Goal: Task Accomplishment & Management: Manage account settings

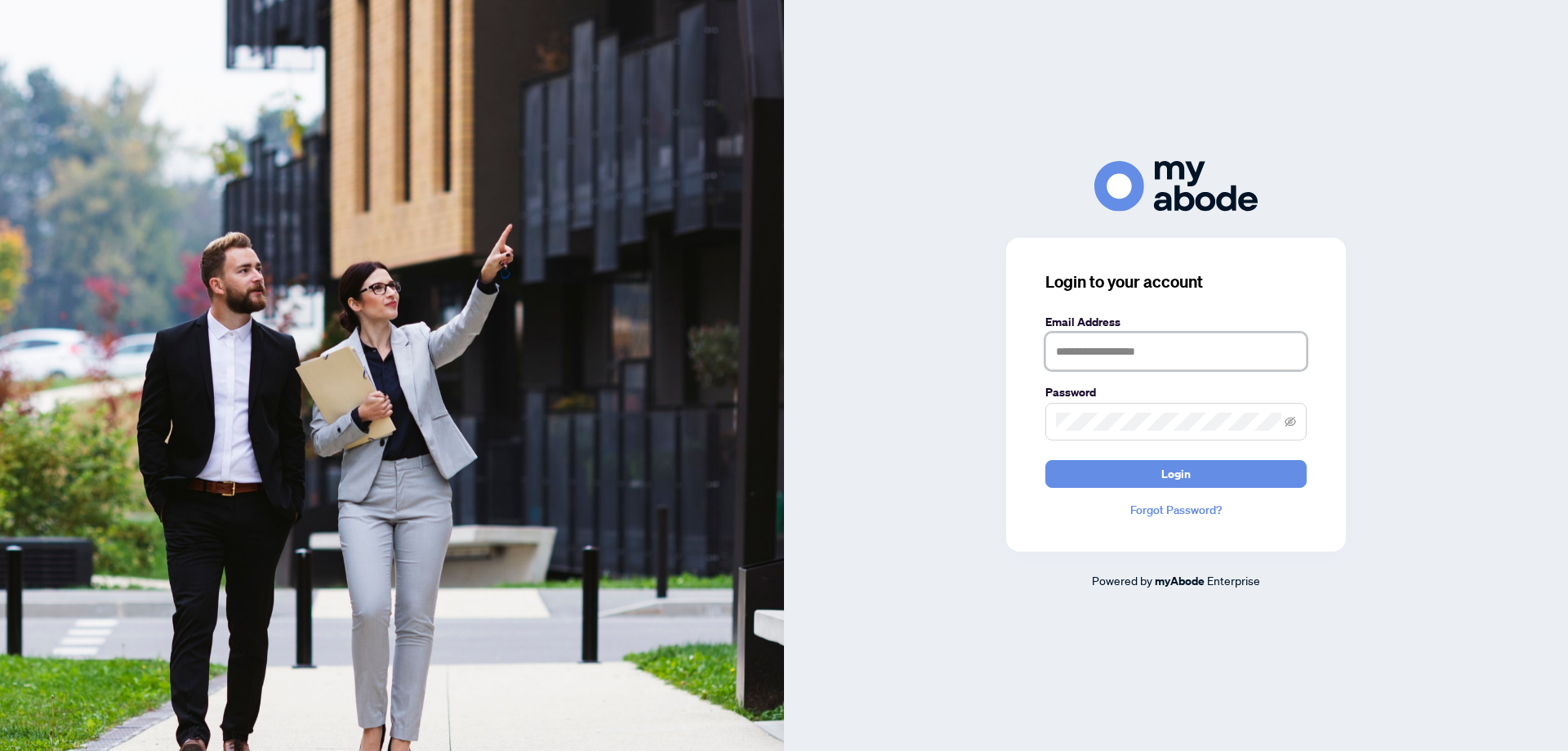
type input "**********"
click at [1166, 459] on form "**********" at bounding box center [1176, 400] width 262 height 175
click at [1157, 469] on button "Login" at bounding box center [1176, 474] width 262 height 27
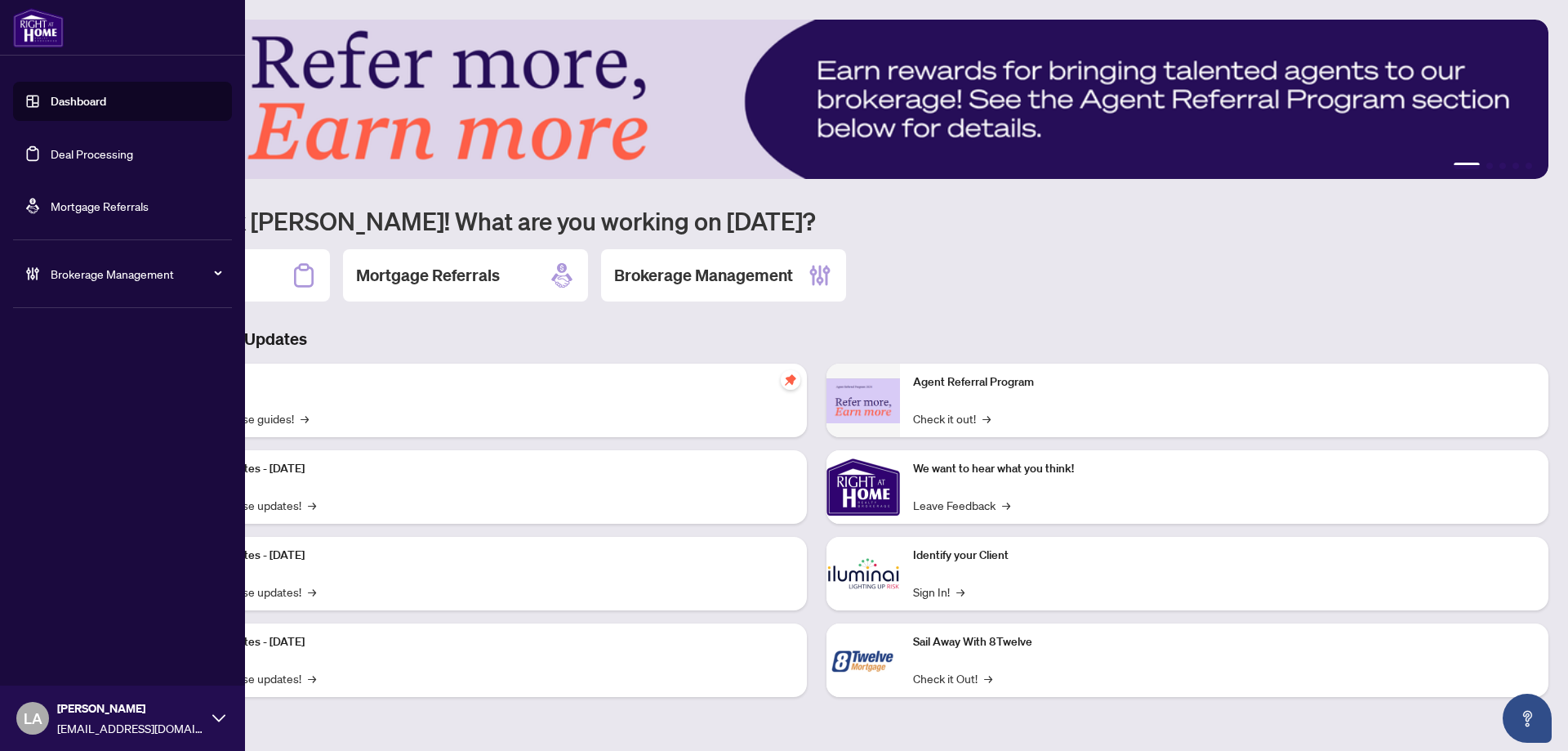
click at [77, 161] on link "Deal Processing" at bounding box center [91, 154] width 82 height 15
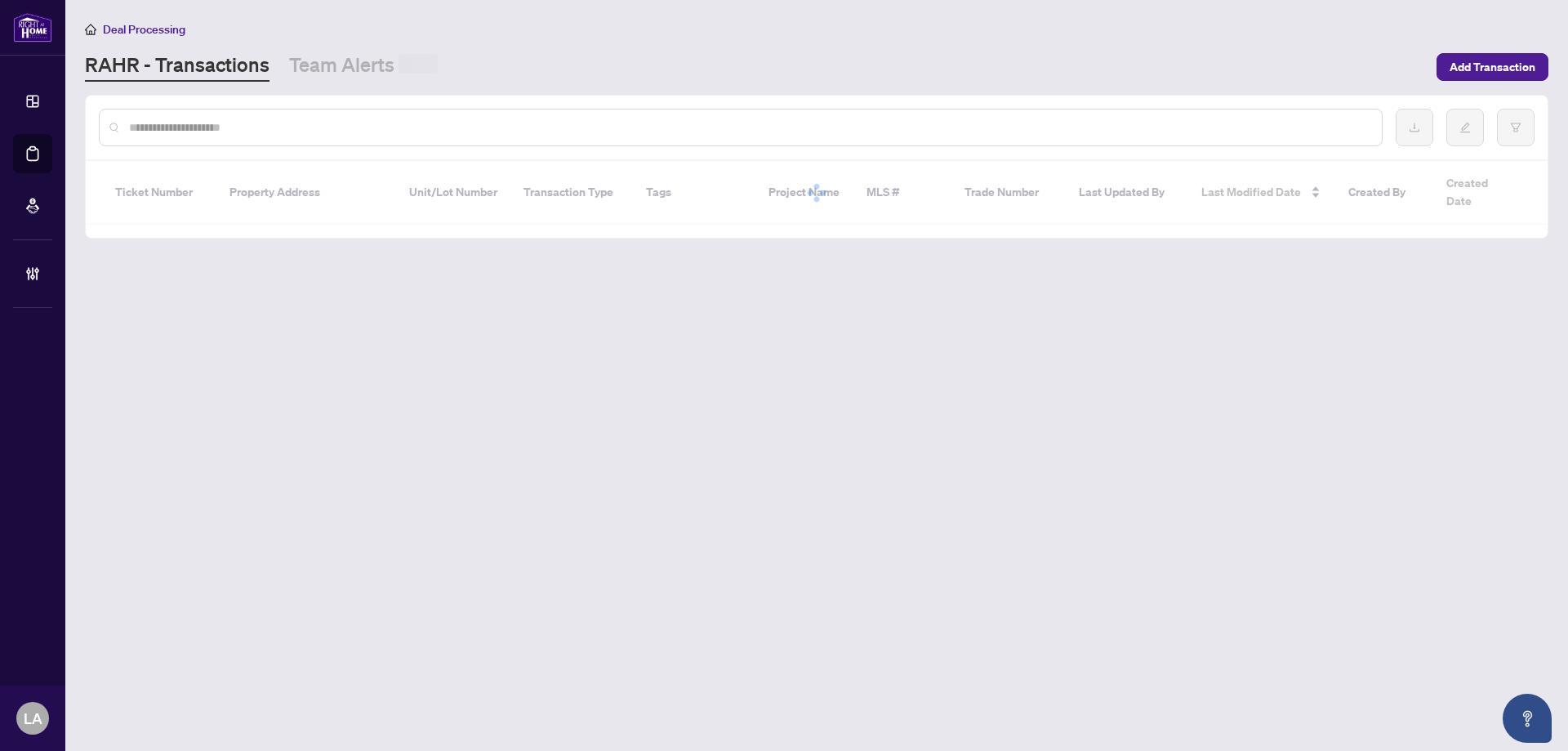
click at [228, 129] on input "text" at bounding box center [748, 127] width 1240 height 18
paste input "*****"
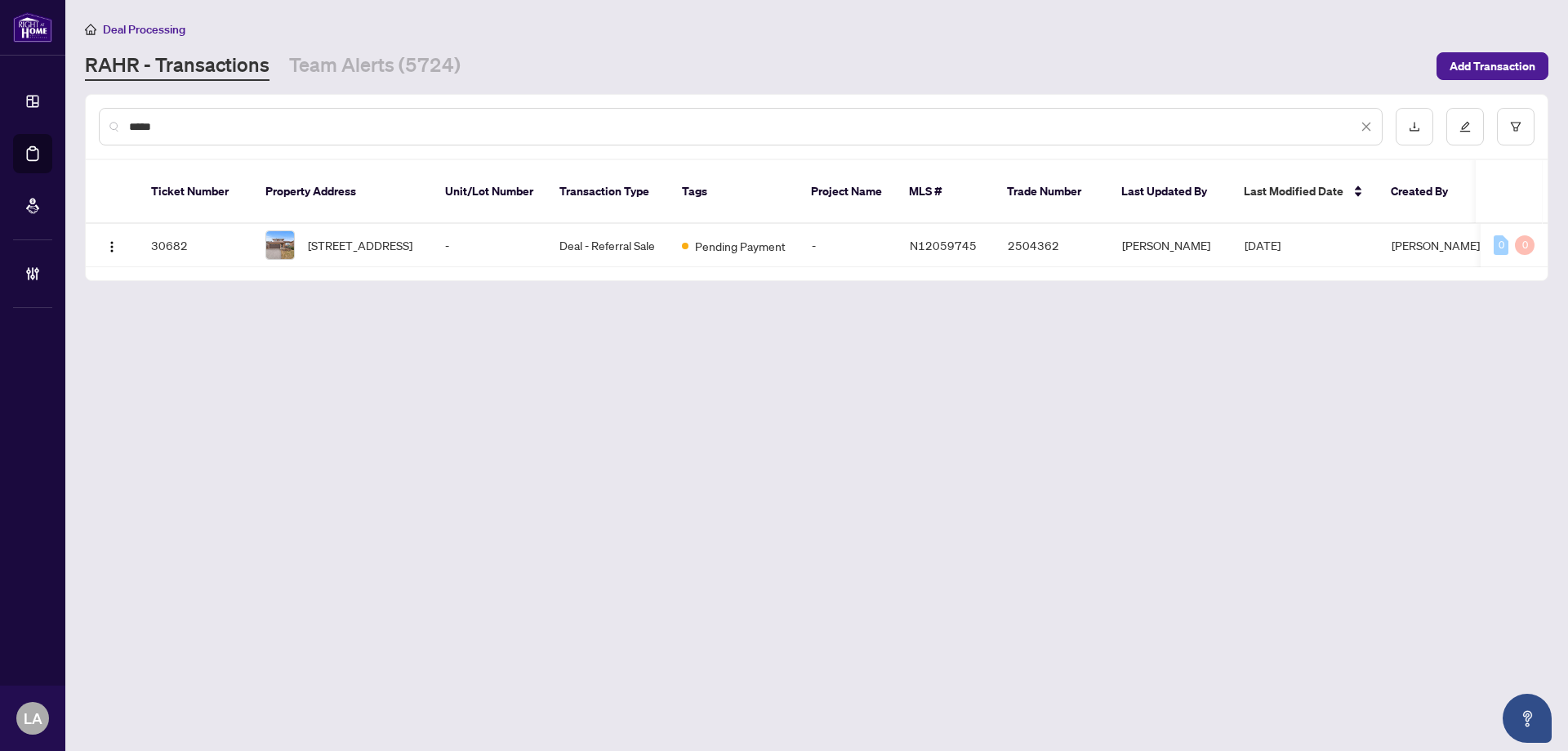
click at [220, 131] on input "*****" at bounding box center [743, 127] width 1229 height 18
paste input "text"
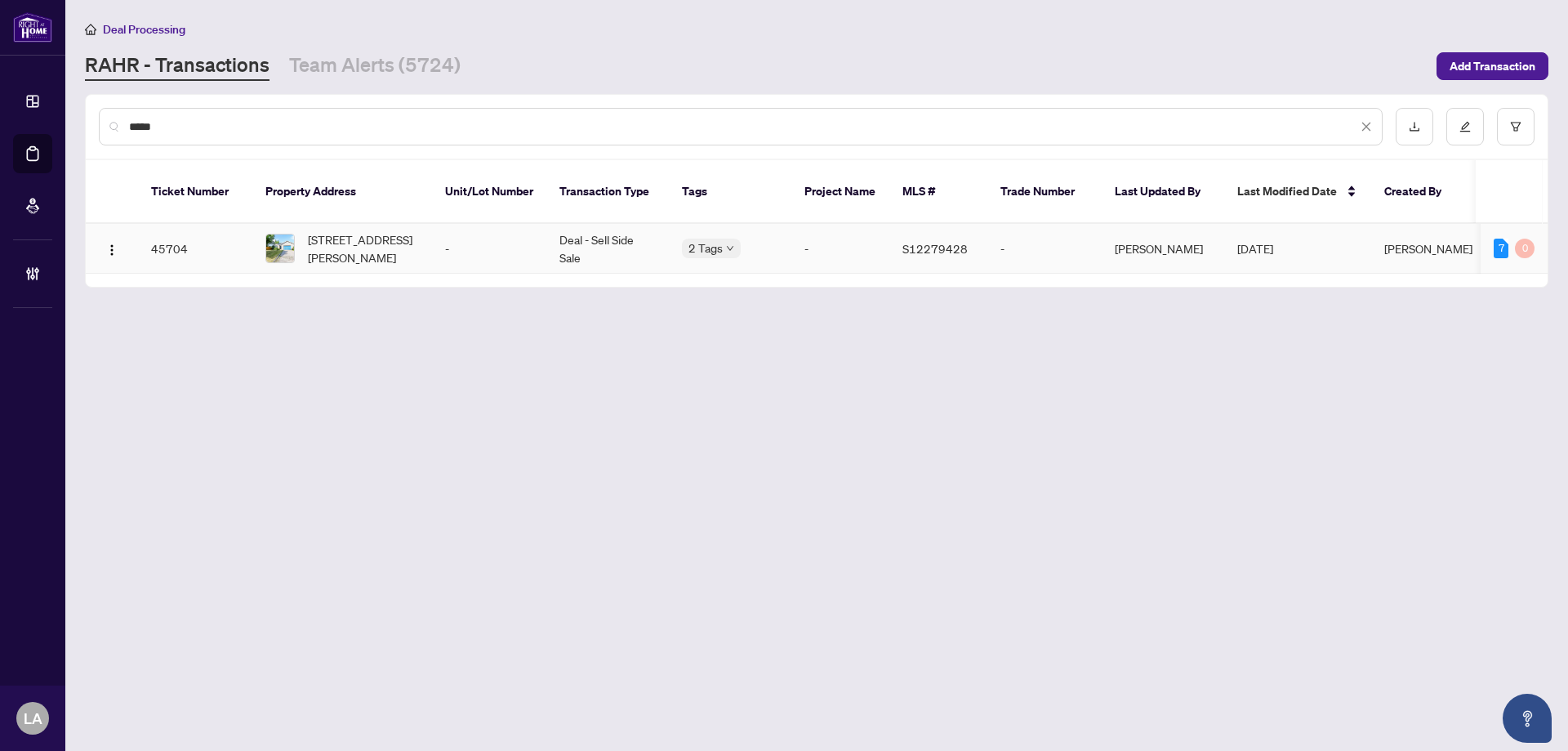
type input "*****"
click at [380, 231] on span "4 Elizabeth St, Barrie, Ontario L4N 6L8, Canada" at bounding box center [363, 248] width 111 height 36
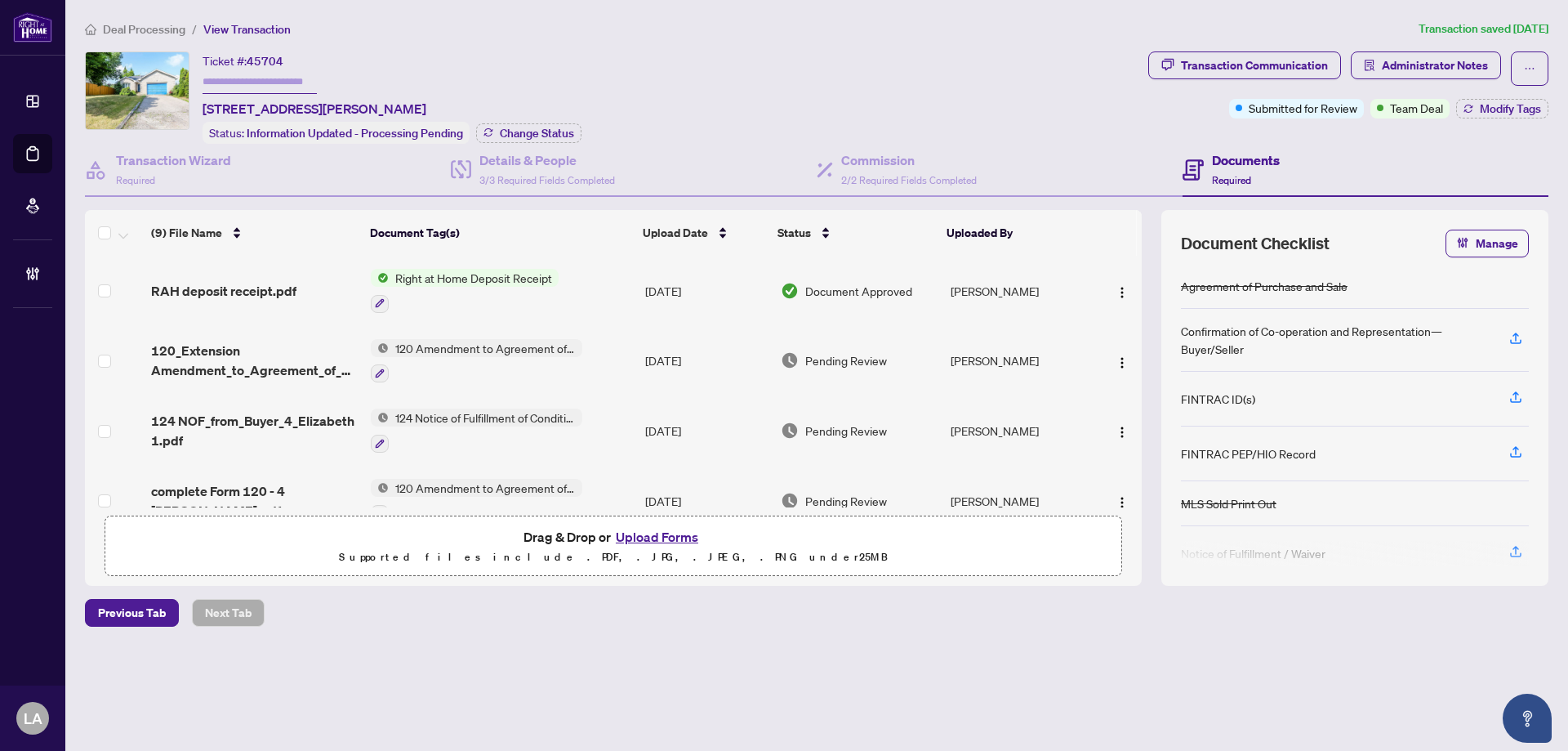
click at [256, 61] on span "45704" at bounding box center [265, 61] width 37 height 15
copy span "45704"
click at [1422, 60] on span "Administrator Notes" at bounding box center [1435, 65] width 106 height 27
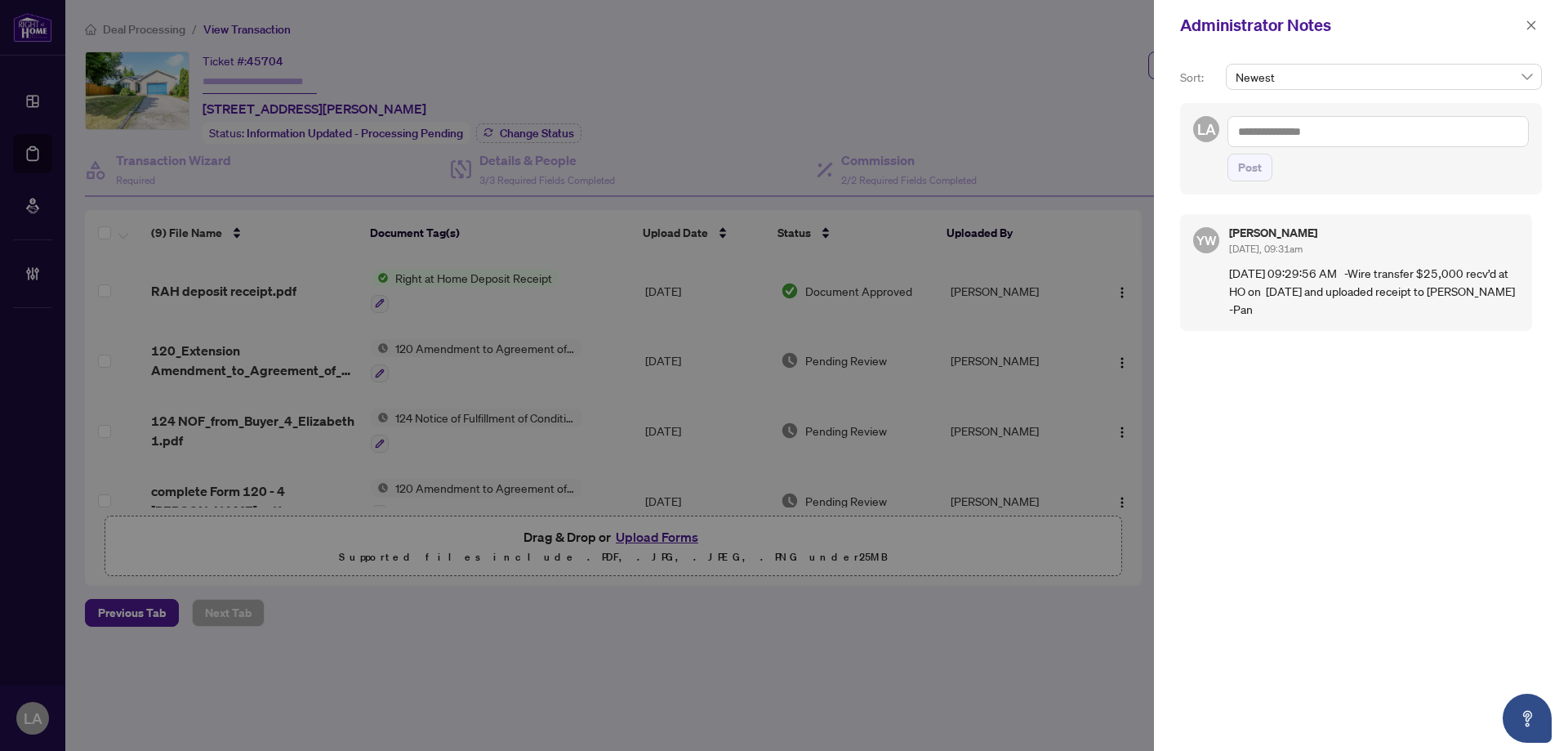
click at [1352, 129] on textarea at bounding box center [1378, 132] width 301 height 31
click at [1297, 145] on b "Neena" at bounding box center [1324, 143] width 88 height 15
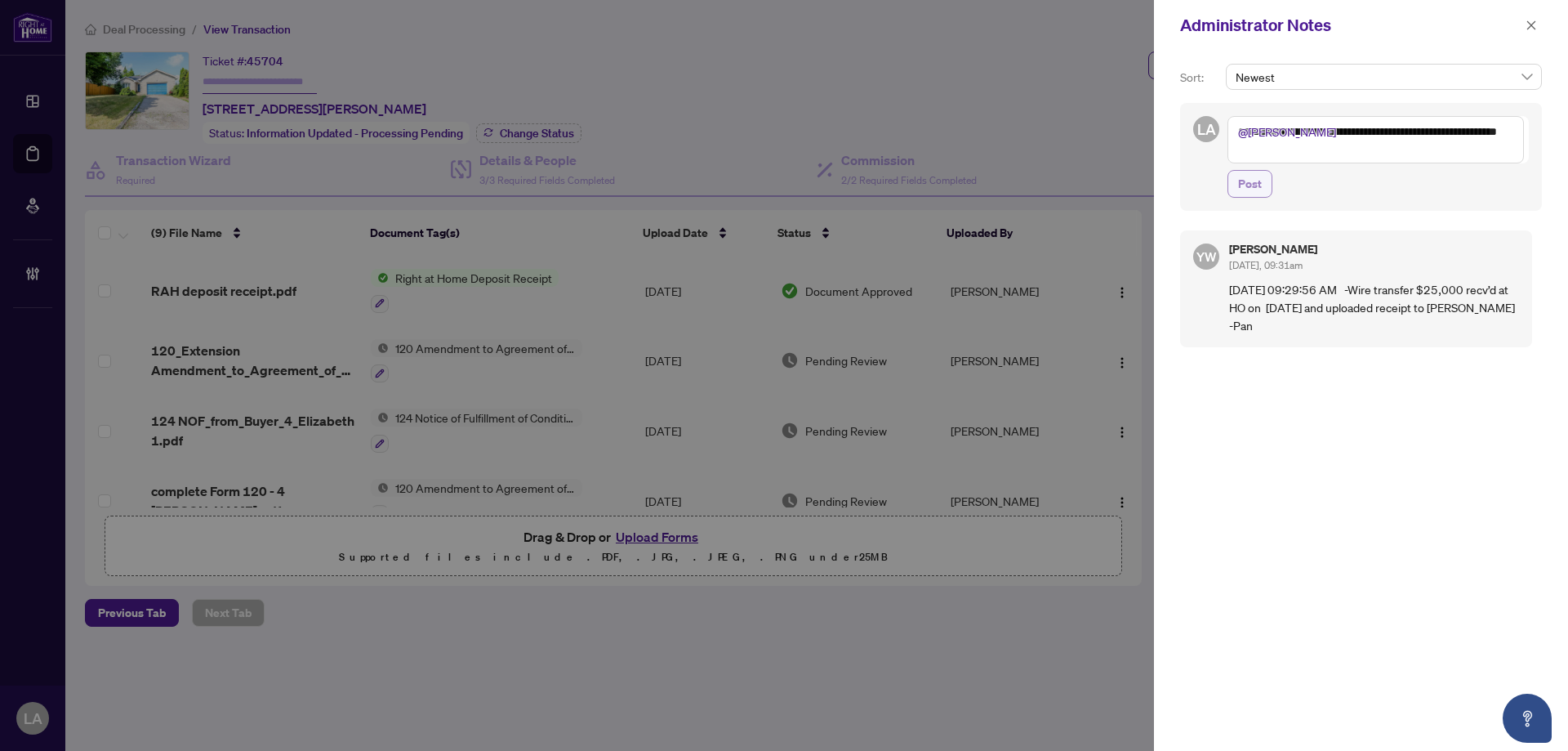
type textarea "**********"
drag, startPoint x: 1253, startPoint y: 185, endPoint x: 1239, endPoint y: 186, distance: 14.0
click at [1252, 185] on span "Post" at bounding box center [1251, 184] width 24 height 27
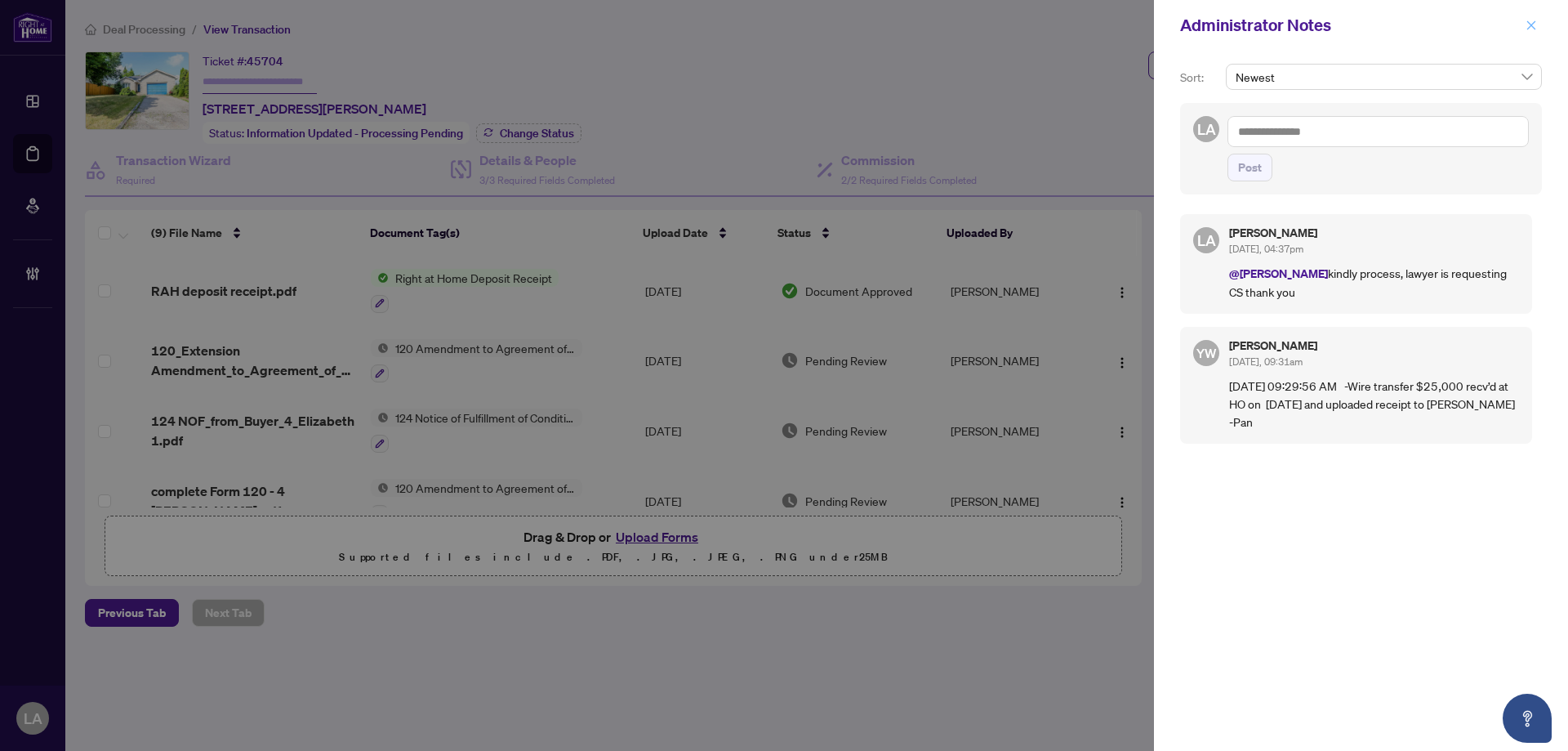
click at [1538, 27] on button "button" at bounding box center [1531, 25] width 21 height 19
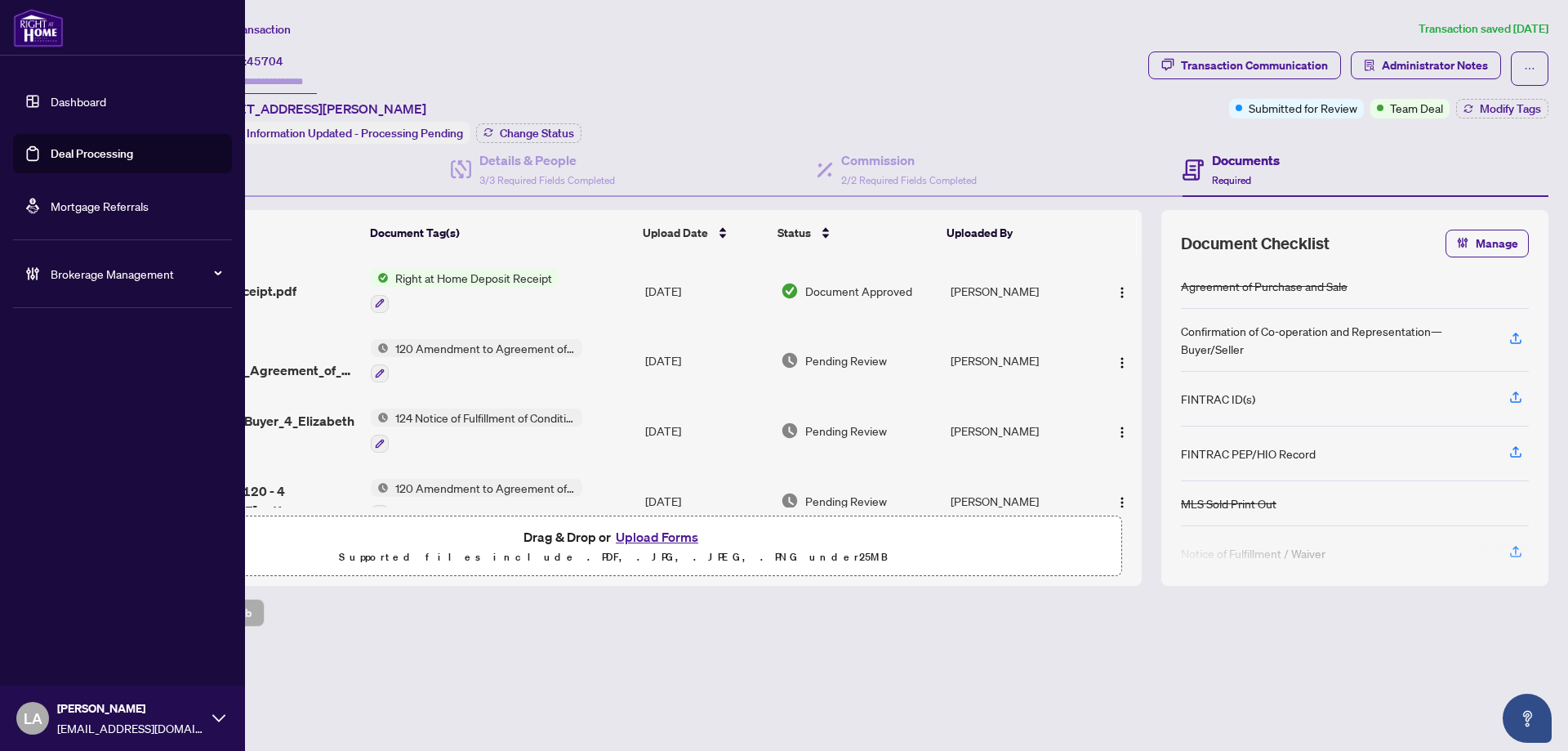
click at [50, 149] on link "Deal Processing" at bounding box center [91, 154] width 82 height 15
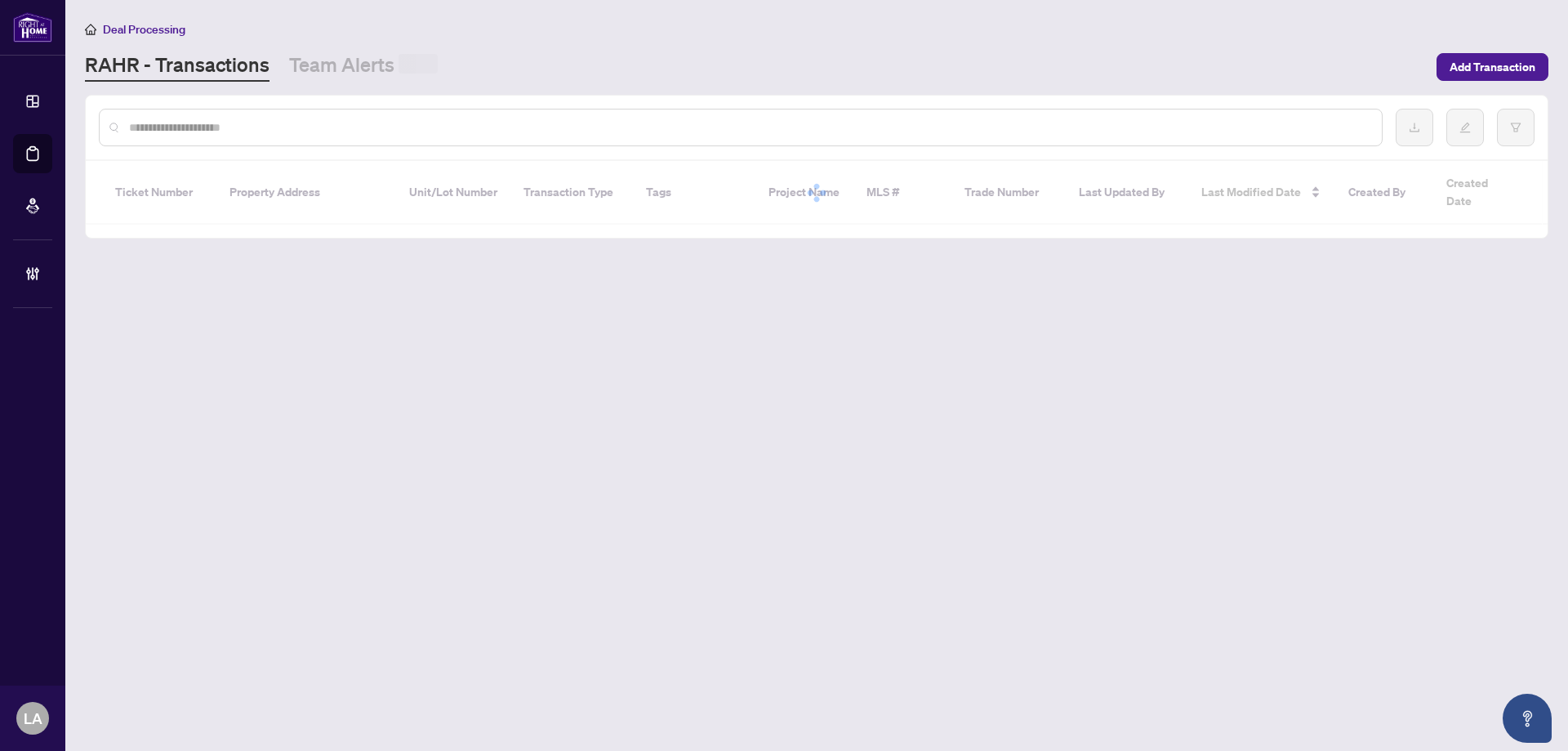
click at [284, 129] on input "text" at bounding box center [748, 127] width 1240 height 18
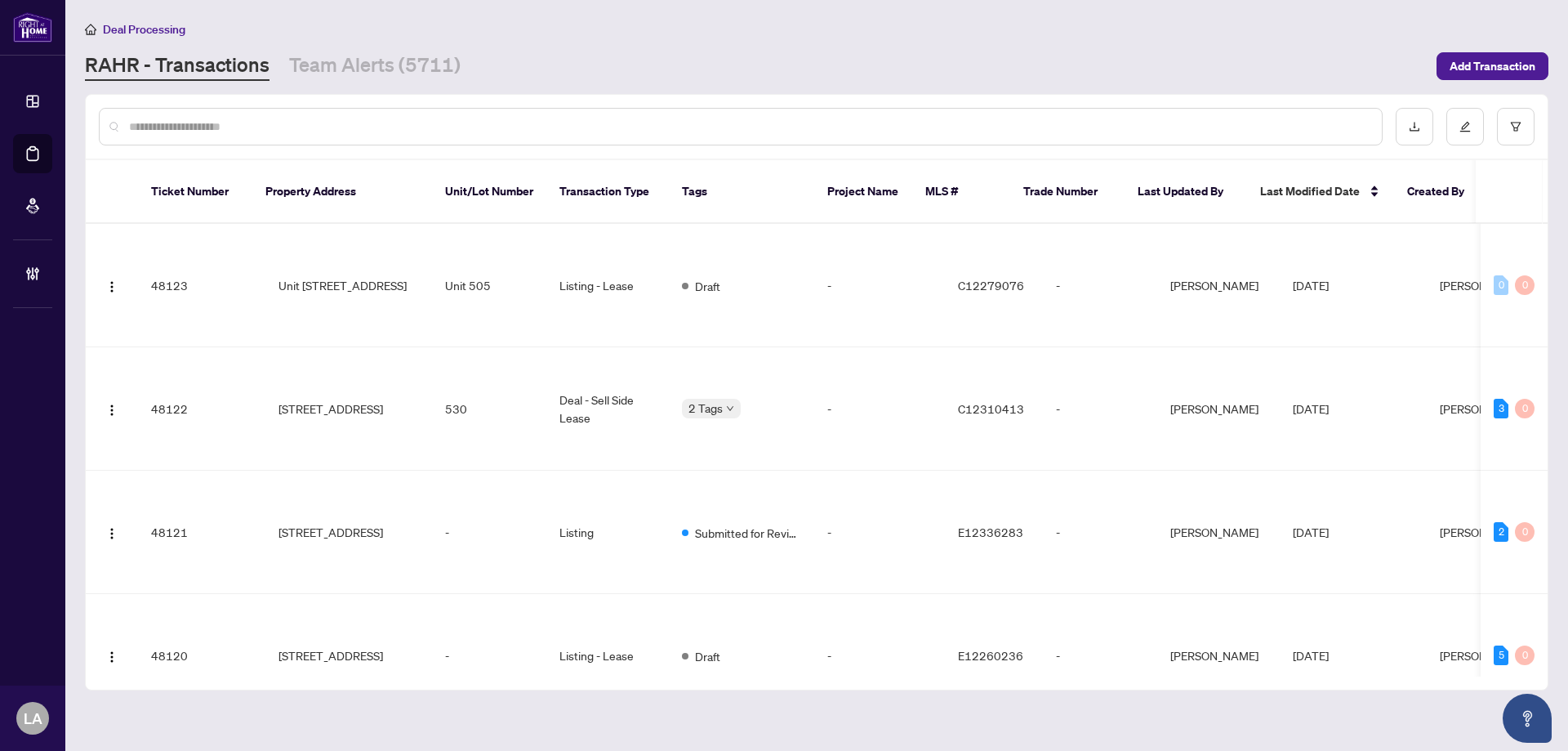
paste input "*****"
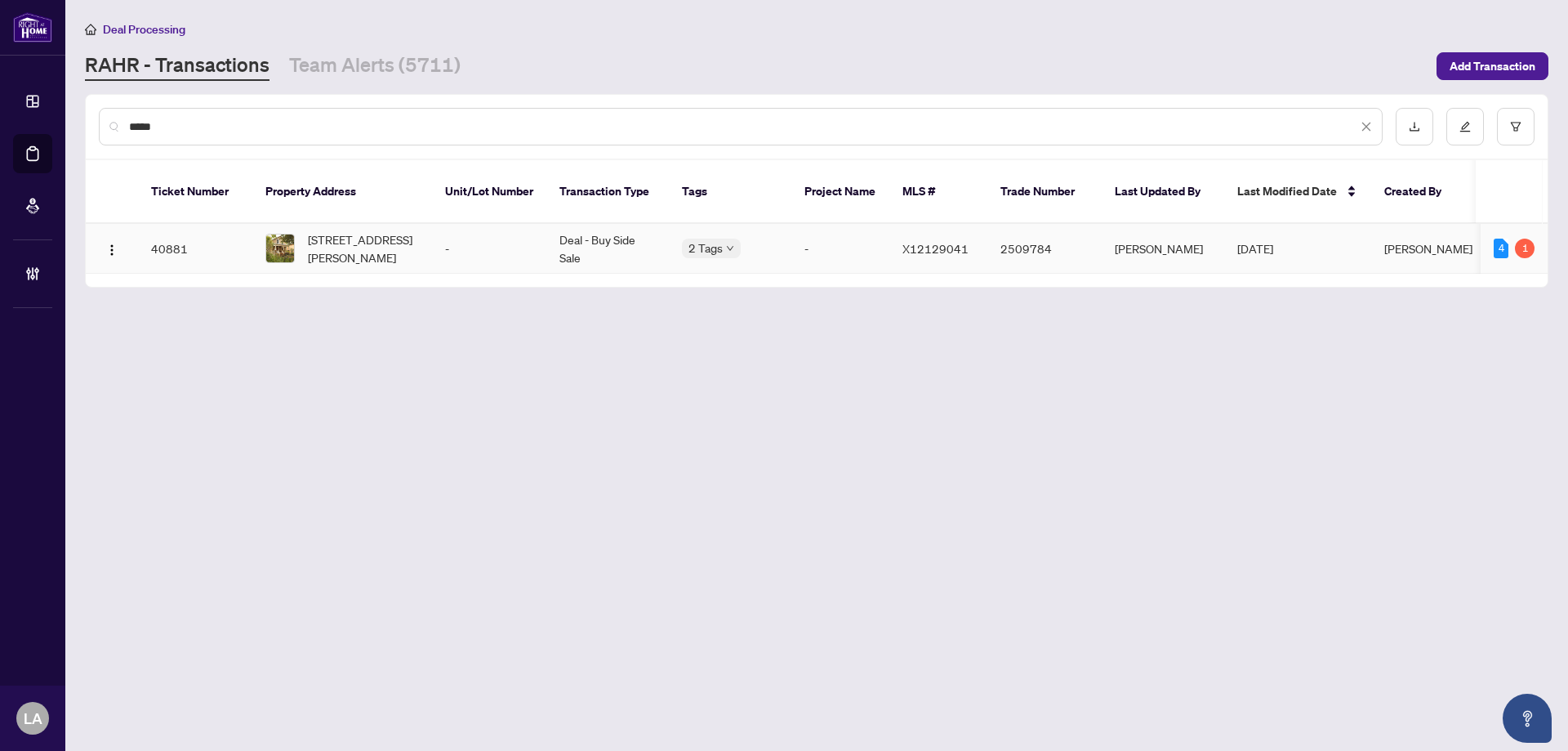
type input "*****"
click at [401, 231] on span "512 Parnell St, Peterborough Central, Ontario K9J 4J4, Canada" at bounding box center [363, 248] width 111 height 36
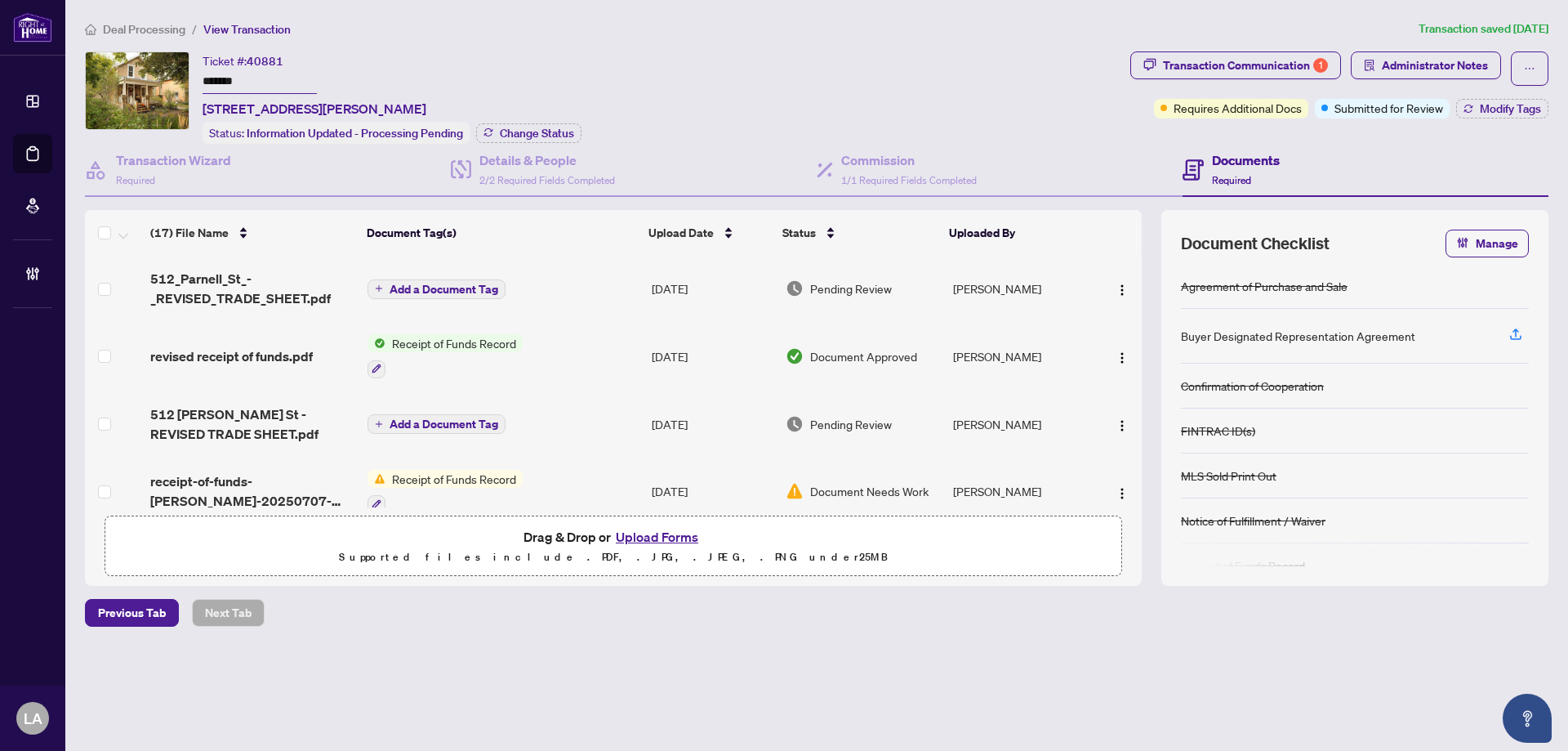
click at [259, 81] on input "*******" at bounding box center [259, 82] width 114 height 24
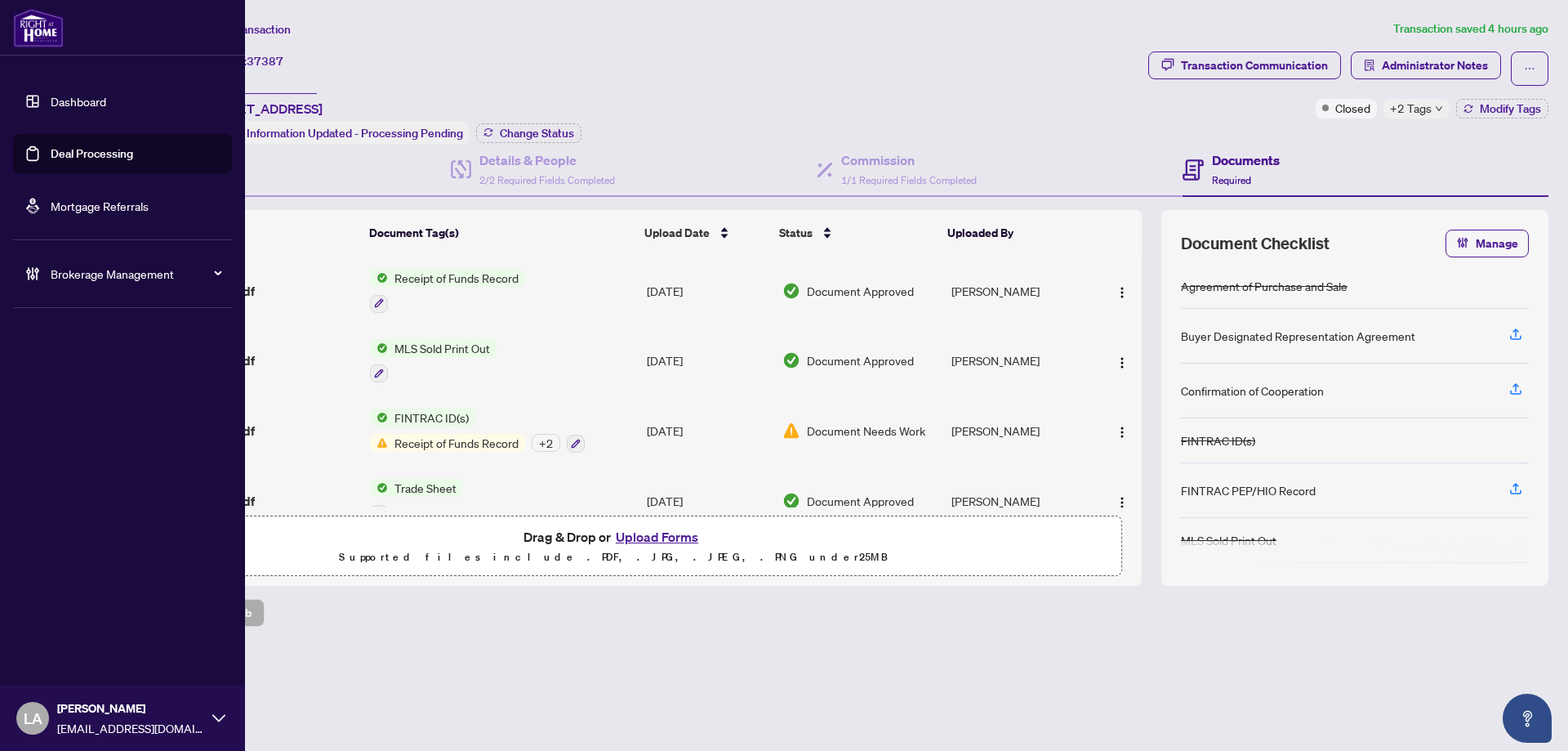
click at [58, 157] on link "Deal Processing" at bounding box center [91, 154] width 82 height 15
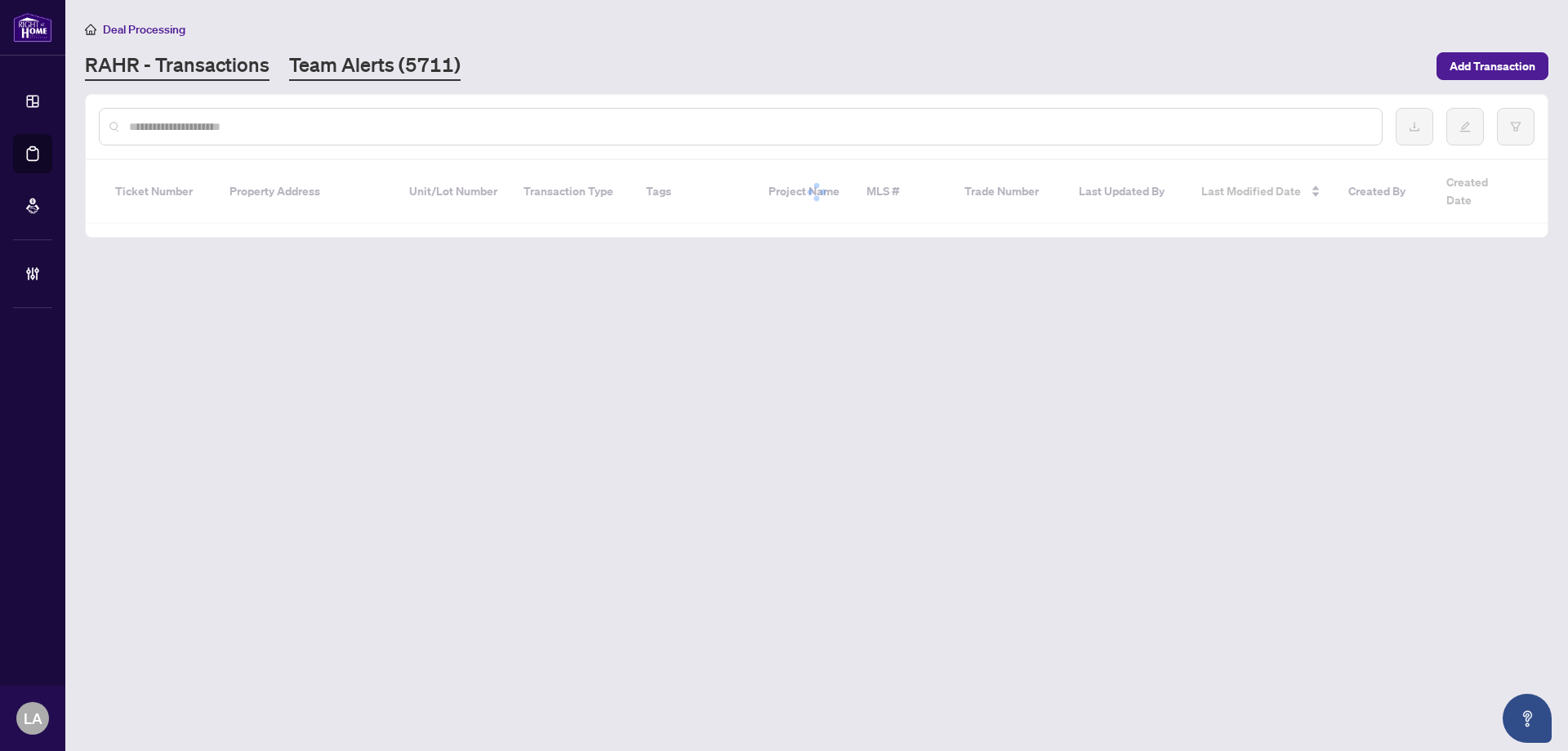
click at [349, 58] on link "Team Alerts (5711)" at bounding box center [375, 66] width 172 height 29
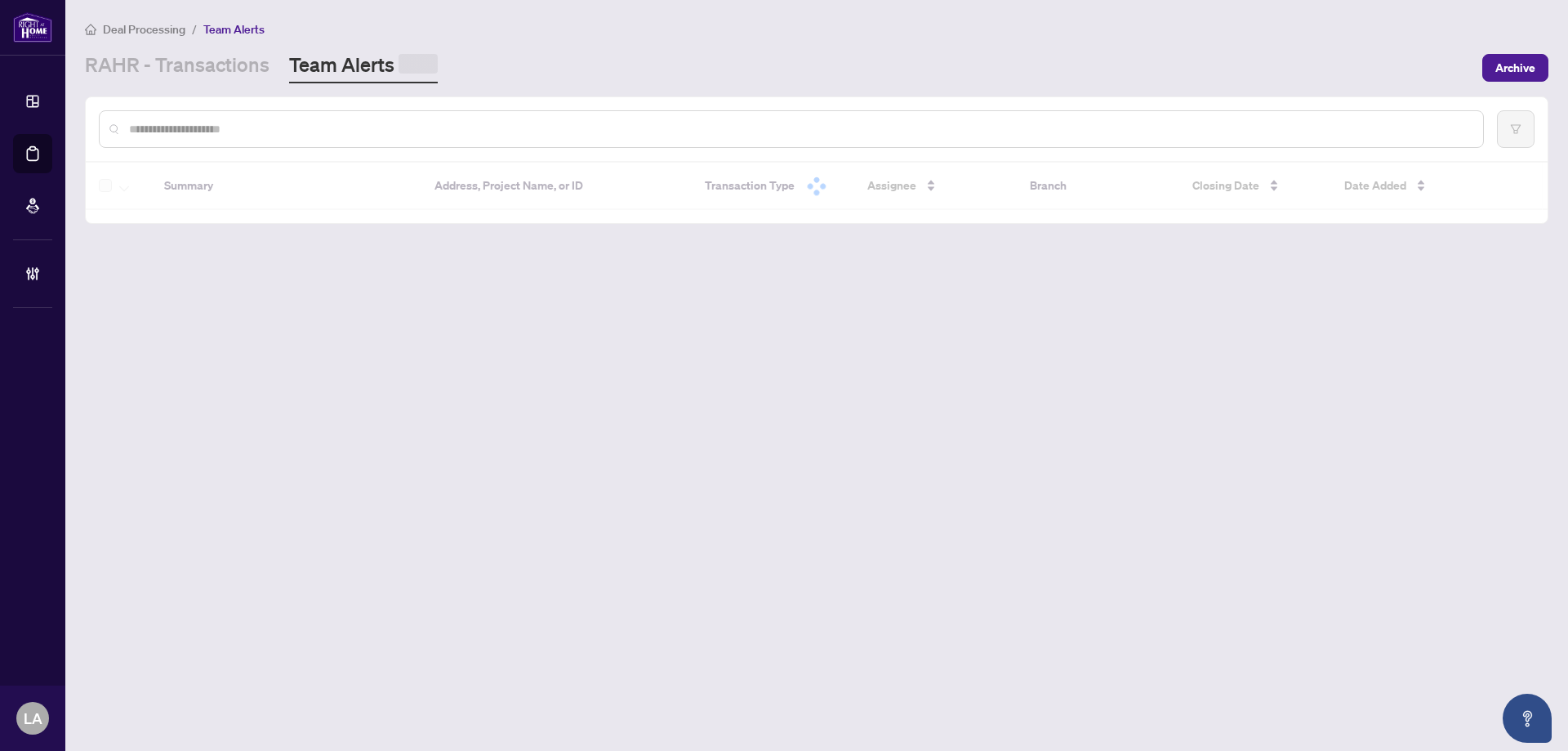
click at [298, 115] on div at bounding box center [791, 129] width 1385 height 38
click at [291, 126] on input "text" at bounding box center [800, 129] width 1341 height 18
paste input "*******"
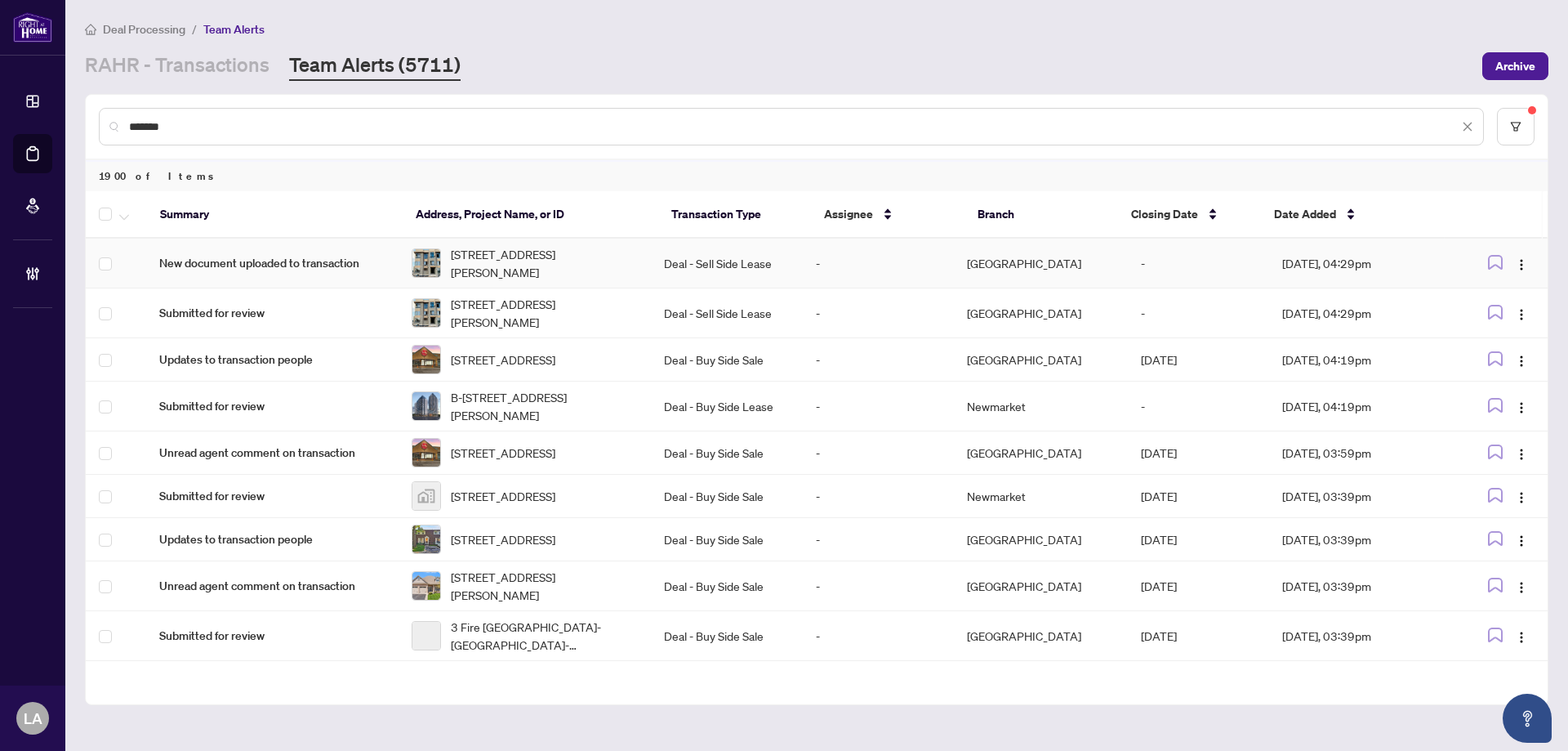
click at [448, 256] on div "1284 Muller Lane, Oakville, Ontario L6H 7G1, Canada" at bounding box center [524, 263] width 226 height 36
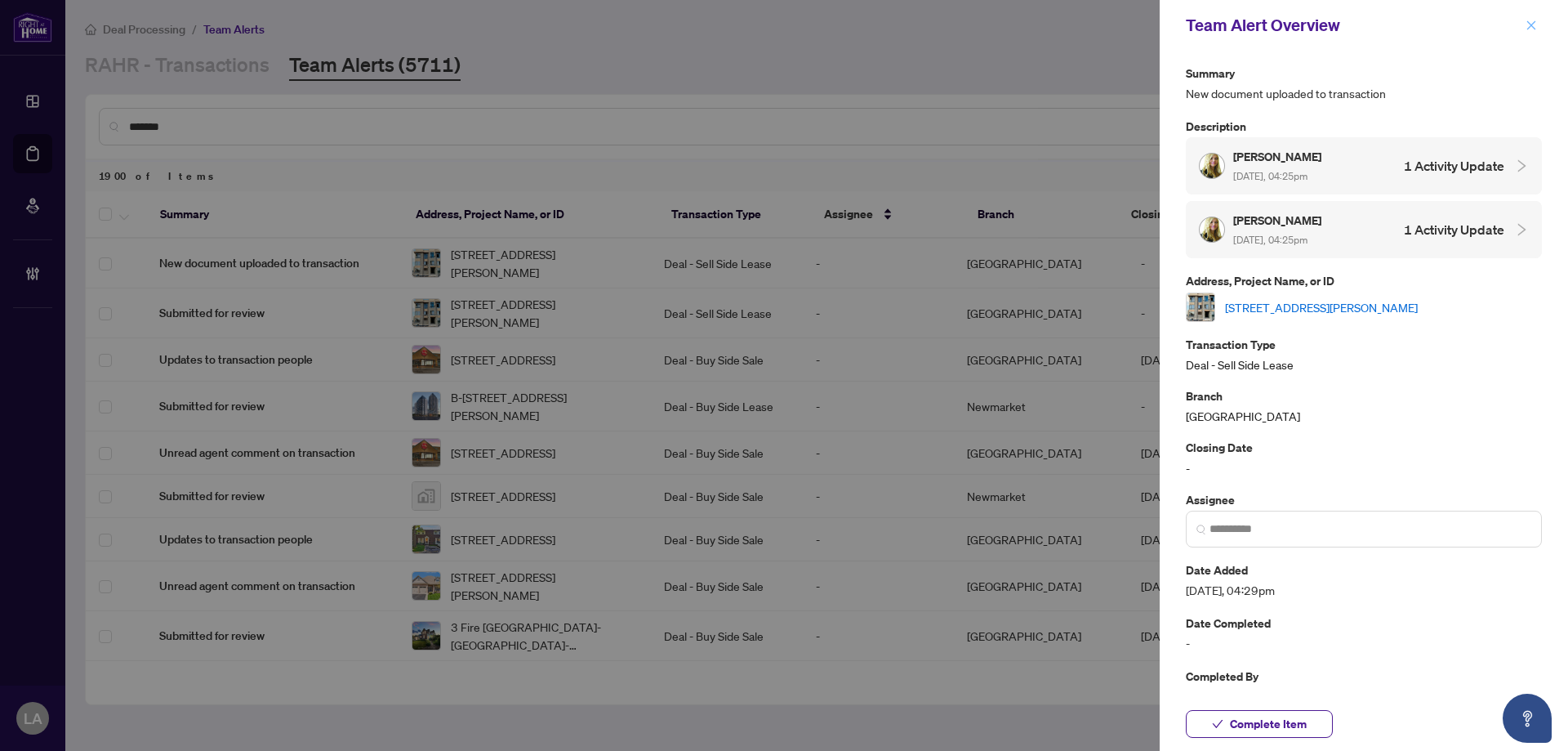
click at [1528, 28] on icon "close" at bounding box center [1531, 25] width 12 height 12
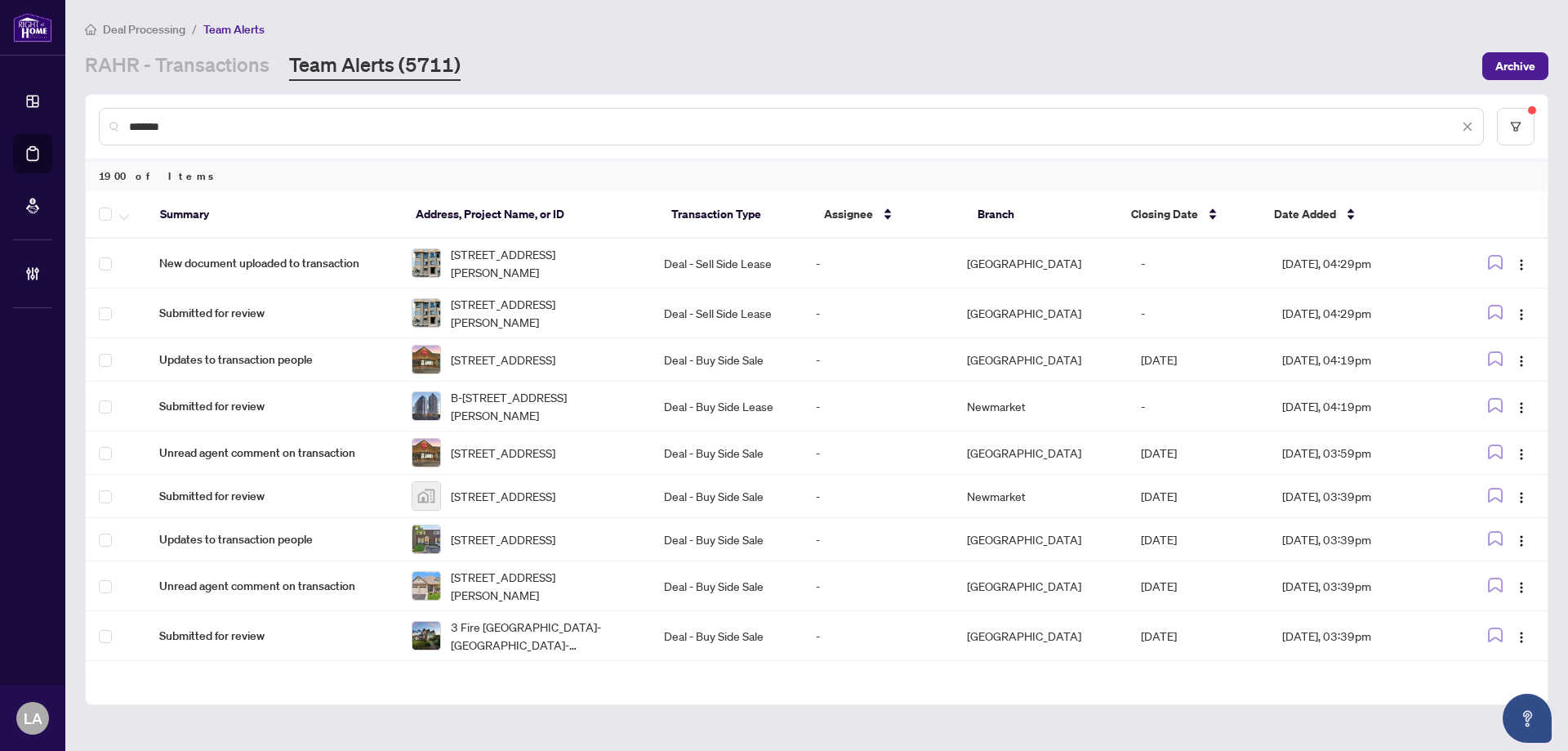
drag, startPoint x: 238, startPoint y: 134, endPoint x: 241, endPoint y: 124, distance: 10.4
click at [238, 134] on input "*******" at bounding box center [794, 127] width 1330 height 18
type input "*******"
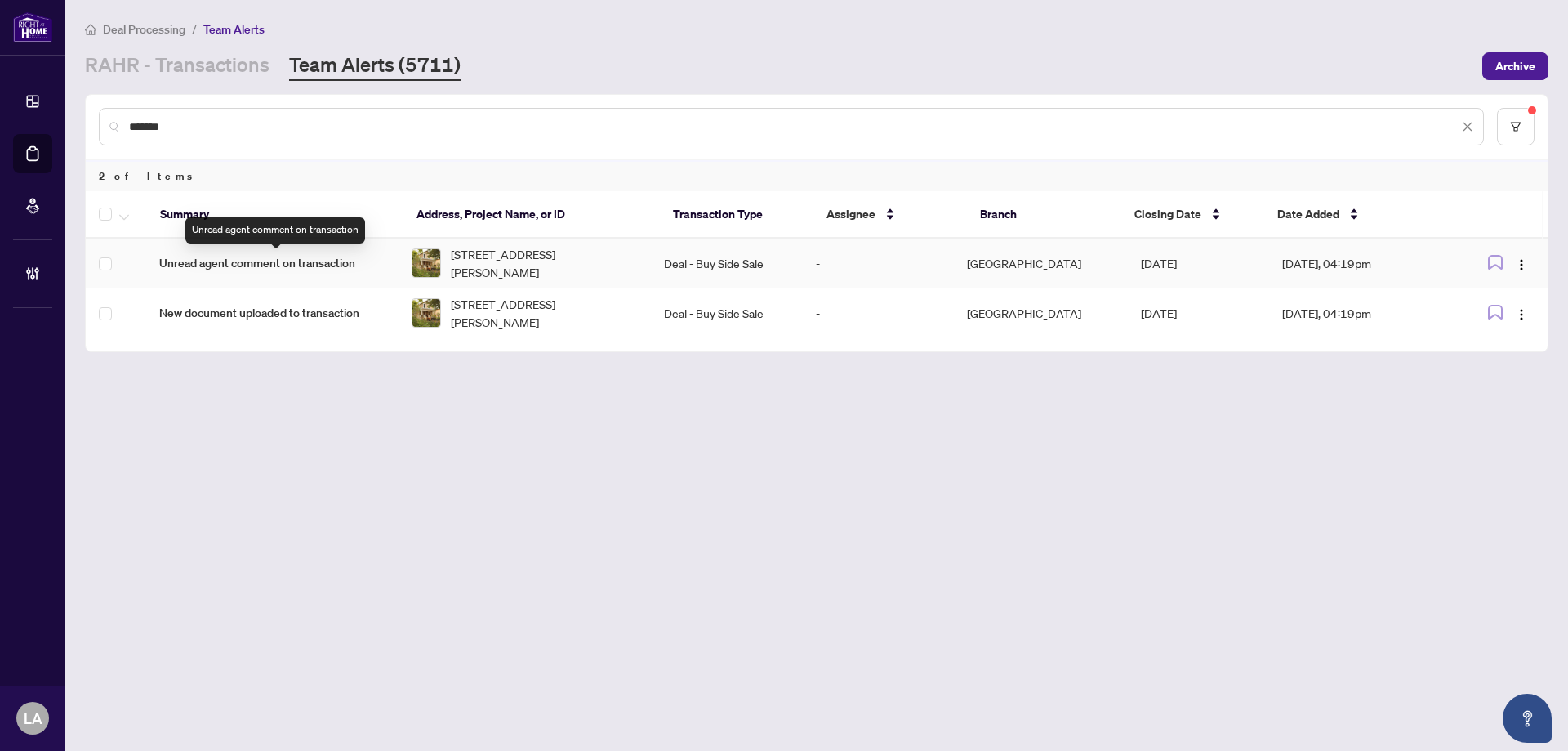
click at [353, 264] on span "Unread agent comment on transaction" at bounding box center [272, 263] width 226 height 18
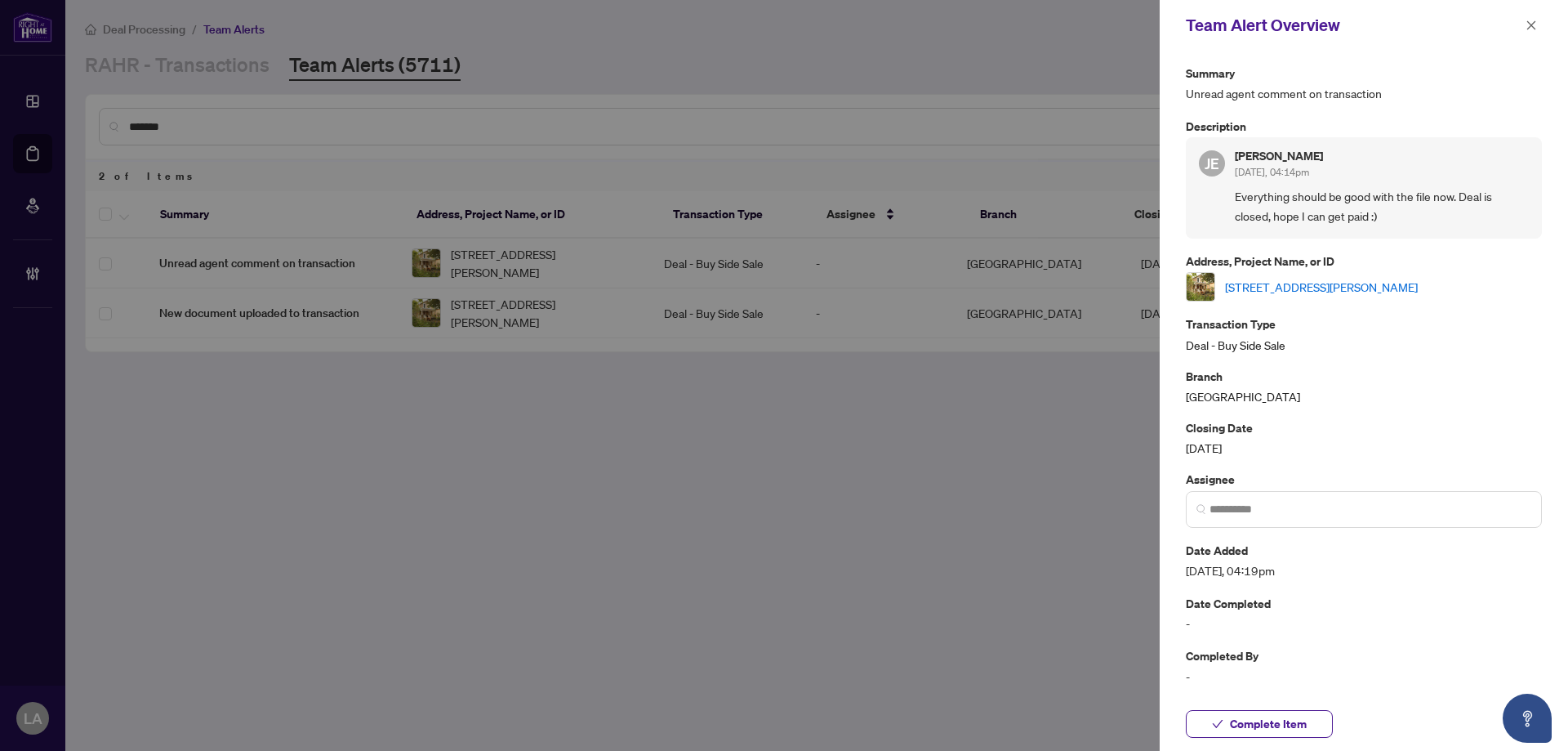
click at [1283, 282] on link "[STREET_ADDRESS][PERSON_NAME]" at bounding box center [1321, 287] width 193 height 18
click at [1539, 22] on button "button" at bounding box center [1531, 25] width 21 height 19
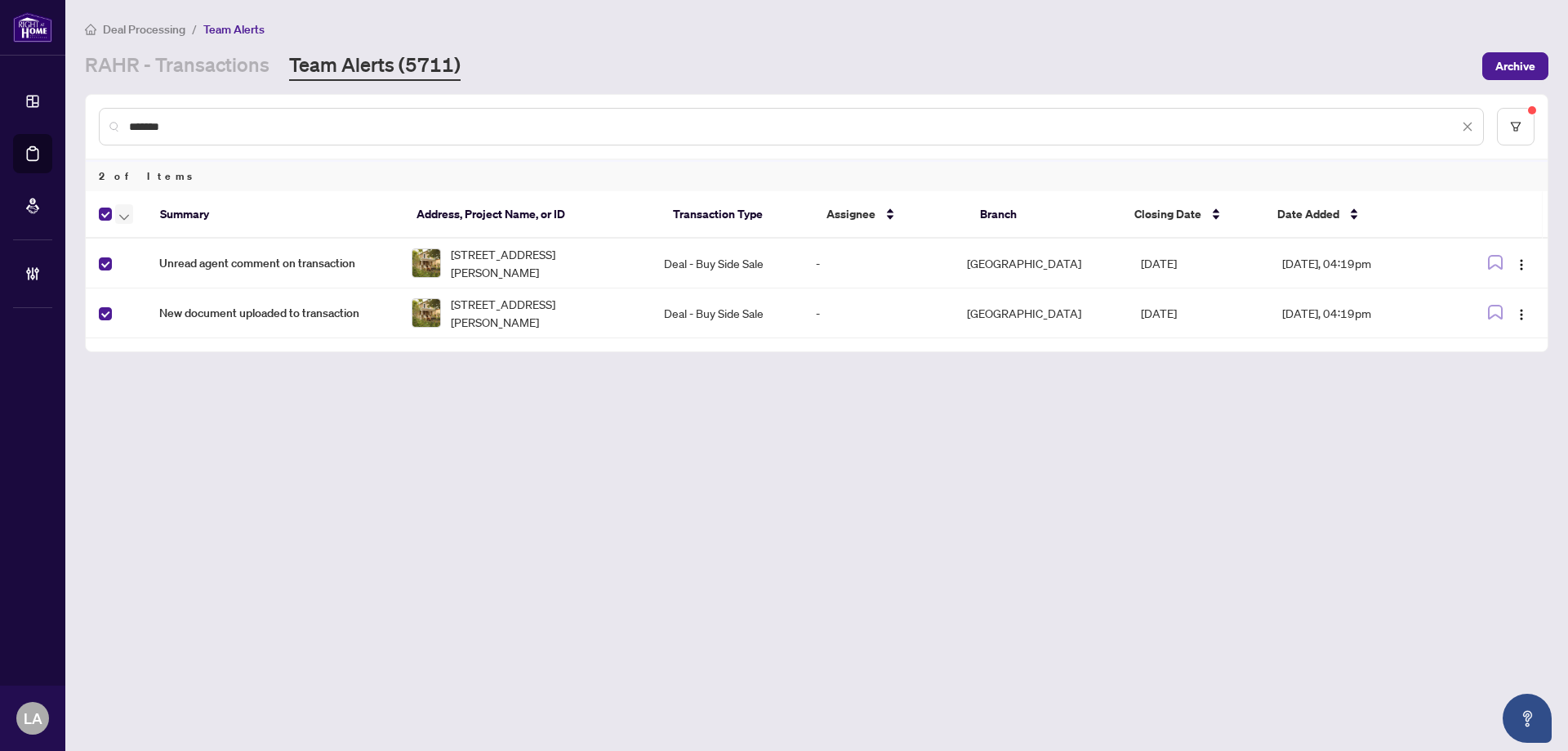
click at [124, 218] on icon "button" at bounding box center [124, 217] width 10 height 6
click at [145, 271] on span "Assign Myself" at bounding box center [179, 269] width 102 height 18
click at [130, 213] on button "button" at bounding box center [124, 213] width 18 height 19
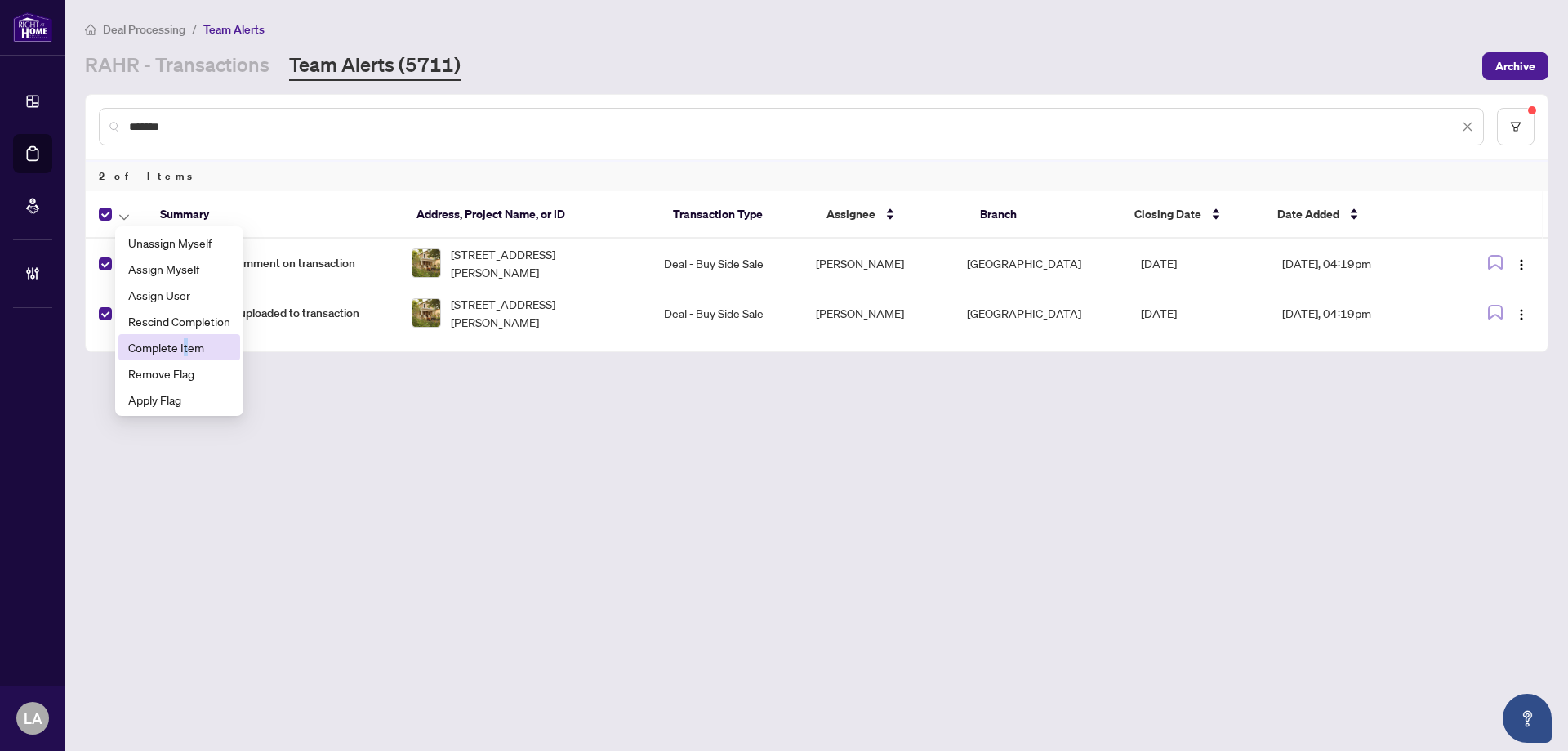
click at [186, 339] on span "Complete Item" at bounding box center [179, 348] width 102 height 18
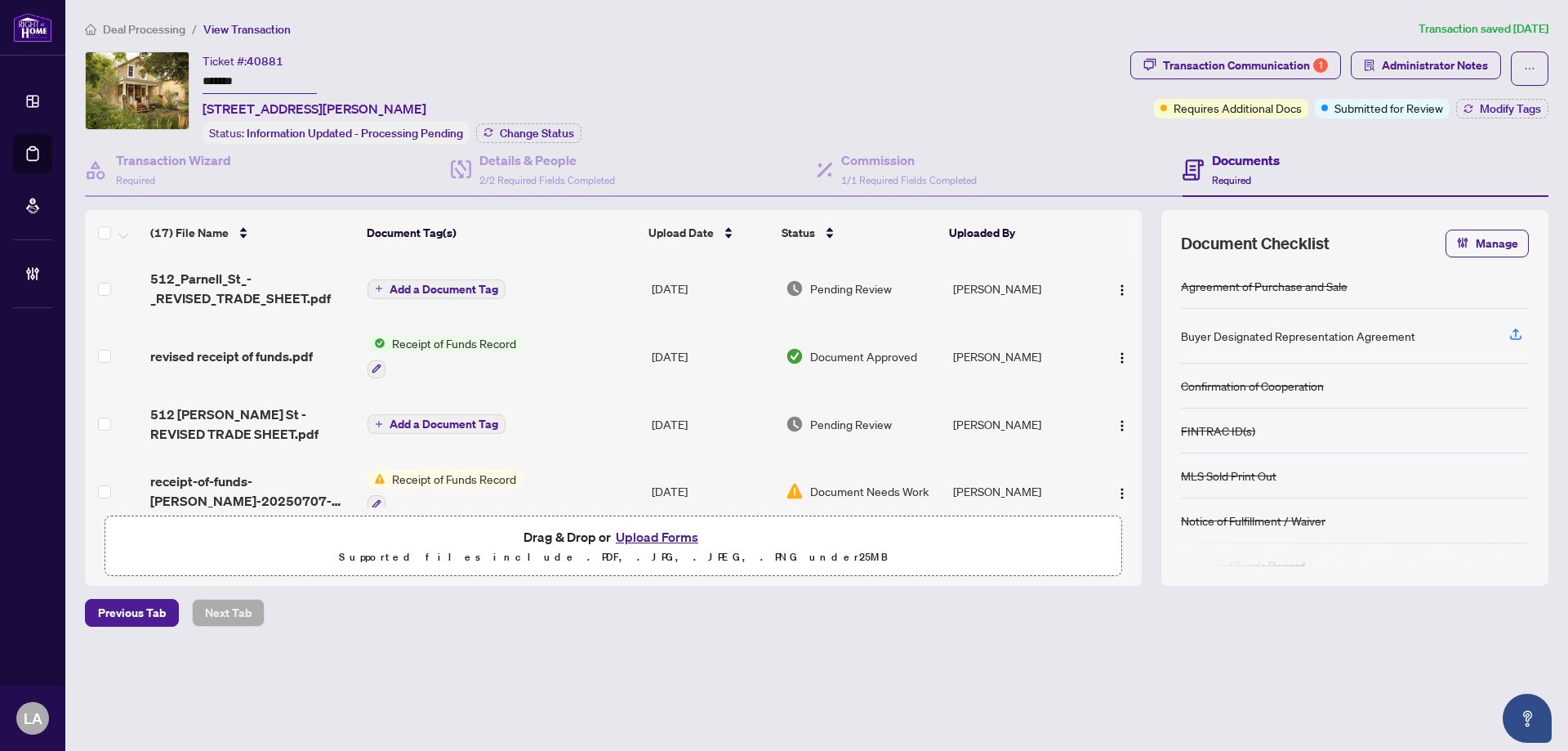
click at [255, 68] on div "Ticket #: 40881" at bounding box center [242, 60] width 81 height 19
click at [255, 74] on input "*******" at bounding box center [259, 82] width 114 height 24
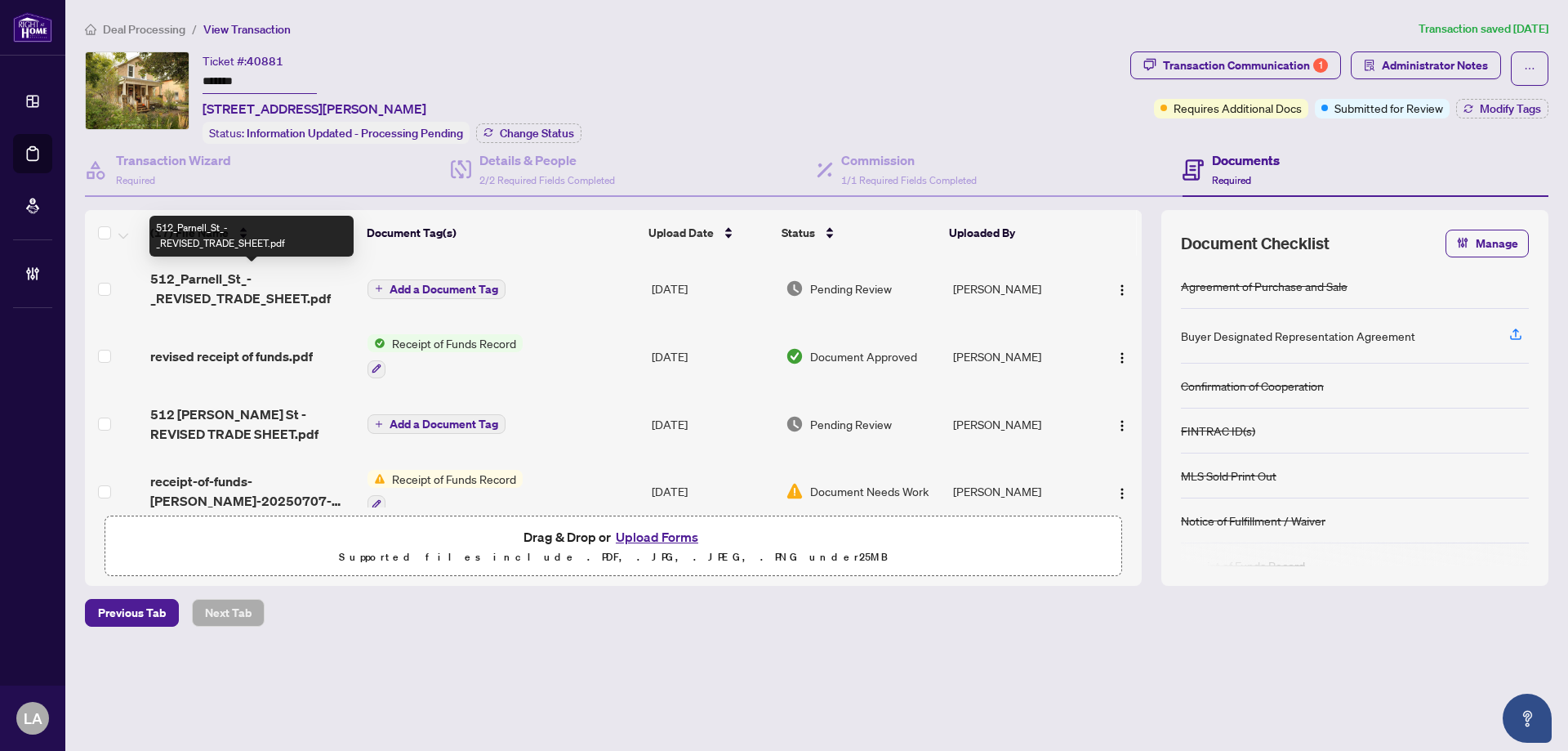
click at [249, 295] on span "512_Parnell_St_-_REVISED_TRADE_SHEET.pdf" at bounding box center [252, 288] width 204 height 39
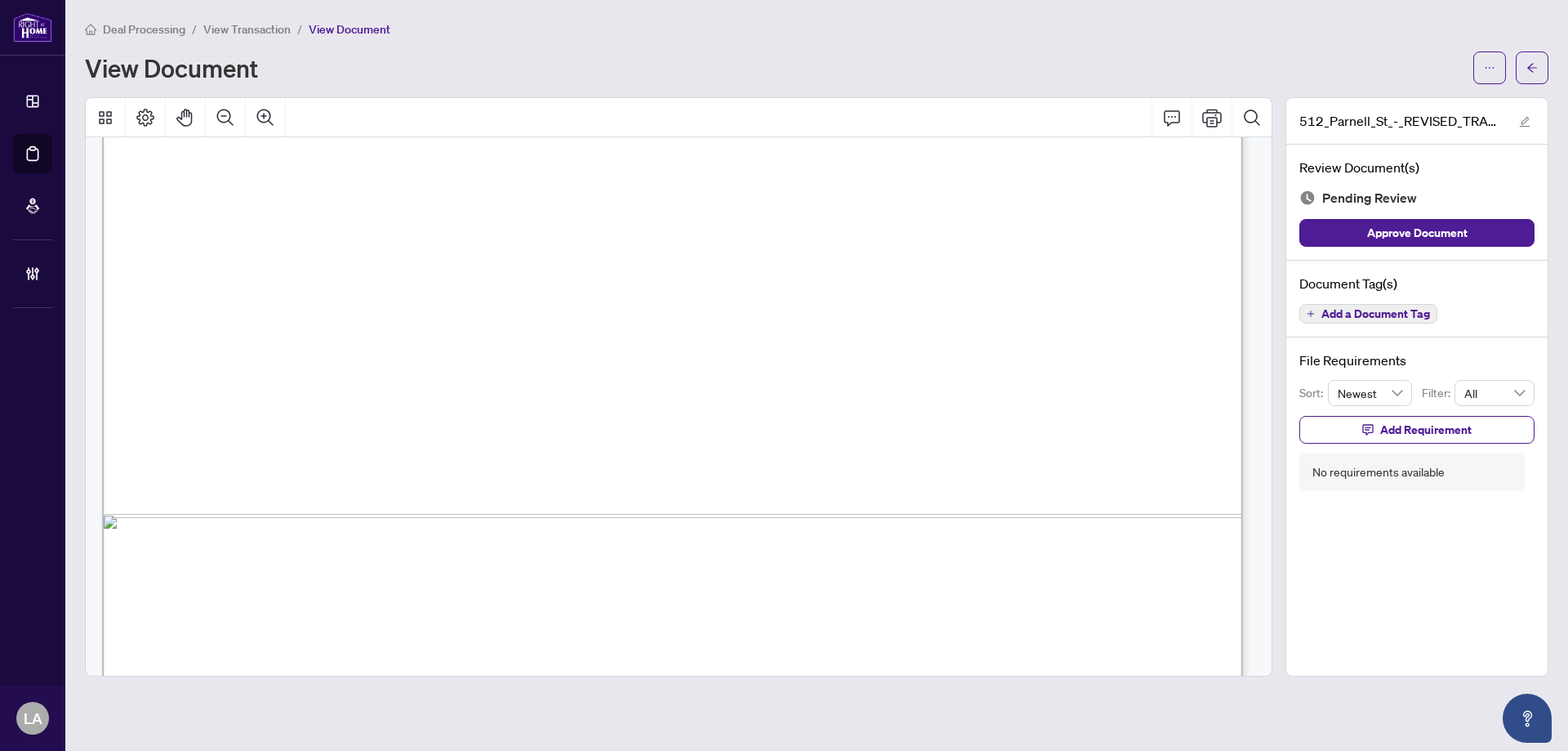
scroll to position [898, 0]
click at [1382, 314] on span "Add a Document Tag" at bounding box center [1376, 314] width 109 height 12
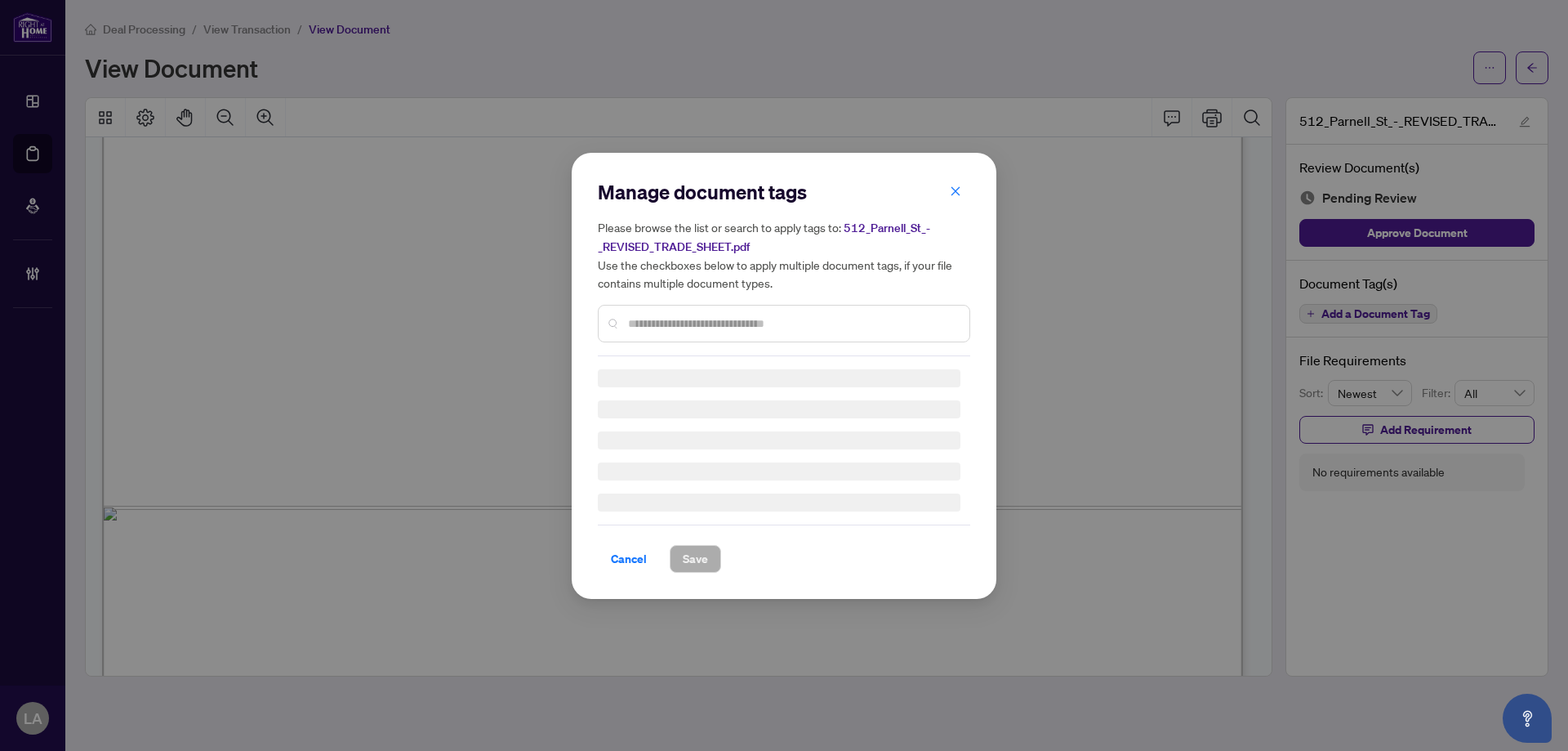
click at [625, 316] on div at bounding box center [784, 323] width 372 height 38
click at [644, 324] on input "text" at bounding box center [792, 324] width 328 height 18
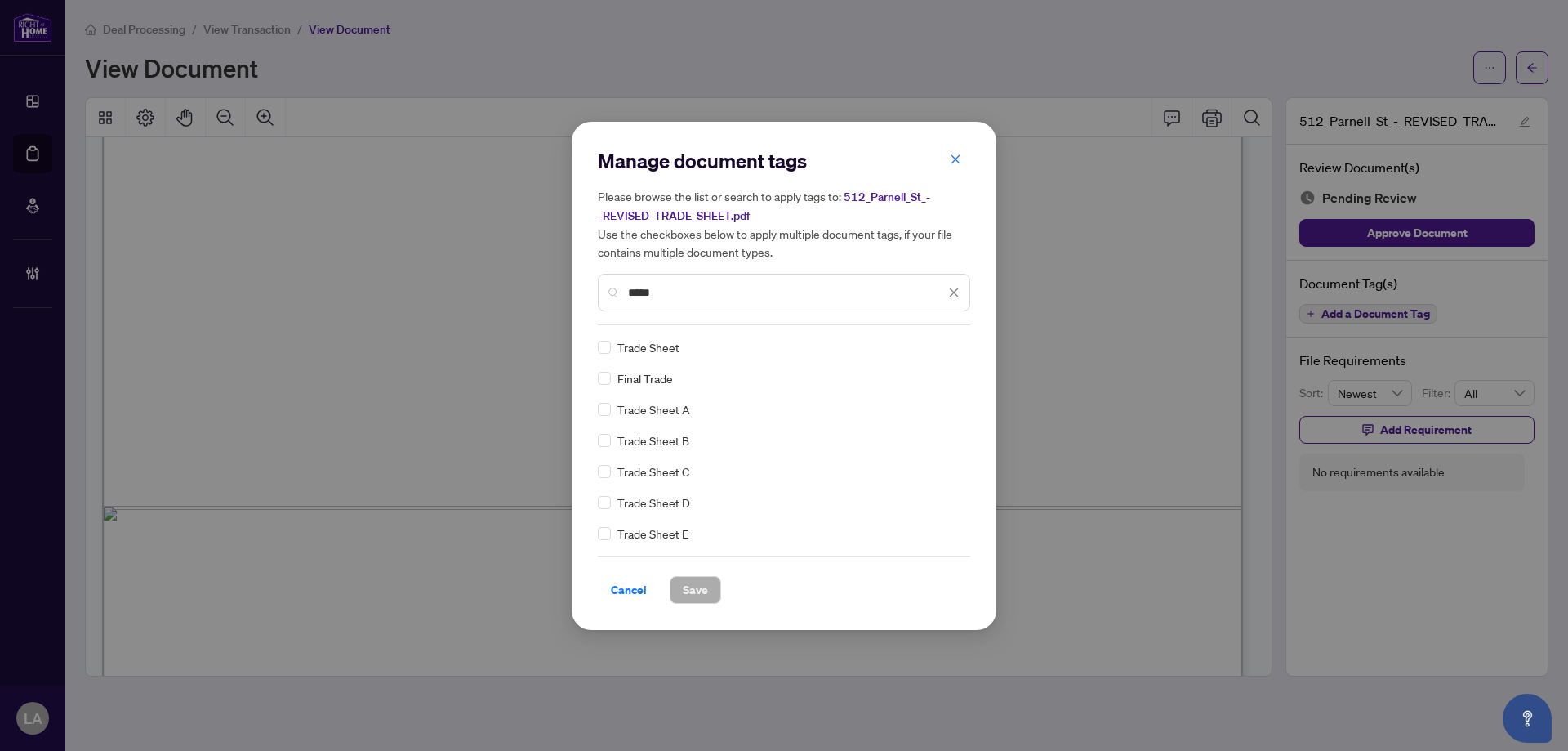
type input "*****"
click at [937, 351] on img at bounding box center [937, 348] width 16 height 16
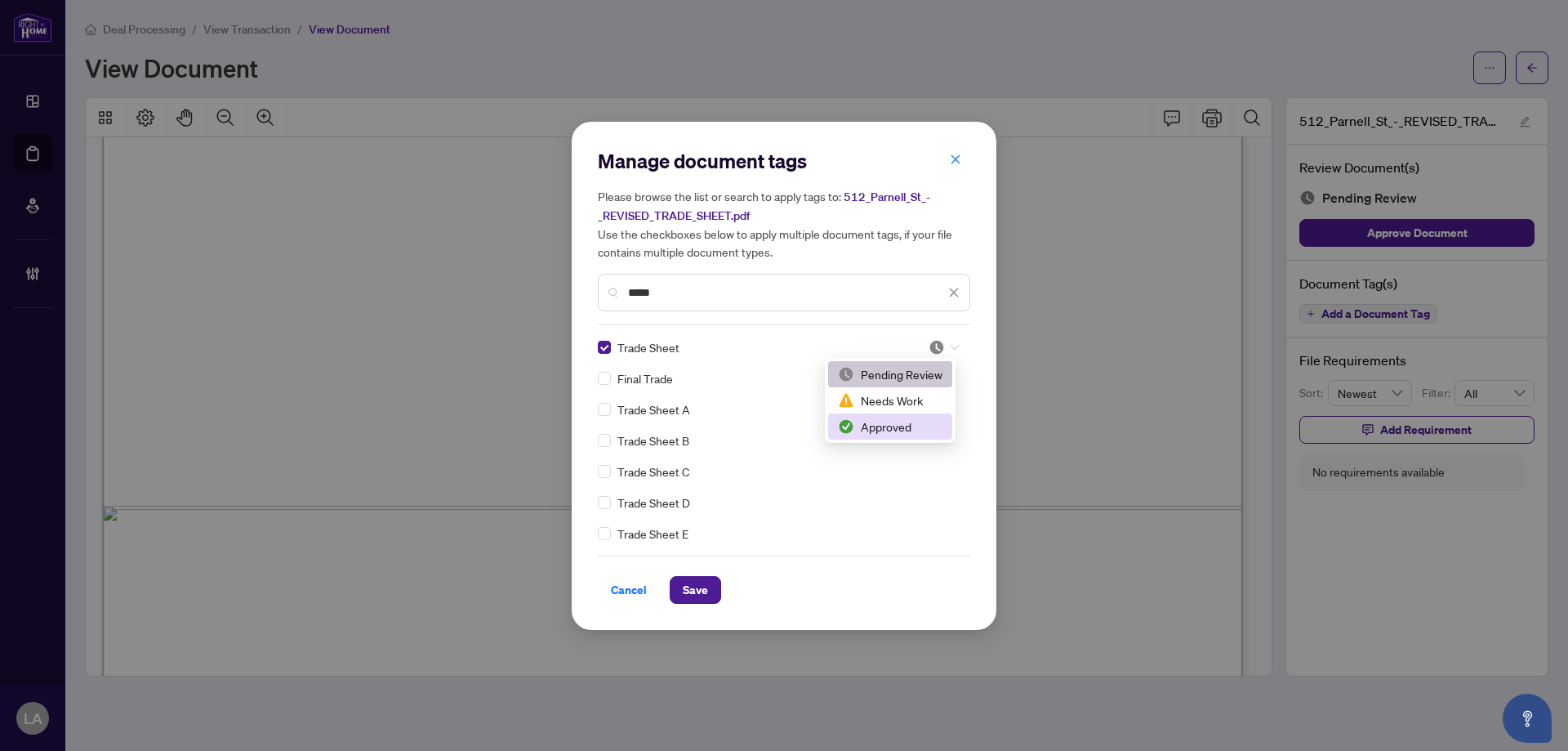
click at [863, 419] on div "Approved" at bounding box center [890, 426] width 104 height 18
click at [666, 600] on div "Cancel Save" at bounding box center [784, 589] width 372 height 27
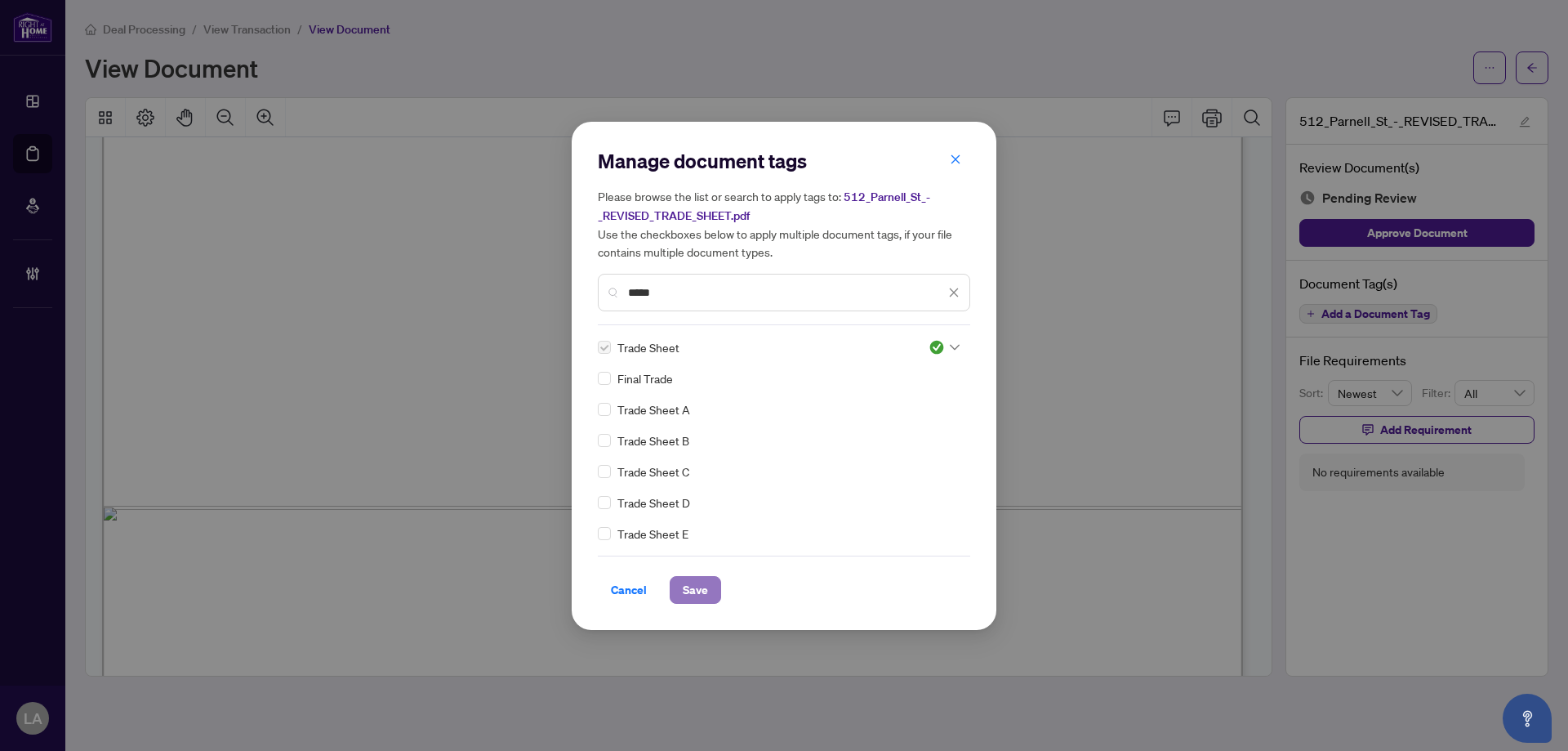
click at [680, 593] on button "Save" at bounding box center [695, 589] width 51 height 27
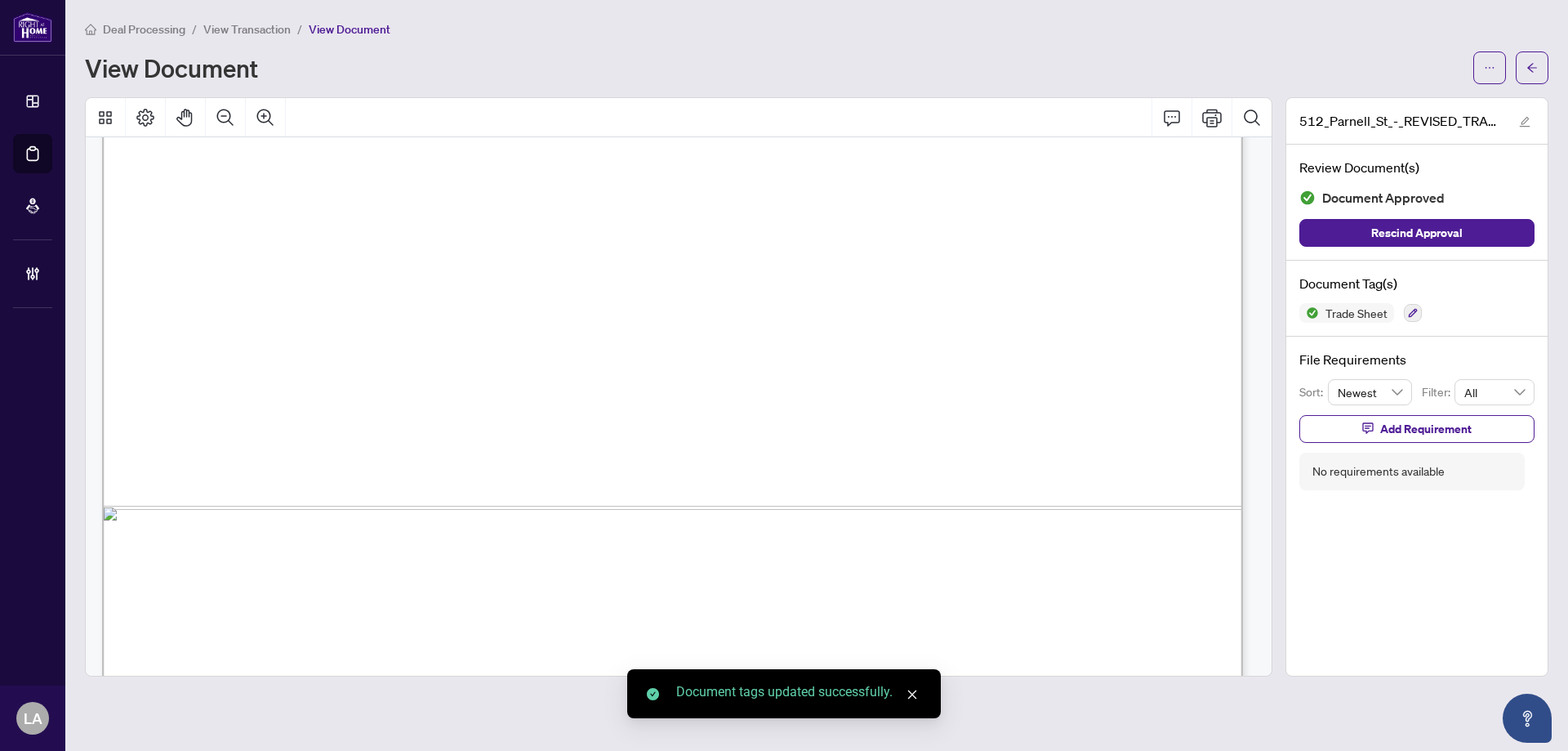
click at [245, 33] on span "View Transaction" at bounding box center [247, 29] width 88 height 15
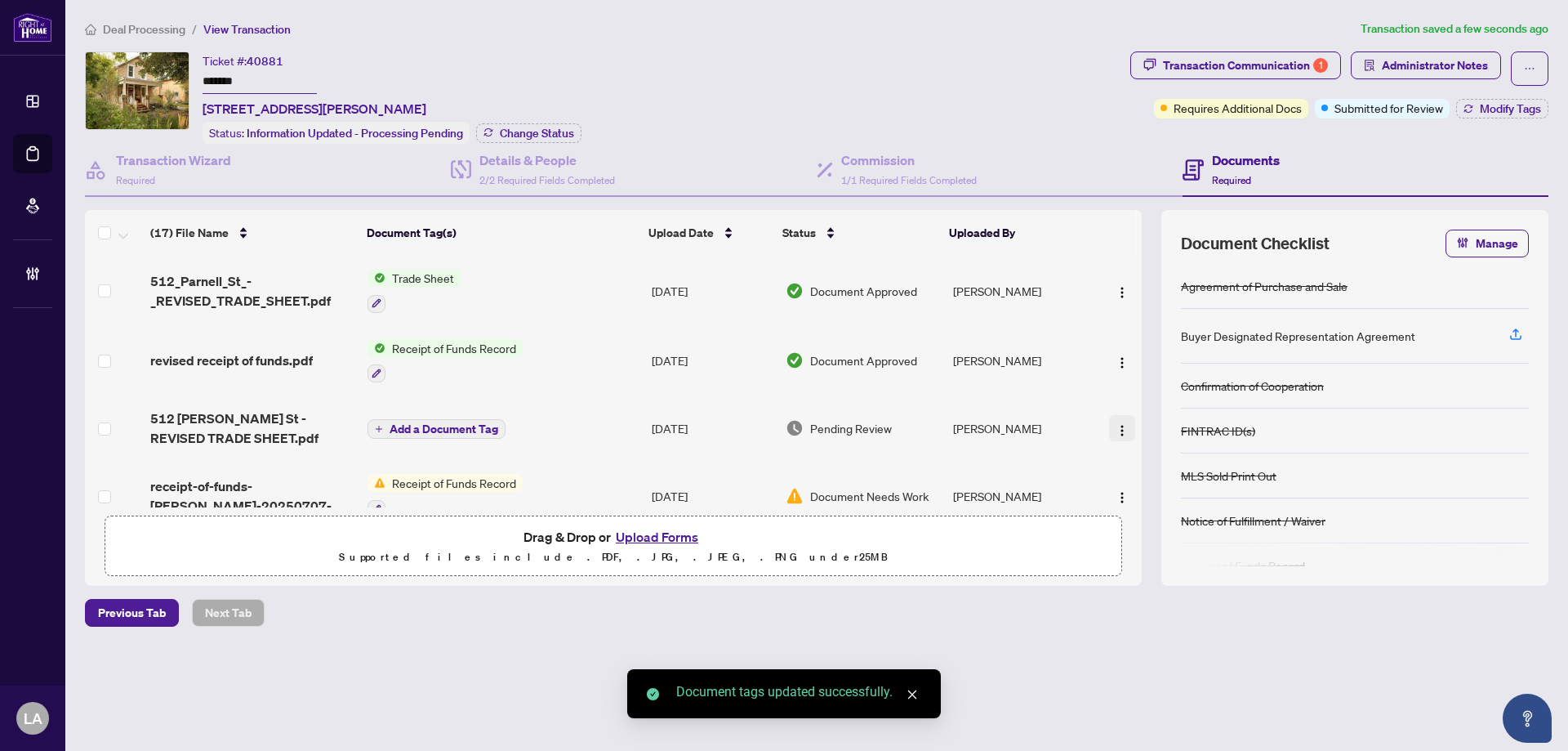
click at [1125, 429] on button "button" at bounding box center [1122, 428] width 27 height 27
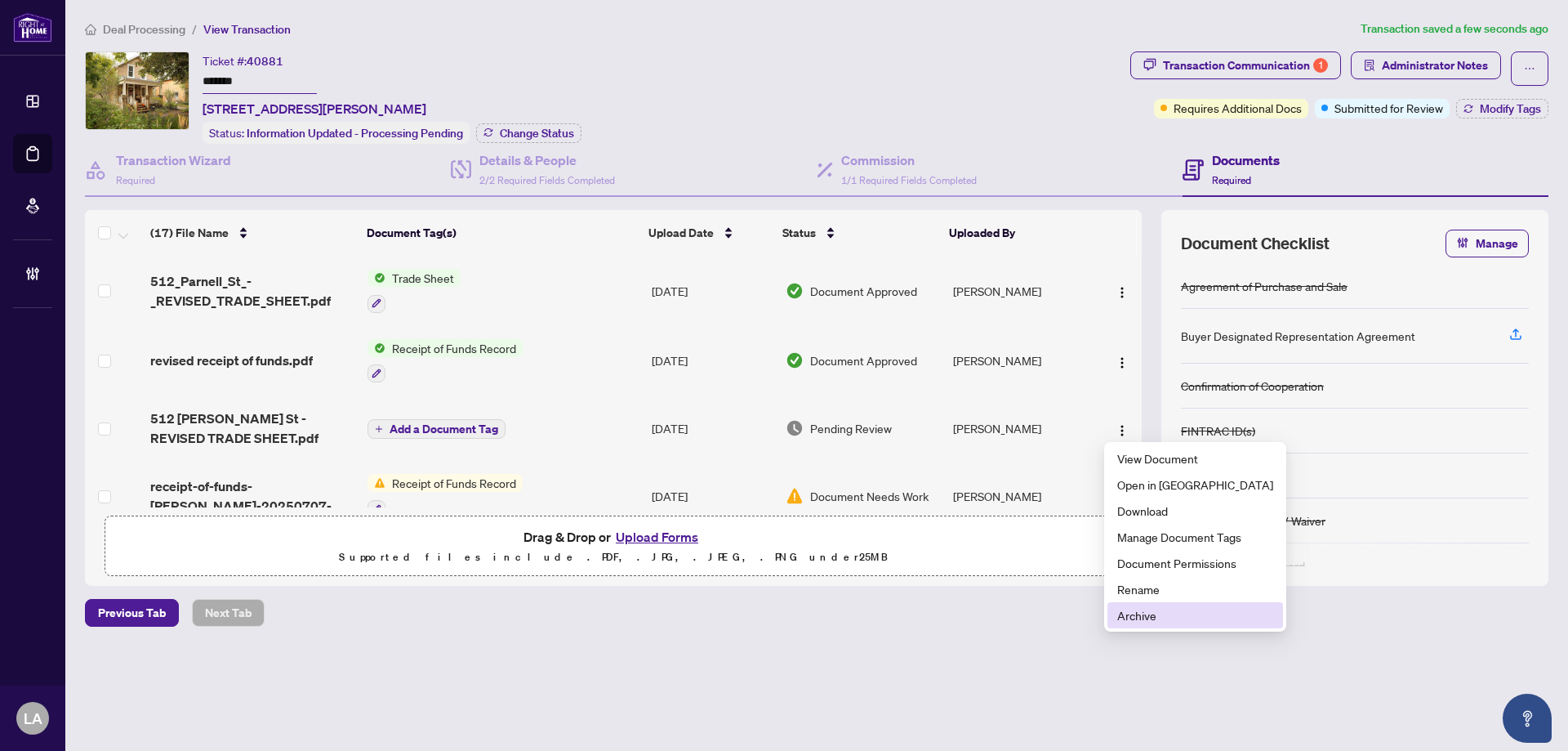
click at [1181, 617] on span "Archive" at bounding box center [1195, 616] width 156 height 18
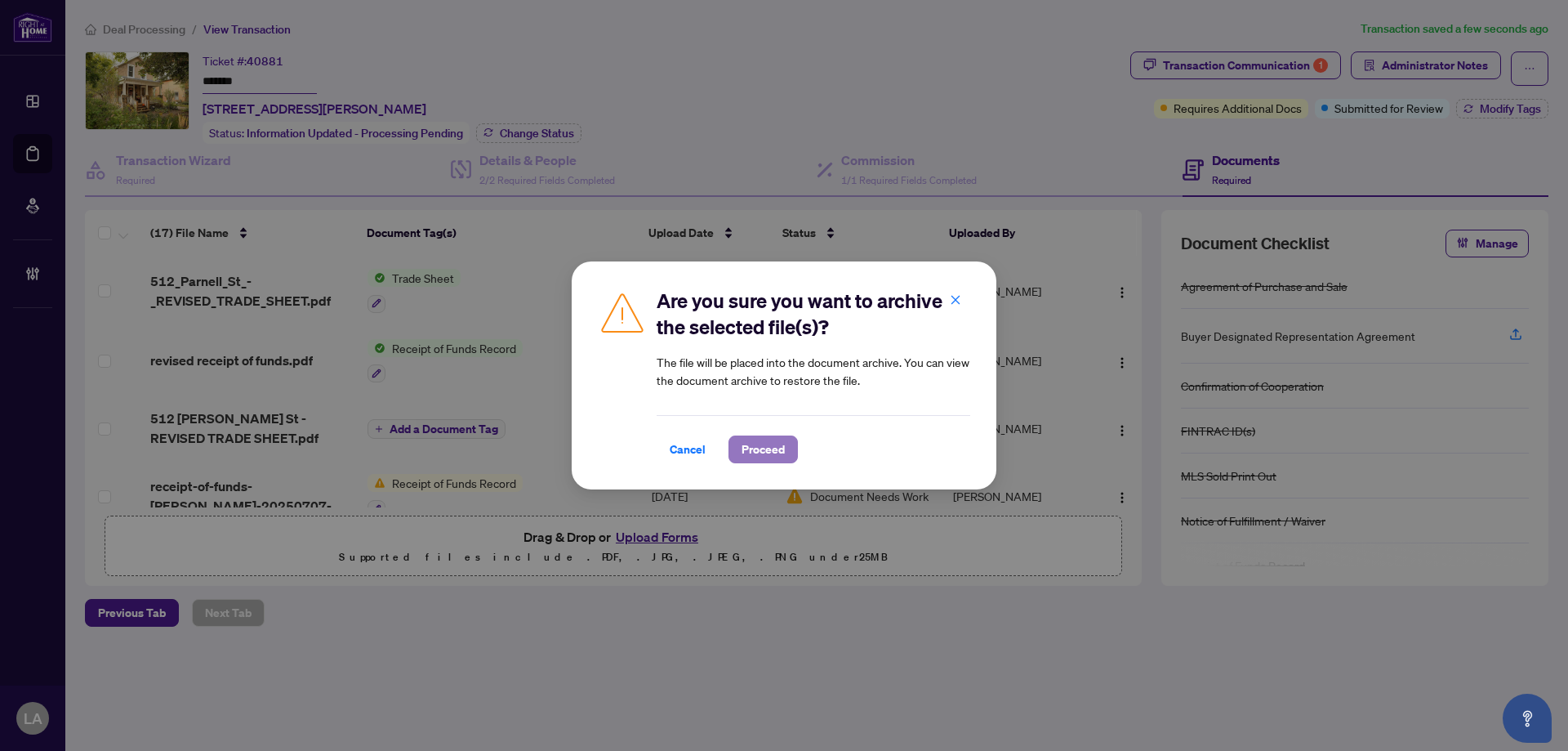
click at [767, 437] on span "Proceed" at bounding box center [763, 449] width 43 height 27
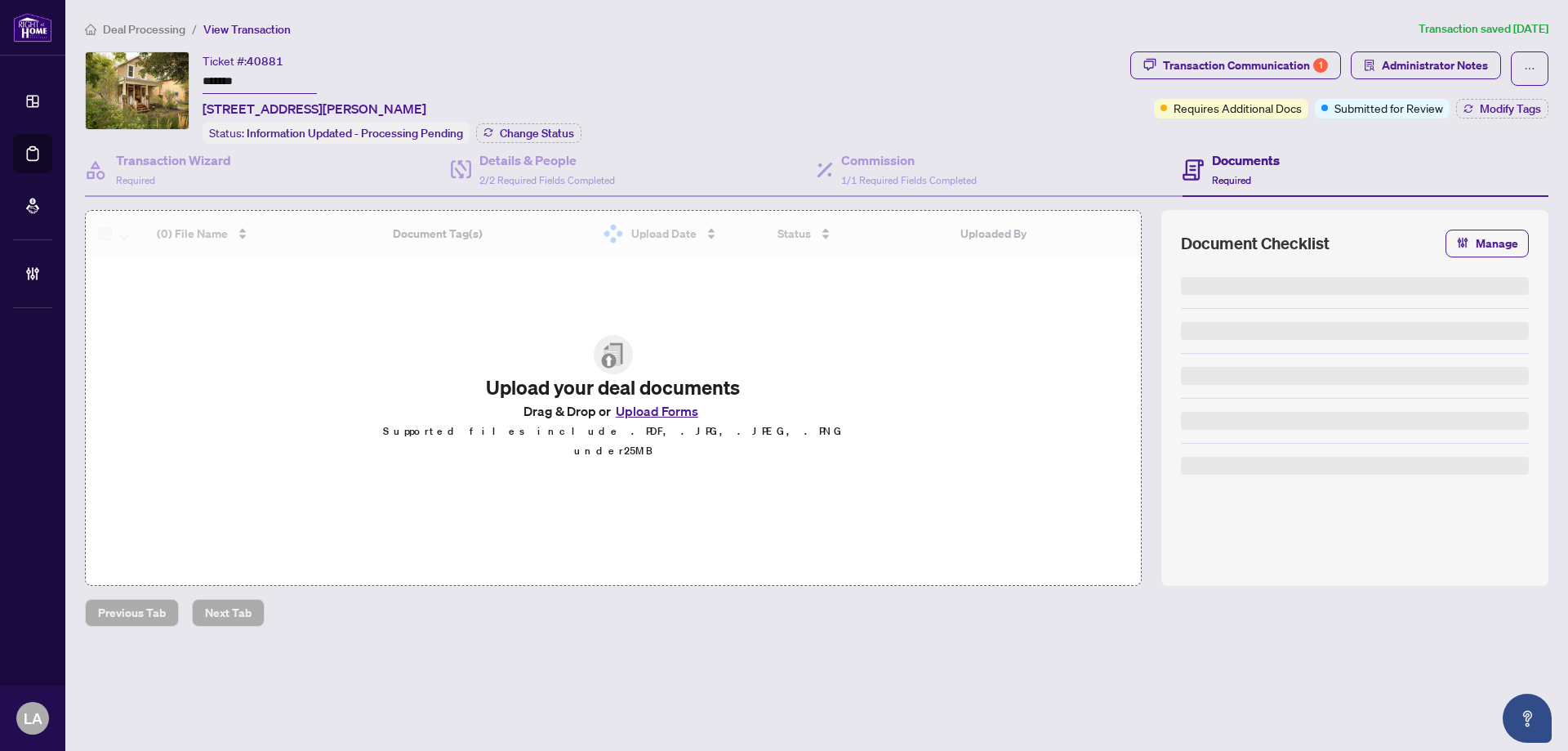
click at [1273, 64] on div "Transaction Communication 1" at bounding box center [1245, 65] width 165 height 27
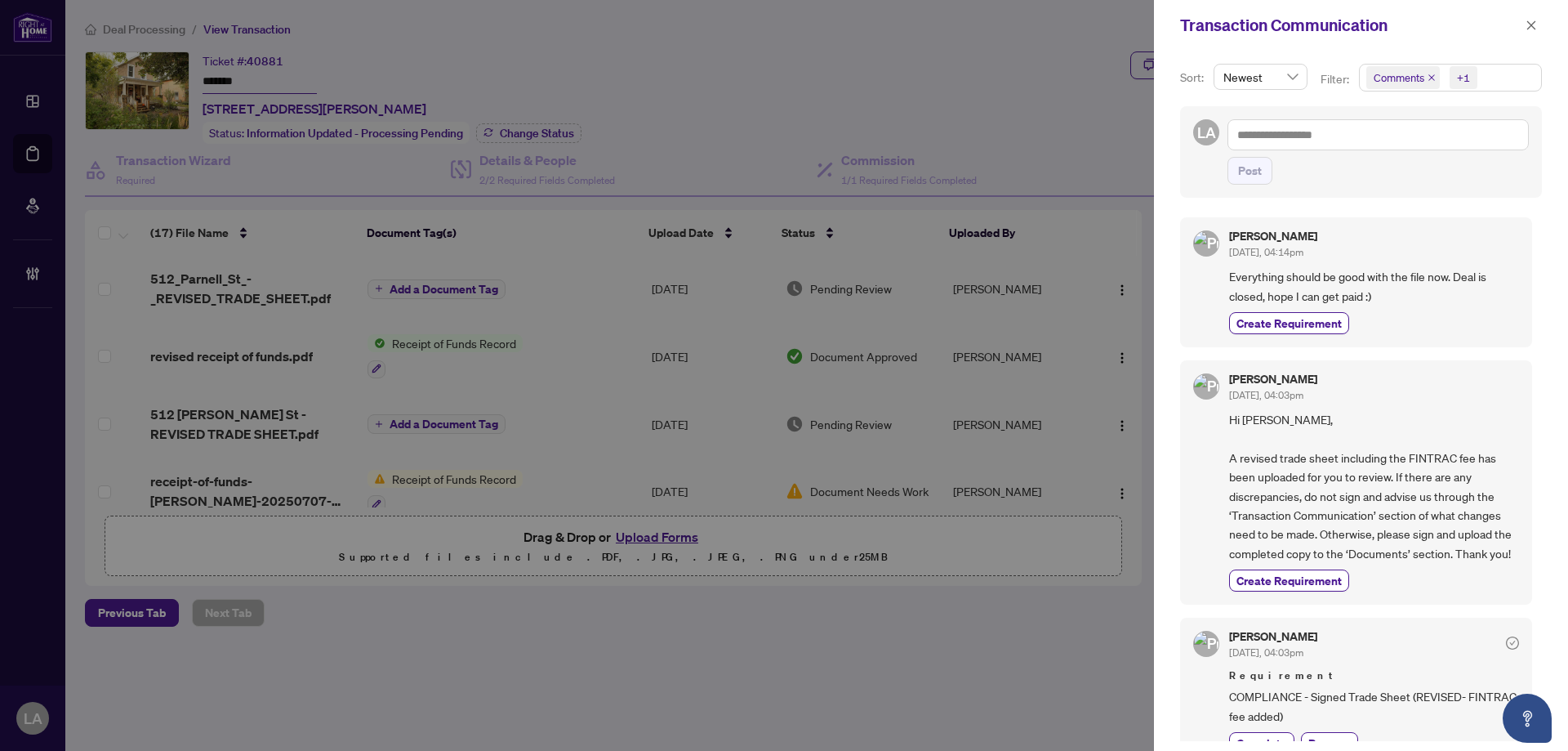
click at [1429, 81] on icon "close" at bounding box center [1432, 77] width 8 height 8
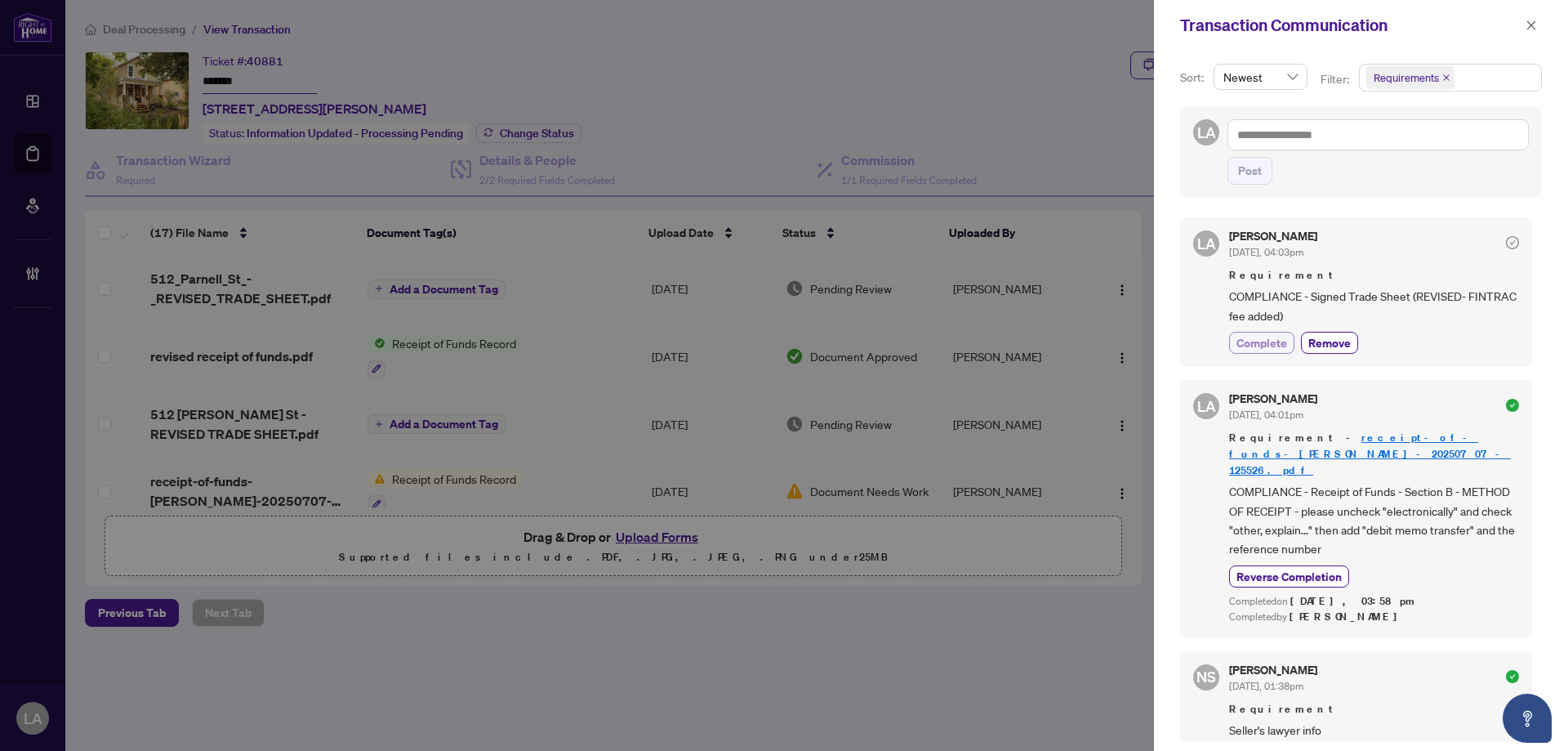
click at [1277, 340] on span "Complete" at bounding box center [1262, 342] width 50 height 17
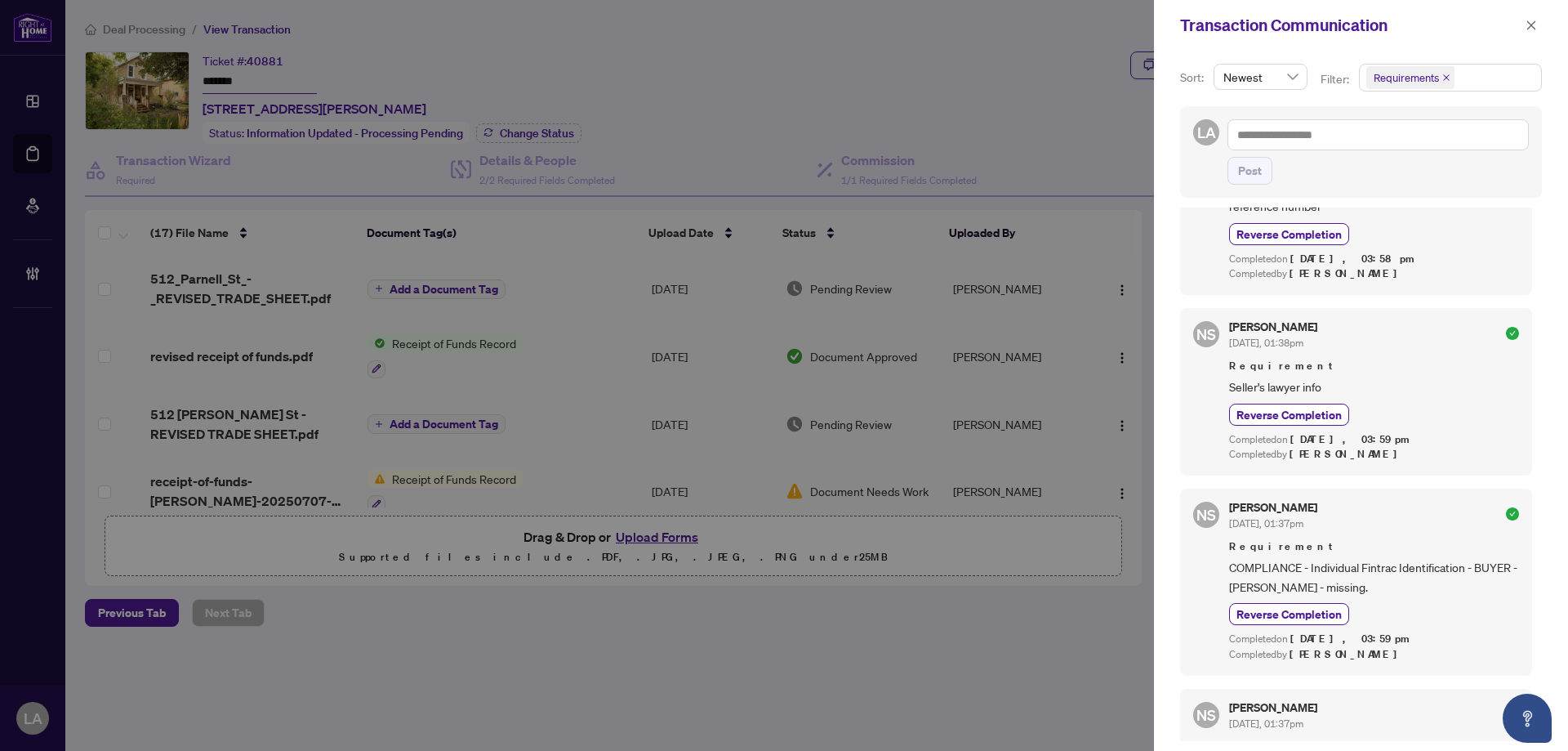
scroll to position [408, 0]
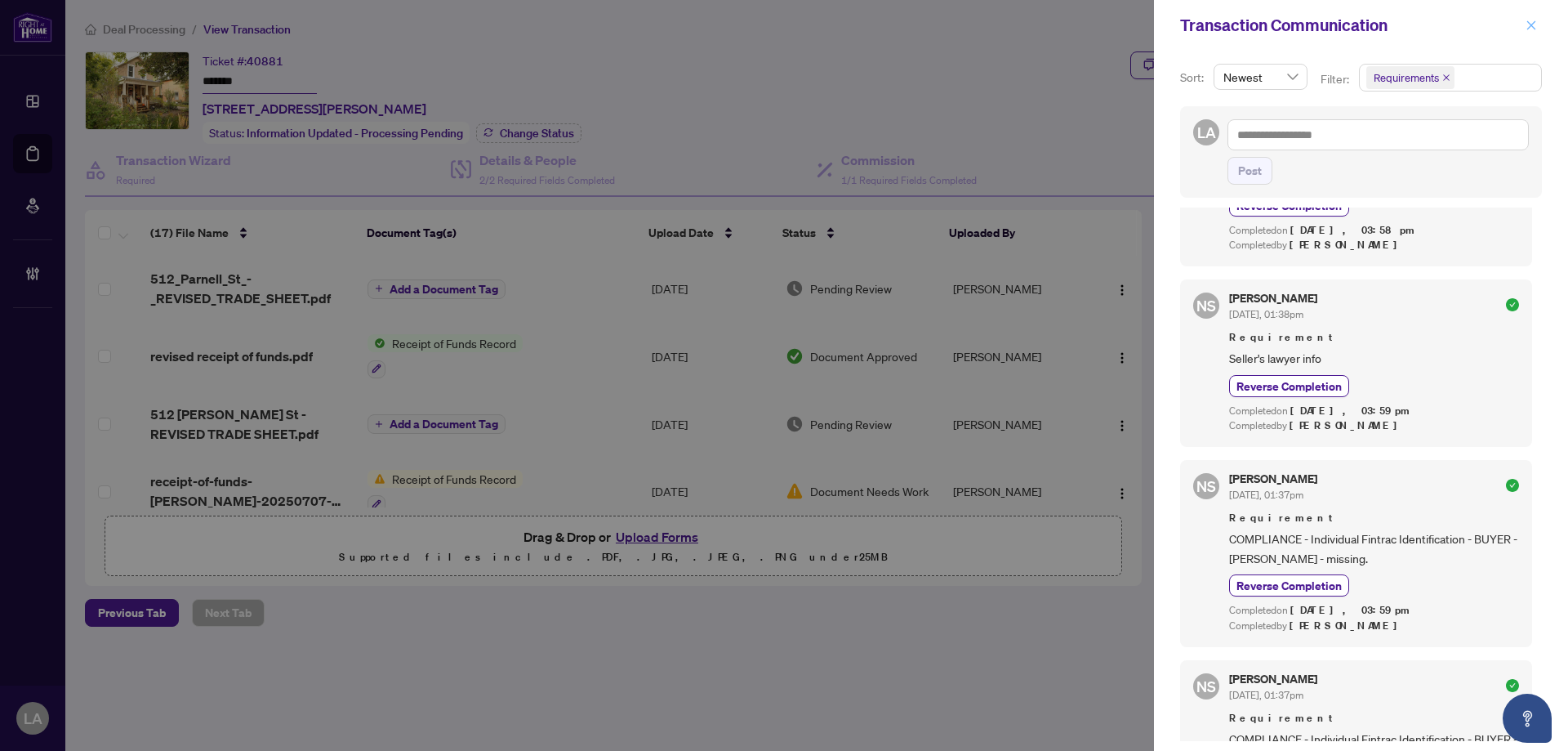
click at [1541, 25] on button "button" at bounding box center [1531, 25] width 21 height 19
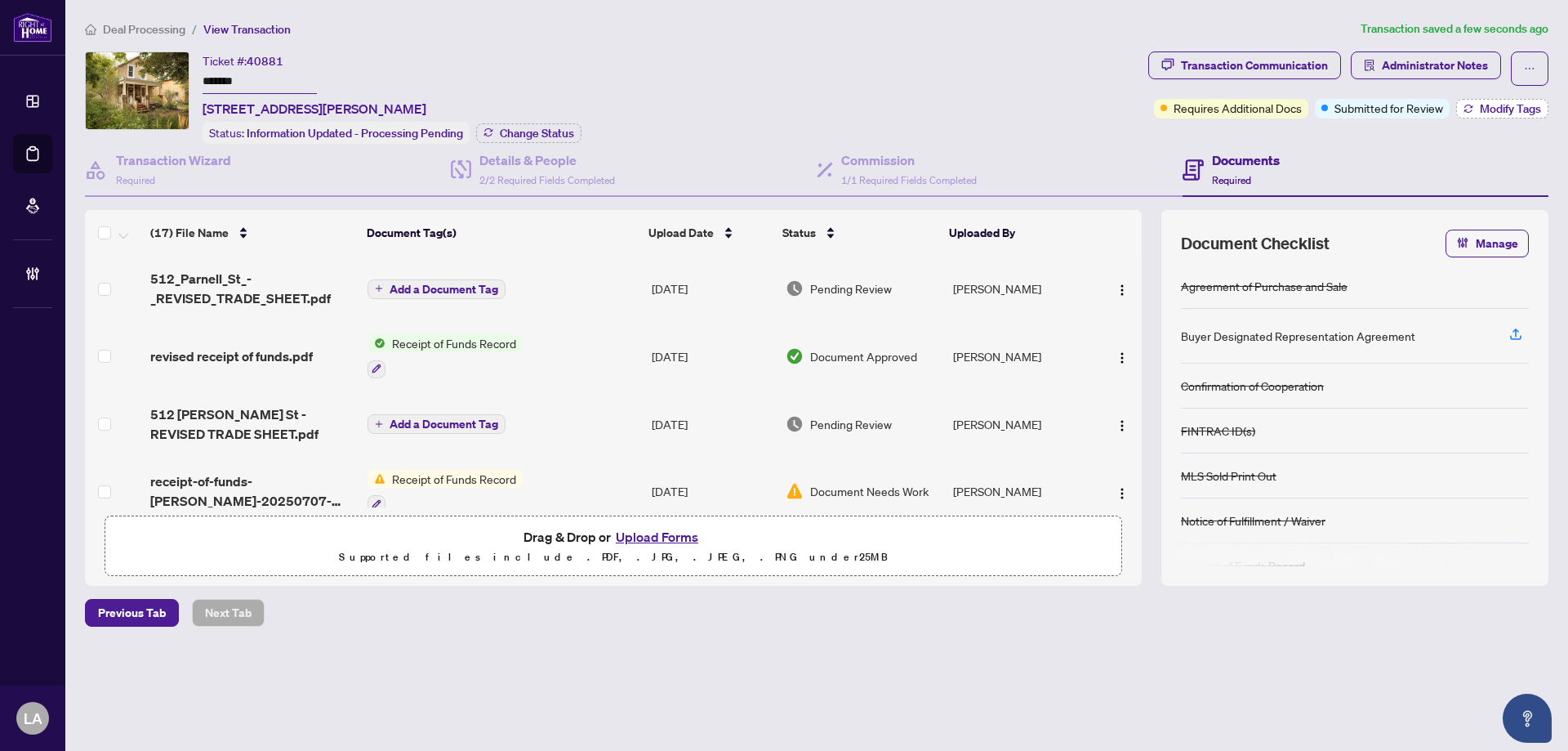
click at [1516, 107] on span "Modify Tags" at bounding box center [1510, 109] width 61 height 12
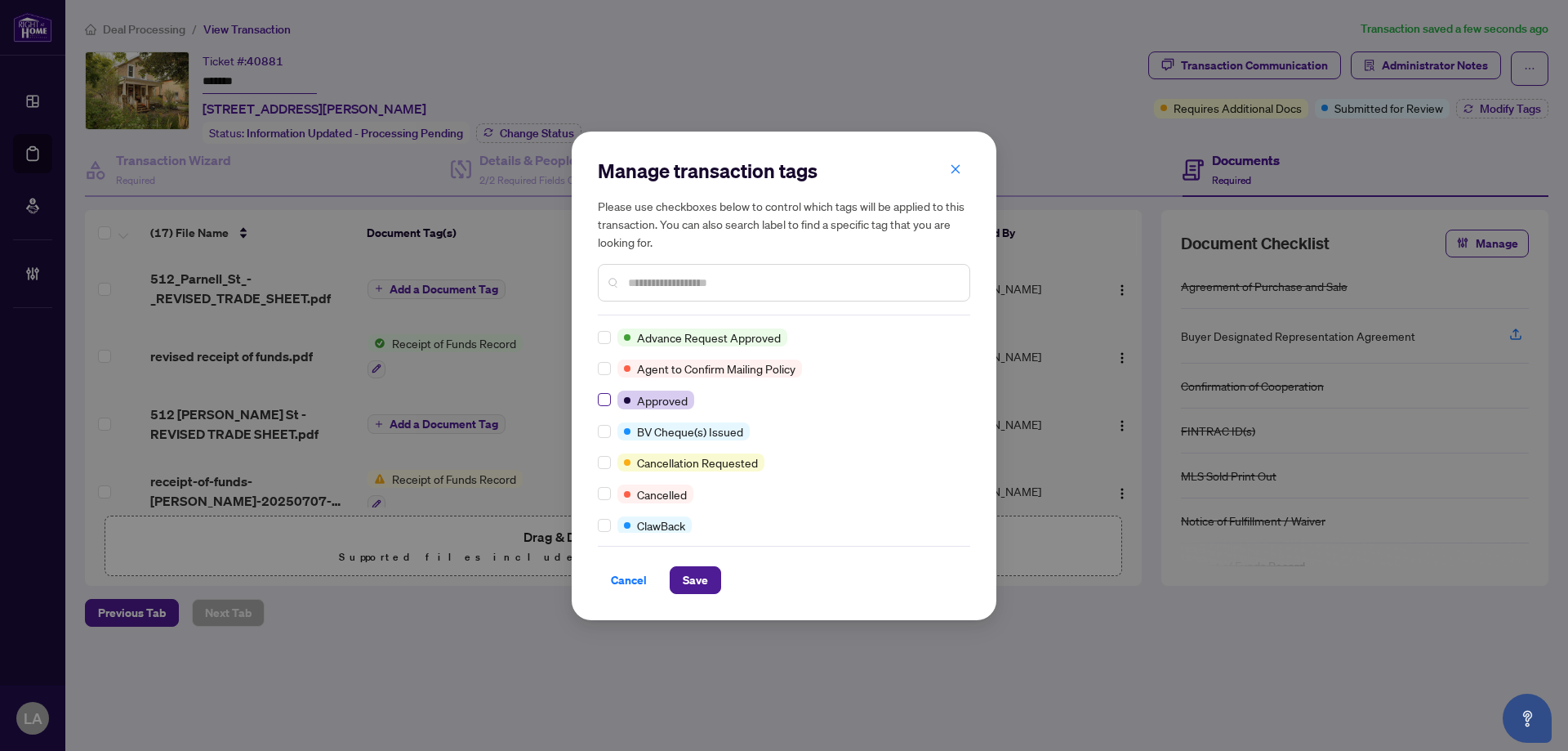
scroll to position [0, 0]
click at [678, 277] on input "text" at bounding box center [792, 283] width 328 height 18
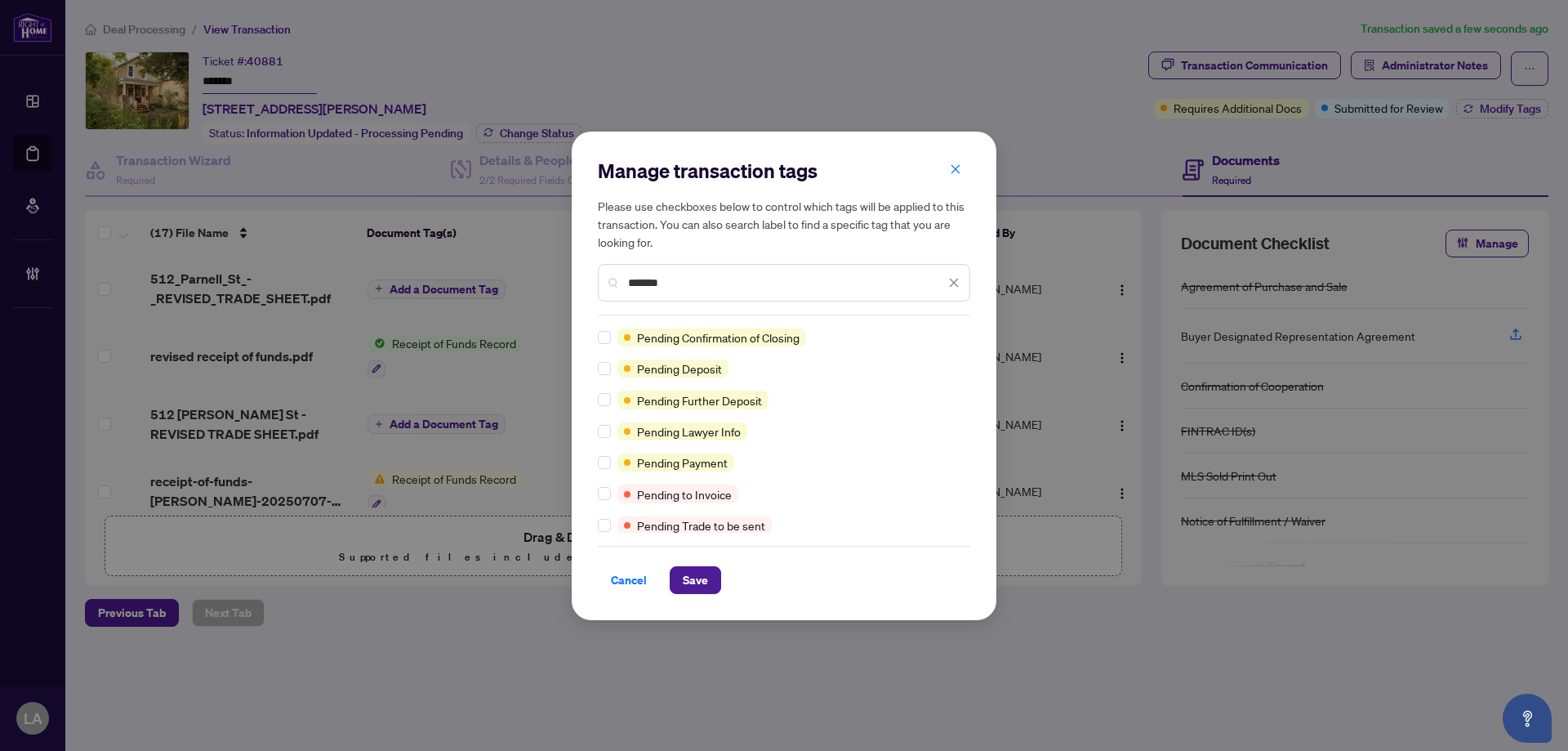
type input "*******"
click at [714, 580] on button "Save" at bounding box center [695, 580] width 51 height 27
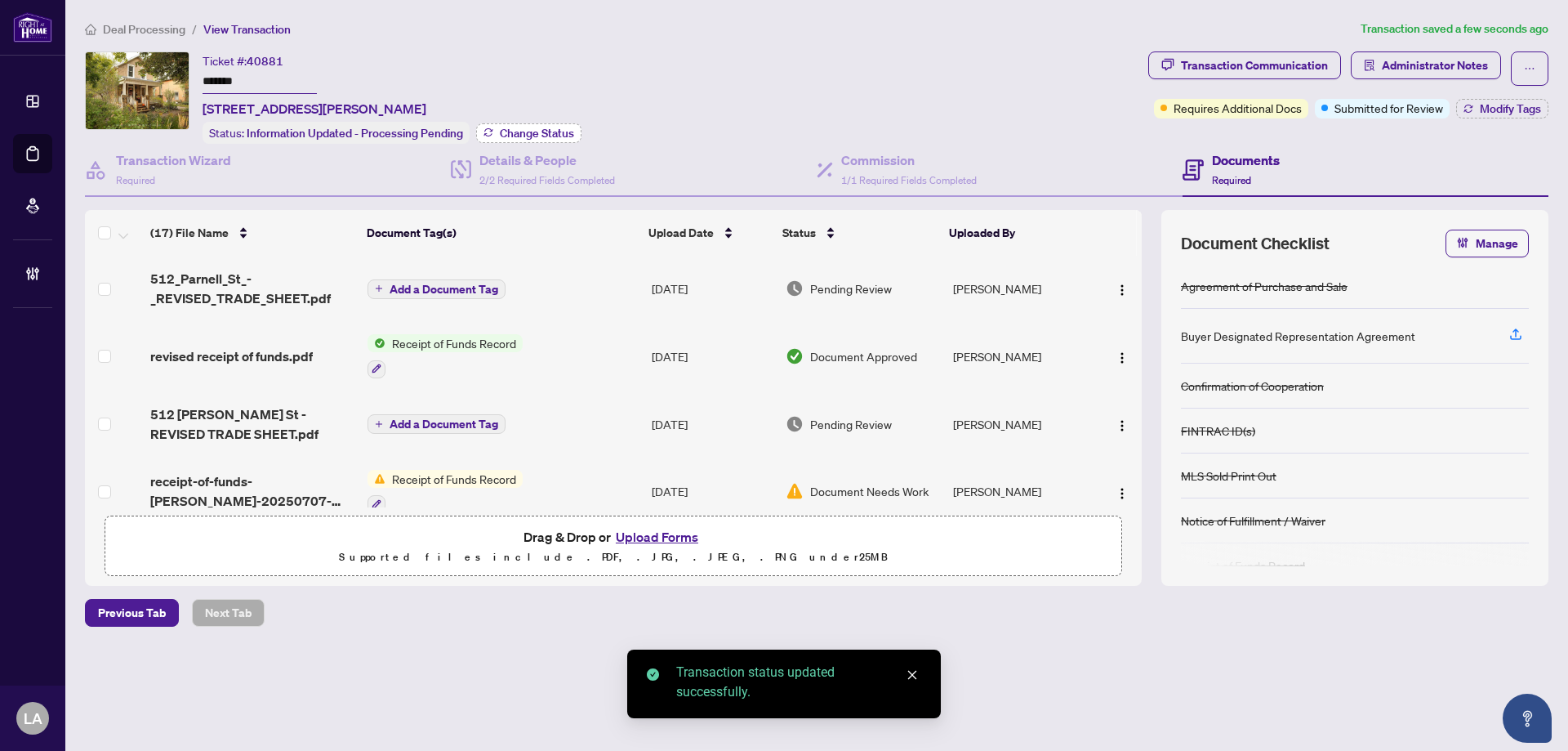
click at [538, 130] on span "Change Status" at bounding box center [536, 133] width 74 height 12
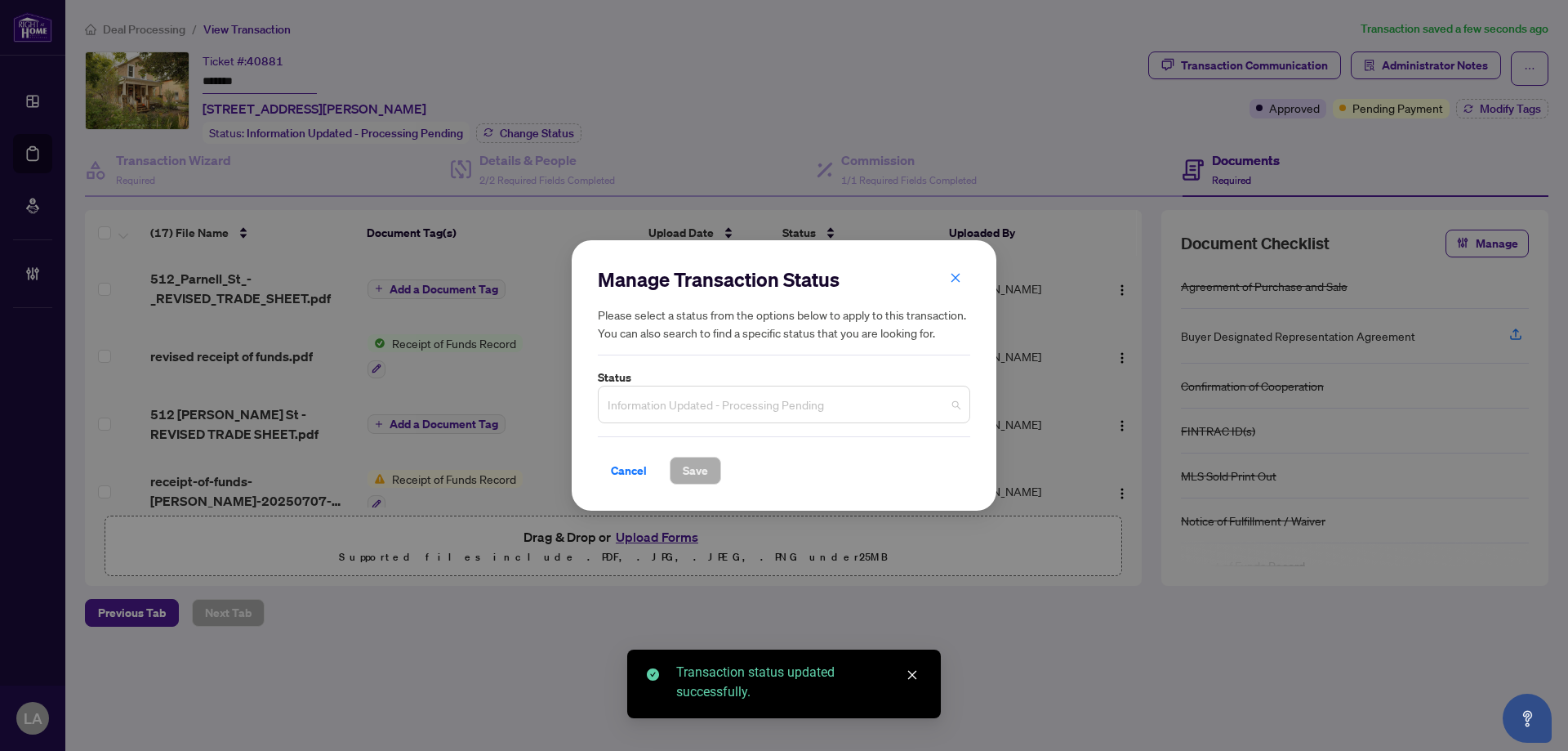
click at [659, 409] on span "Information Updated - Processing Pending" at bounding box center [784, 404] width 353 height 31
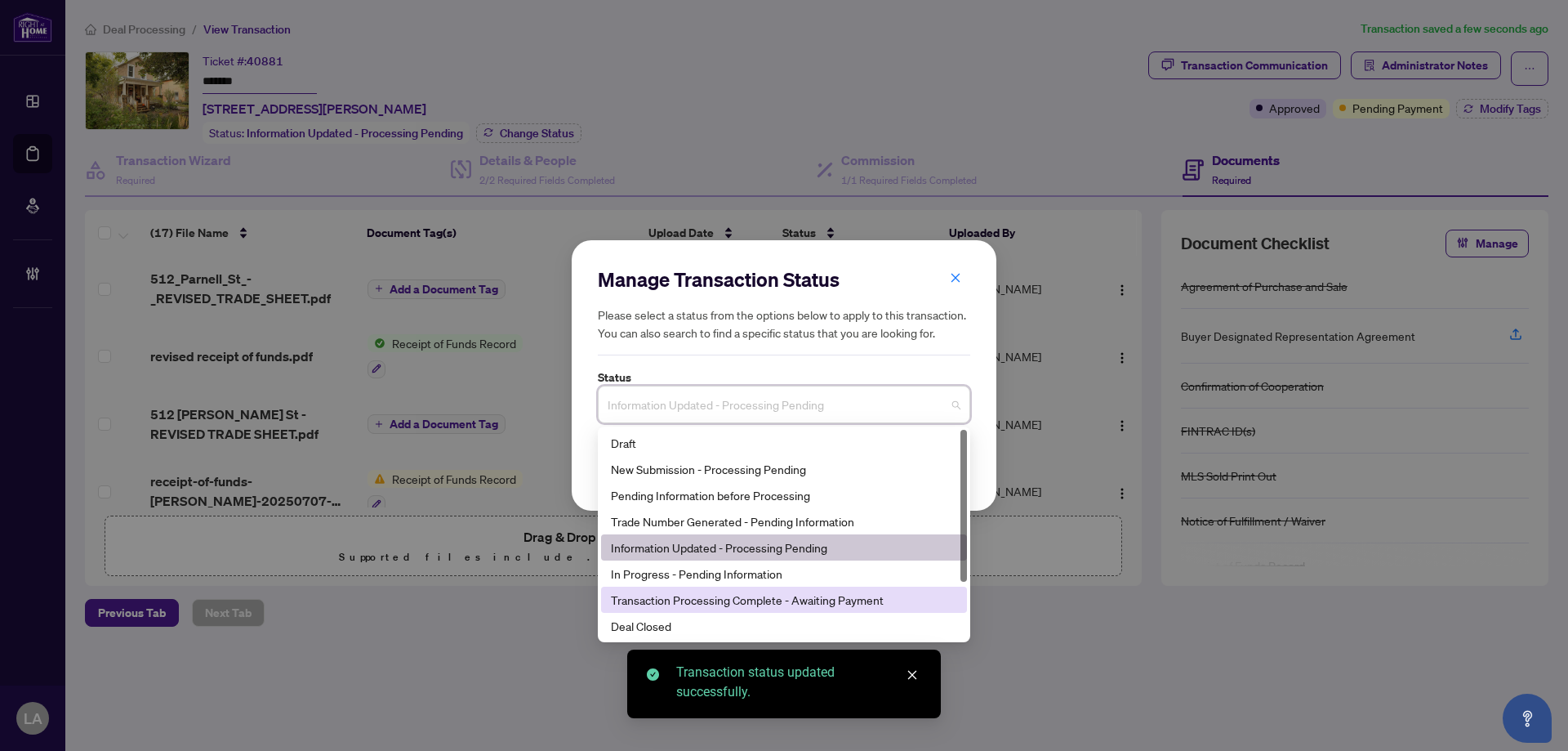
click at [652, 597] on div "Transaction Processing Complete - Awaiting Payment" at bounding box center [784, 600] width 347 height 18
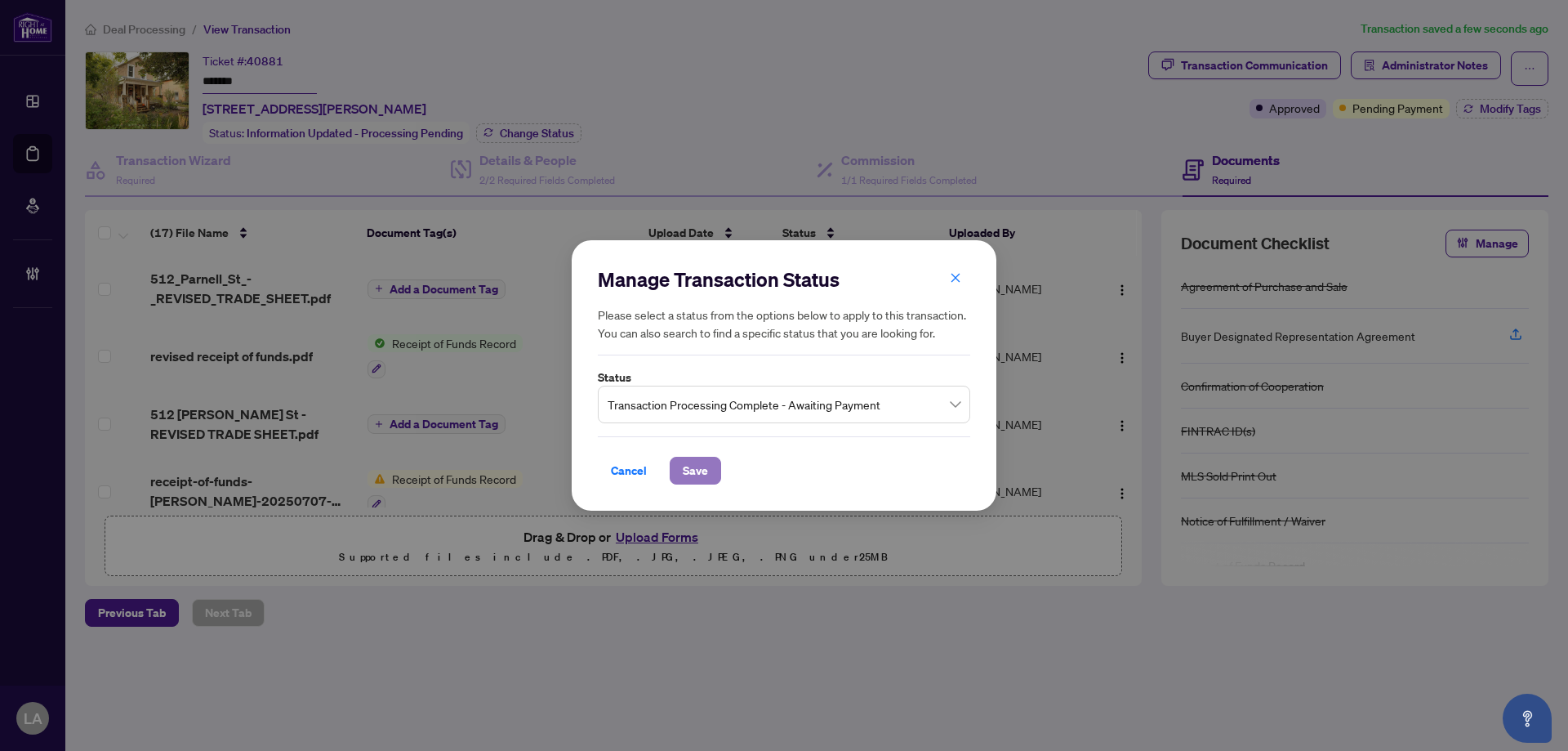
click at [702, 472] on span "Save" at bounding box center [695, 470] width 26 height 27
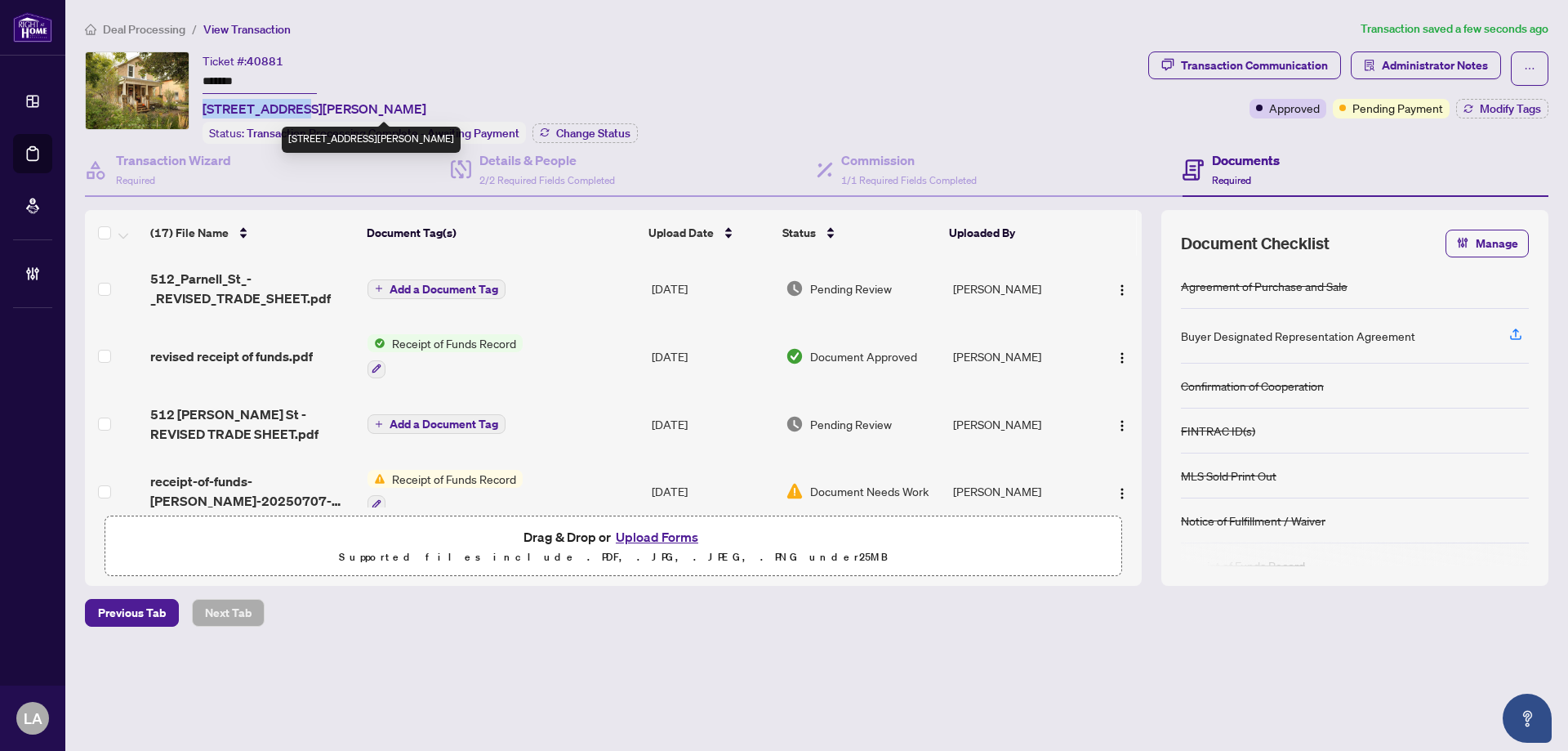
copy span "512 Parnell St"
drag, startPoint x: 201, startPoint y: 103, endPoint x: 285, endPoint y: 104, distance: 84.0
click at [285, 104] on div "Ticket #: 40881 ******* 512 Parnell St, Peterborough Central, Ontario K9J 4J4, …" at bounding box center [613, 97] width 1057 height 92
drag, startPoint x: 638, startPoint y: 48, endPoint x: 676, endPoint y: 42, distance: 38.5
click at [644, 45] on div "Deal Processing / View Transaction Transaction saved a minute ago Ticket #: 408…" at bounding box center [817, 351] width 1477 height 664
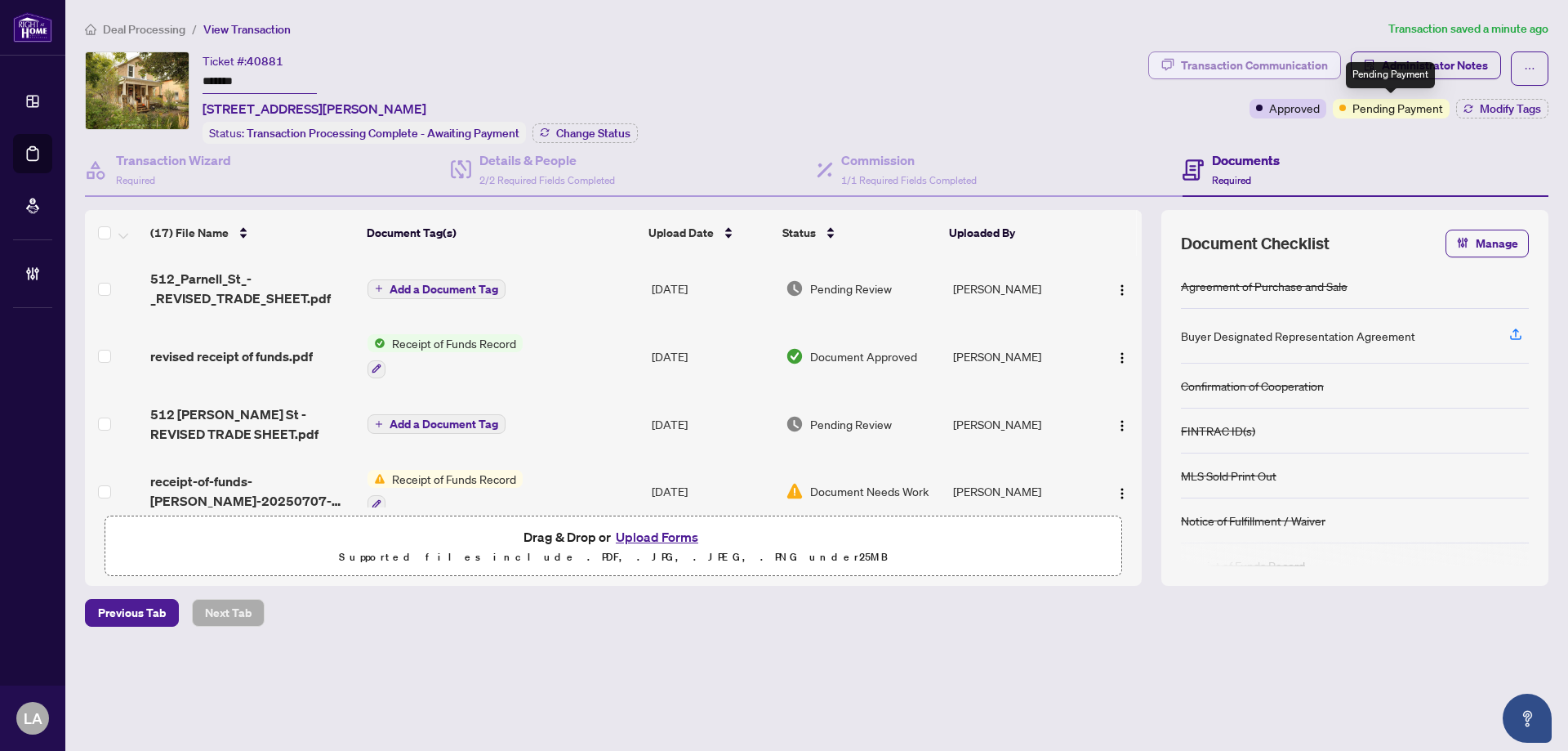
click at [1293, 57] on div "Transaction Communication" at bounding box center [1254, 65] width 147 height 27
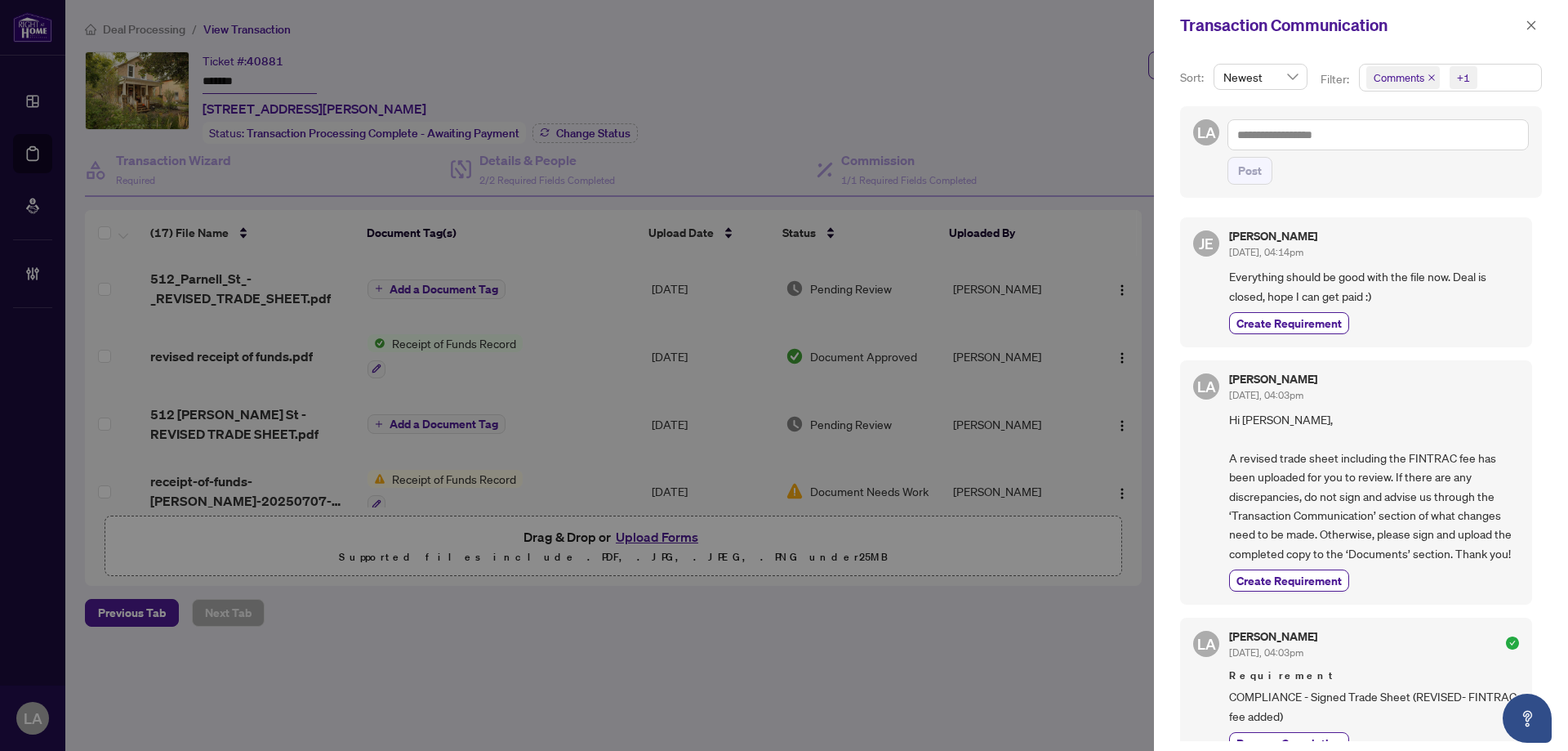
click at [1524, 35] on div "Transaction Communication" at bounding box center [1361, 25] width 414 height 50
click at [1533, 26] on icon "close" at bounding box center [1531, 25] width 12 height 12
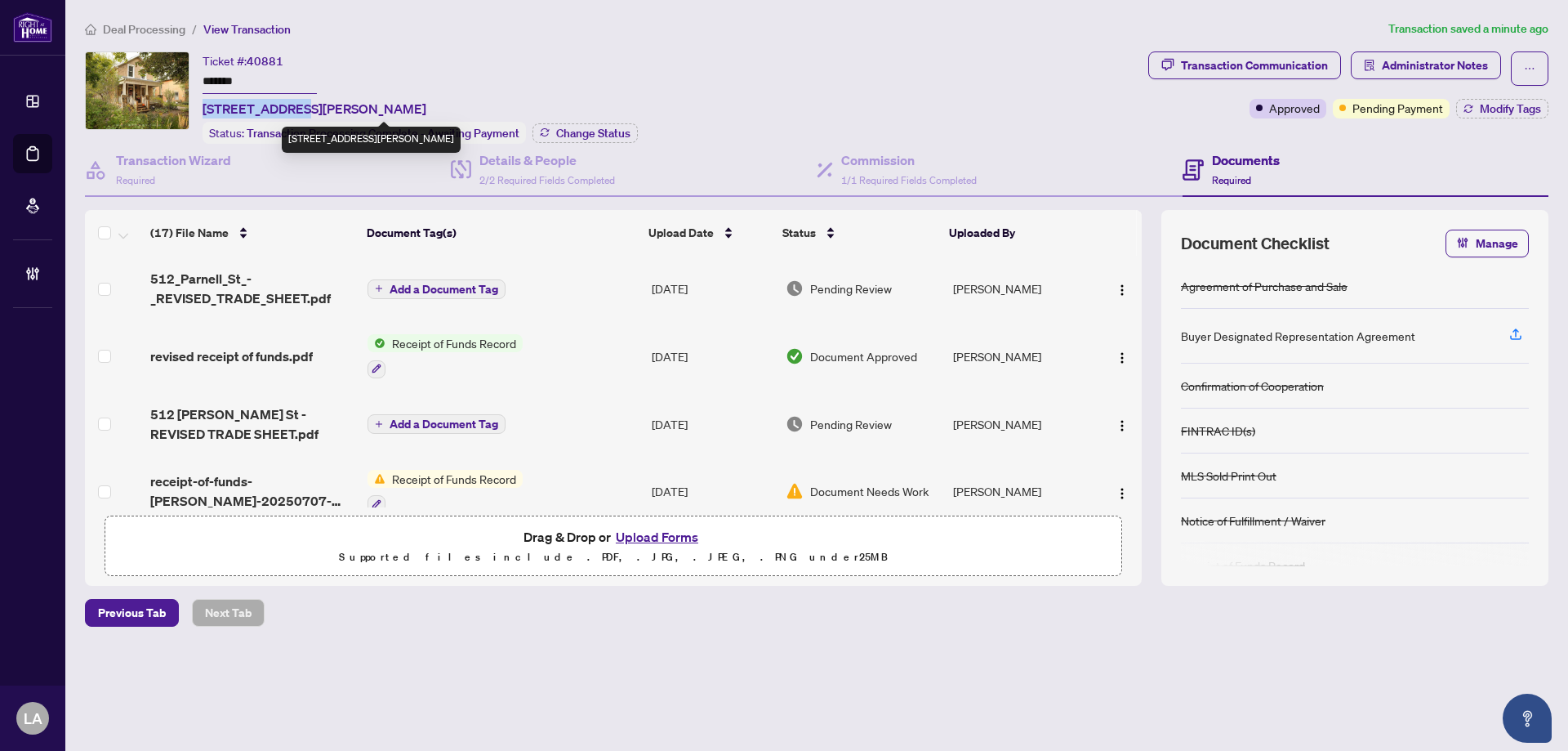
drag, startPoint x: 198, startPoint y: 111, endPoint x: 285, endPoint y: 102, distance: 87.5
click at [285, 102] on div "Ticket #: 40881 ******* 512 Parnell St, Peterborough Central, Ontario K9J 4J4, …" at bounding box center [613, 97] width 1057 height 92
copy span "512 Parnell St"
click at [1442, 63] on span "Administrator Notes" at bounding box center [1435, 65] width 106 height 27
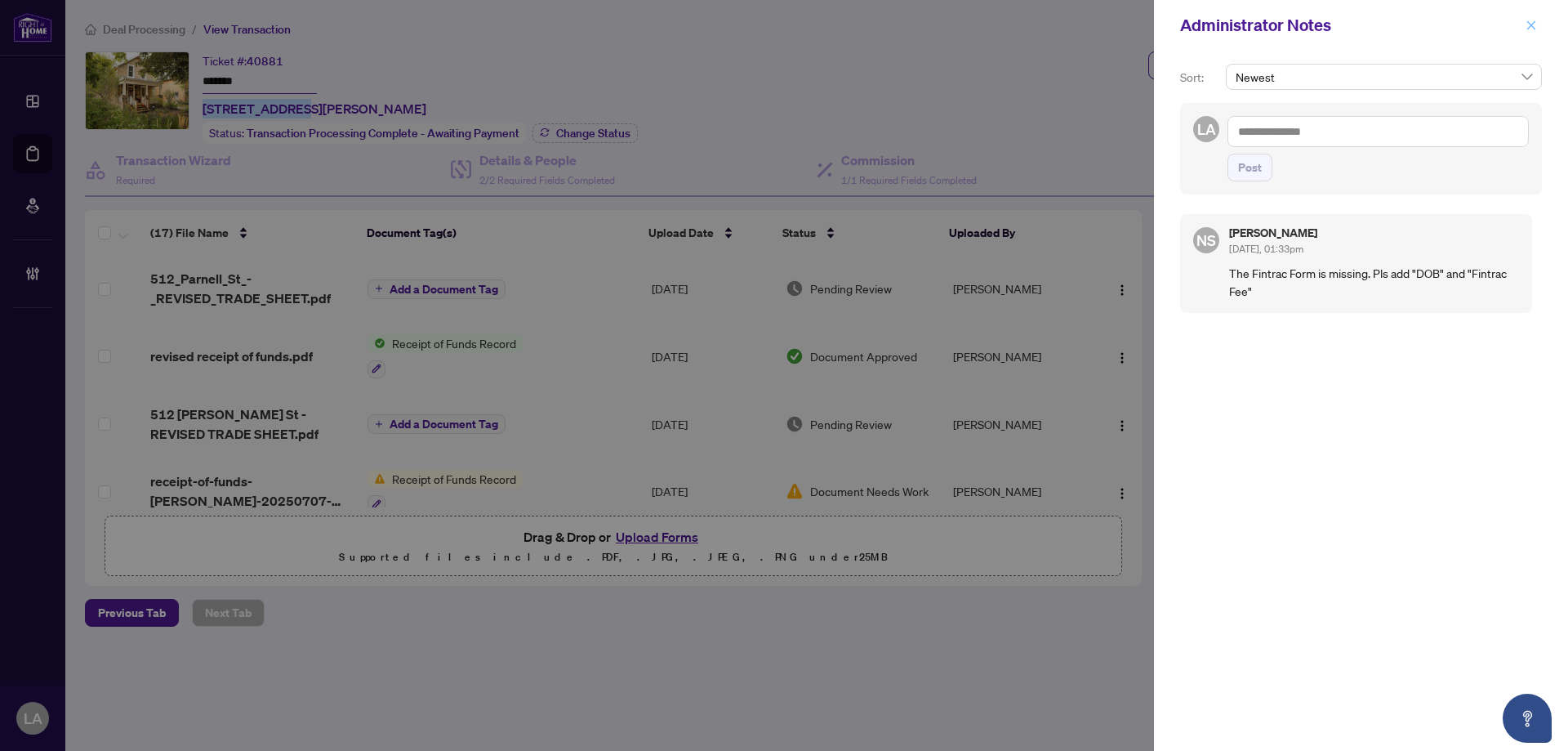
click at [1532, 24] on icon "close" at bounding box center [1531, 25] width 12 height 12
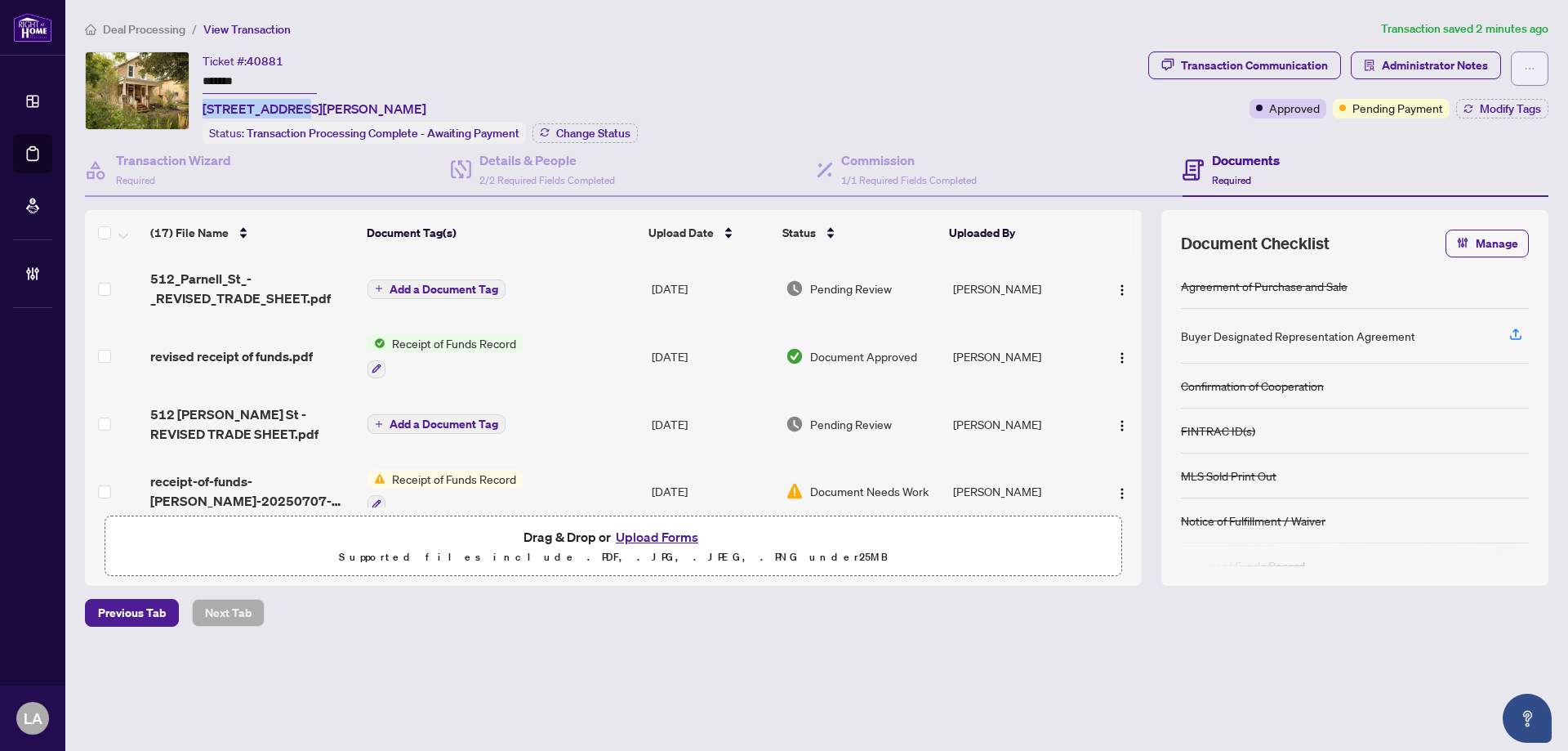
click at [1528, 72] on icon "ellipsis" at bounding box center [1530, 69] width 12 height 12
click at [1427, 121] on li "Document Archive" at bounding box center [1473, 131] width 145 height 27
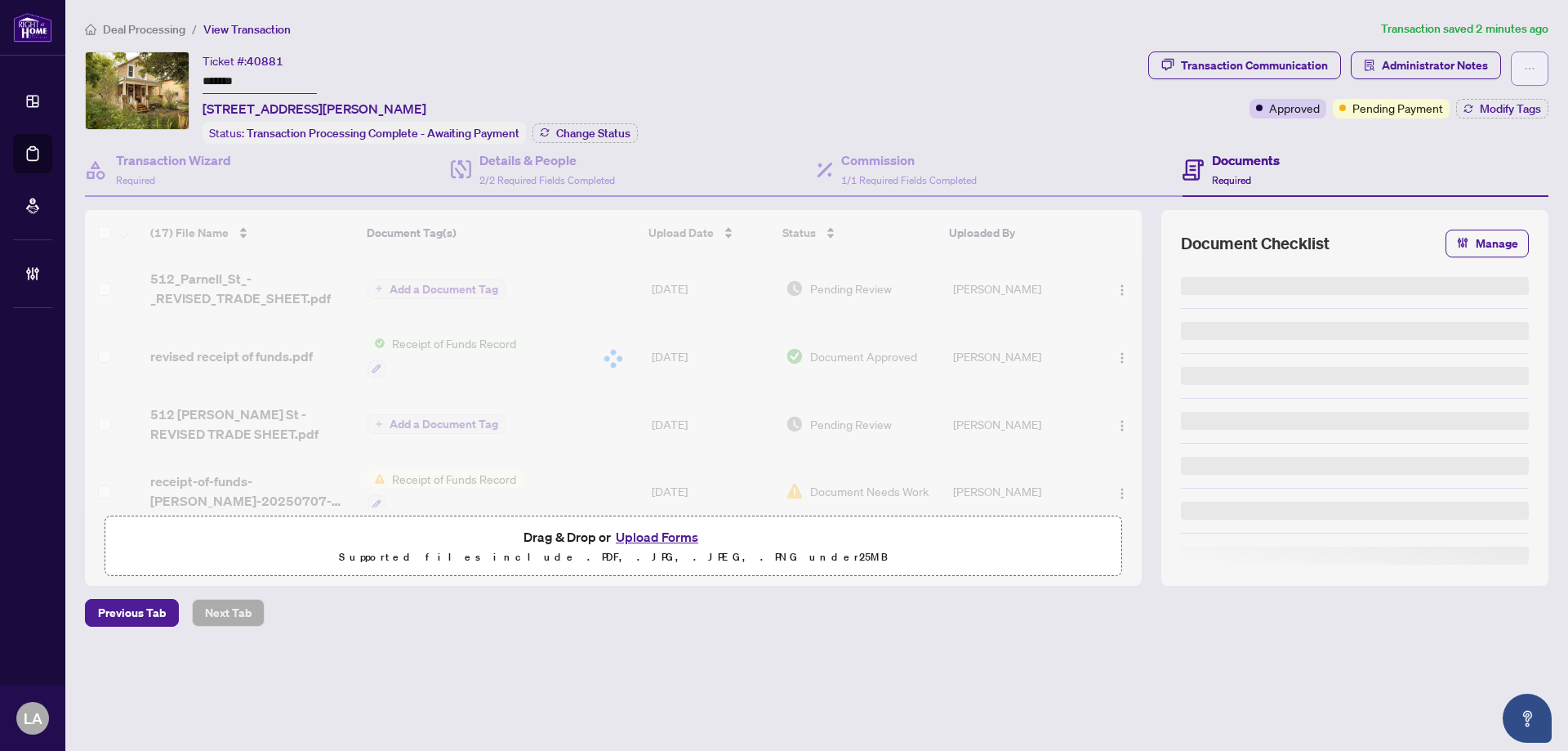
click at [1521, 65] on button "button" at bounding box center [1530, 69] width 38 height 35
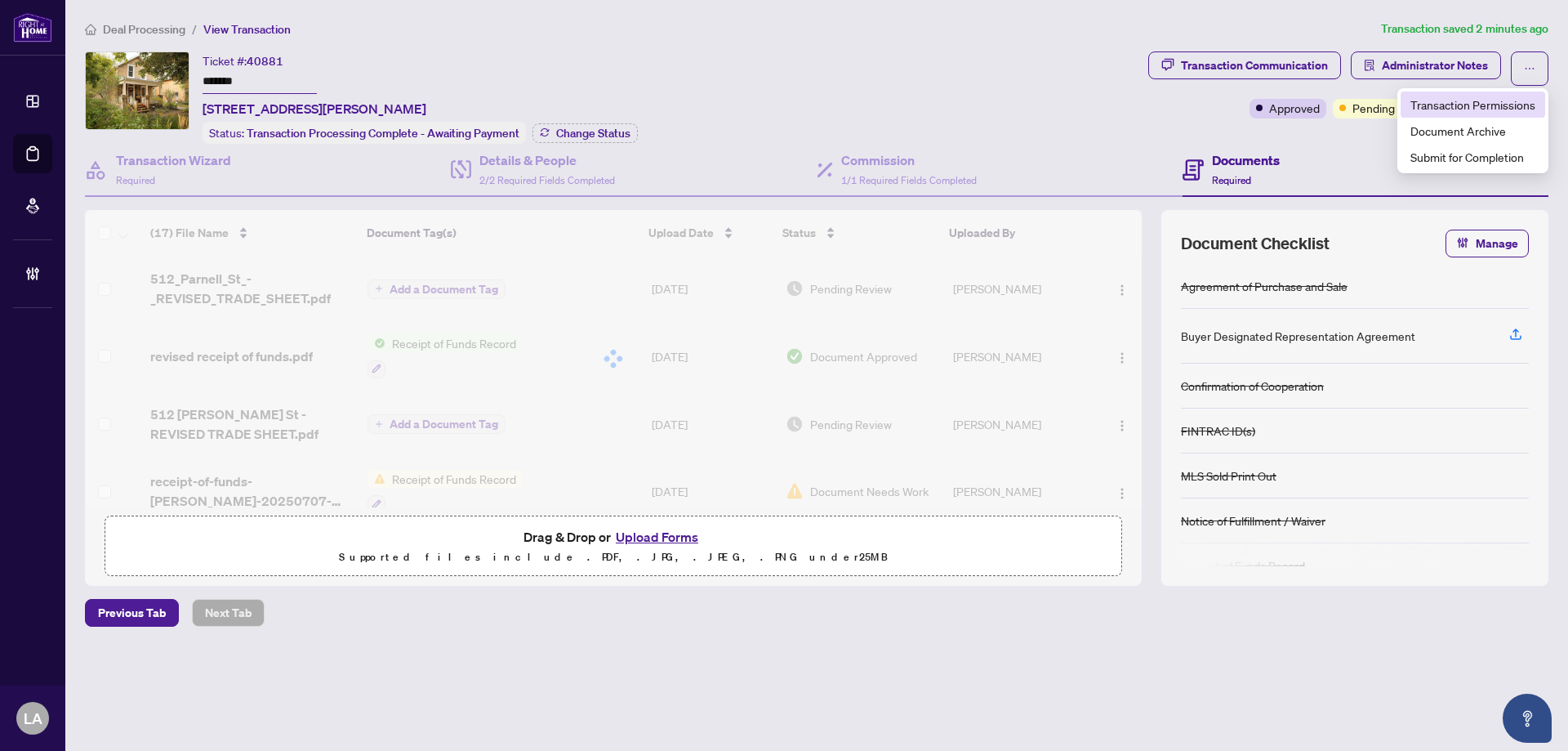
click at [1475, 101] on span "Transaction Permissions" at bounding box center [1473, 104] width 125 height 18
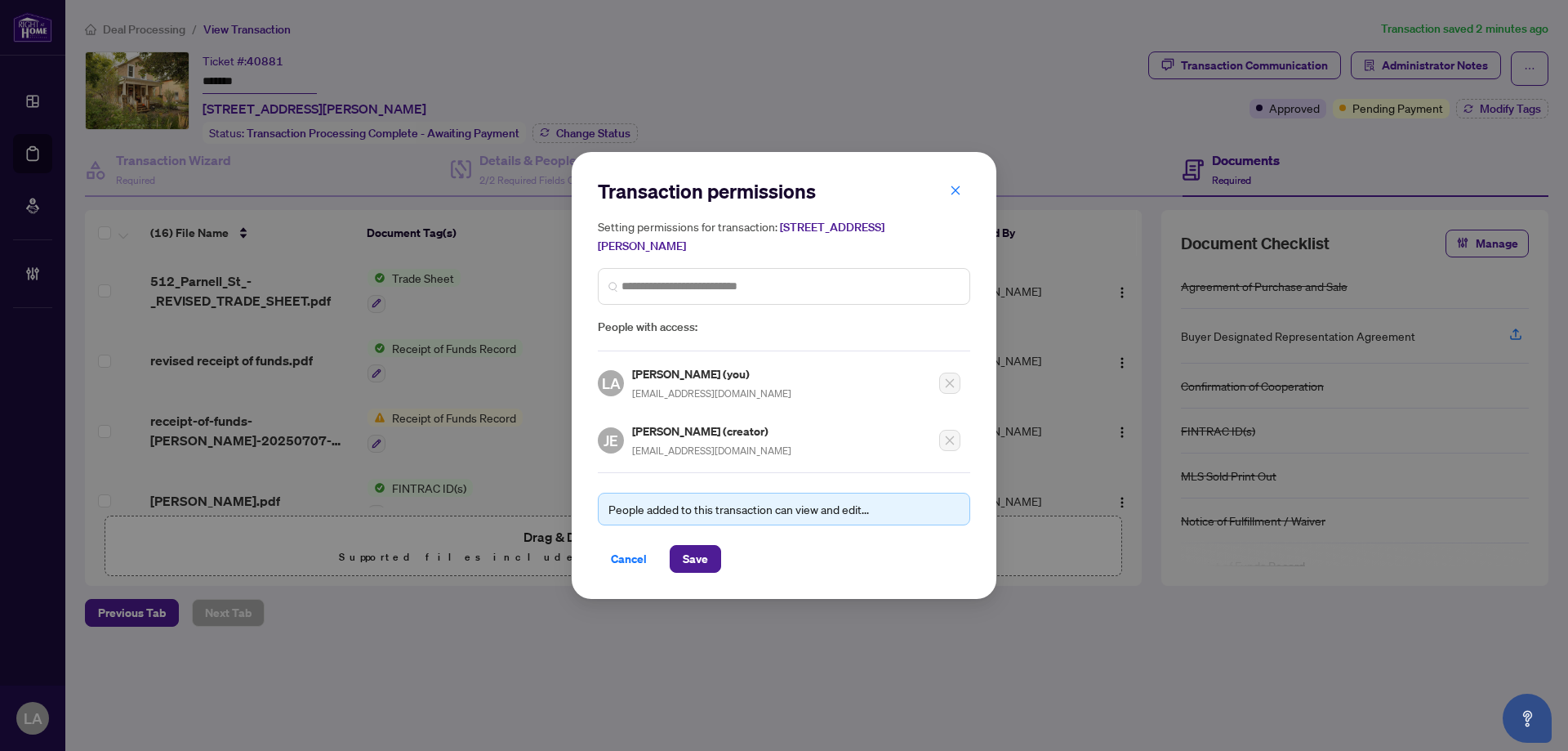
click at [675, 448] on span "edwardsjillian5@gmail.com" at bounding box center [712, 450] width 159 height 12
click at [675, 447] on span "edwardsjillian5@gmail.com" at bounding box center [712, 450] width 159 height 12
click at [675, 446] on span "edwardsjillian5@gmail.com" at bounding box center [712, 450] width 159 height 12
click at [665, 451] on span "edwardsjillian5@gmail.com" at bounding box center [712, 450] width 159 height 12
click at [664, 451] on span "edwardsjillian5@gmail.com" at bounding box center [712, 450] width 159 height 12
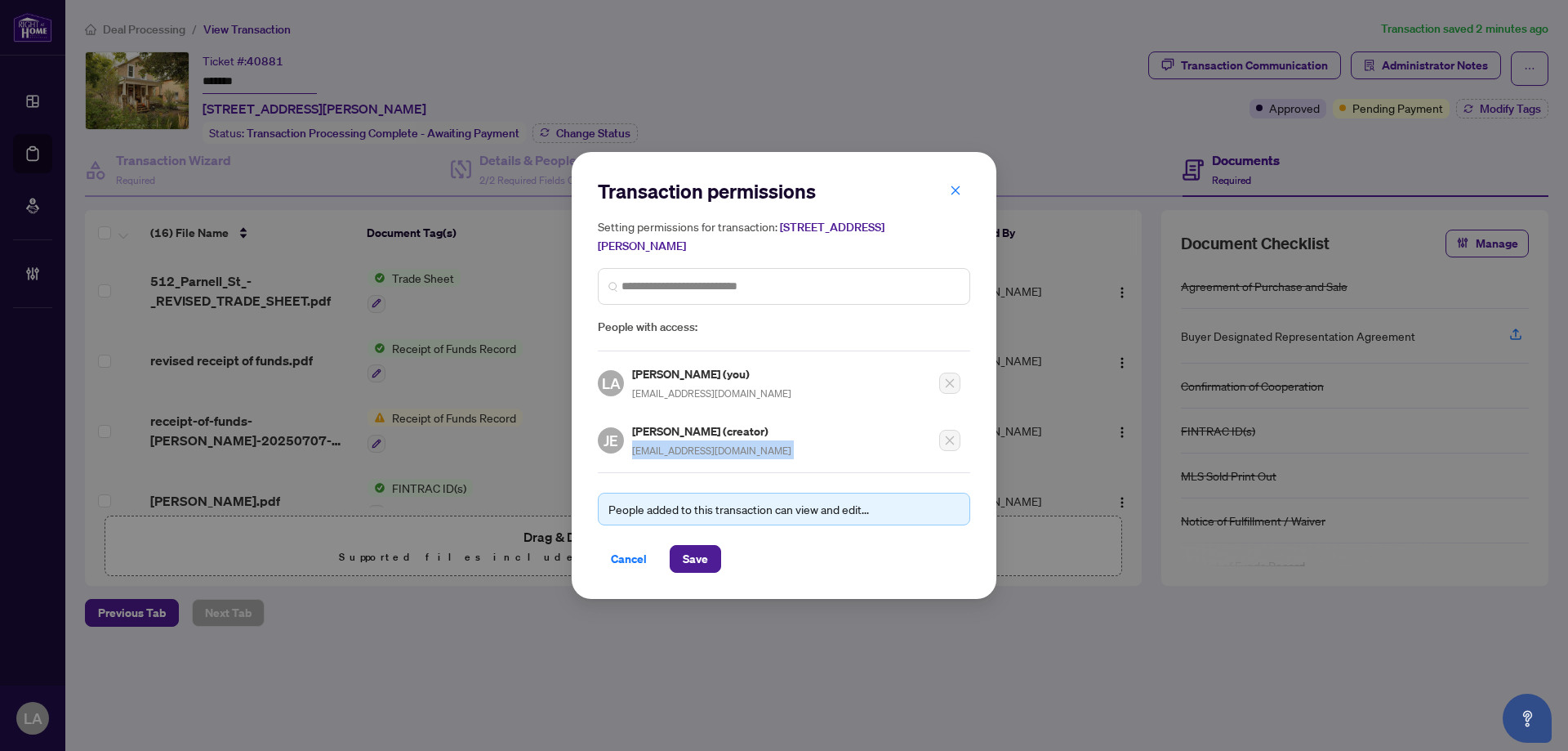
click at [664, 451] on span "edwardsjillian5@gmail.com" at bounding box center [712, 450] width 159 height 12
copy div "edwardsjillian5@gmail.com"
click at [958, 195] on icon "close" at bounding box center [955, 190] width 12 height 12
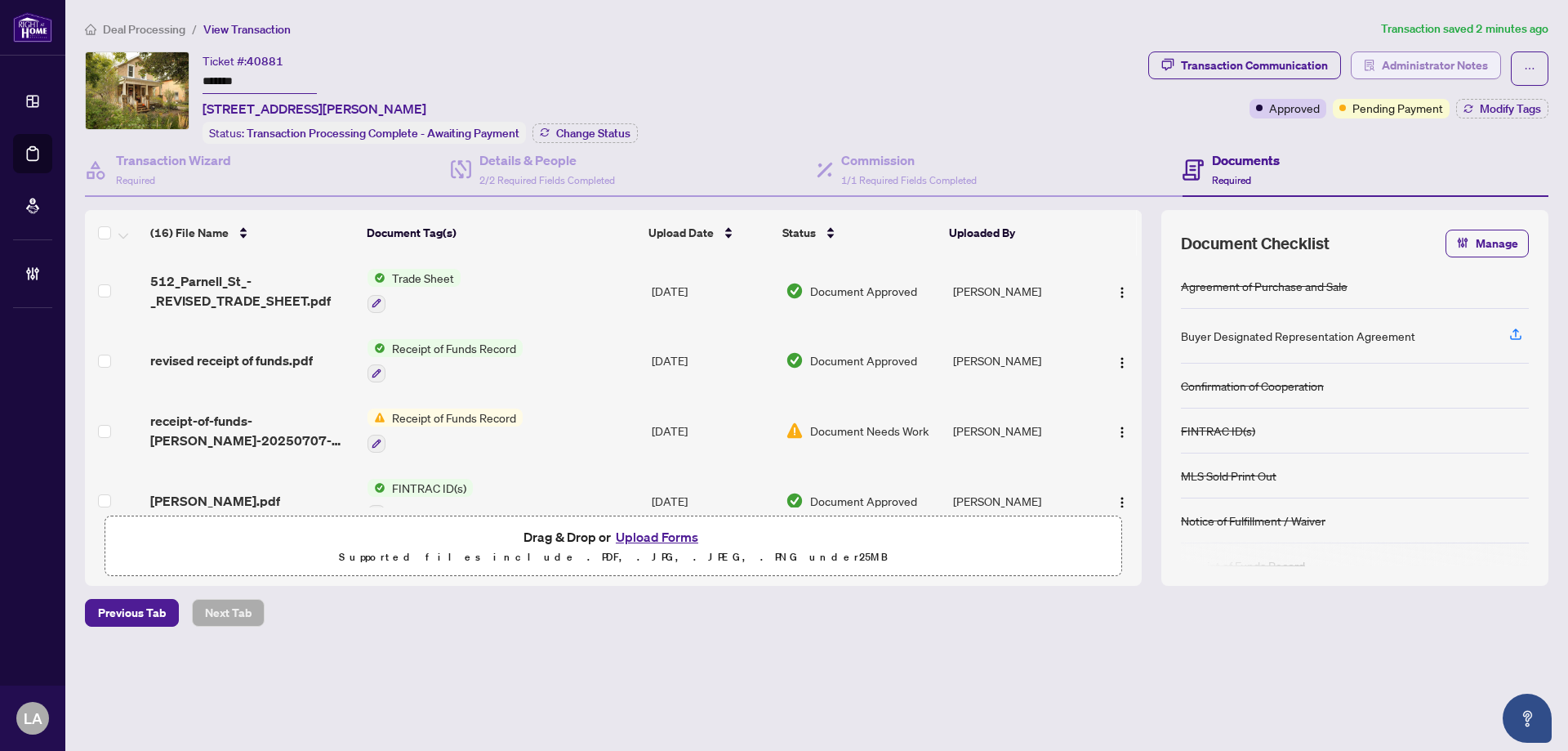
click at [1430, 54] on span "Administrator Notes" at bounding box center [1435, 65] width 106 height 27
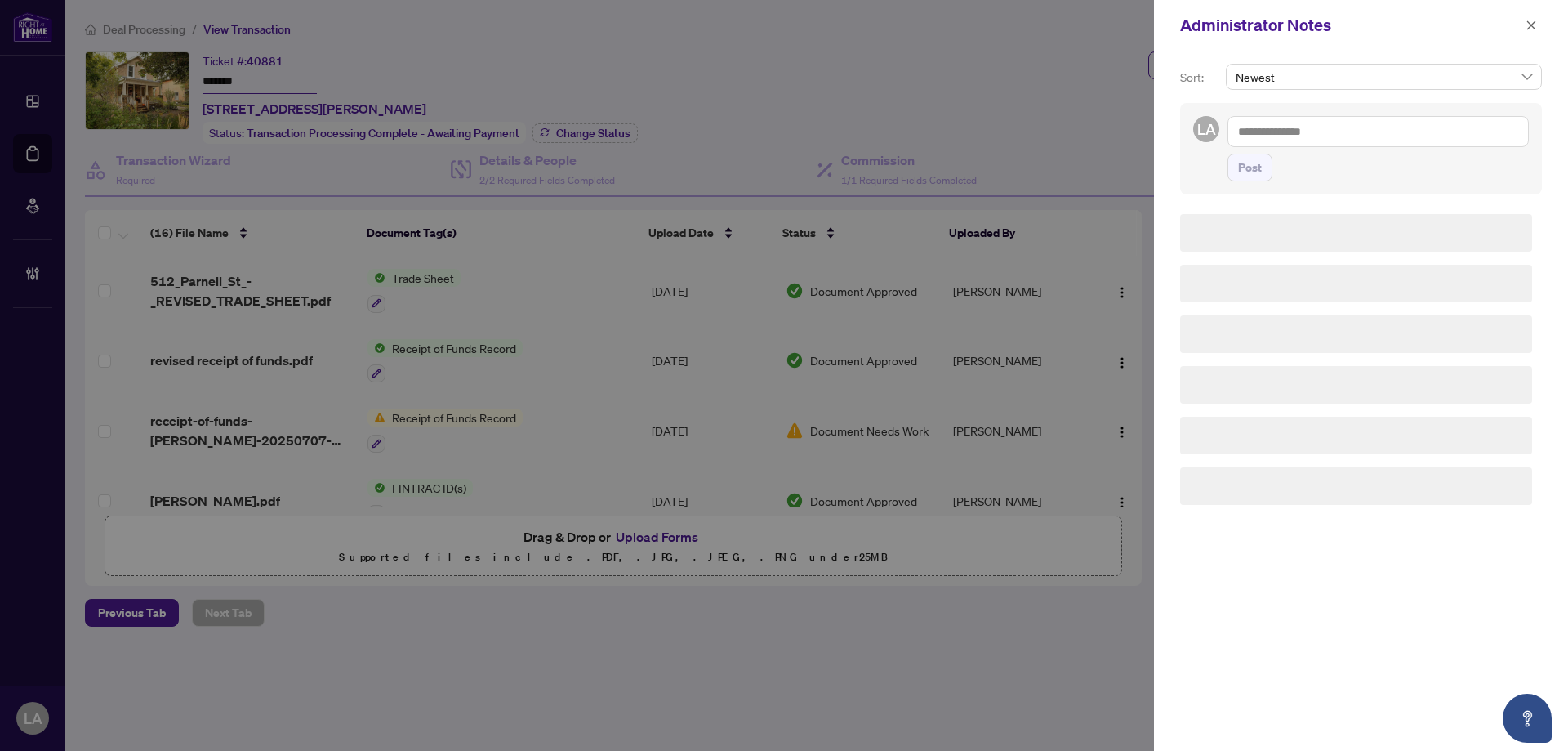
click at [1374, 127] on textarea at bounding box center [1378, 132] width 301 height 31
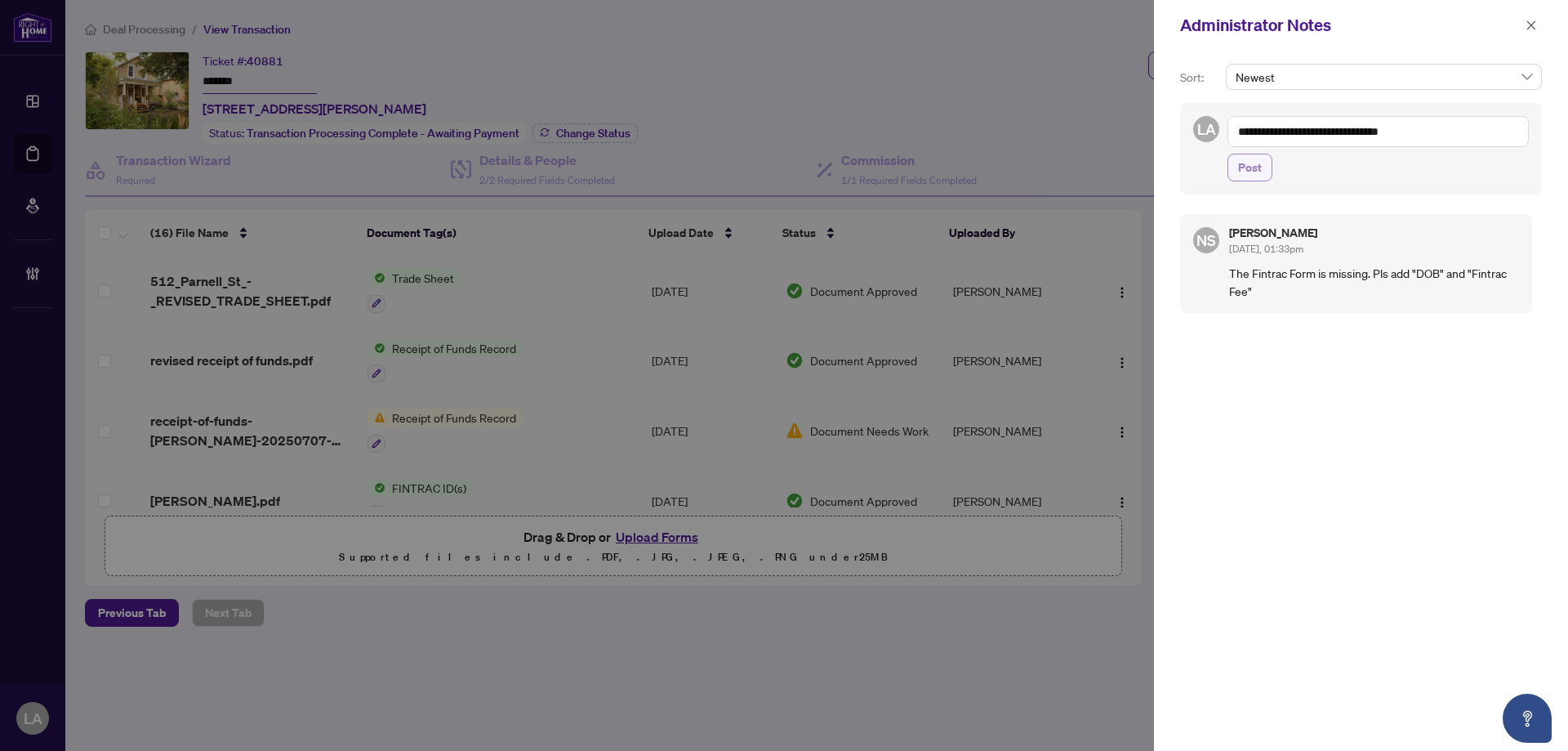
type textarea "**********"
click at [1259, 167] on span "Post" at bounding box center [1251, 167] width 24 height 27
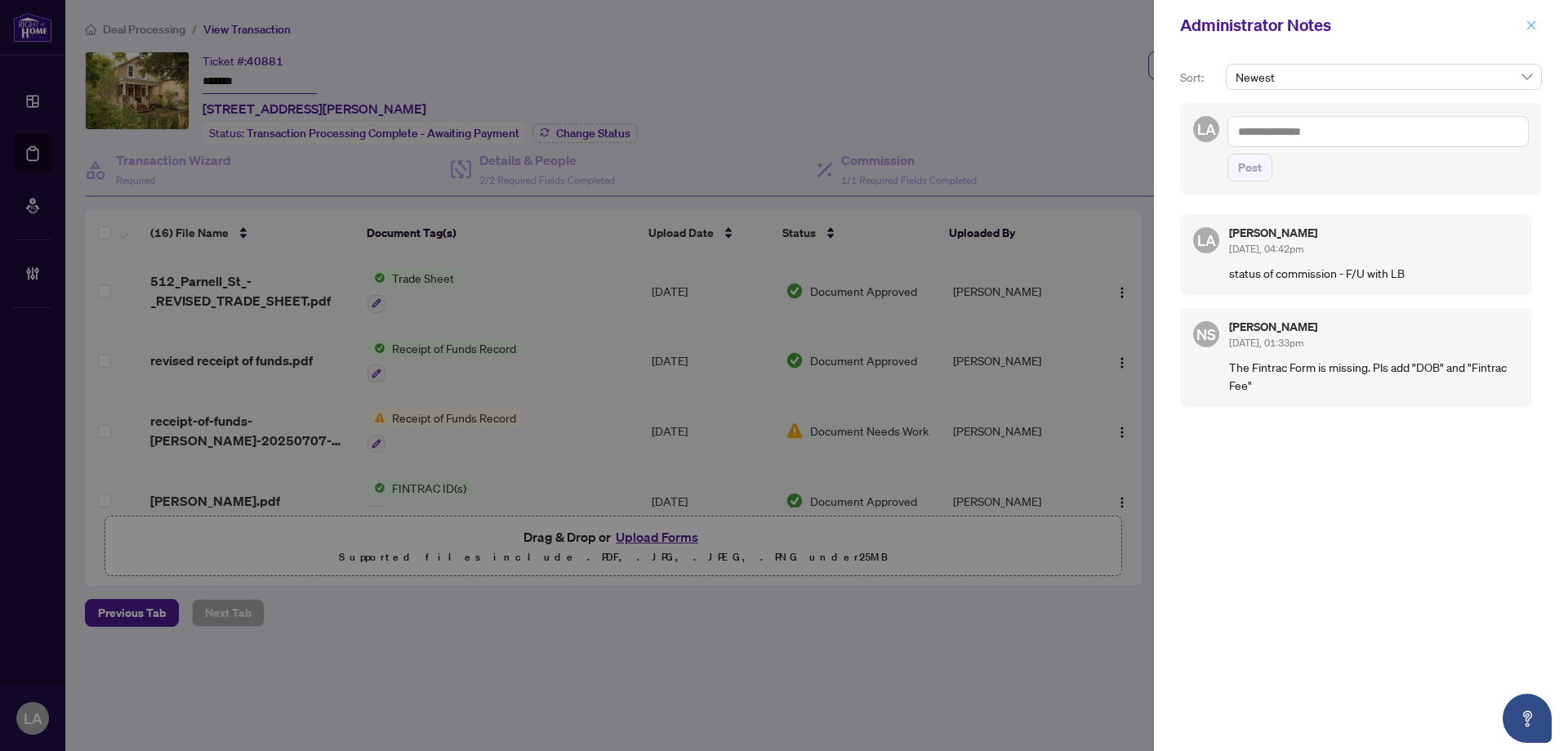
click at [1536, 16] on span "button" at bounding box center [1531, 25] width 12 height 27
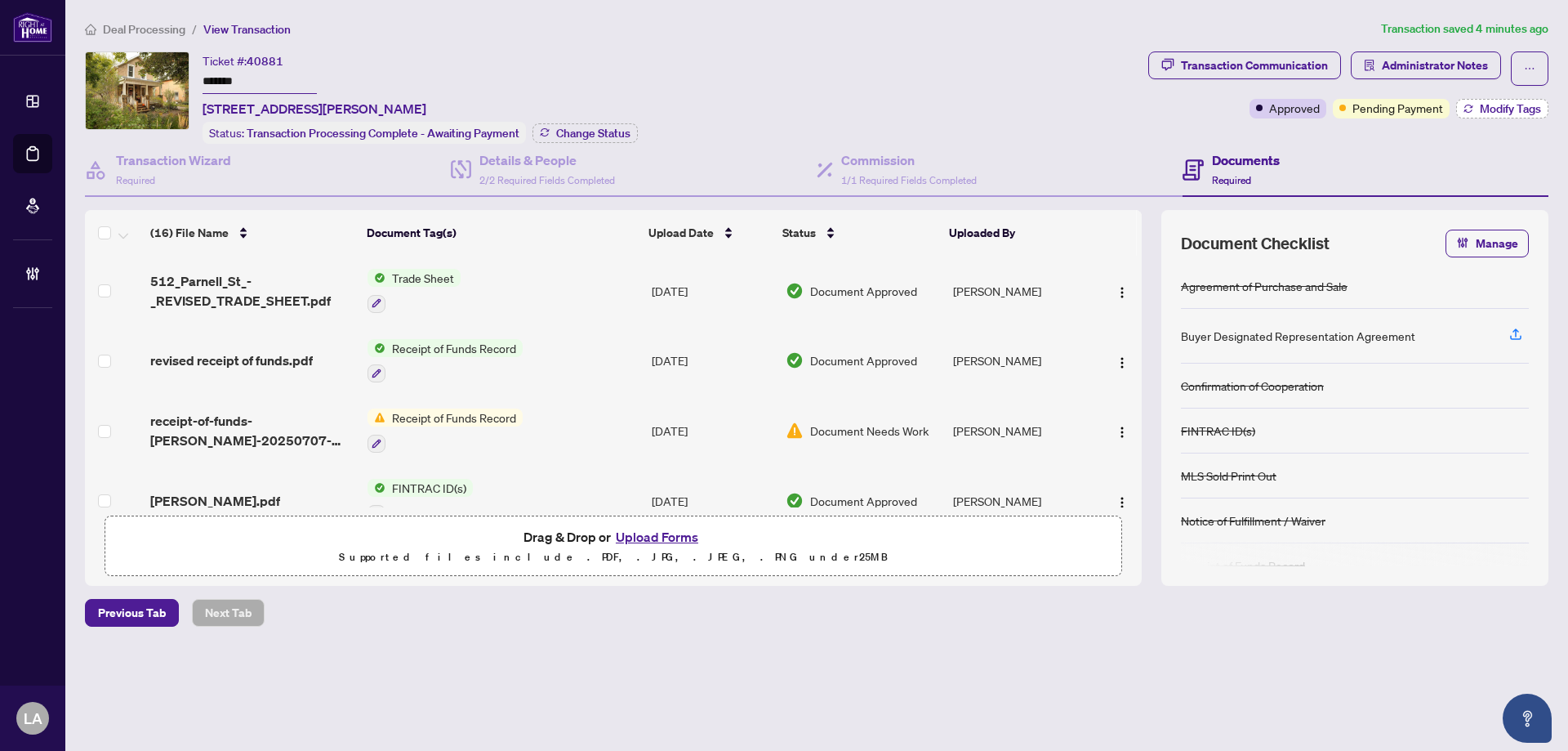
click at [1491, 114] on span "Modify Tags" at bounding box center [1510, 109] width 61 height 12
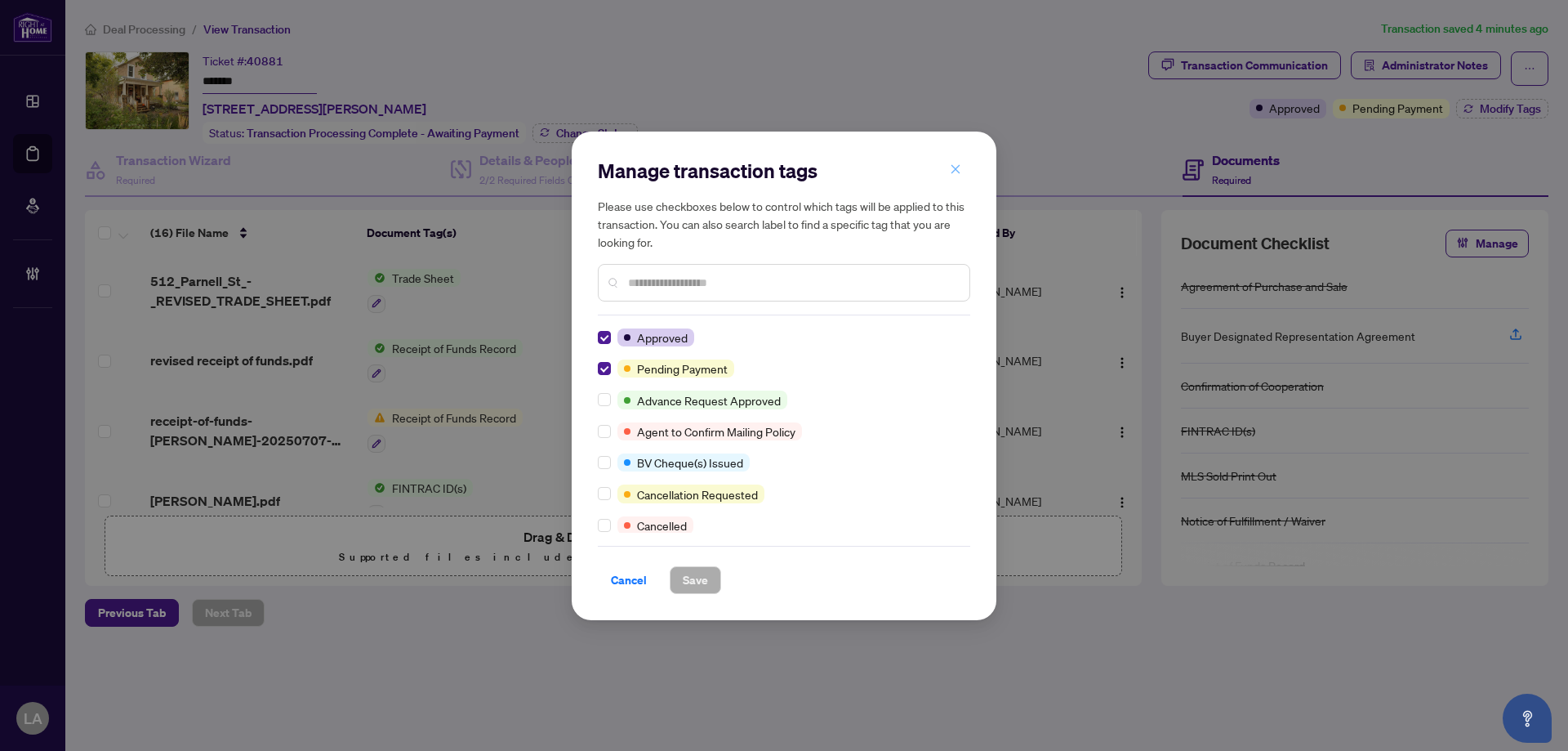
click at [955, 177] on span "button" at bounding box center [955, 169] width 12 height 27
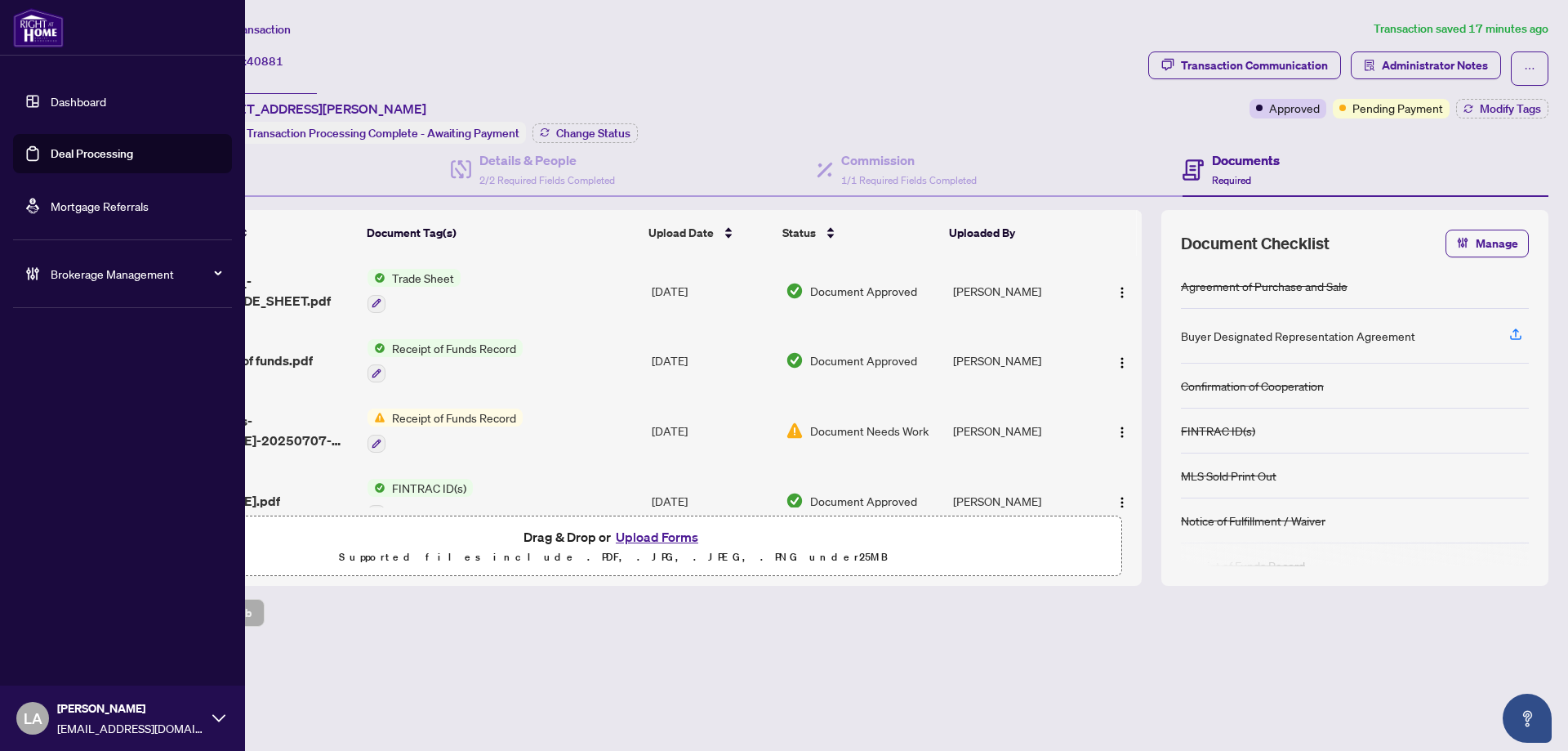
click at [51, 161] on link "Deal Processing" at bounding box center [91, 154] width 82 height 15
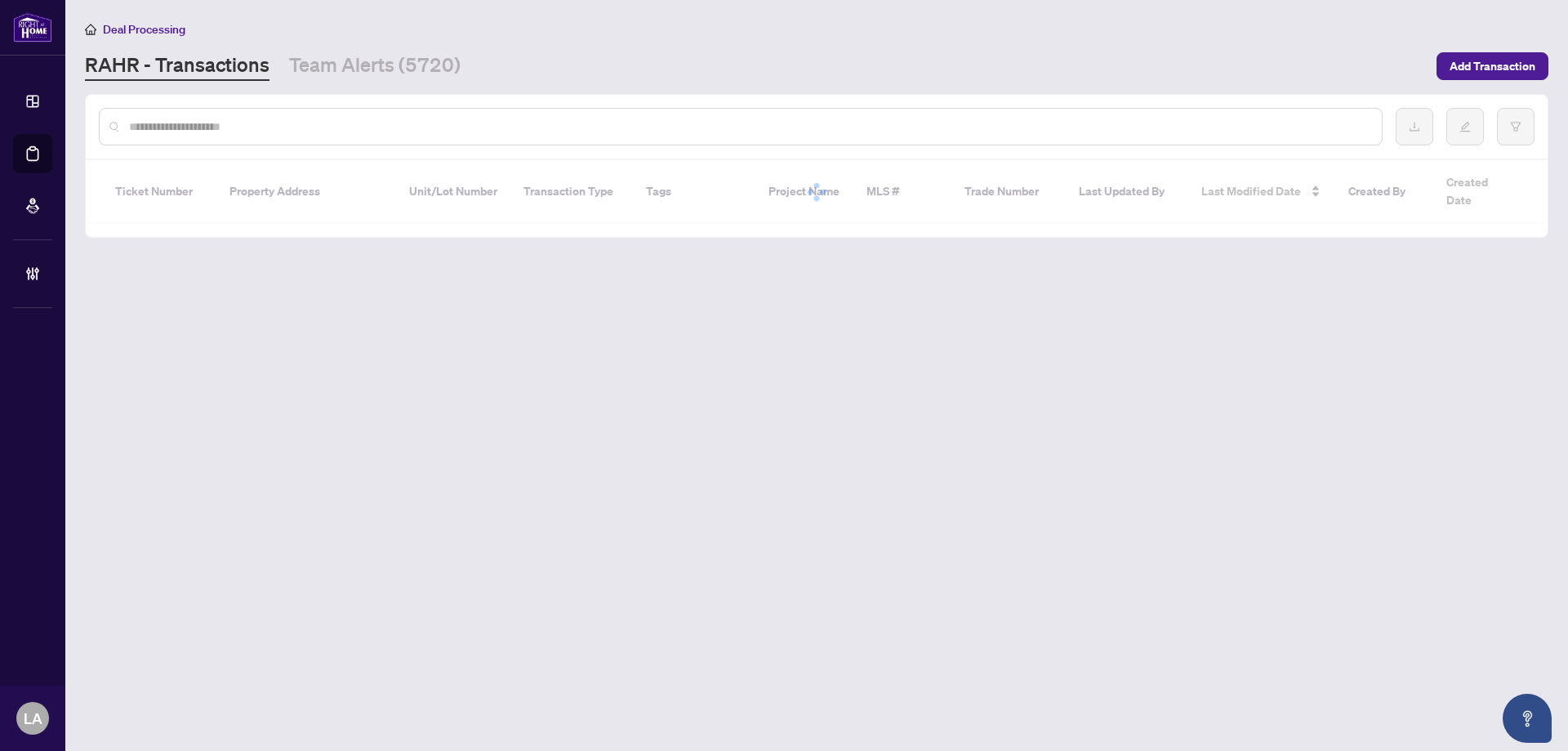
click at [307, 114] on div at bounding box center [741, 126] width 1284 height 38
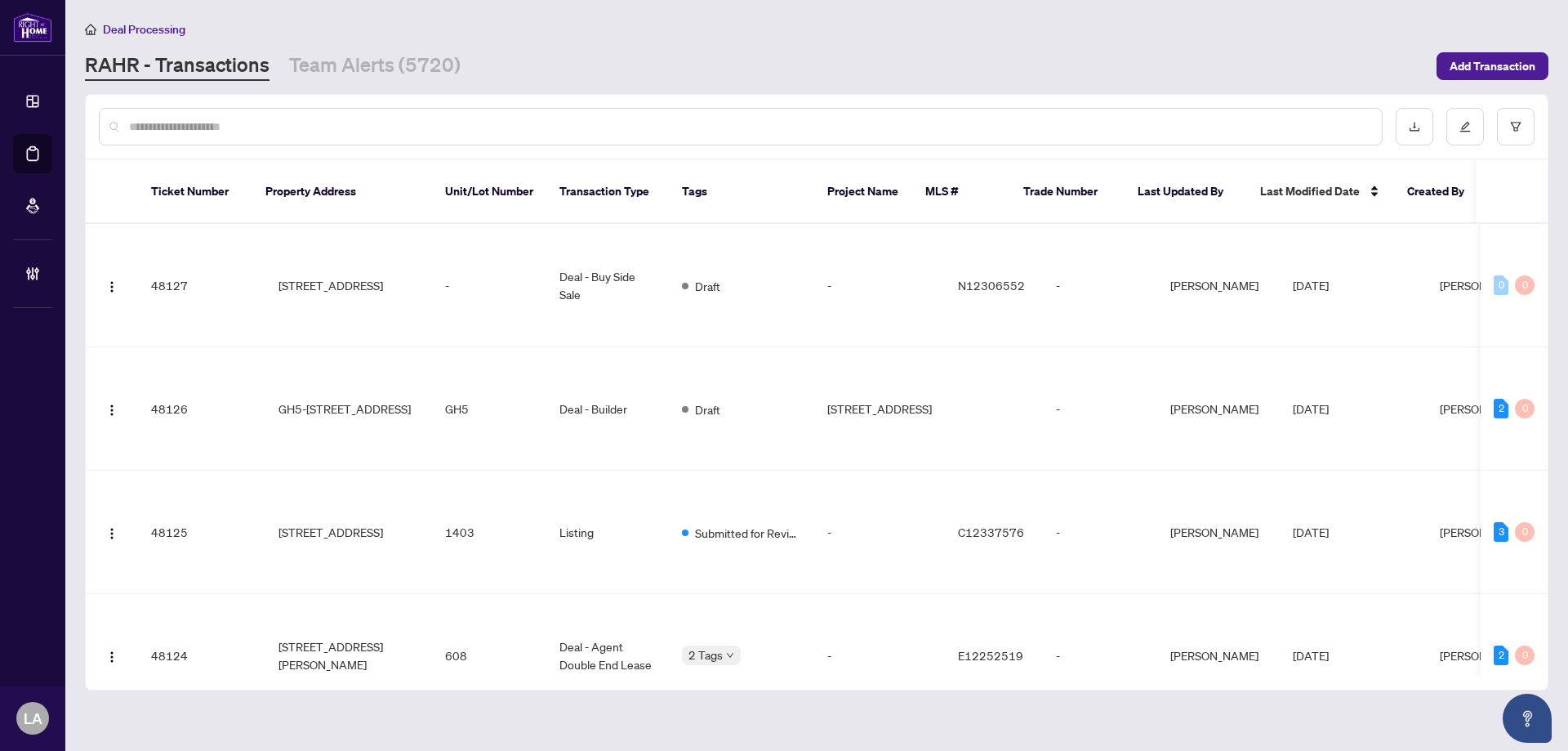
click at [309, 116] on div at bounding box center [741, 126] width 1284 height 38
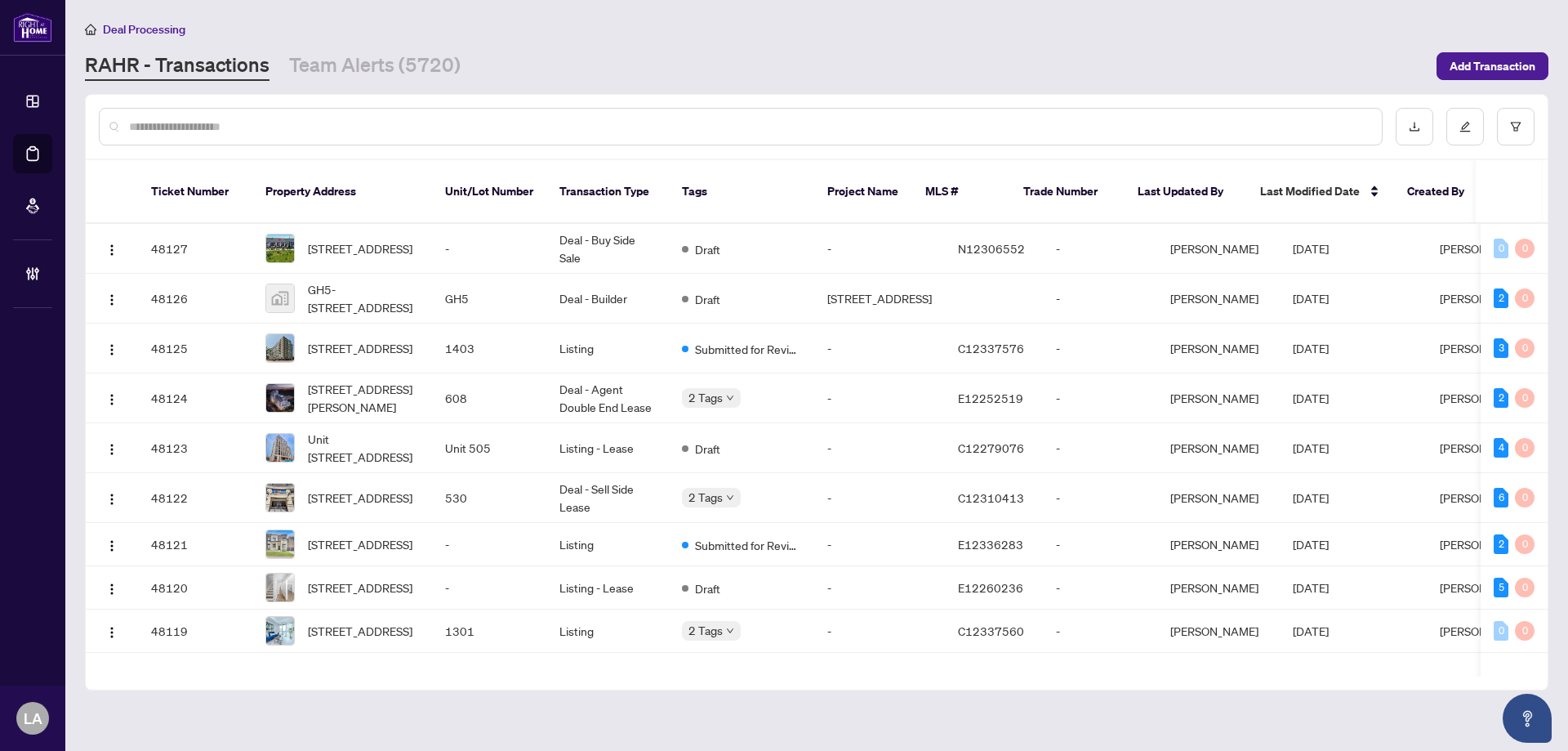
click at [321, 126] on input "text" at bounding box center [748, 127] width 1240 height 18
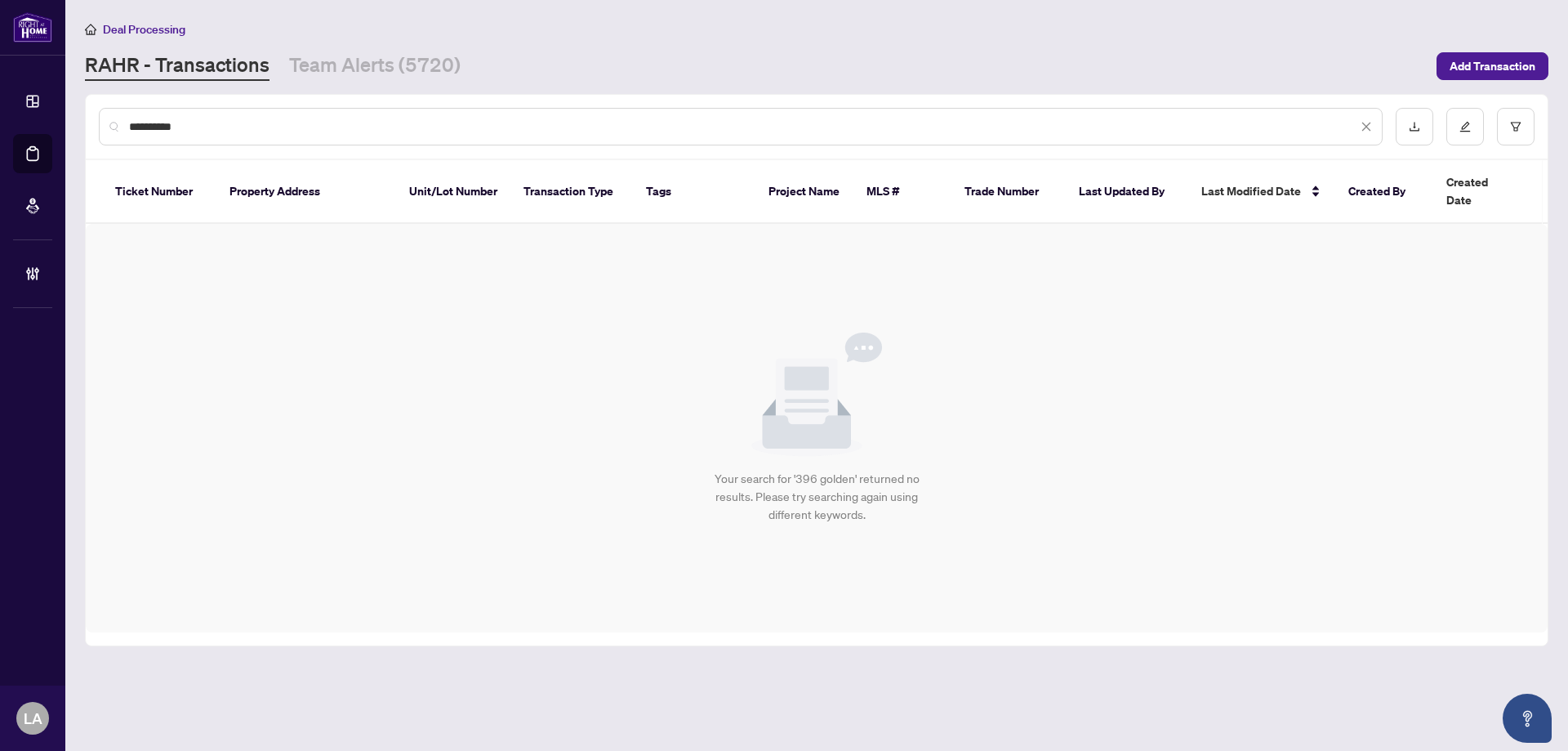
click at [136, 130] on input "**********" at bounding box center [743, 127] width 1229 height 18
click at [141, 126] on input "**********" at bounding box center [743, 127] width 1229 height 18
click at [147, 129] on input "**********" at bounding box center [743, 127] width 1229 height 18
click at [189, 129] on input "**********" at bounding box center [743, 127] width 1229 height 18
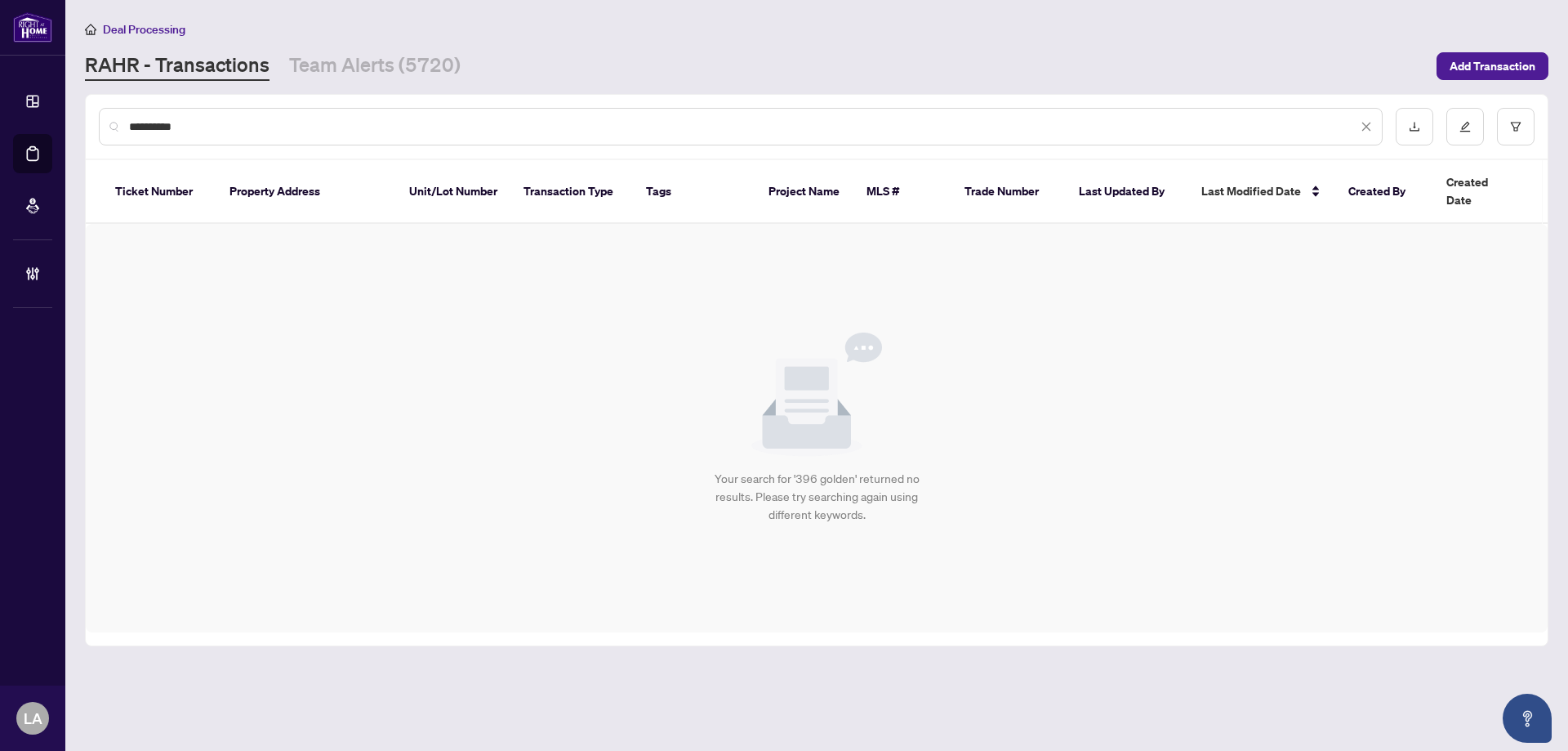
drag, startPoint x: 149, startPoint y: 126, endPoint x: 106, endPoint y: 126, distance: 43.0
click at [106, 126] on div "**********" at bounding box center [741, 126] width 1284 height 38
drag, startPoint x: 262, startPoint y: 127, endPoint x: 114, endPoint y: 121, distance: 148.1
click at [114, 121] on div "**********" at bounding box center [741, 126] width 1284 height 38
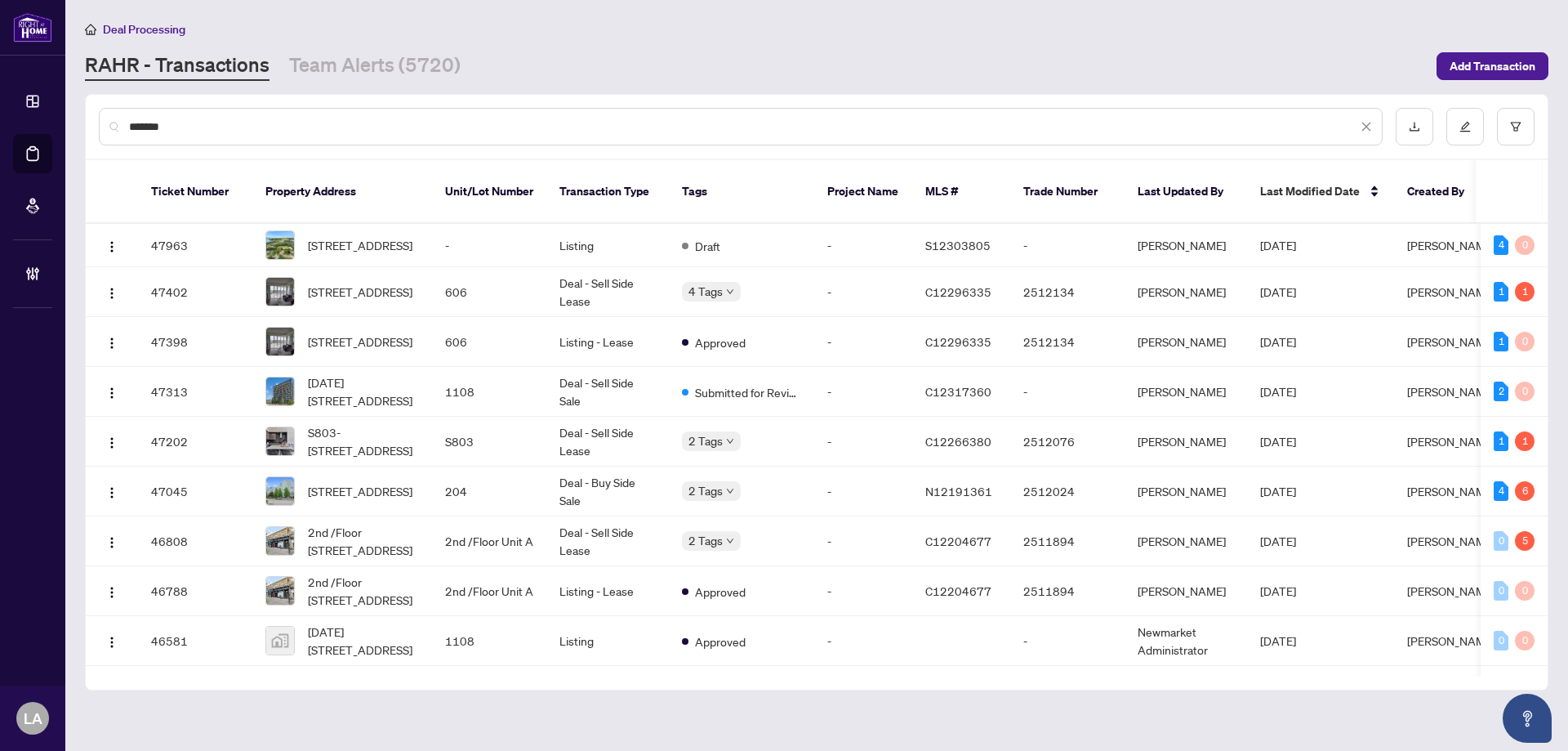
click at [132, 131] on input "*******" at bounding box center [743, 127] width 1229 height 18
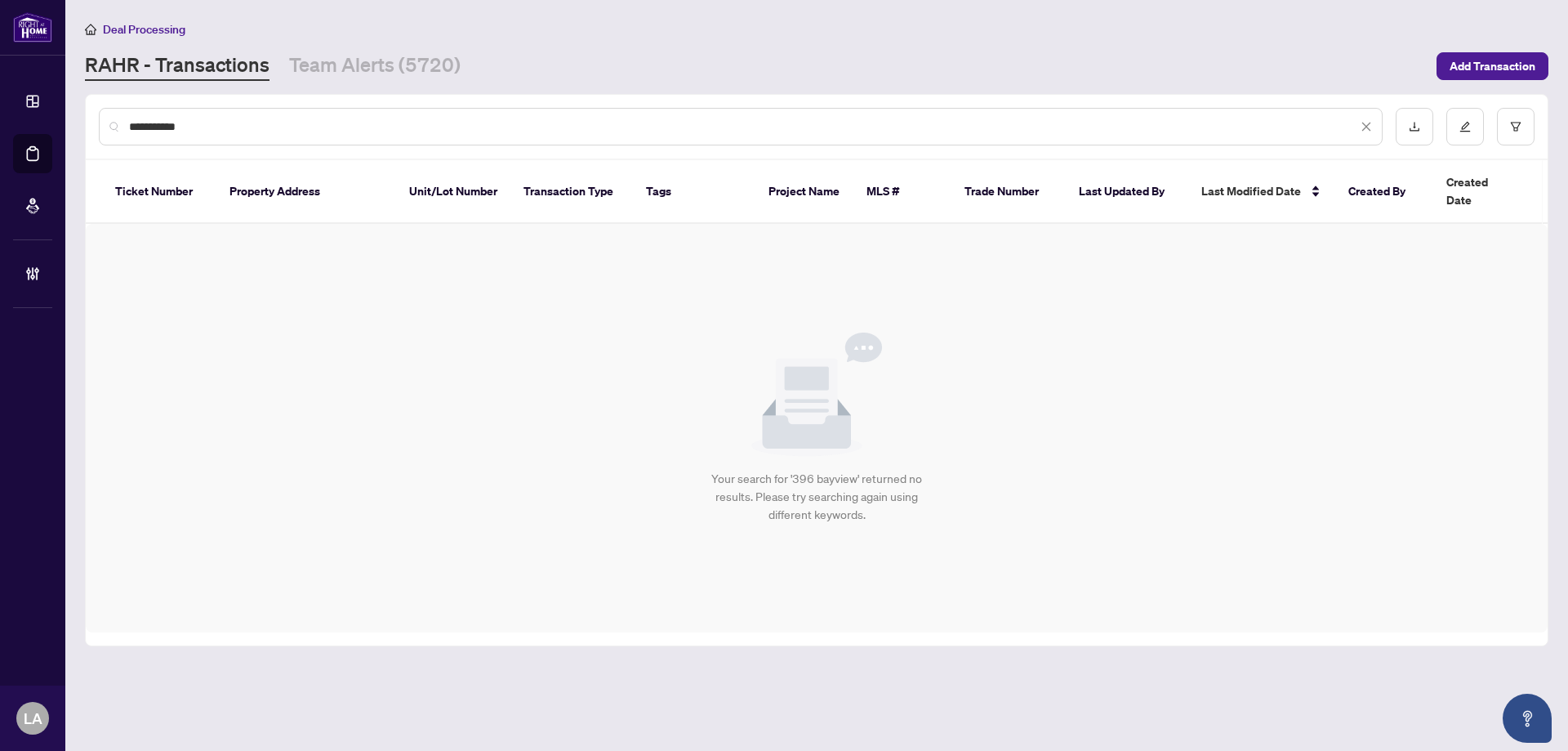
drag, startPoint x: 265, startPoint y: 131, endPoint x: 98, endPoint y: 121, distance: 167.3
click at [79, 115] on main "**********" at bounding box center [816, 375] width 1503 height 751
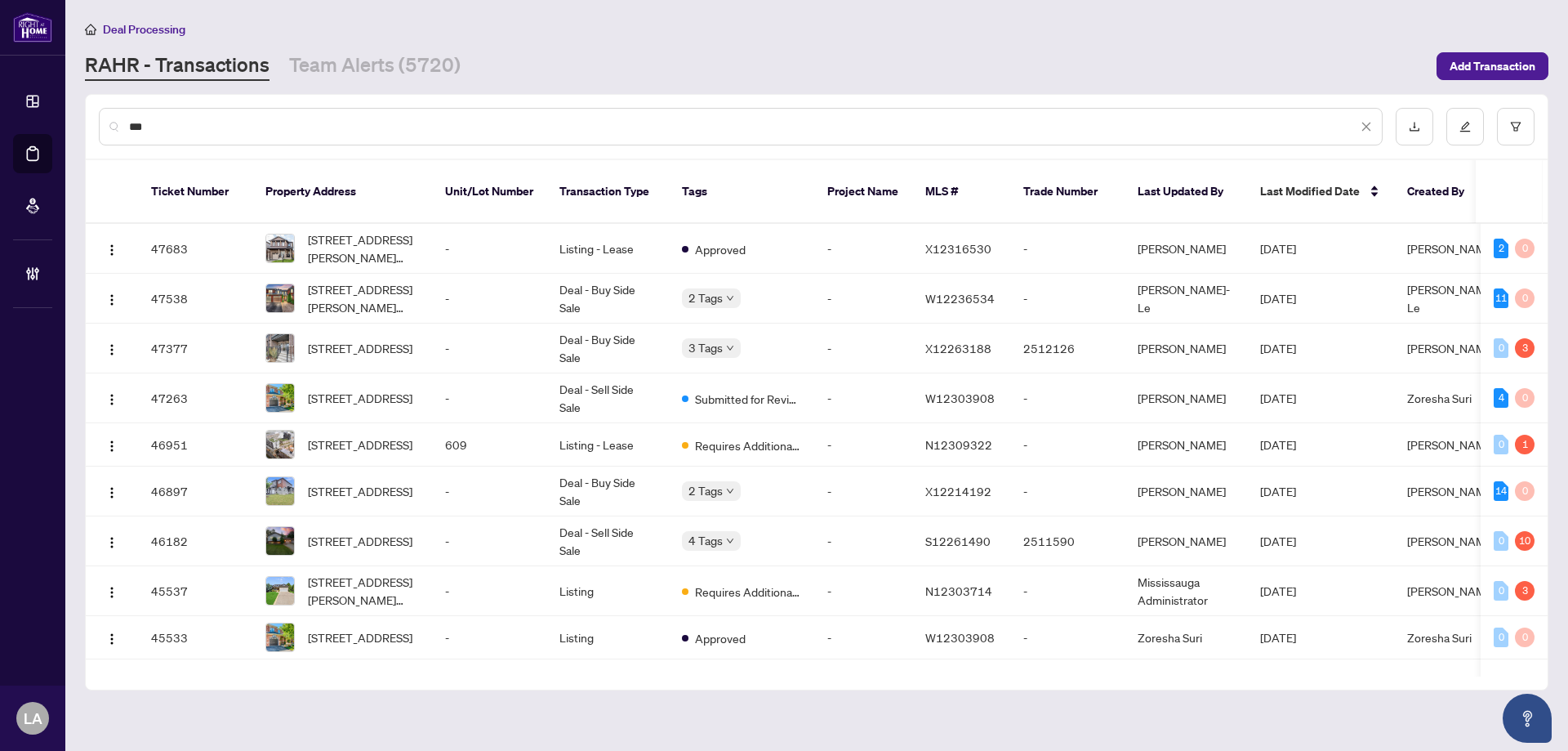
type input "***"
drag, startPoint x: 228, startPoint y: 121, endPoint x: 77, endPoint y: 121, distance: 151.0
click at [77, 121] on main "Deal Processing RAHR - Transactions Team Alerts (5720) Add Transaction *** Tick…" at bounding box center [816, 375] width 1503 height 751
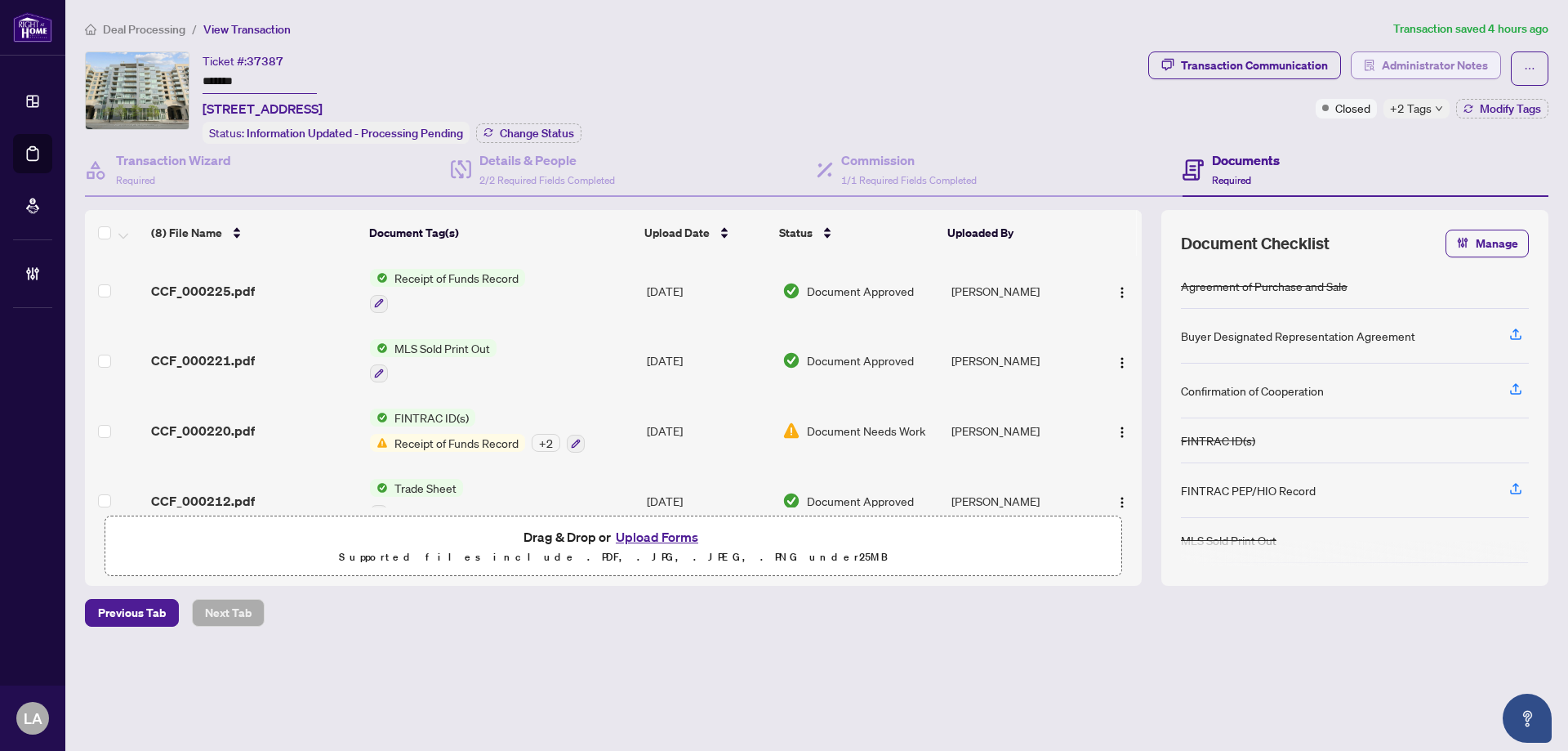
click at [1399, 70] on span "Administrator Notes" at bounding box center [1435, 65] width 106 height 27
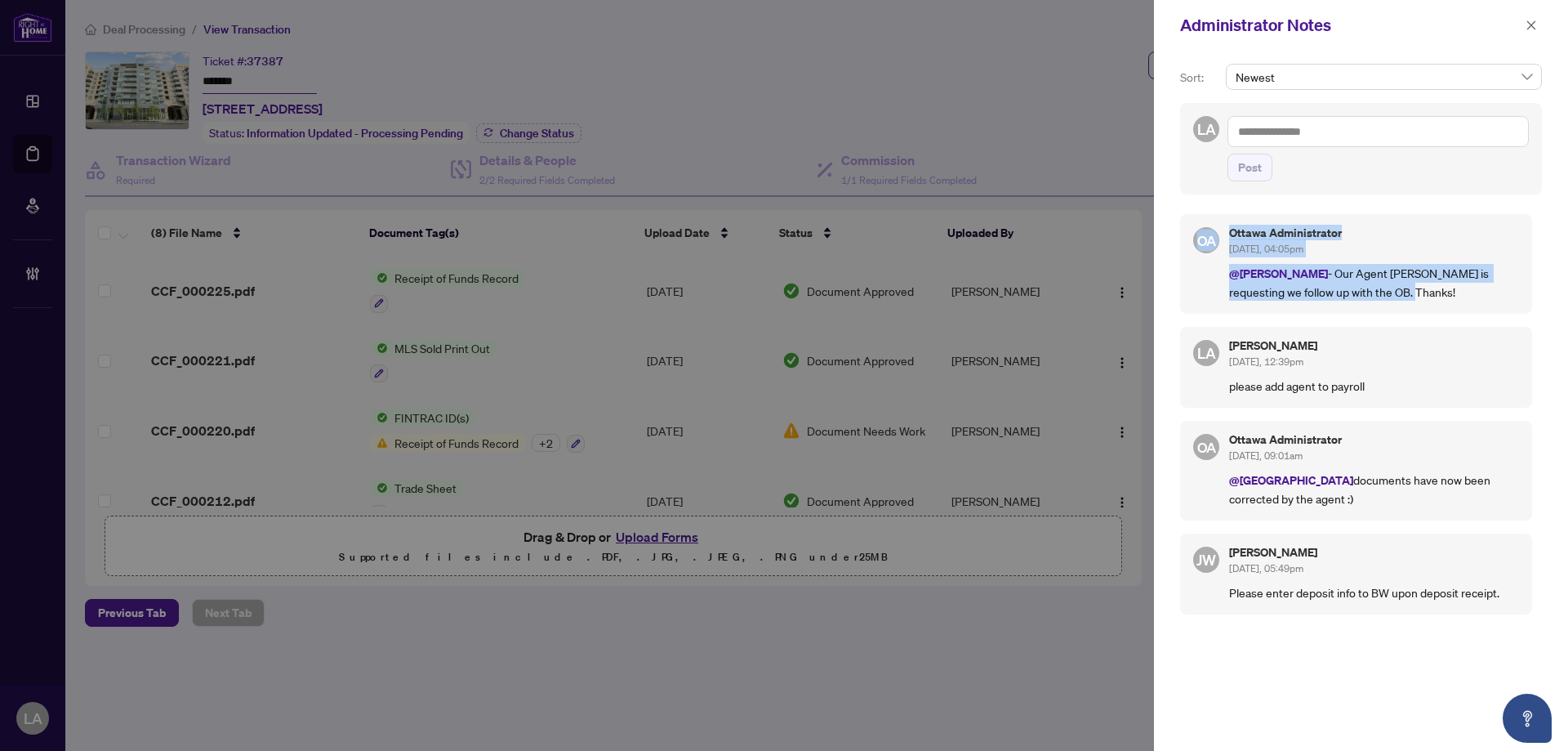
drag, startPoint x: 1402, startPoint y: 302, endPoint x: 1154, endPoint y: 220, distance: 261.2
click at [1165, 223] on div "Sort: Newest LA Post OA Ottawa Administrator [DATE], 04:05pm @[PERSON_NAME] - O…" at bounding box center [1361, 400] width 414 height 700
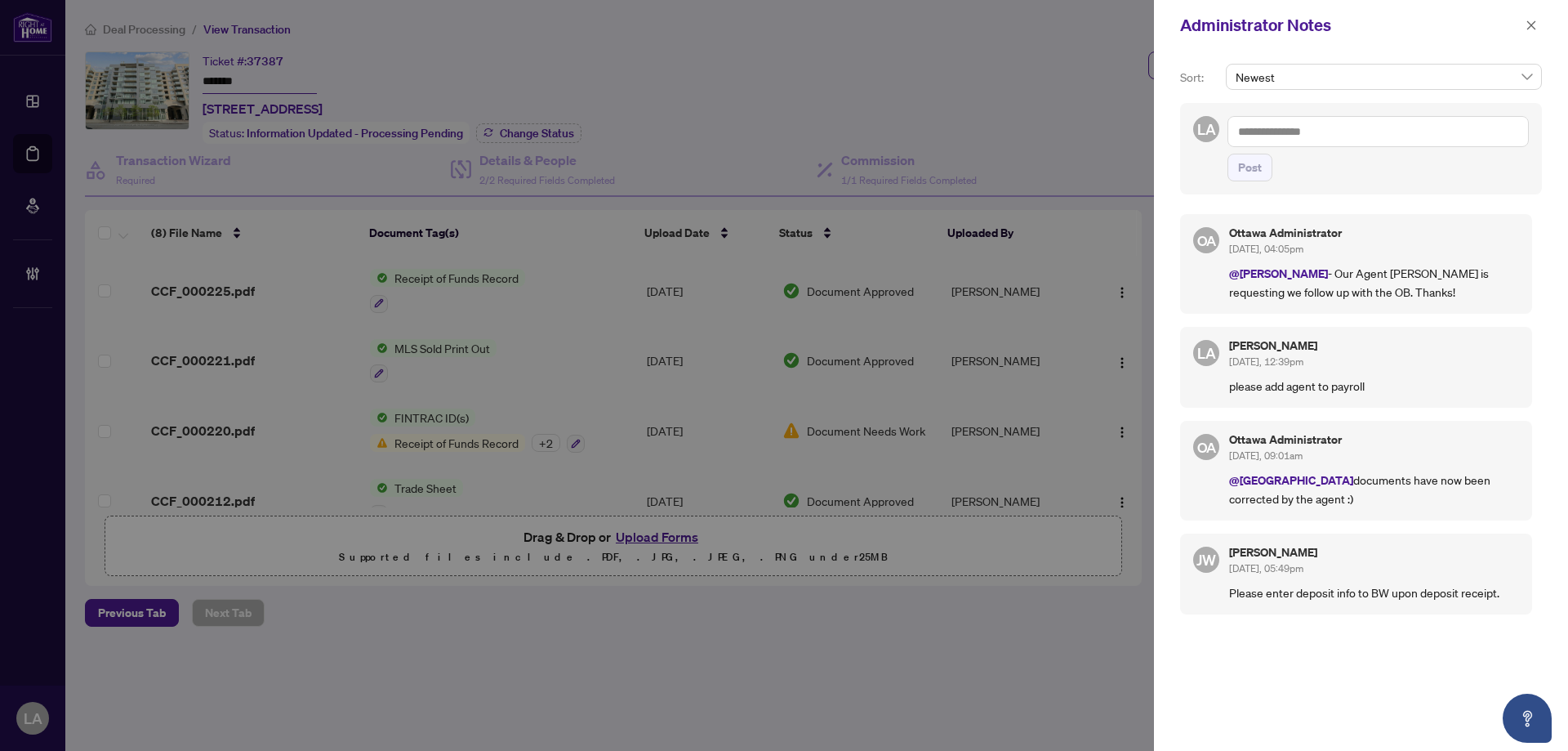
click at [1149, 218] on div at bounding box center [784, 375] width 1568 height 751
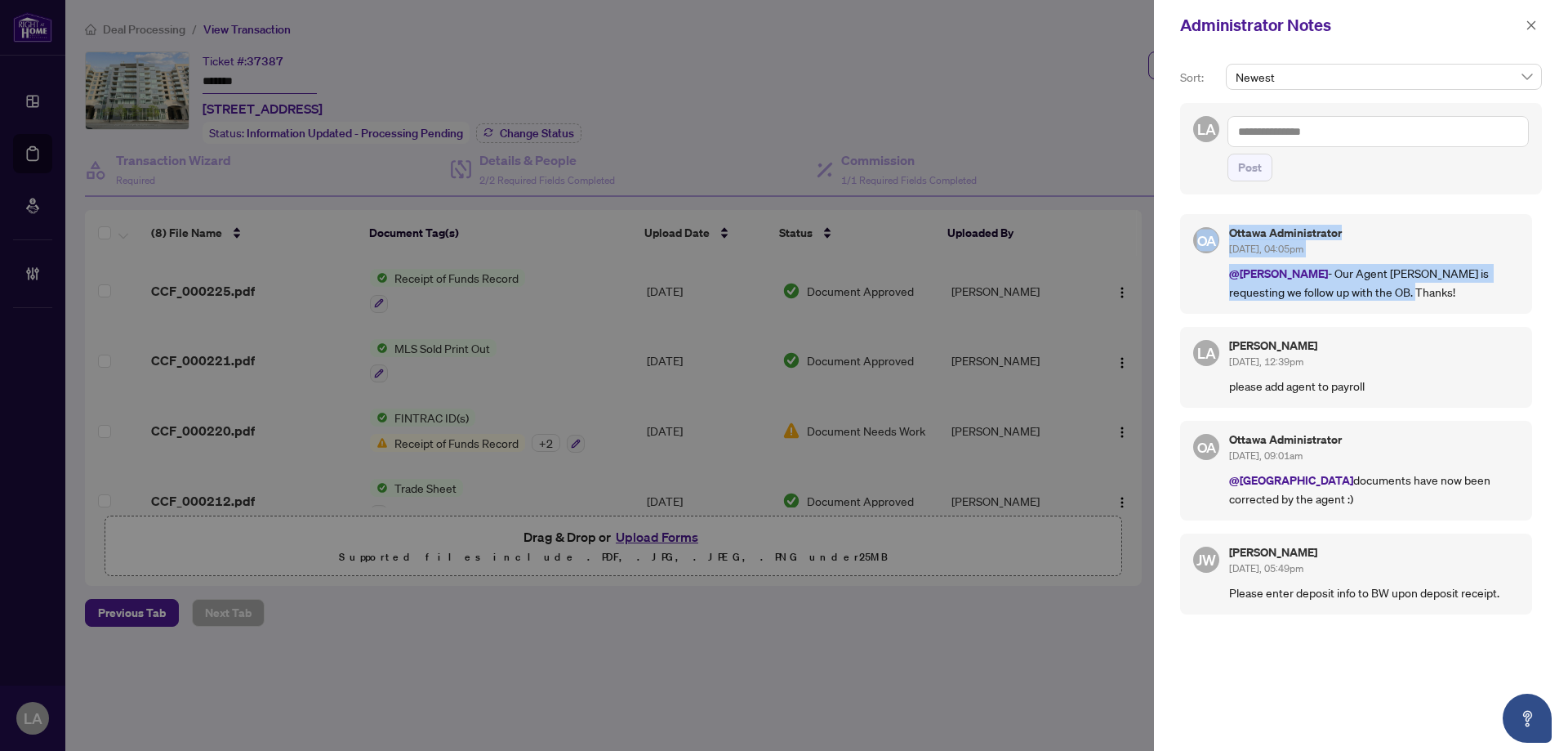
drag, startPoint x: 1172, startPoint y: 223, endPoint x: 1439, endPoint y: 309, distance: 280.5
click at [1437, 309] on div "Sort: Newest LA Post OA Ottawa Administrator [DATE], 04:05pm @[PERSON_NAME] - O…" at bounding box center [1361, 400] width 414 height 700
click at [1437, 303] on div "OA Ottawa Administrator Aug/11/2025, 04:05pm @Luna Almuhanna - Our Agent Carol …" at bounding box center [1356, 263] width 352 height 100
drag, startPoint x: 1417, startPoint y: 305, endPoint x: 1186, endPoint y: 244, distance: 238.9
click at [1186, 244] on div "OA Ottawa Administrator Aug/11/2025, 04:05pm @Luna Almuhanna - Our Agent Carol …" at bounding box center [1356, 263] width 352 height 100
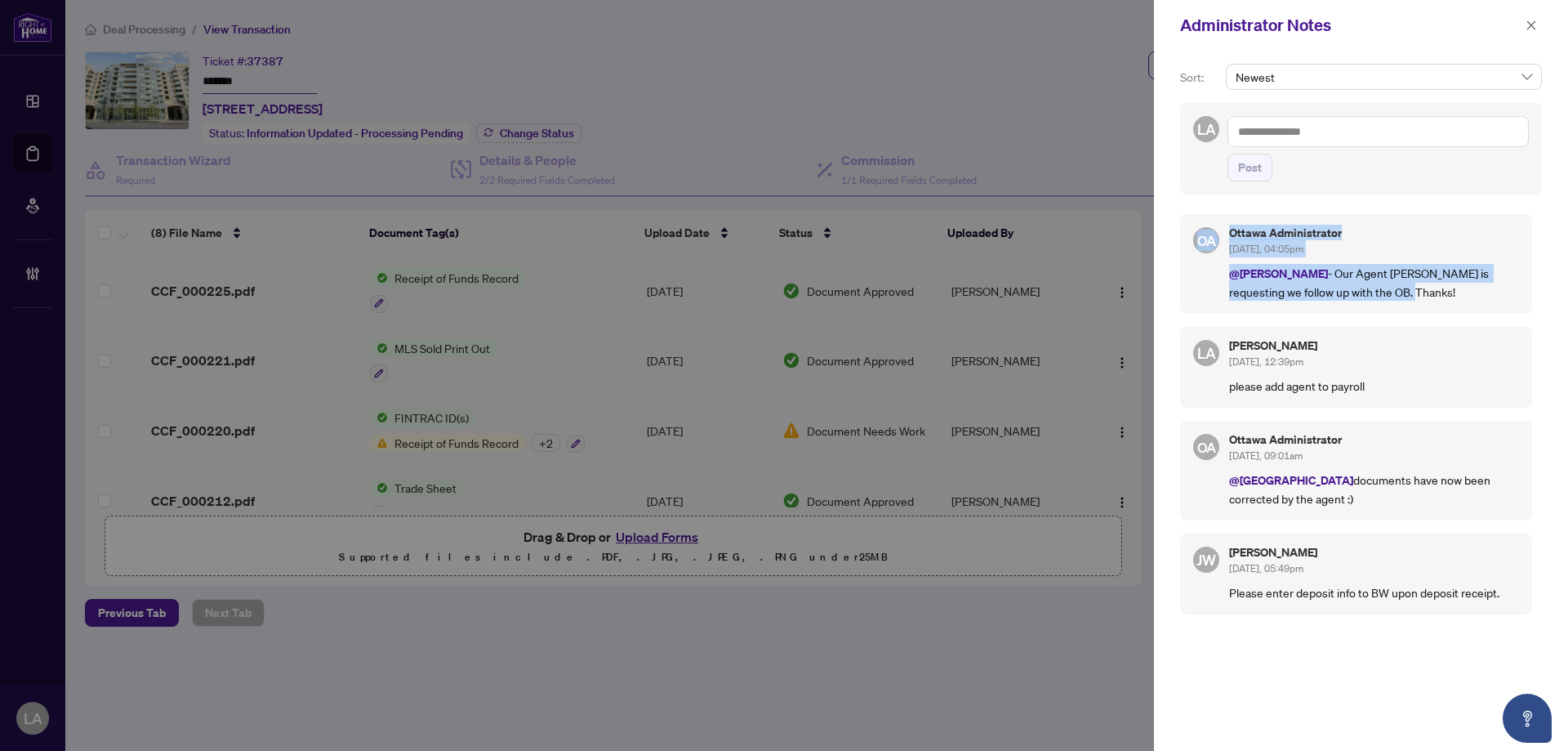
click at [1186, 244] on div "OA Ottawa Administrator Aug/11/2025, 04:05pm @Luna Almuhanna - Our Agent Carol …" at bounding box center [1356, 263] width 352 height 100
drag, startPoint x: 1185, startPoint y: 233, endPoint x: 1446, endPoint y: 300, distance: 269.5
click at [1446, 300] on div "OA Ottawa Administrator Aug/11/2025, 04:05pm @Luna Almuhanna - Our Agent Carol …" at bounding box center [1356, 263] width 352 height 100
click at [1446, 300] on p "@Luna Almuhanna - Our Agent Carol is requesting we follow up with the OB. Thank…" at bounding box center [1374, 282] width 290 height 37
drag, startPoint x: 1420, startPoint y: 301, endPoint x: 1166, endPoint y: 205, distance: 271.5
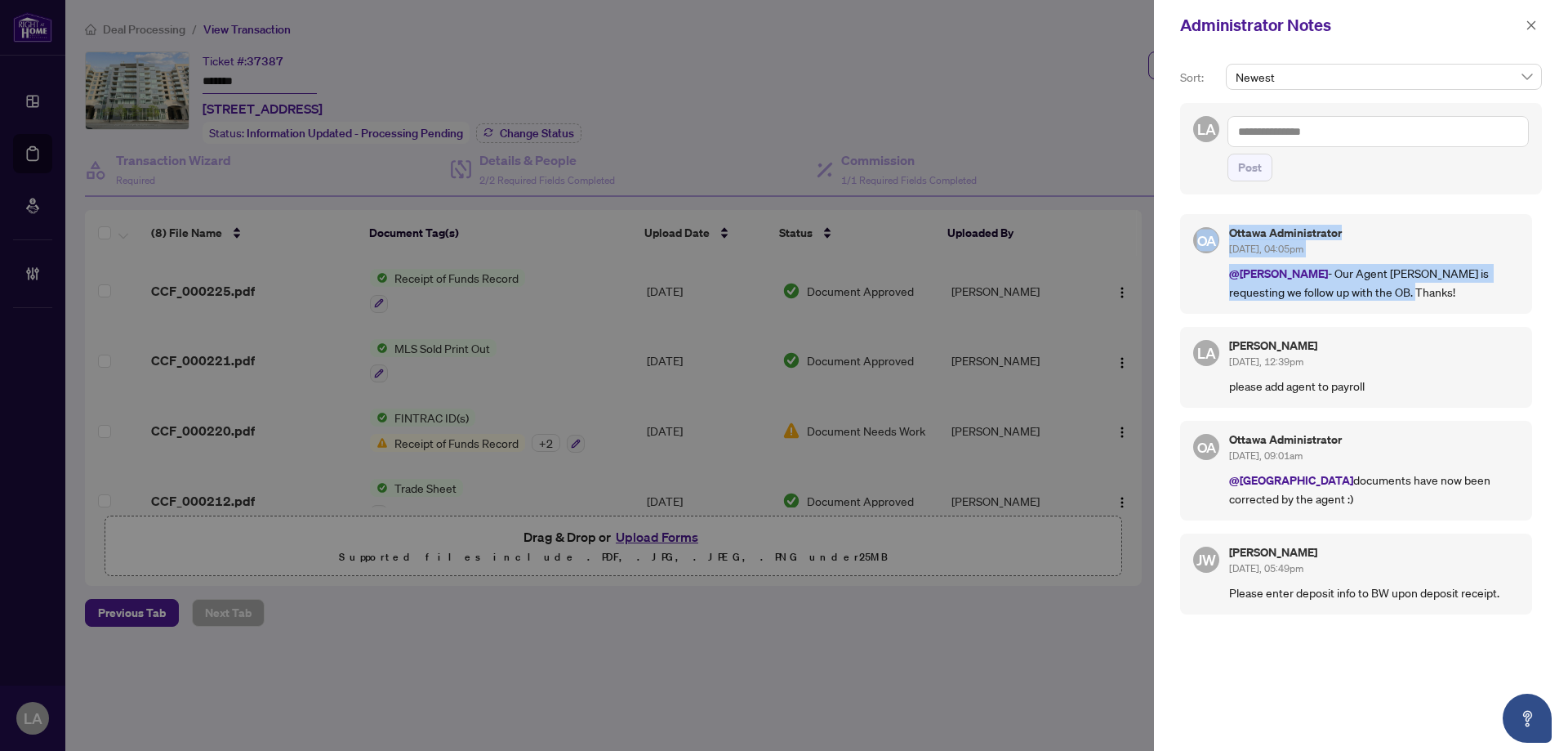
click at [1166, 205] on div "Sort: Newest LA Post OA Ottawa Administrator Aug/11/2025, 04:05pm @Luna Almuhan…" at bounding box center [1361, 400] width 414 height 700
click at [1197, 210] on div "OA Ottawa Administrator Aug/11/2025, 04:05pm @Luna Almuhanna - Our Agent Carol …" at bounding box center [1361, 469] width 362 height 531
drag, startPoint x: 1187, startPoint y: 225, endPoint x: 1455, endPoint y: 298, distance: 277.8
click at [1455, 298] on div "OA Ottawa Administrator Aug/11/2025, 04:05pm @Luna Almuhanna - Our Agent Carol …" at bounding box center [1356, 263] width 352 height 100
click at [1455, 298] on p "@Luna Almuhanna - Our Agent Carol is requesting we follow up with the OB. Thank…" at bounding box center [1374, 282] width 290 height 37
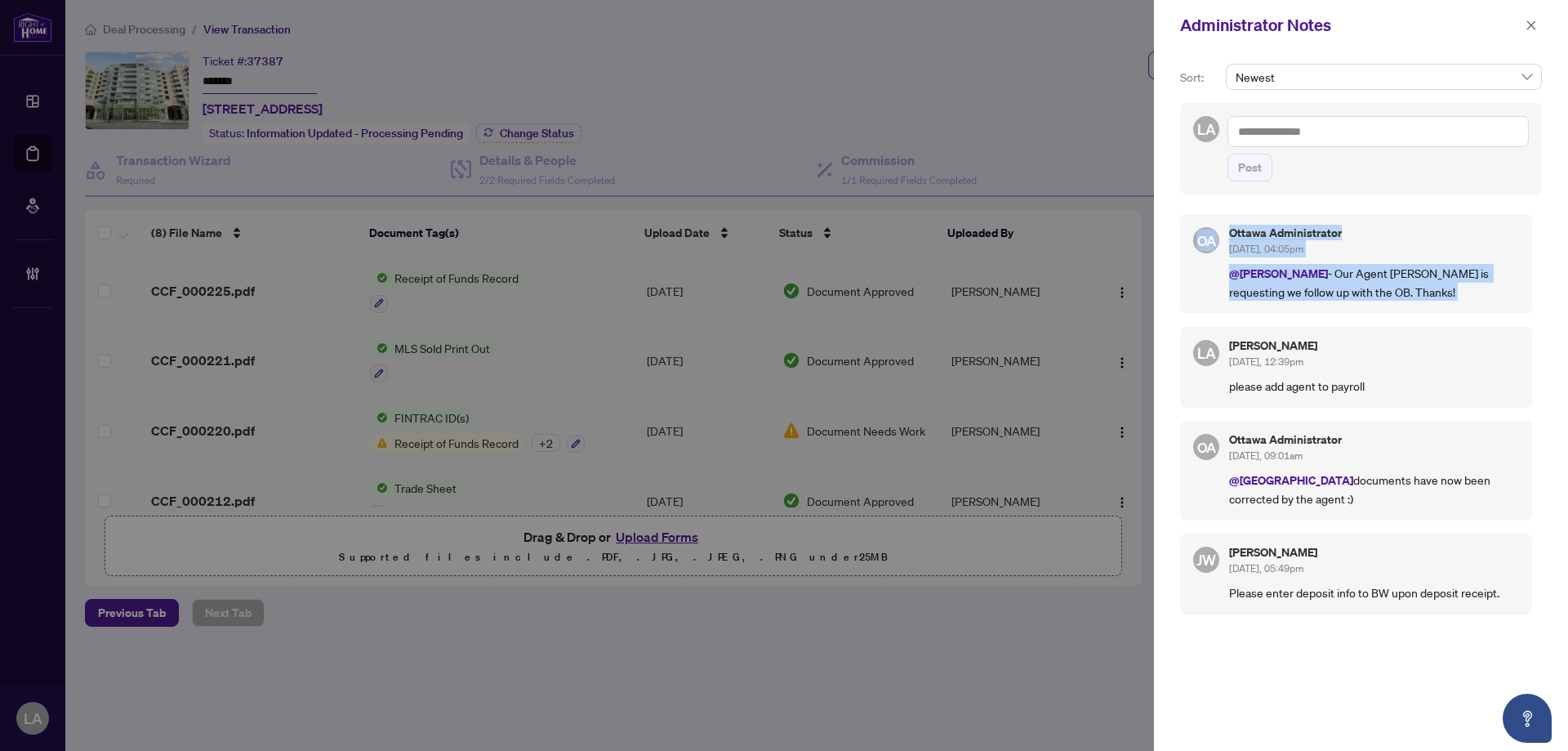
drag, startPoint x: 1455, startPoint y: 298, endPoint x: 1187, endPoint y: 217, distance: 280.0
click at [1187, 217] on div "OA Ottawa Administrator Aug/11/2025, 04:05pm @Luna Almuhanna - Our Agent Carol …" at bounding box center [1356, 263] width 352 height 100
drag, startPoint x: 1197, startPoint y: 227, endPoint x: 1487, endPoint y: 296, distance: 298.1
click at [1487, 296] on div "OA Ottawa Administrator Aug/11/2025, 04:05pm @Luna Almuhanna - Our Agent Carol …" at bounding box center [1356, 263] width 352 height 100
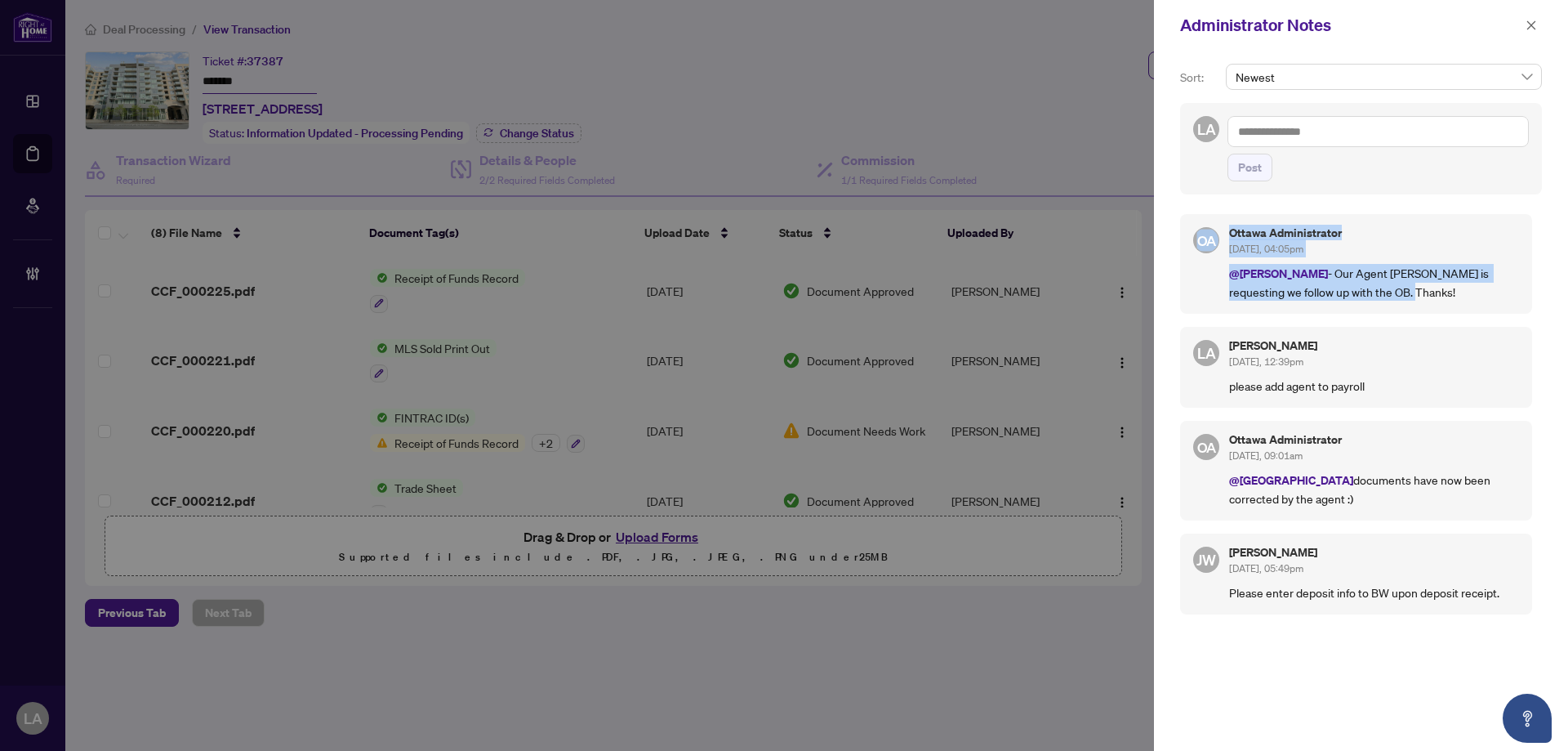
click at [1487, 296] on p "@Luna Almuhanna - Our Agent Carol is requesting we follow up with the OB. Thank…" at bounding box center [1374, 282] width 290 height 37
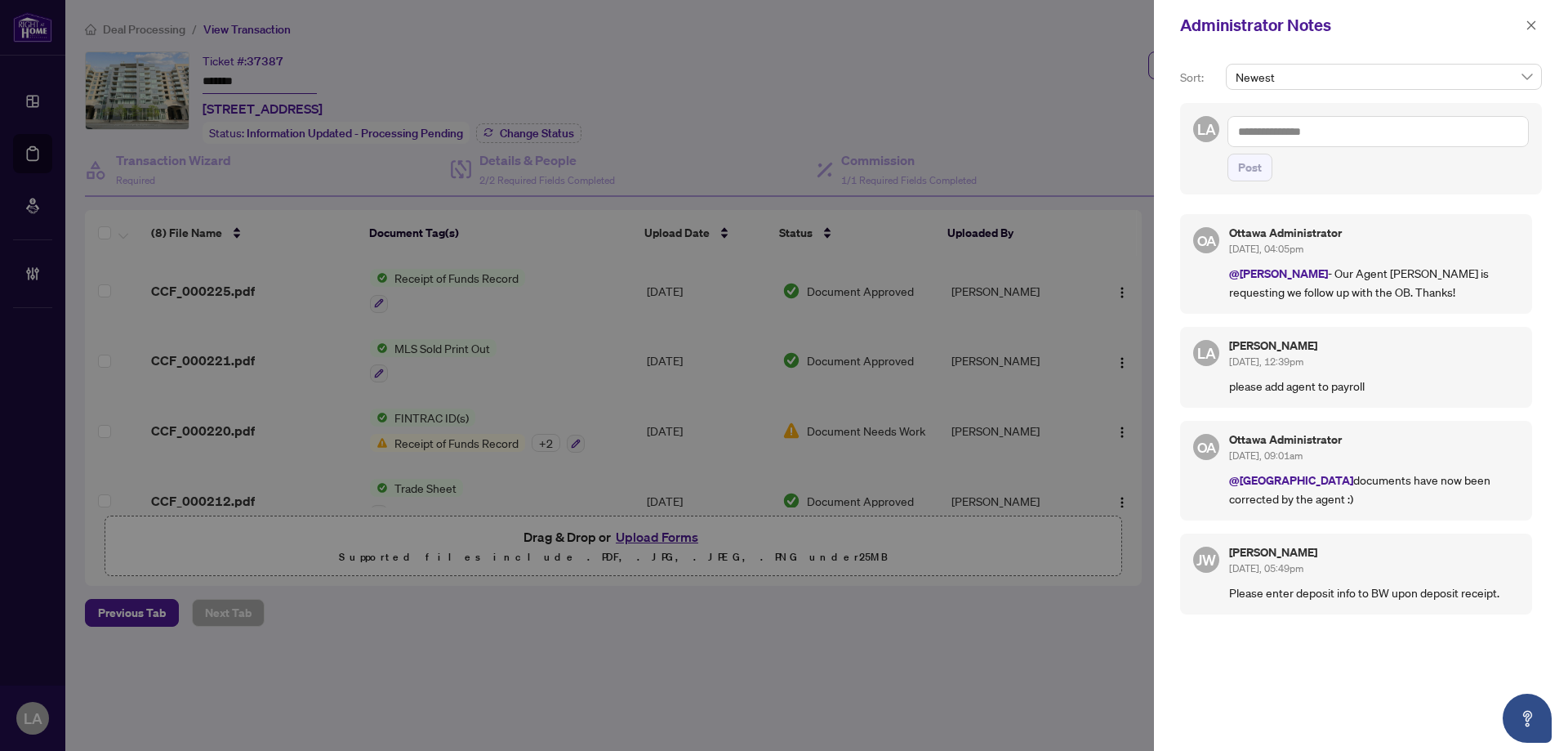
click at [1521, 38] on div "Administrator Notes" at bounding box center [1361, 25] width 414 height 50
click at [1531, 26] on icon "close" at bounding box center [1532, 25] width 9 height 9
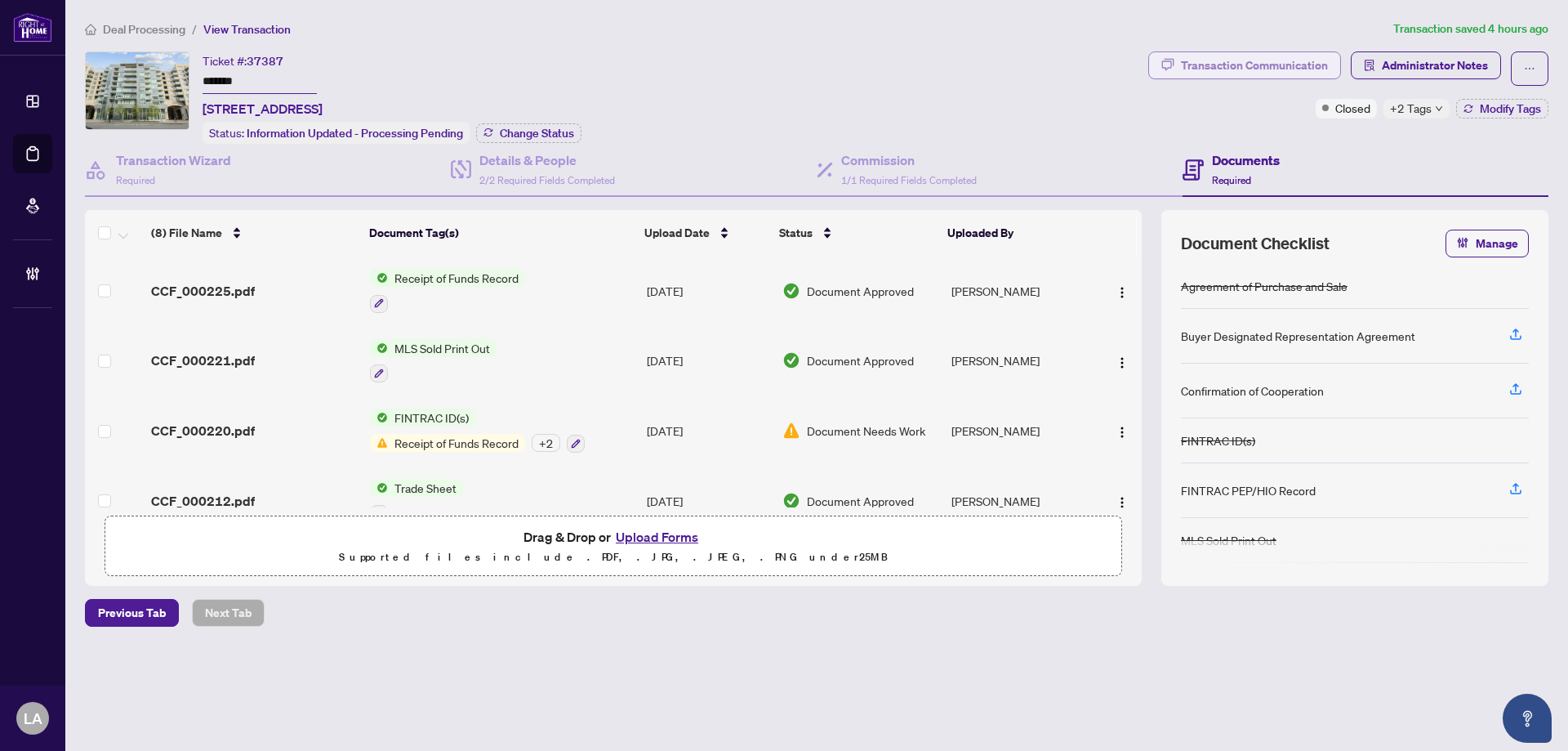
click at [1208, 72] on div "Transaction Communication" at bounding box center [1254, 65] width 147 height 27
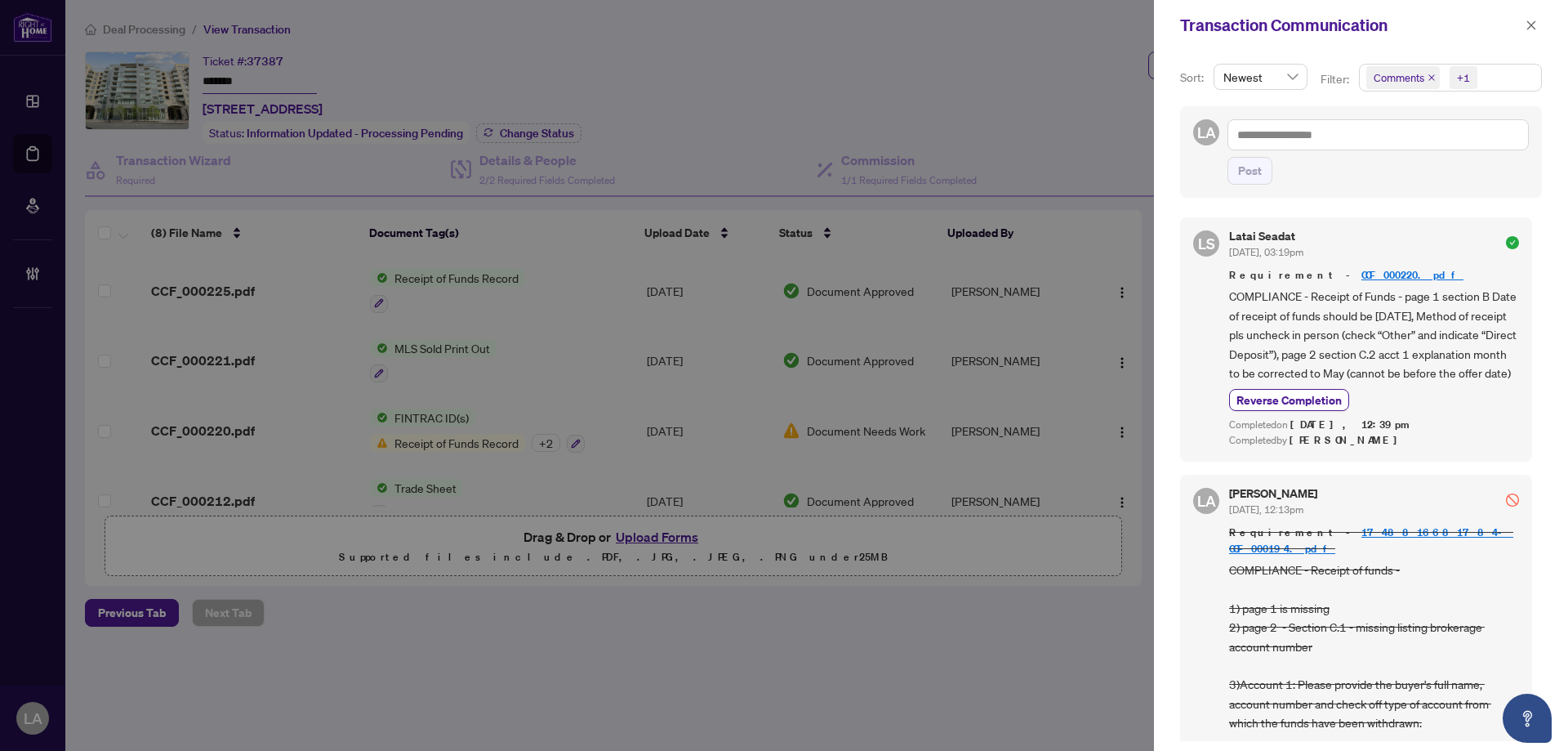
click at [1337, 94] on div "Filter:" at bounding box center [1336, 85] width 38 height 29
click at [1383, 92] on div "Comments +1" at bounding box center [1450, 85] width 189 height 42
click at [1414, 78] on span "Comments" at bounding box center [1399, 78] width 50 height 16
click at [1391, 189] on span "Activity History" at bounding box center [1430, 191] width 78 height 15
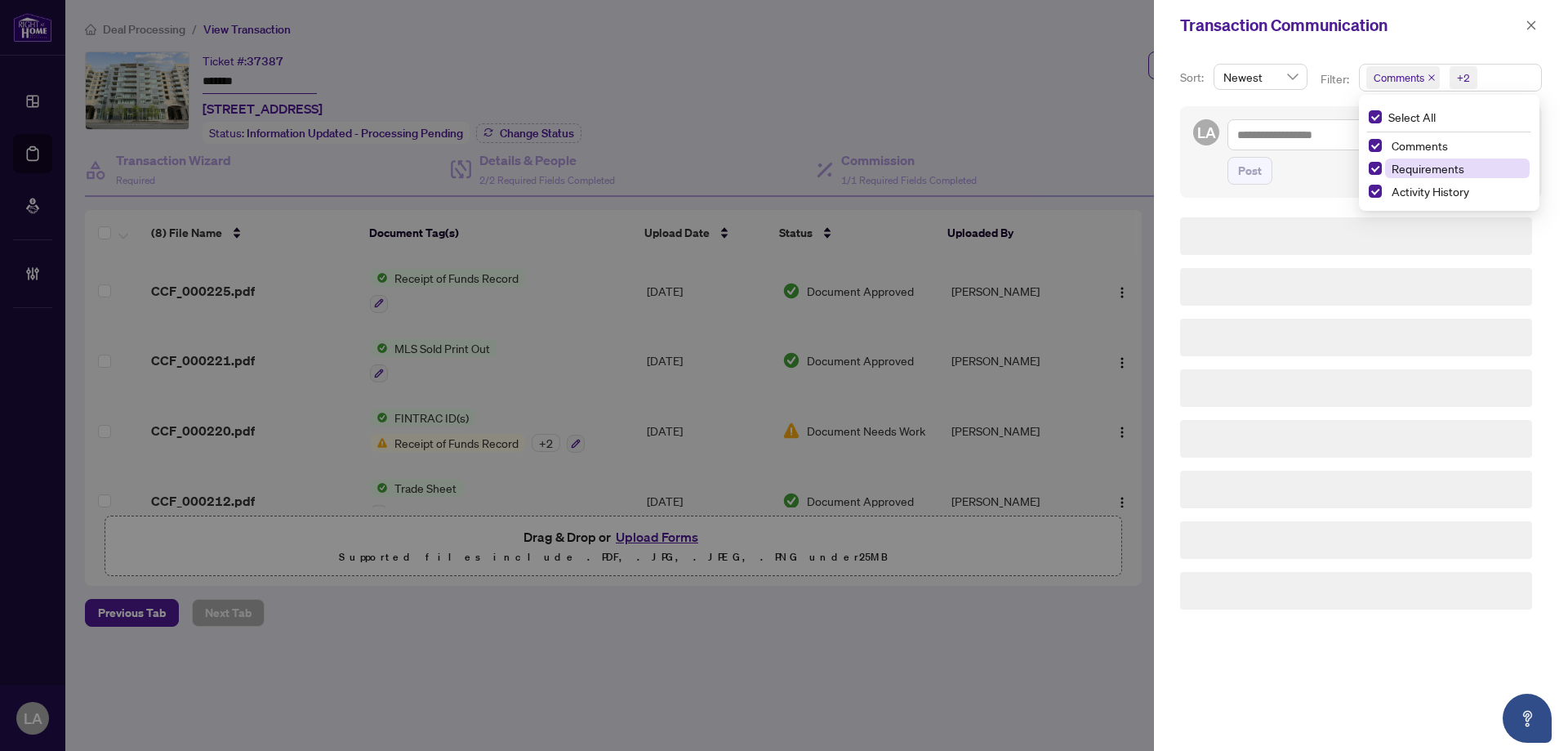
click at [1397, 172] on span "Requirements" at bounding box center [1427, 168] width 72 height 15
click at [1396, 141] on span "Comments" at bounding box center [1420, 145] width 57 height 15
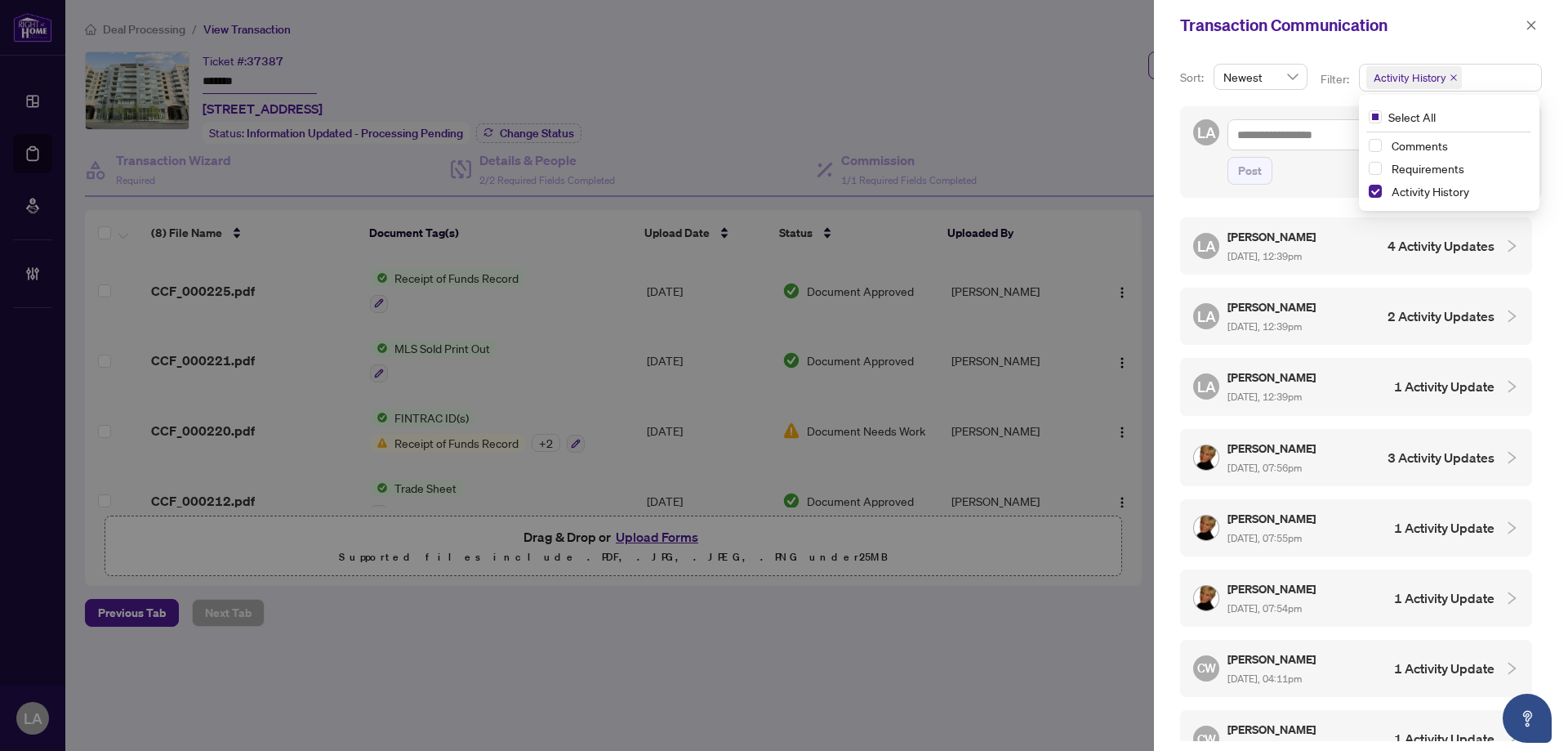
click at [1316, 246] on div "Luna Almuhanna Aug/11/2025, 12:39pm" at bounding box center [1273, 245] width 91 height 38
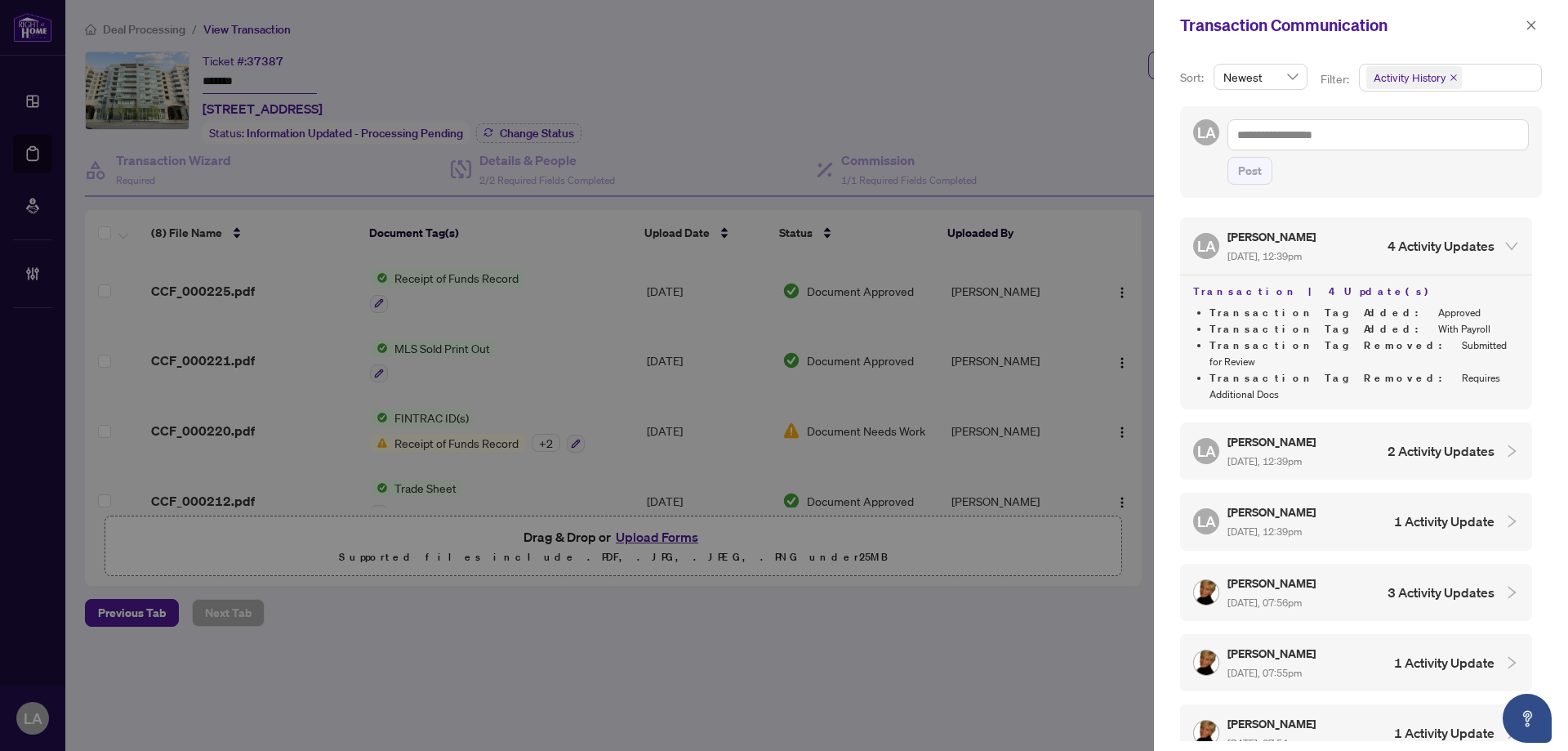
click at [1310, 423] on div "LA Luna Almuhanna Aug/11/2025, 12:39pm 2 Activity Updates" at bounding box center [1356, 451] width 352 height 58
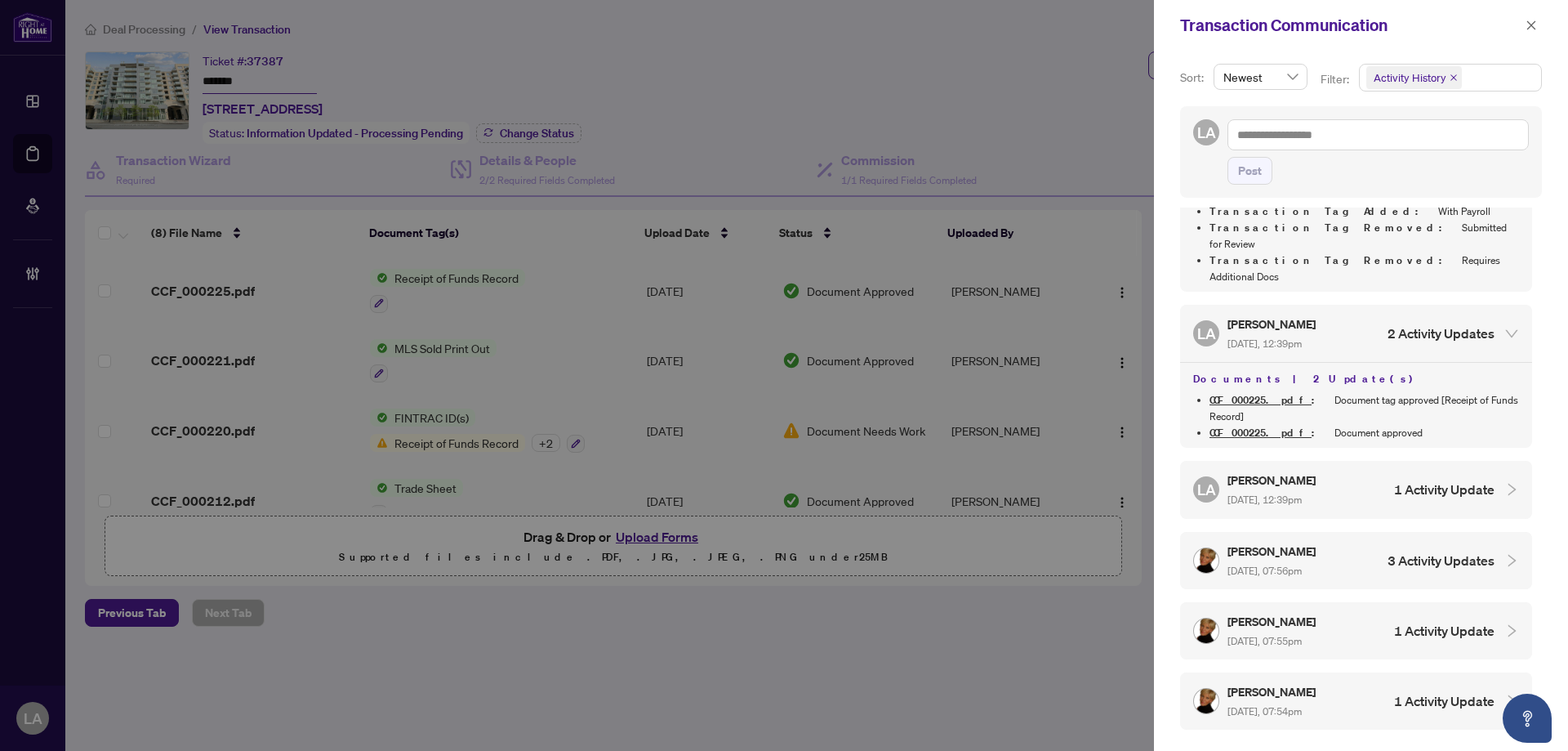
scroll to position [164, 0]
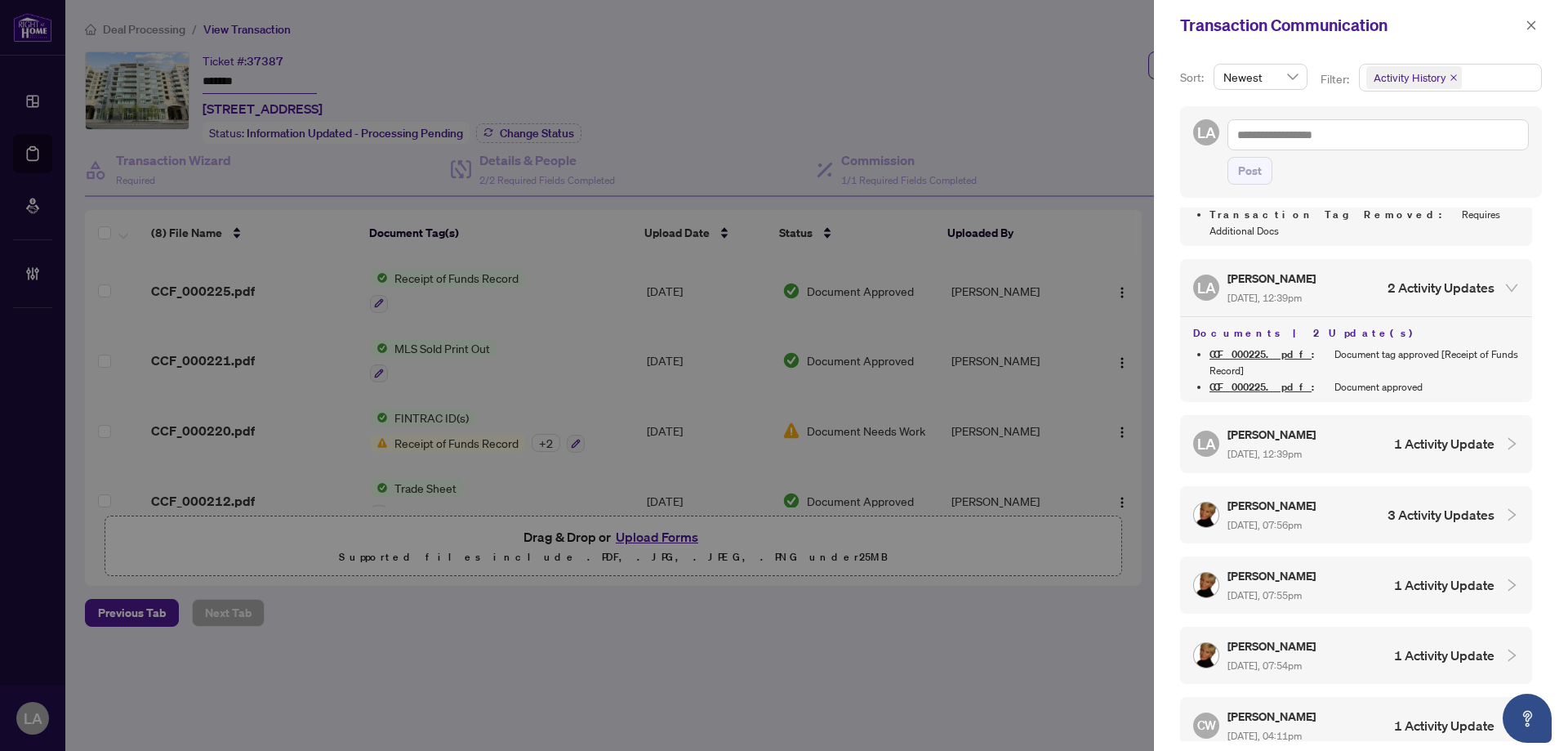
click at [1316, 424] on h5 "[PERSON_NAME]" at bounding box center [1273, 434] width 91 height 19
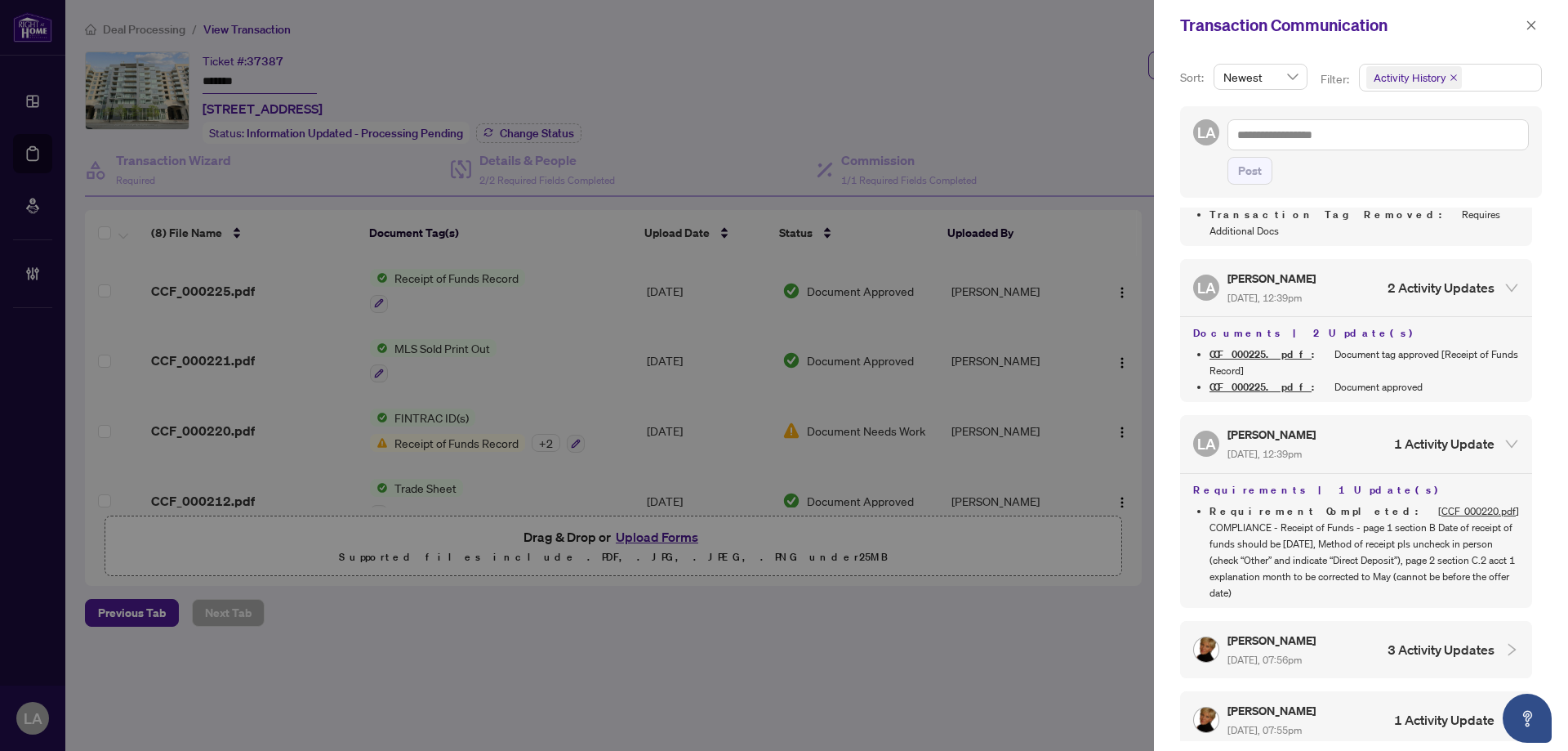
scroll to position [0, 0]
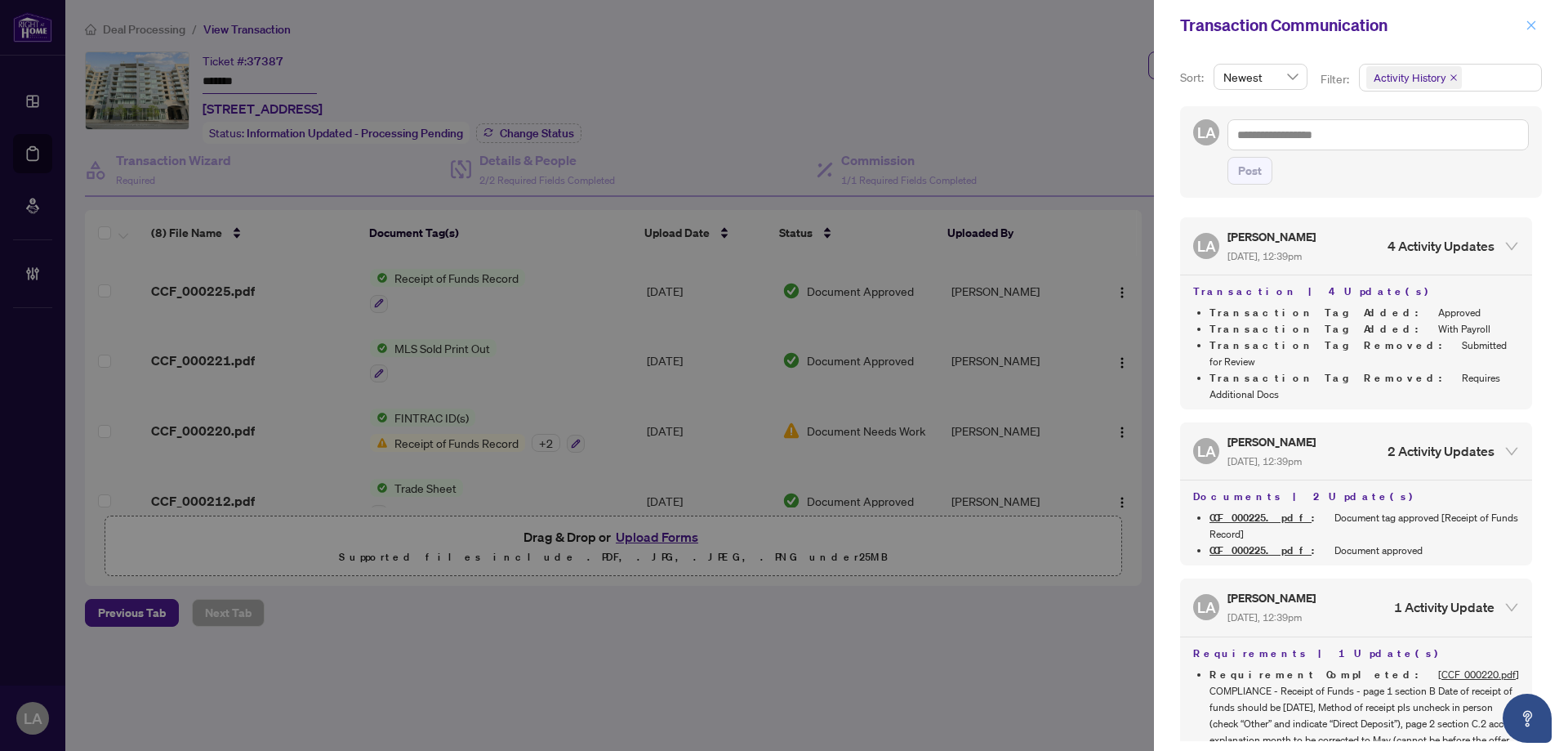
click at [1524, 34] on button "button" at bounding box center [1531, 25] width 21 height 19
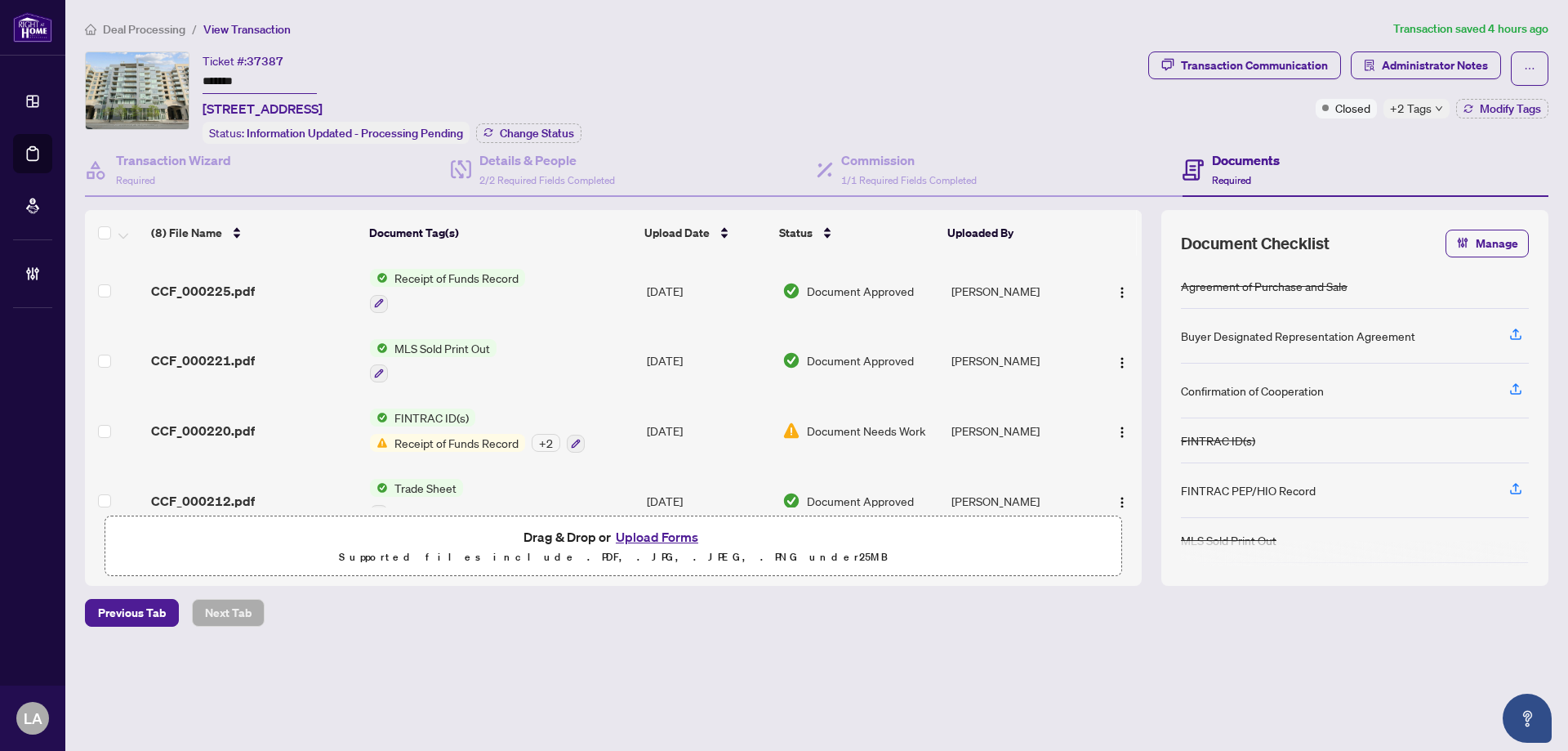
click at [1441, 54] on span "Administrator Notes" at bounding box center [1435, 65] width 106 height 27
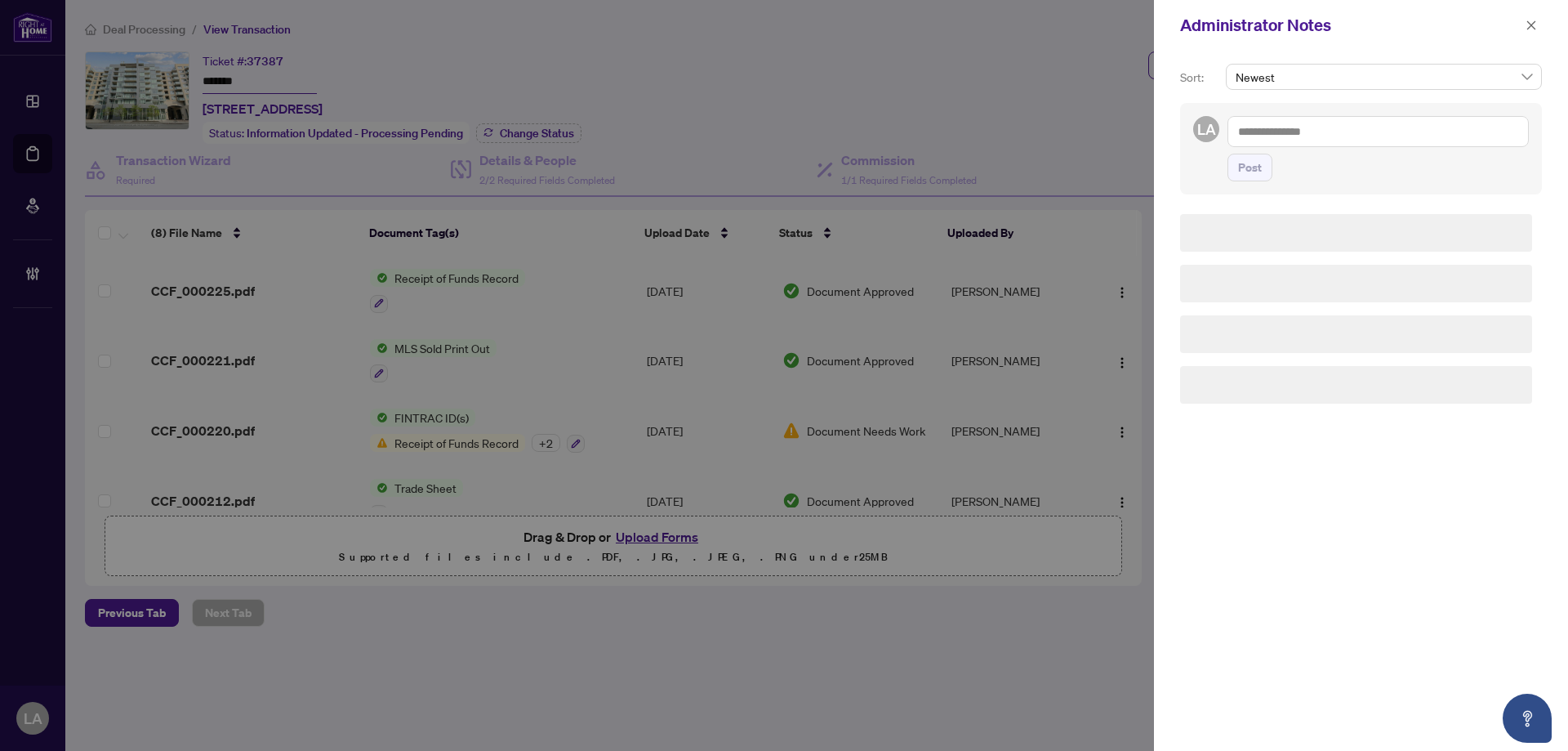
click at [1347, 149] on div "Post" at bounding box center [1378, 148] width 301 height 65
click at [1319, 139] on textarea at bounding box center [1378, 132] width 301 height 31
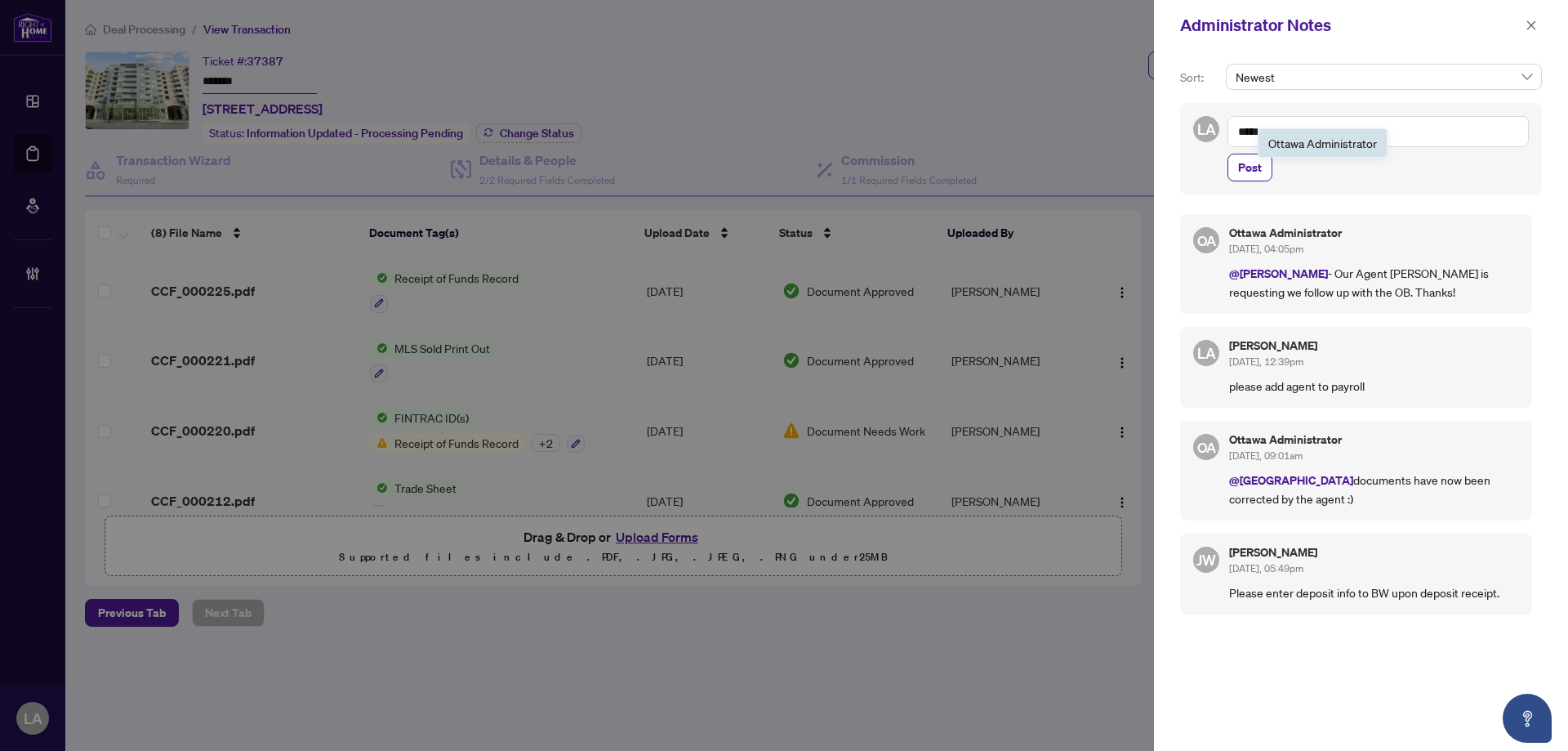
click at [1303, 148] on span "Otta wa Administrator" at bounding box center [1323, 143] width 109 height 15
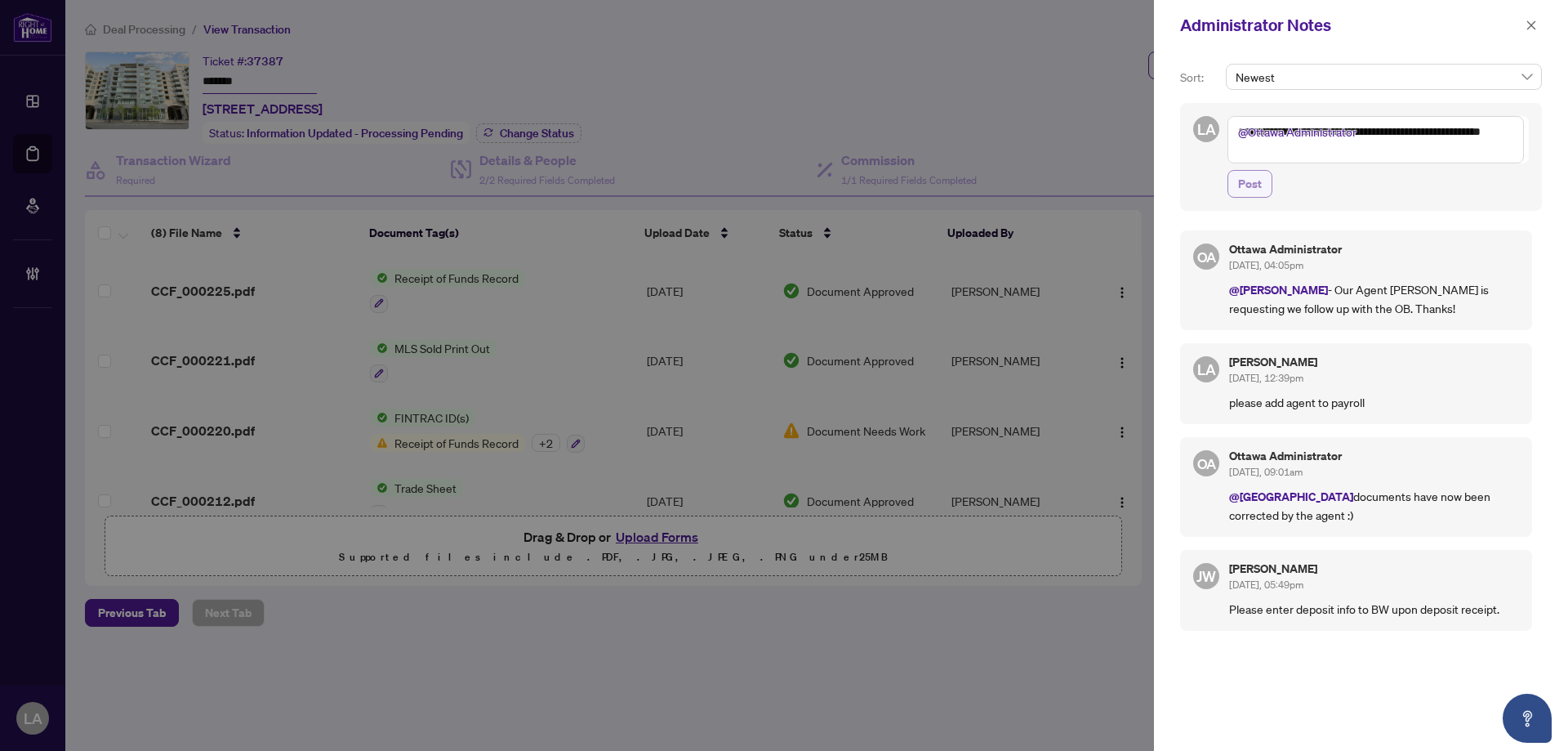
type textarea "**********"
click at [1249, 188] on span "Post" at bounding box center [1251, 184] width 24 height 27
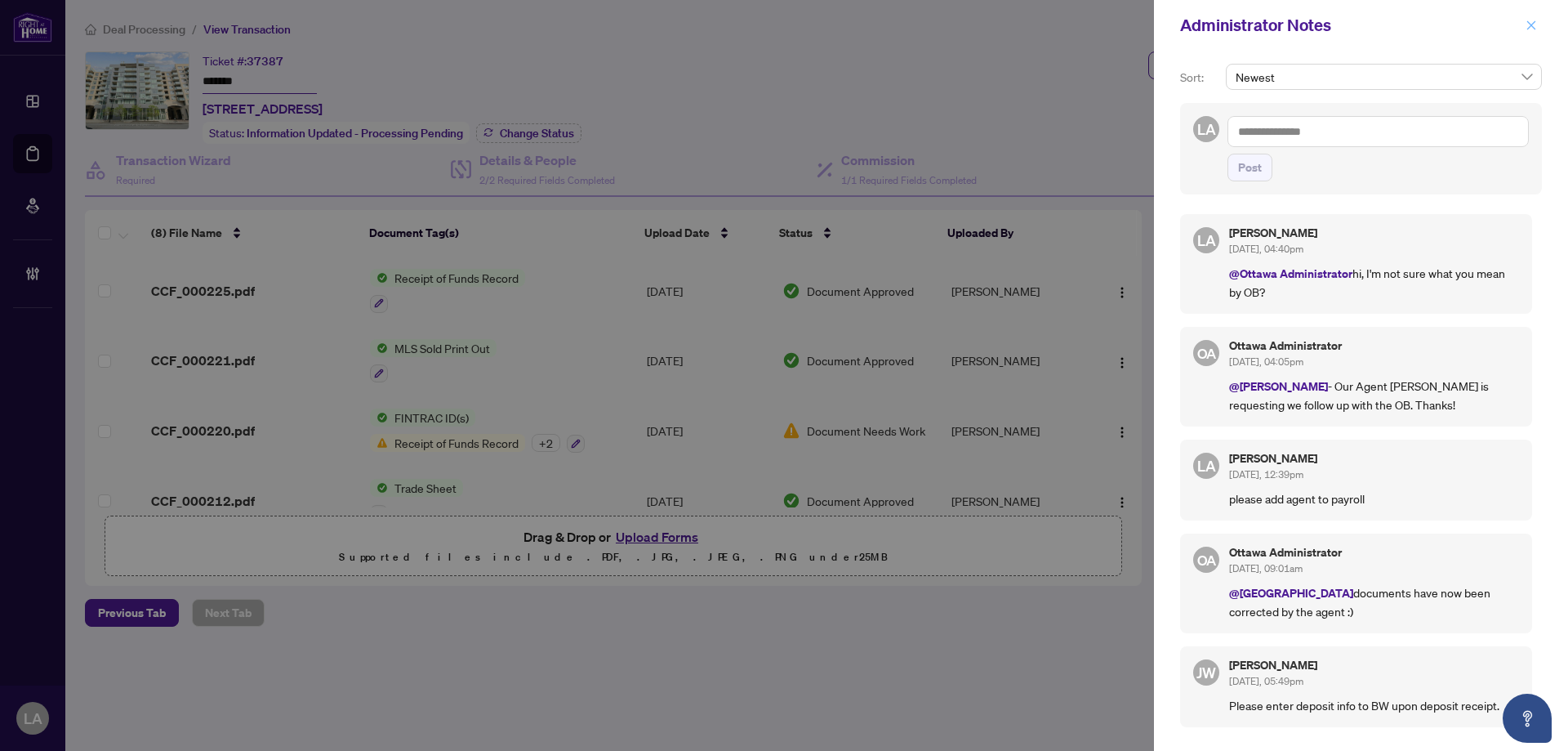
click at [1537, 22] on button "button" at bounding box center [1531, 25] width 21 height 19
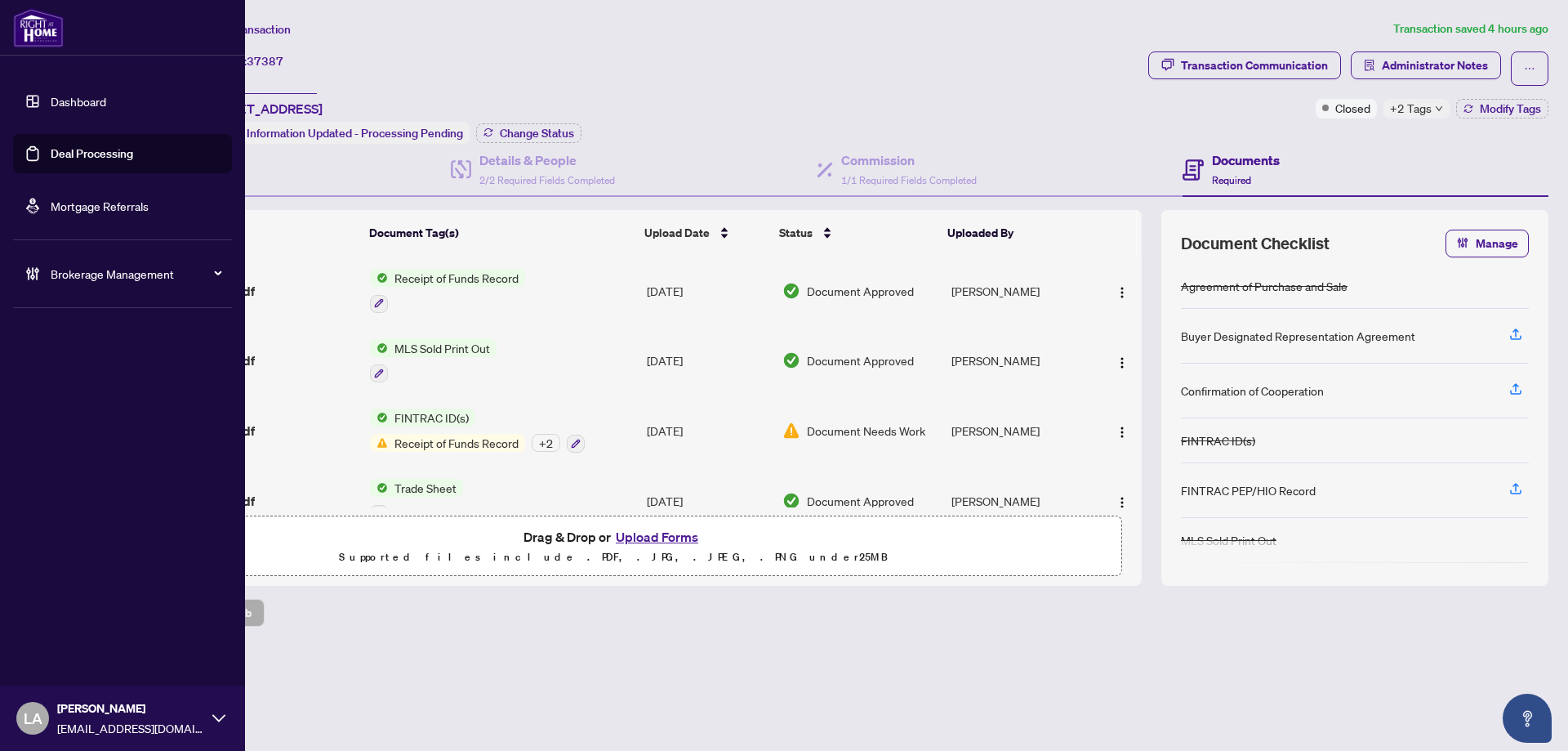
click at [50, 149] on link "Deal Processing" at bounding box center [91, 154] width 82 height 15
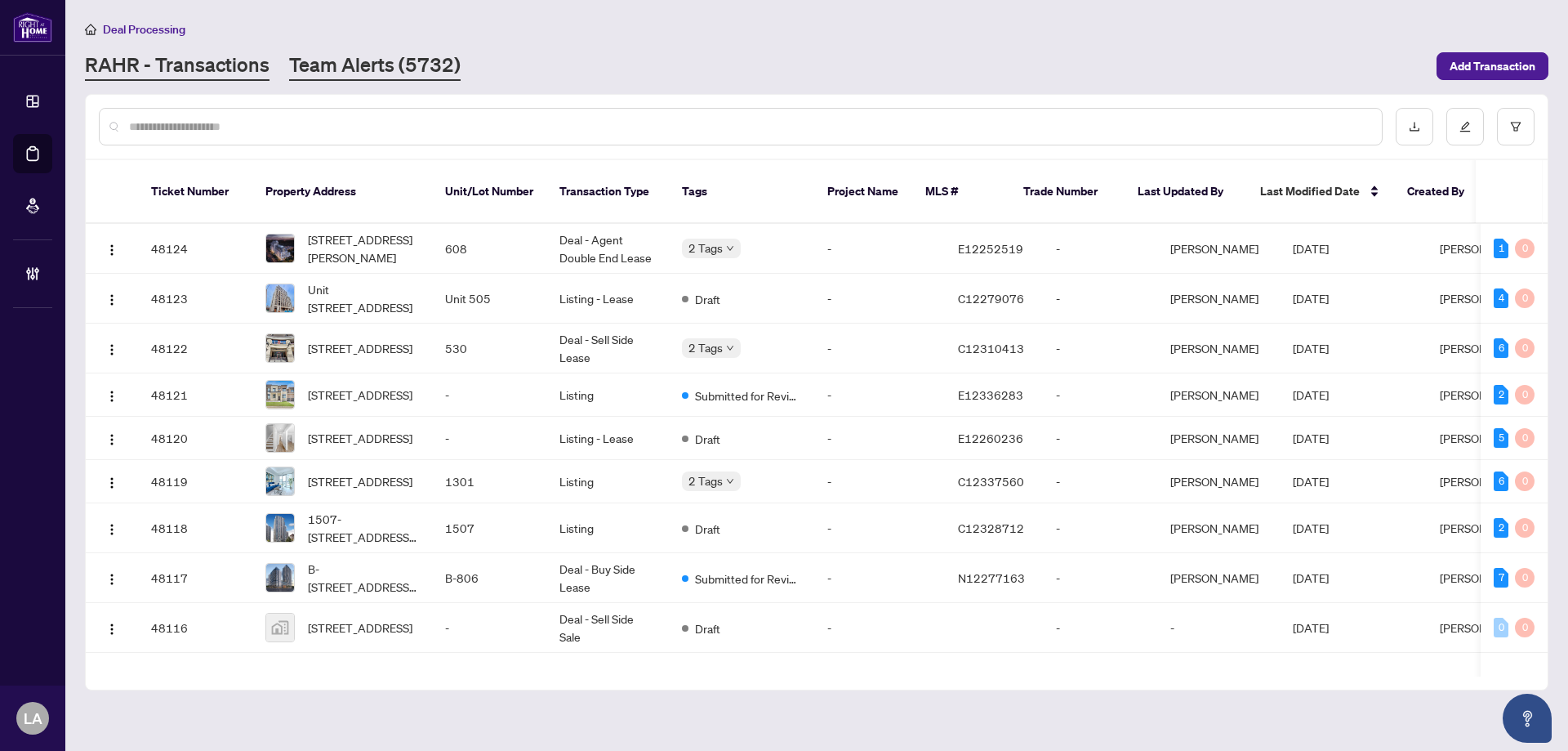
click at [393, 80] on link "Team Alerts (5732)" at bounding box center [375, 66] width 172 height 29
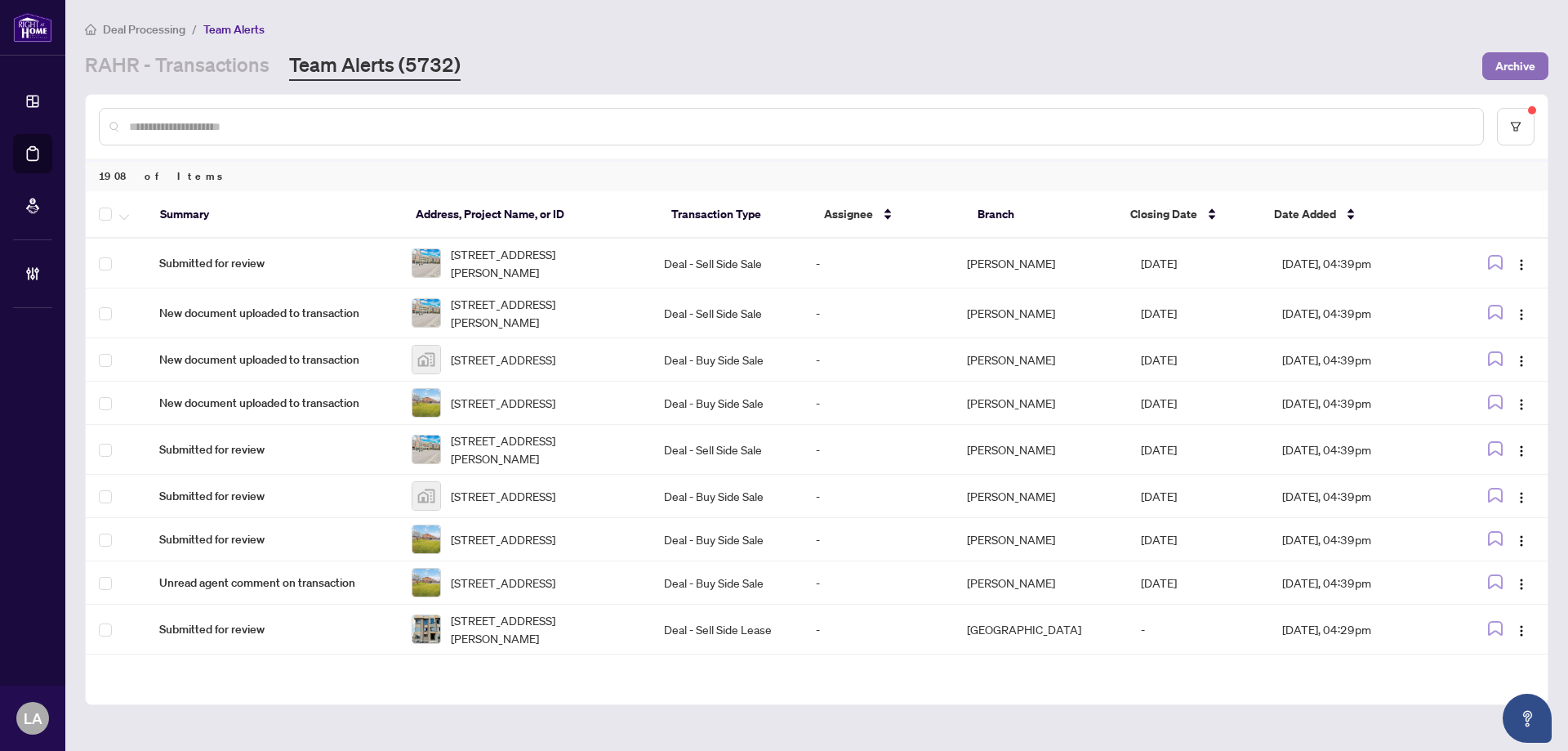
click at [1532, 65] on span "Archive" at bounding box center [1516, 66] width 40 height 27
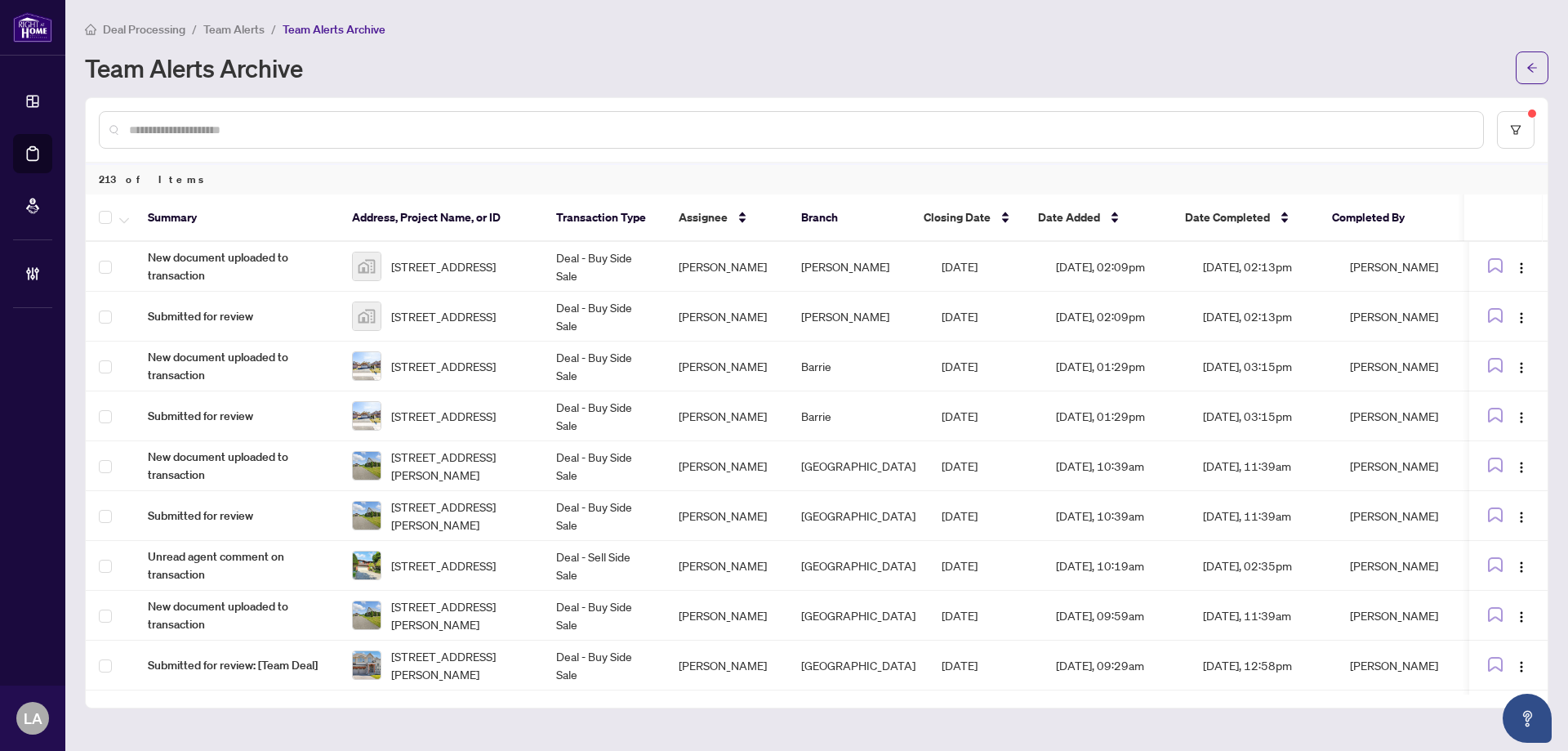
click at [246, 25] on span "Team Alerts" at bounding box center [233, 29] width 61 height 15
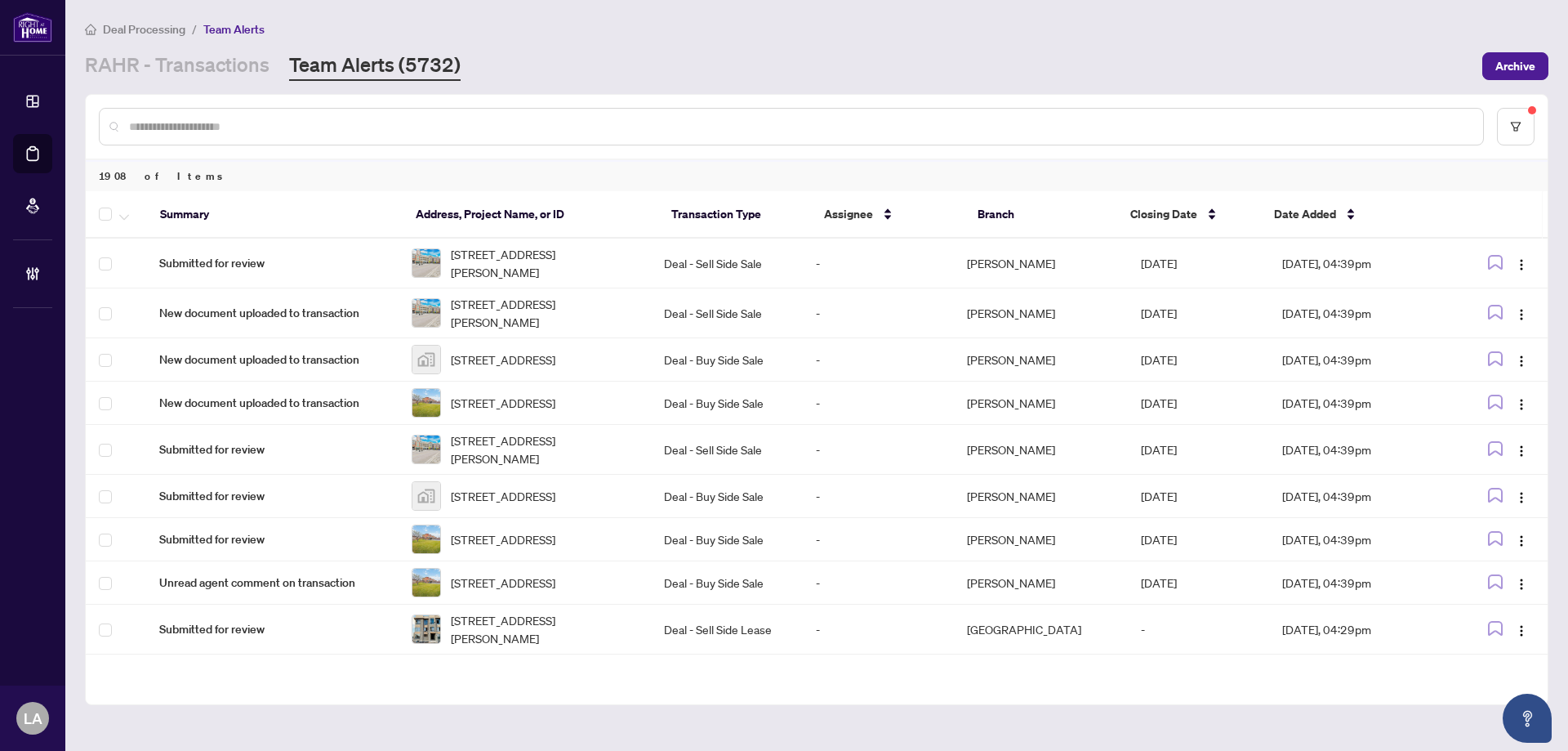
click at [244, 33] on span "Team Alerts" at bounding box center [233, 29] width 61 height 15
click at [152, 29] on span "Deal Processing" at bounding box center [145, 29] width 82 height 15
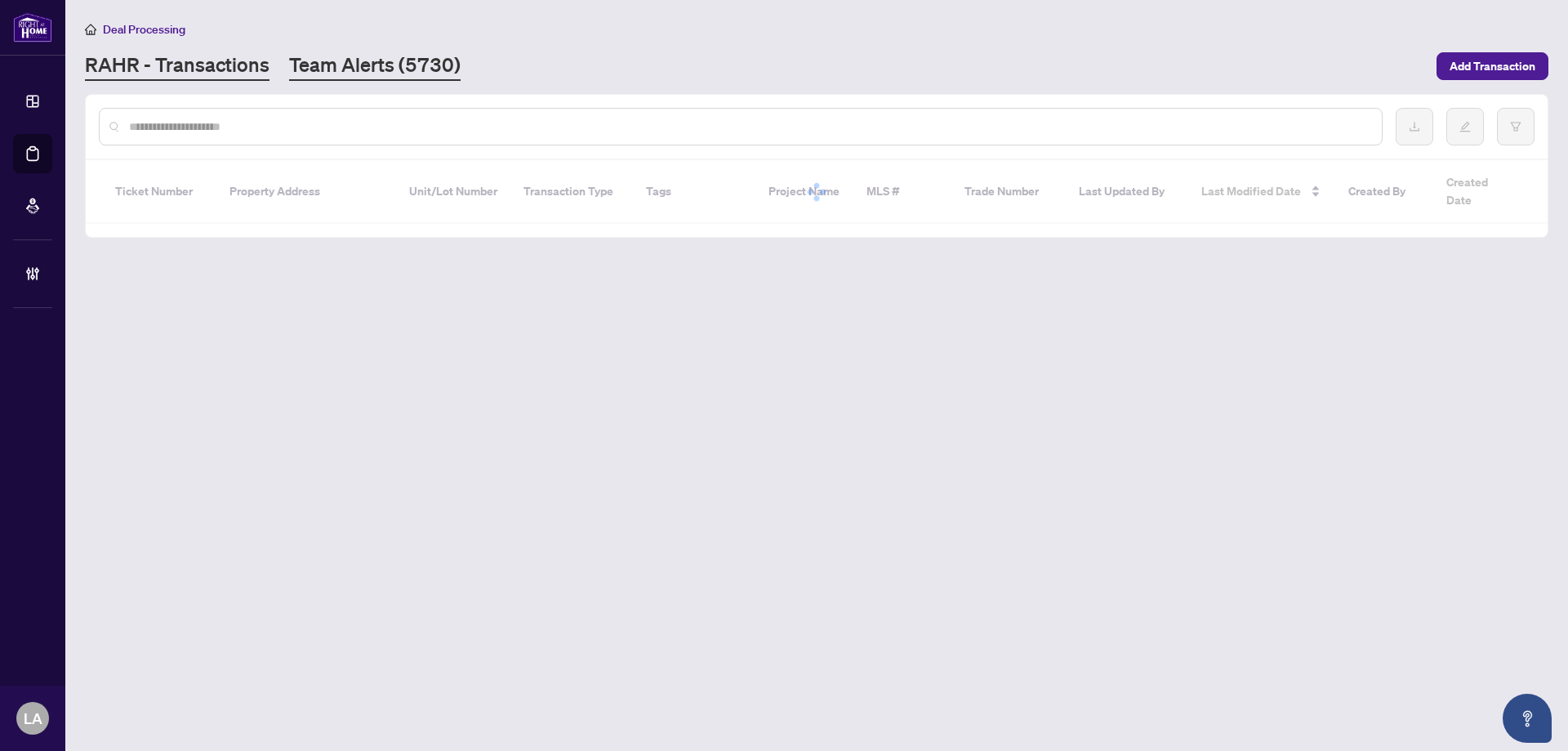
click at [371, 67] on link "Team Alerts (5730)" at bounding box center [375, 66] width 172 height 29
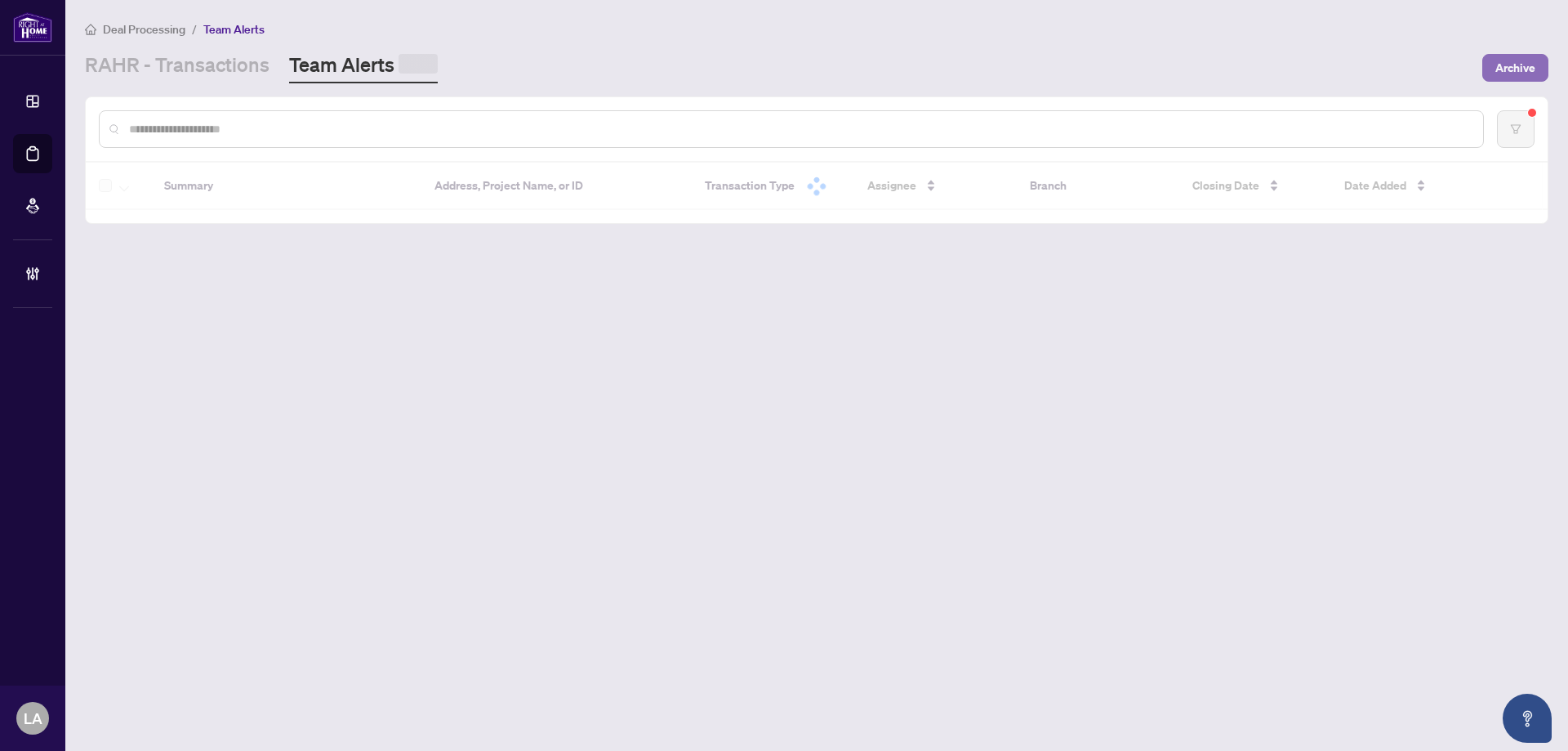
click at [1500, 71] on span "Archive" at bounding box center [1516, 68] width 40 height 27
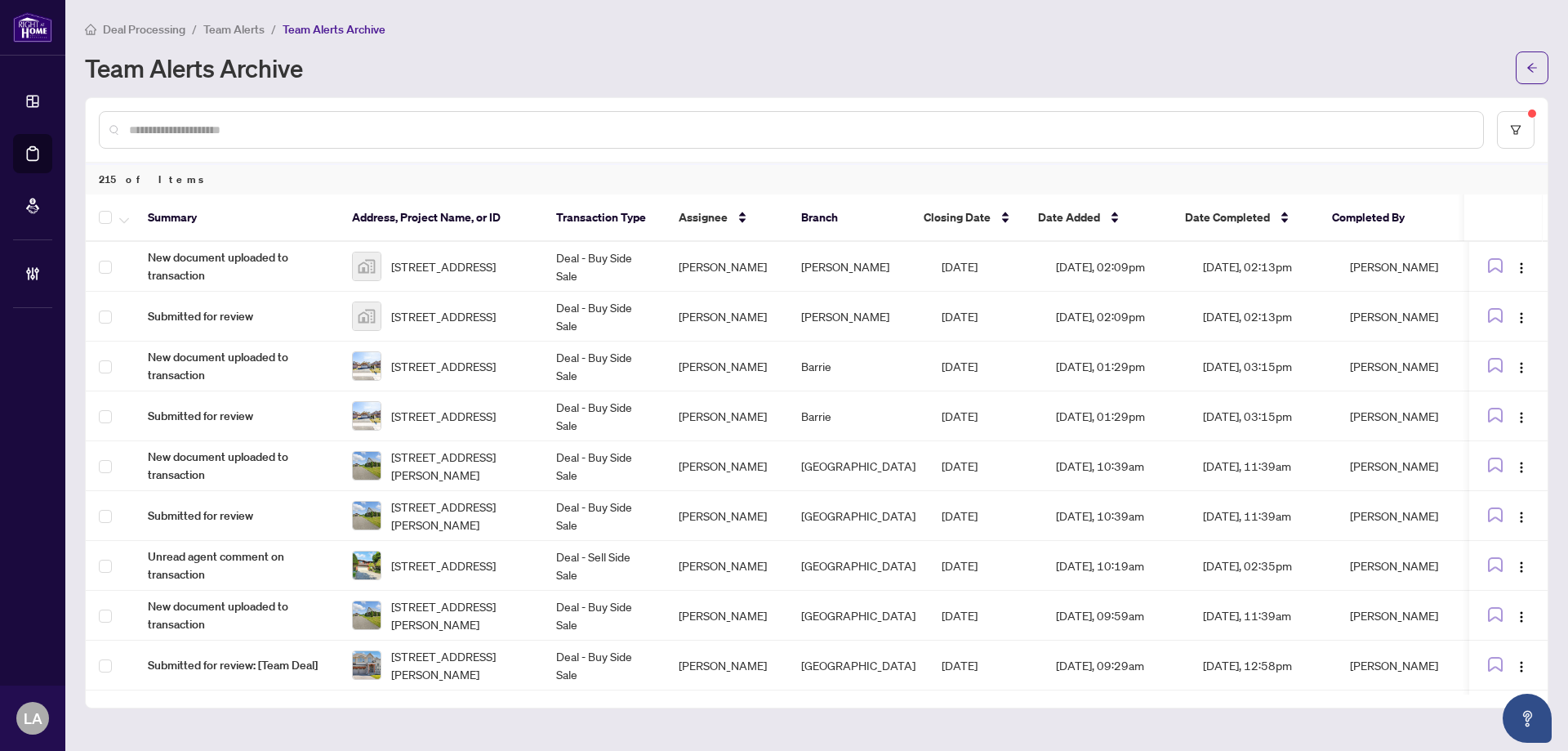
click at [431, 123] on input "text" at bounding box center [800, 130] width 1341 height 18
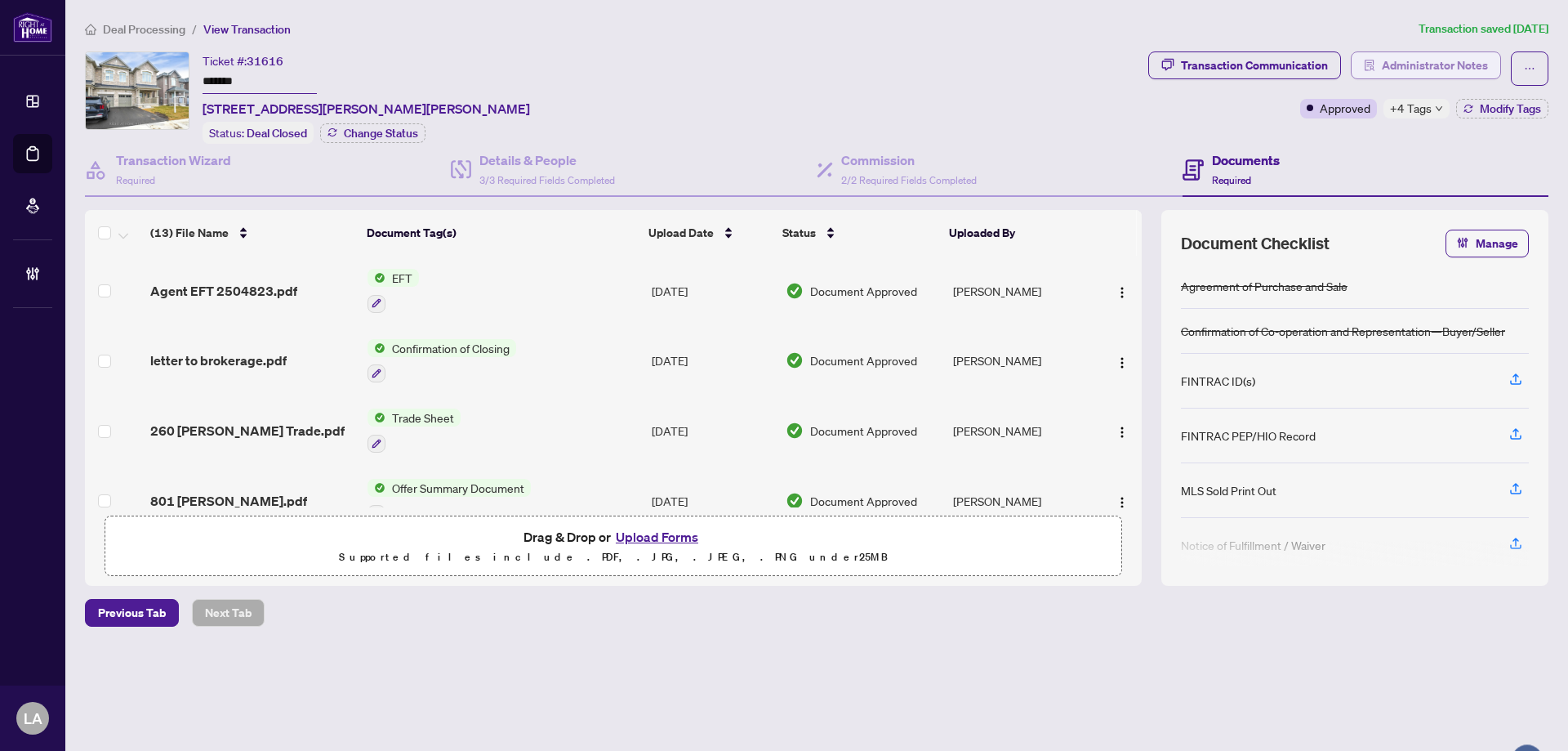
click at [1398, 70] on span "Administrator Notes" at bounding box center [1435, 65] width 106 height 27
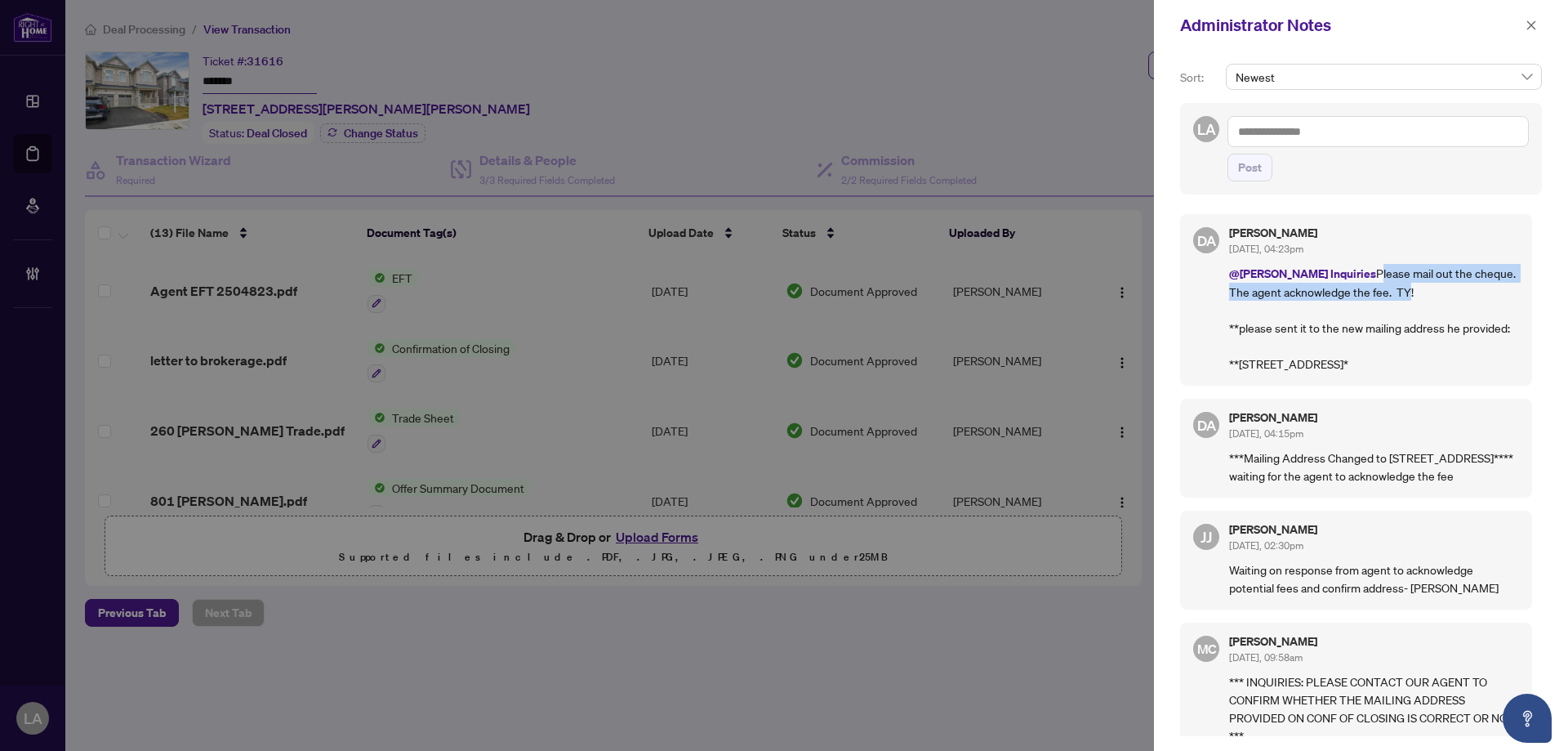
drag, startPoint x: 1324, startPoint y: 271, endPoint x: 1350, endPoint y: 296, distance: 36.1
click at [1350, 296] on p "@[PERSON_NAME] Inquiries Please mail out the cheque. The agent acknowledge the …" at bounding box center [1374, 317] width 290 height 109
click at [1366, 297] on p "@[PERSON_NAME] Inquiries Please mail out the cheque. The agent acknowledge the …" at bounding box center [1374, 317] width 290 height 109
drag, startPoint x: 1224, startPoint y: 313, endPoint x: 1450, endPoint y: 362, distance: 231.3
click at [1436, 359] on div "DA [PERSON_NAME] [DATE], 04:23pm @[PERSON_NAME] Inquiries Please mail out the c…" at bounding box center [1356, 300] width 352 height 172
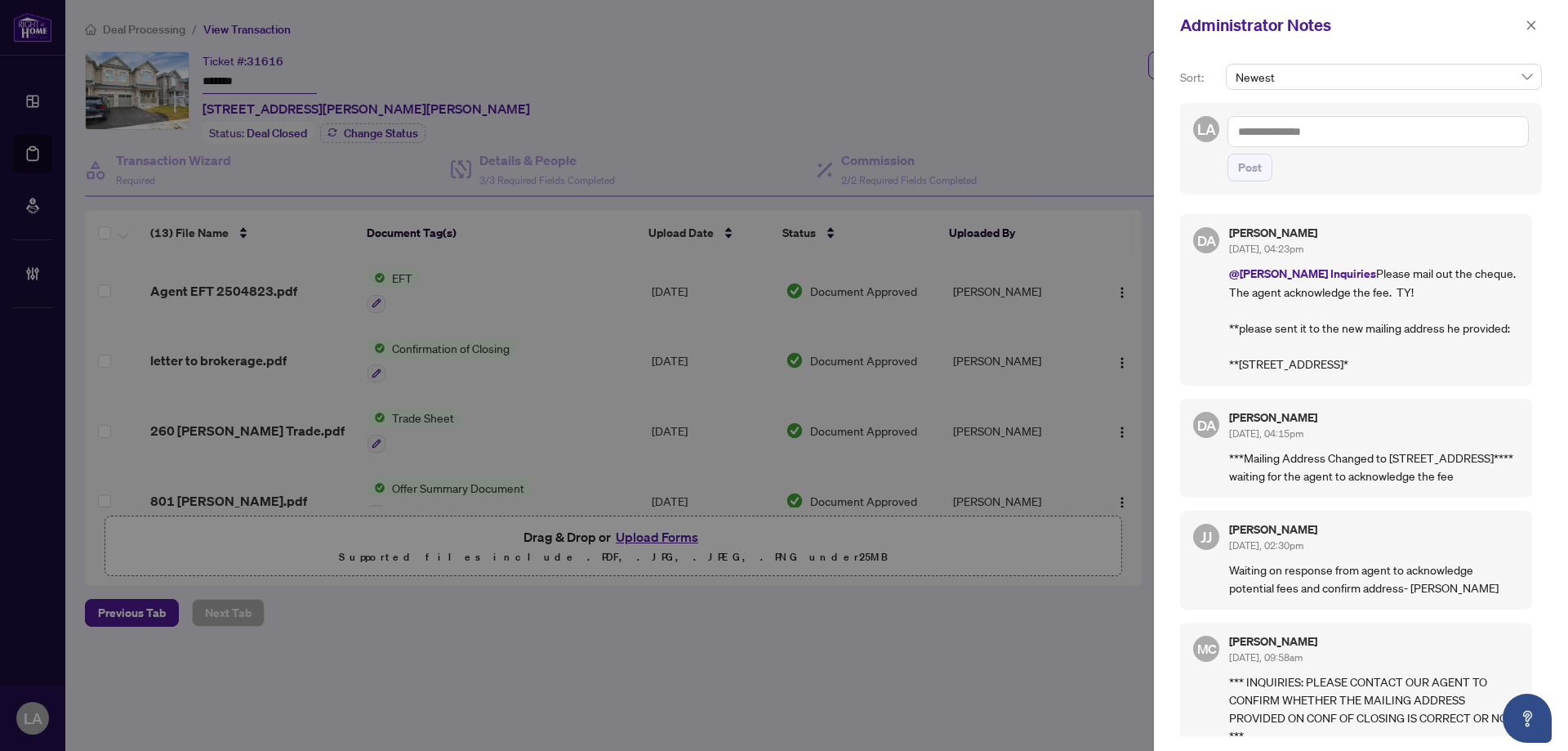
click at [1316, 353] on p "@[PERSON_NAME] Inquiries Please mail out the cheque. The agent acknowledge the …" at bounding box center [1374, 317] width 290 height 109
click at [1539, 26] on button "button" at bounding box center [1531, 25] width 21 height 19
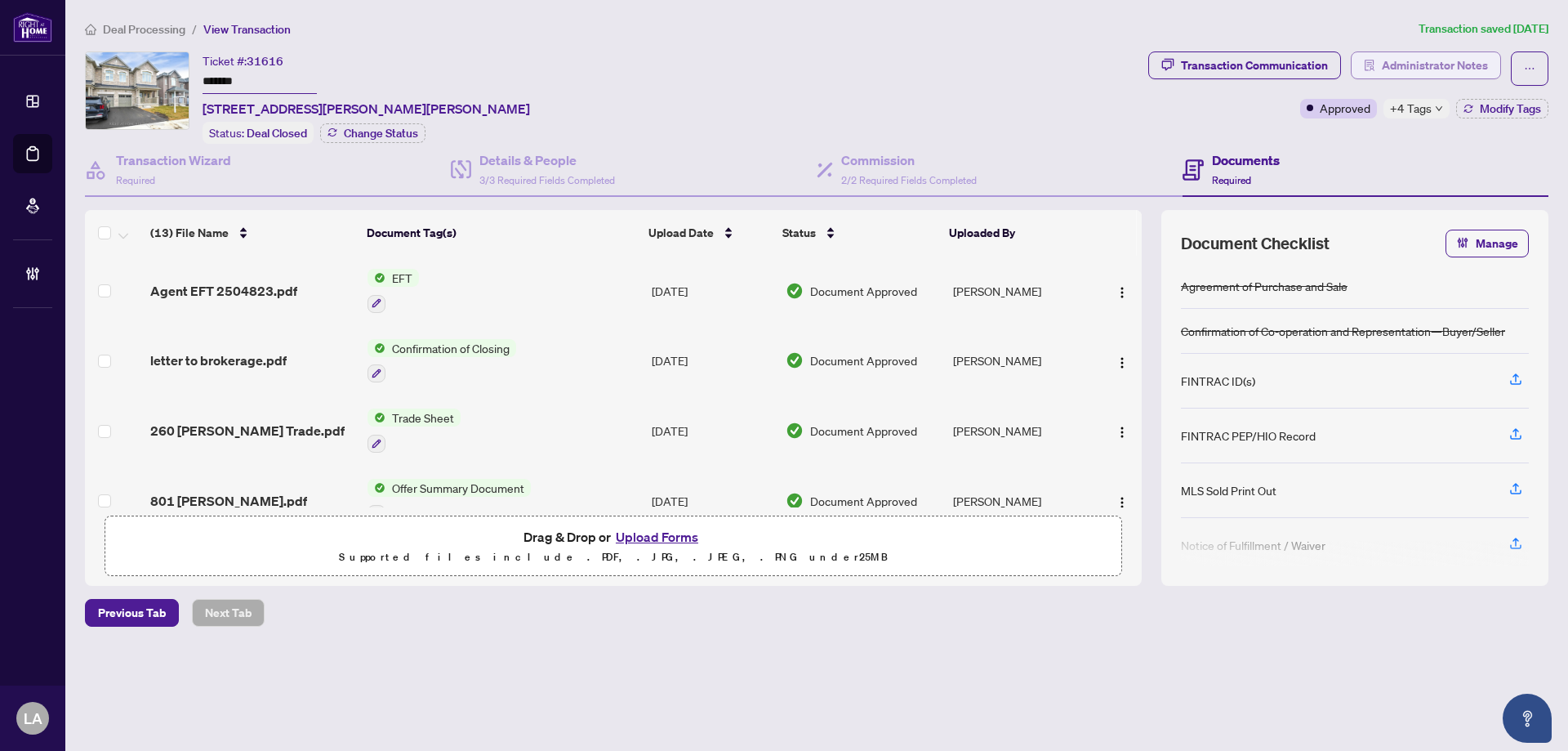
click at [1444, 58] on span "Administrator Notes" at bounding box center [1435, 65] width 106 height 27
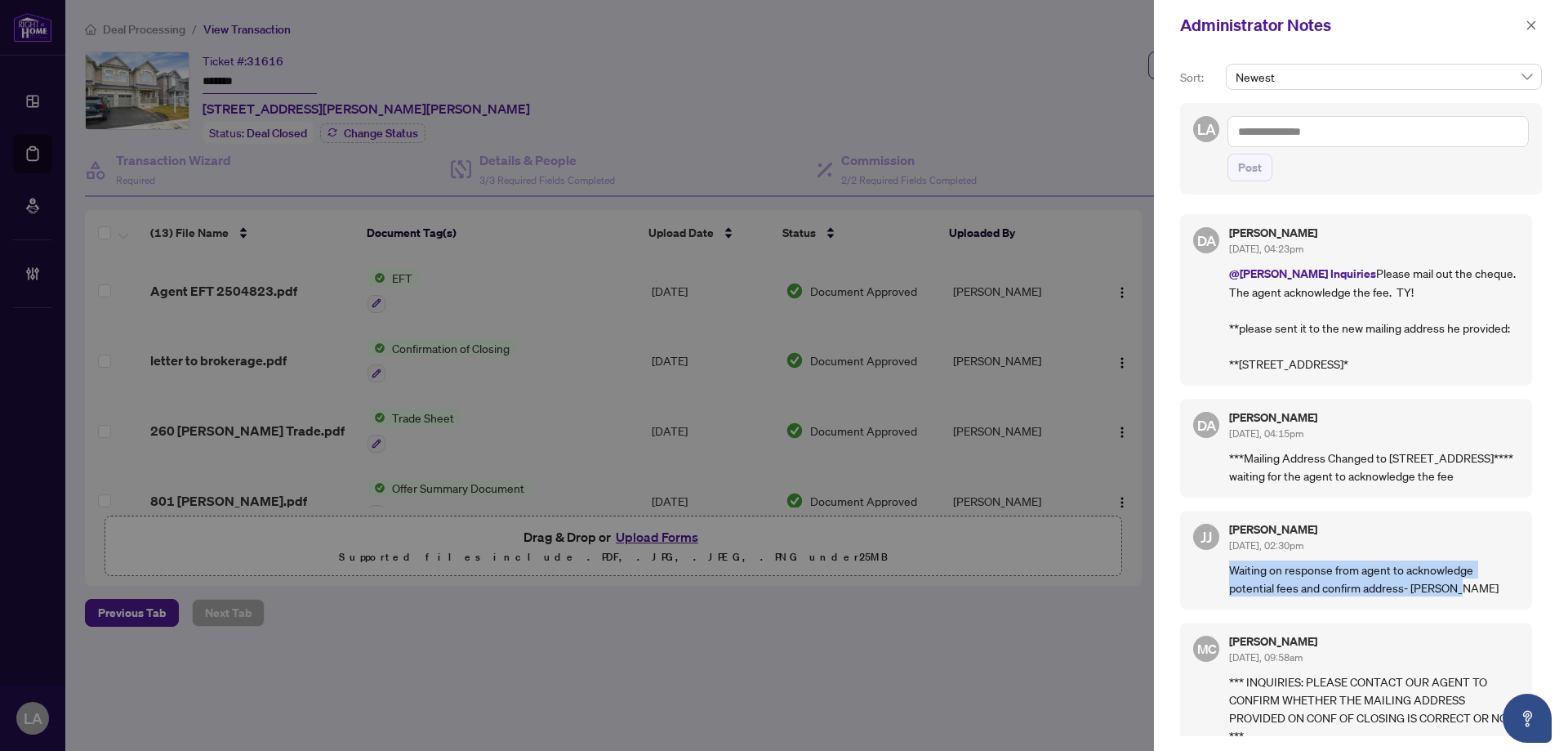
drag, startPoint x: 1235, startPoint y: 588, endPoint x: 1480, endPoint y: 608, distance: 245.8
click at [1480, 608] on div "[PERSON_NAME] [PERSON_NAME] [DATE], 02:30pm Waiting on response from agent to a…" at bounding box center [1356, 560] width 352 height 99
click at [1390, 585] on p "Waiting on response from agent to acknowledge potential fees and confirm addres…" at bounding box center [1374, 578] width 290 height 36
drag, startPoint x: 1219, startPoint y: 577, endPoint x: 1476, endPoint y: 606, distance: 258.6
click at [1476, 606] on div "[PERSON_NAME] [PERSON_NAME] [DATE], 02:30pm Waiting on response from agent to a…" at bounding box center [1356, 560] width 352 height 99
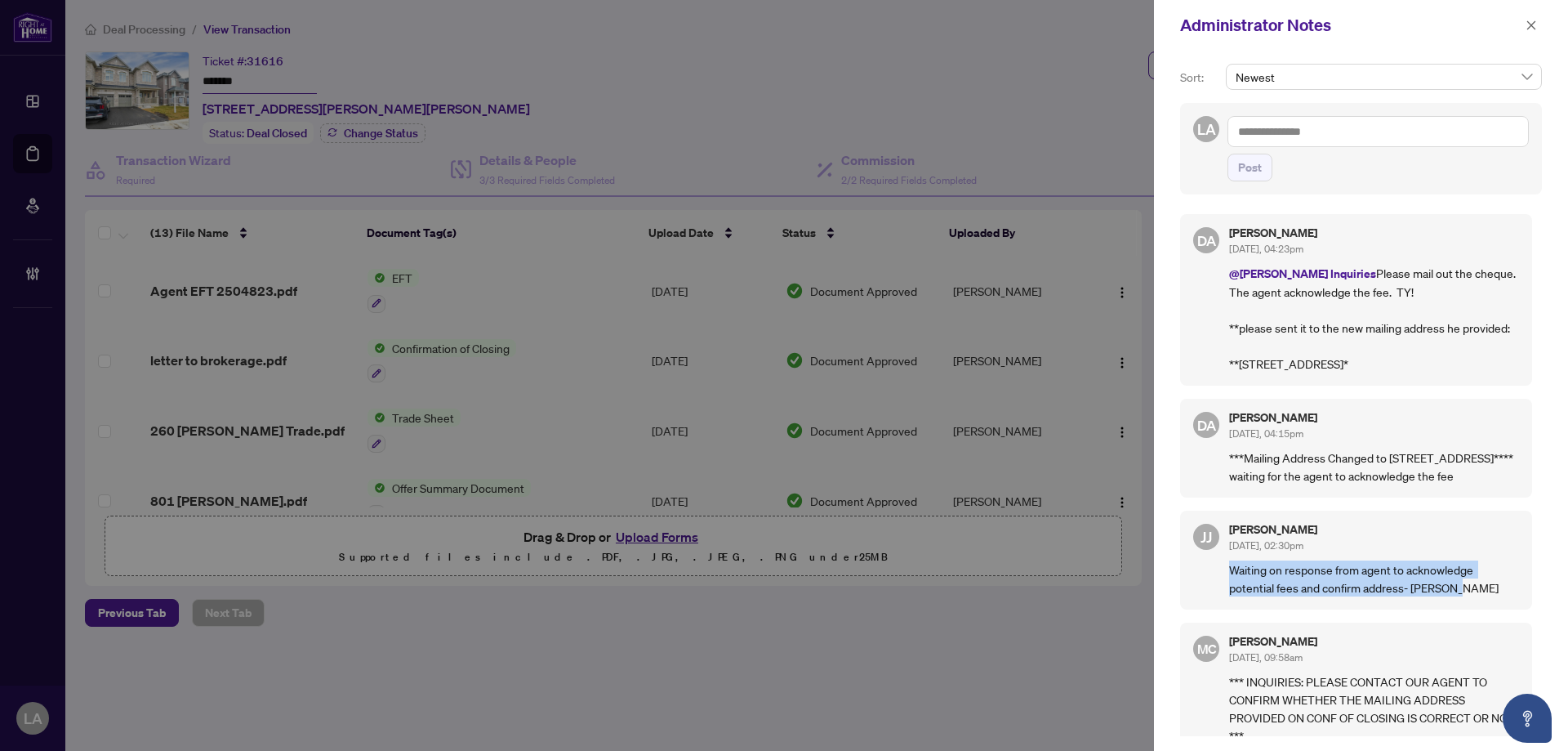
click at [1476, 596] on p "Waiting on response from agent to acknowledge potential fees and confirm addres…" at bounding box center [1374, 578] width 290 height 36
click at [1324, 484] on p "***Mailing Address Changed to [STREET_ADDRESS]**** waiting for the agent to ack…" at bounding box center [1374, 466] width 290 height 36
drag, startPoint x: 1213, startPoint y: 445, endPoint x: 1377, endPoint y: 512, distance: 177.2
click at [1377, 498] on div "DA [PERSON_NAME] [DATE], 04:15pm ***Mailing Address Changed to [STREET_ADDRESS]…" at bounding box center [1356, 448] width 352 height 99
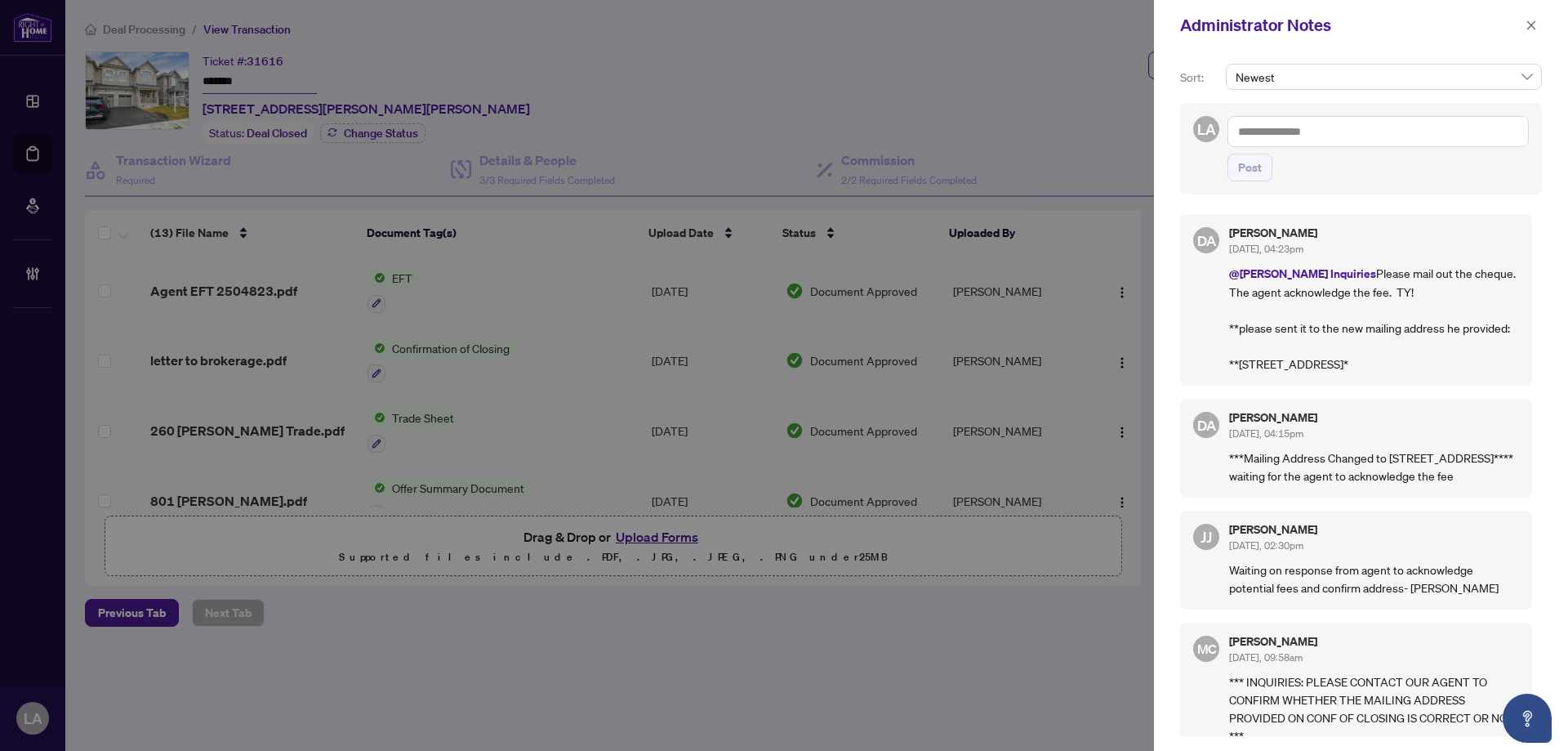
click at [1220, 589] on div "[PERSON_NAME] [PERSON_NAME] [DATE], 02:30pm Waiting on response from agent to a…" at bounding box center [1356, 560] width 352 height 99
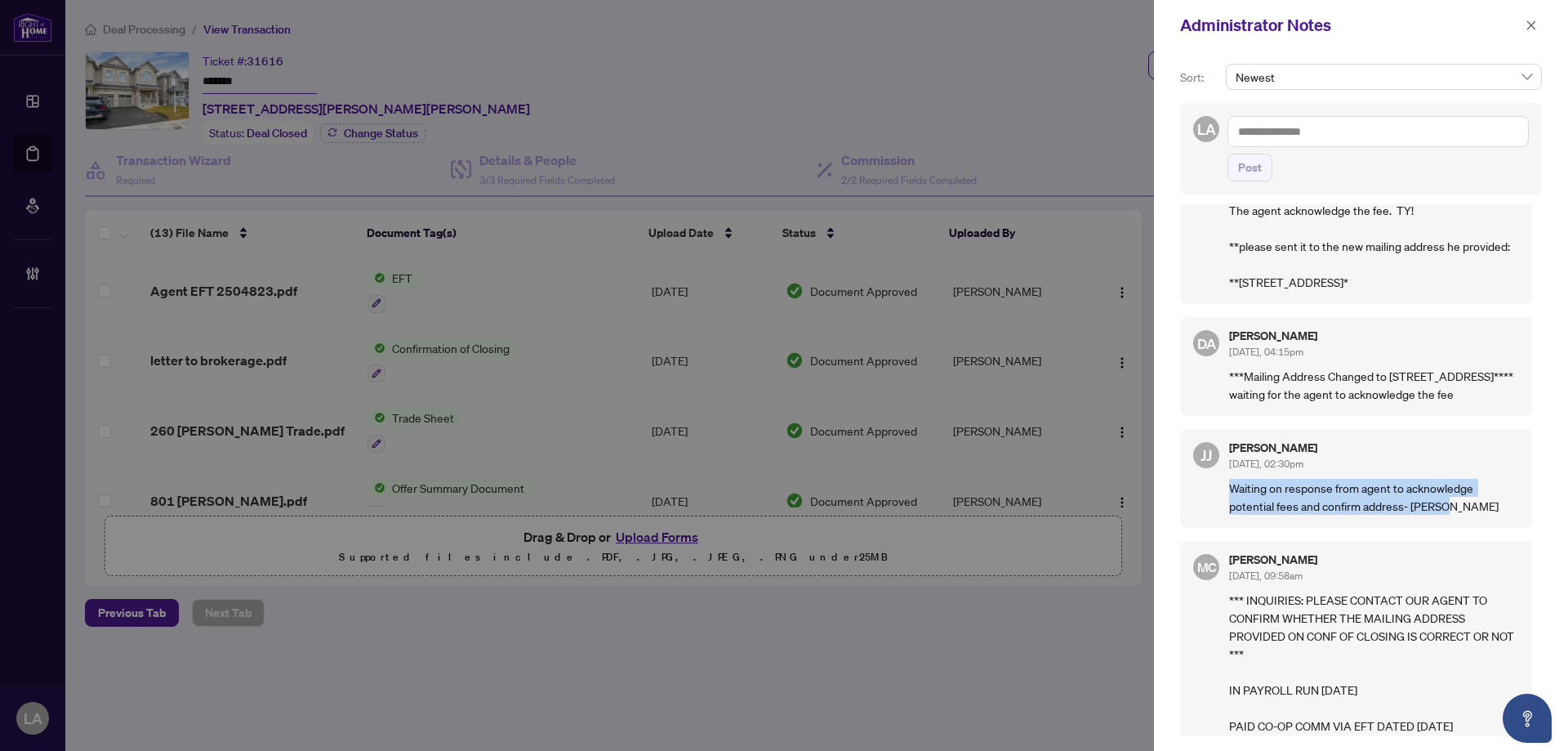
drag, startPoint x: 1278, startPoint y: 515, endPoint x: 1441, endPoint y: 530, distance: 163.7
click at [1441, 528] on div "[PERSON_NAME] [PERSON_NAME] [DATE], 02:30pm Waiting on response from agent to a…" at bounding box center [1356, 478] width 352 height 99
click at [1487, 515] on p "Waiting on response from agent to acknowledge potential fees and confirm addres…" at bounding box center [1374, 496] width 290 height 36
click at [1535, 27] on icon "close" at bounding box center [1531, 25] width 12 height 12
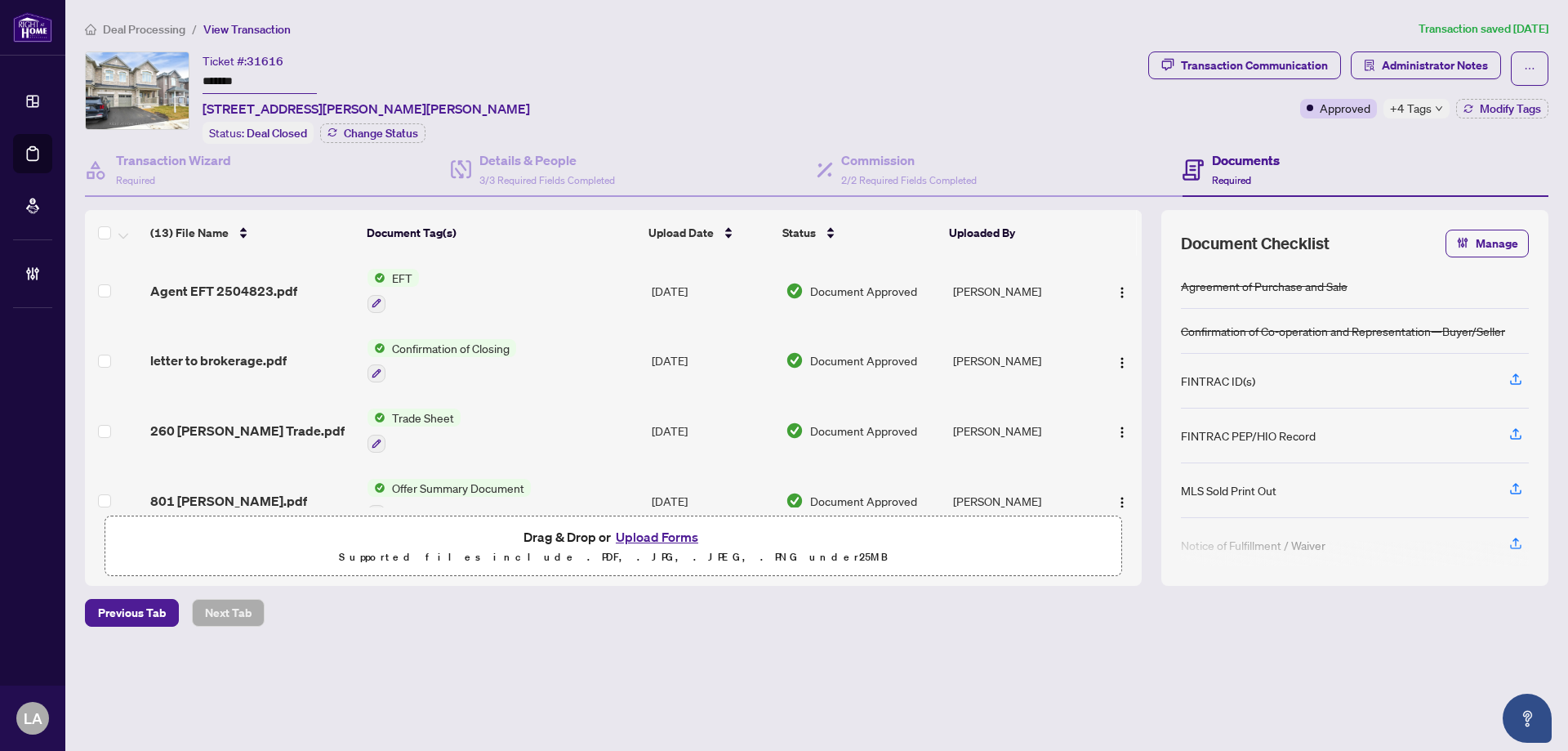
click at [259, 78] on input "*******" at bounding box center [259, 82] width 114 height 24
click at [1388, 73] on span "Administrator Notes" at bounding box center [1435, 65] width 106 height 27
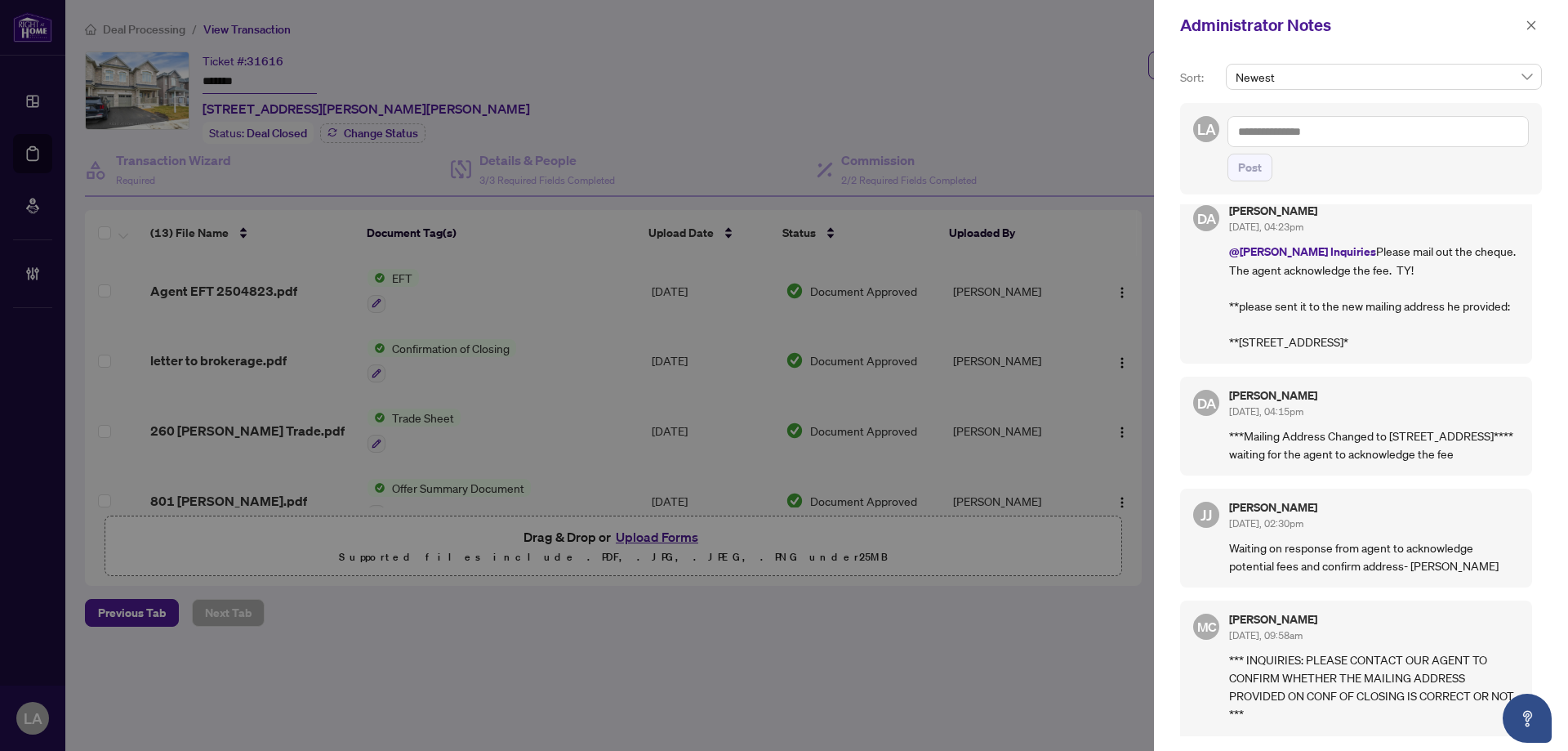
scroll to position [0, 0]
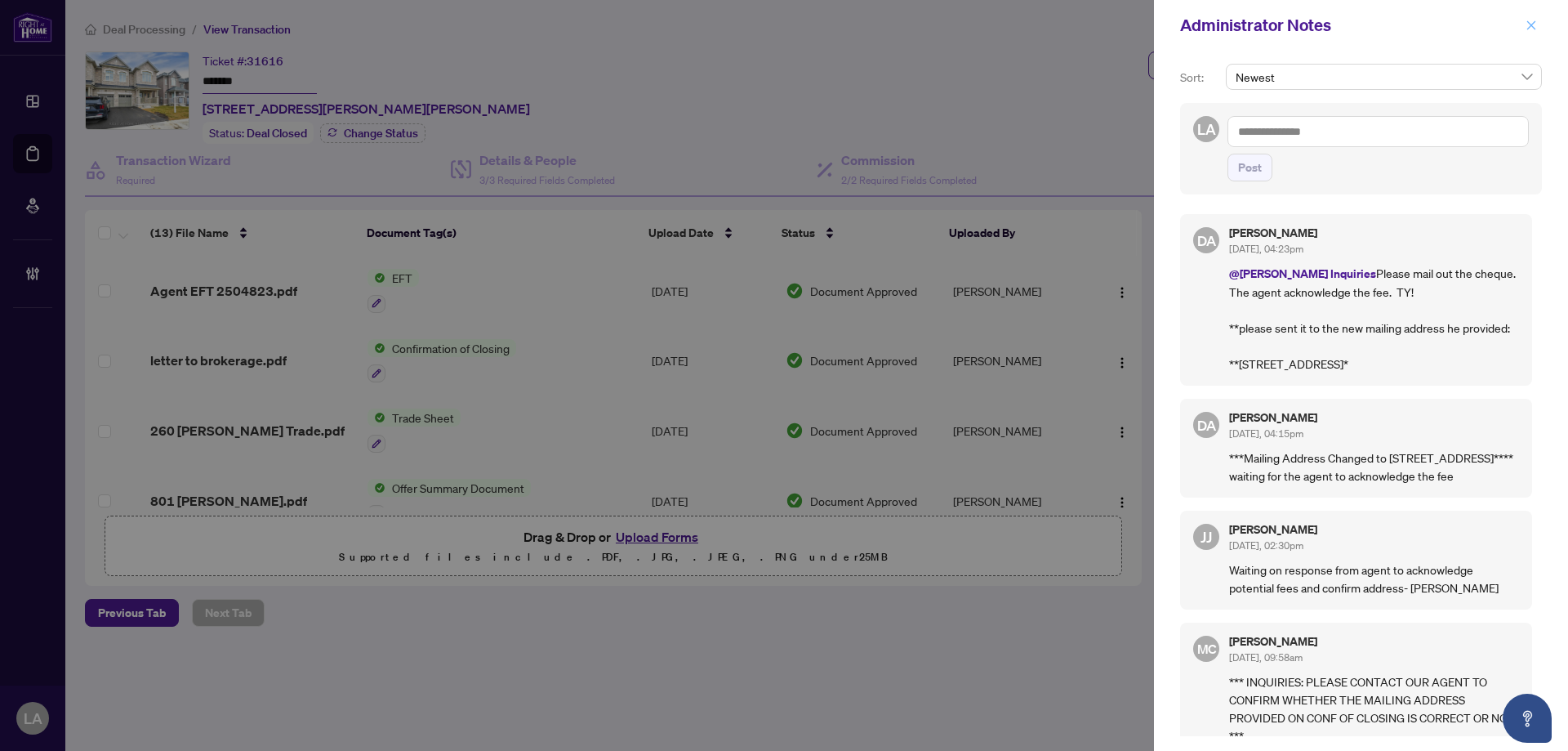
click at [1538, 16] on button "button" at bounding box center [1531, 25] width 21 height 19
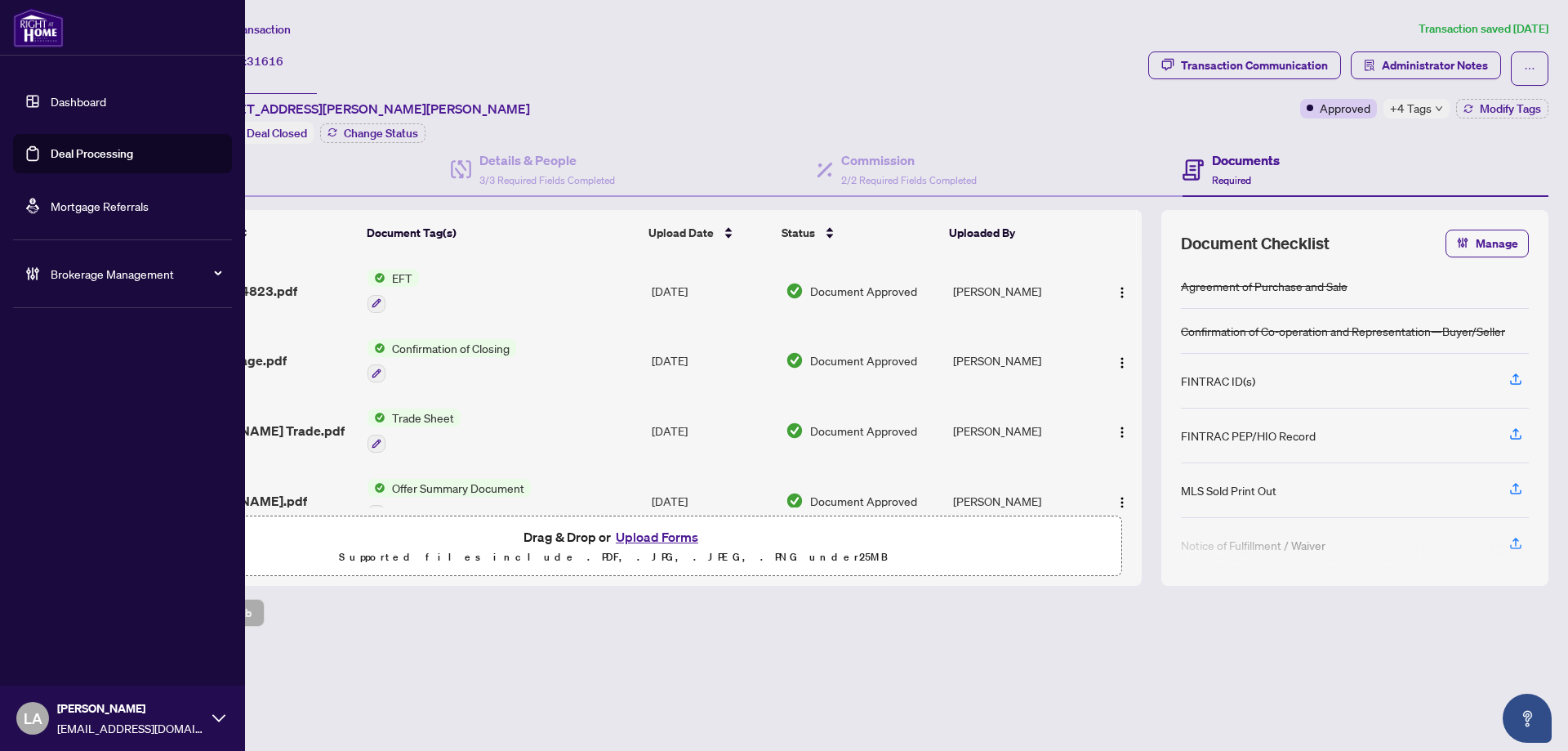
click at [58, 156] on link "Deal Processing" at bounding box center [91, 154] width 82 height 15
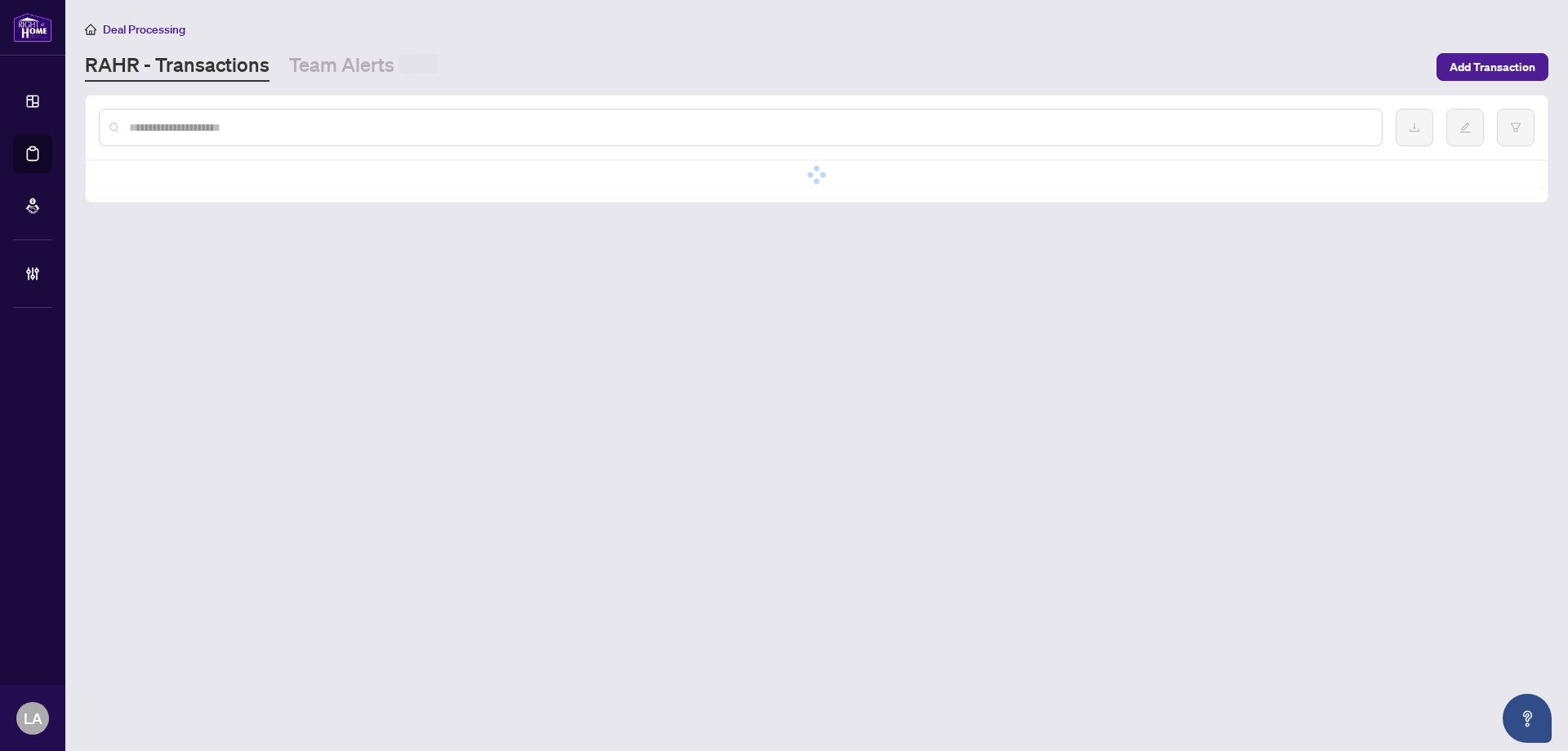
click at [330, 118] on input "text" at bounding box center [748, 127] width 1240 height 18
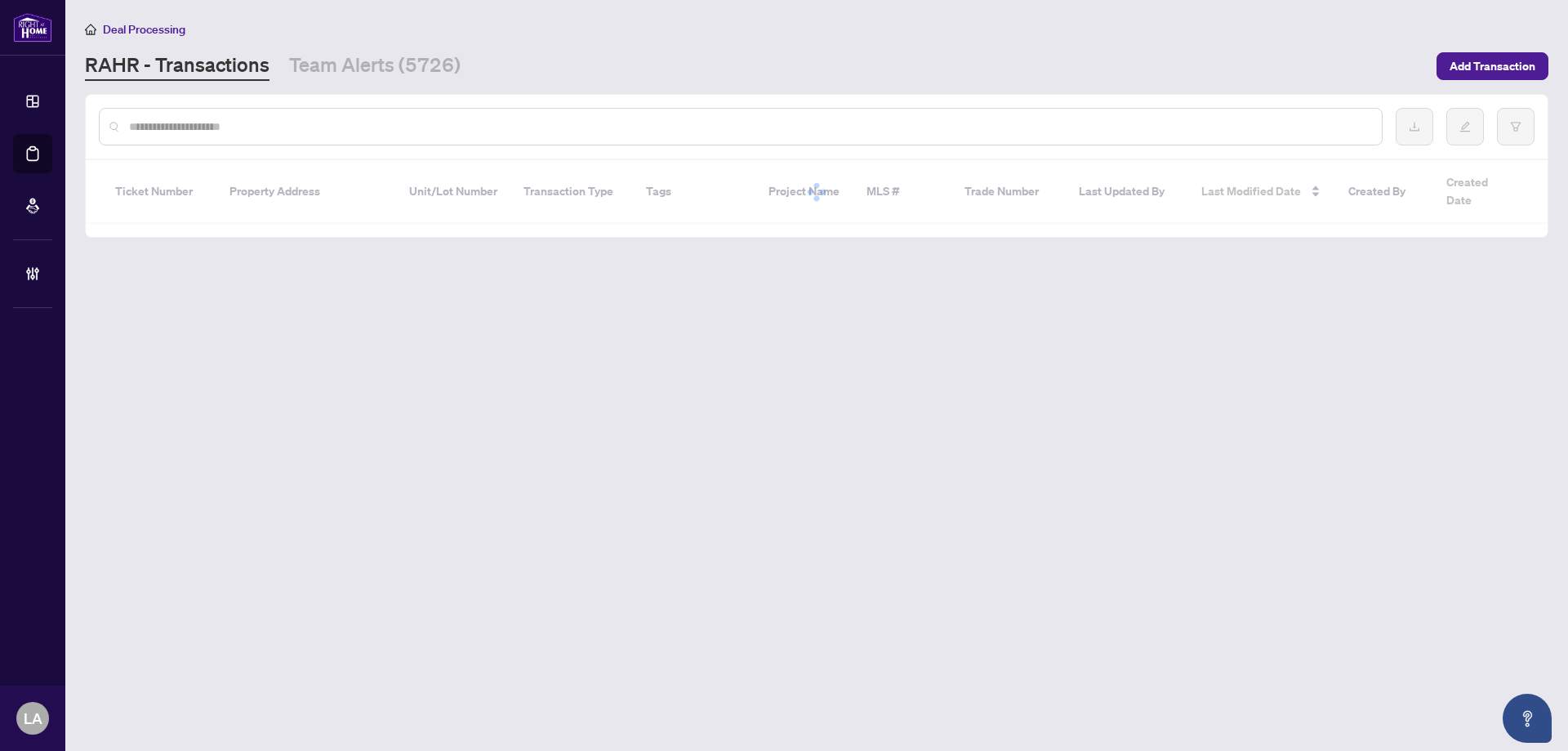
paste input "*******"
type input "*******"
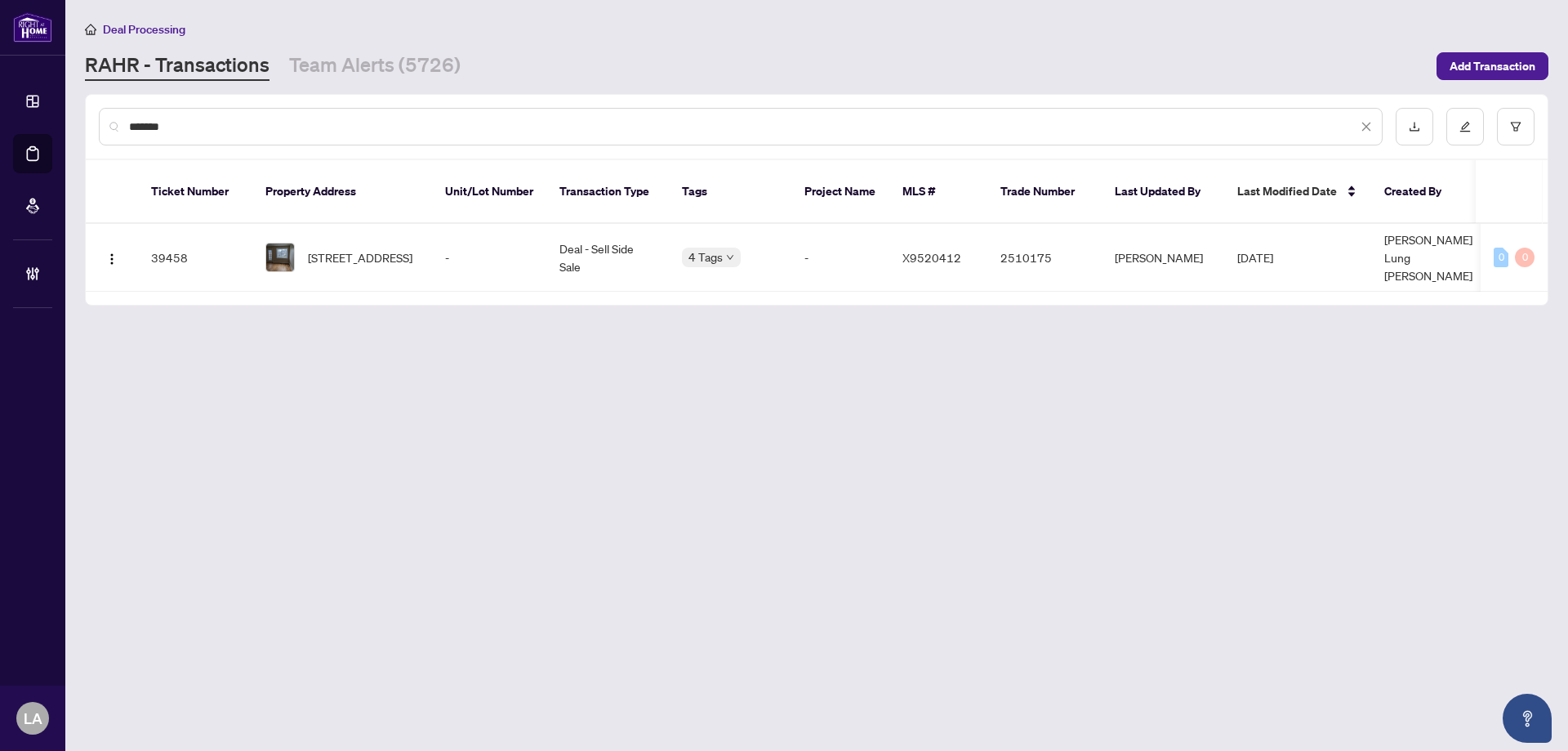
click at [1018, 234] on td "2510175" at bounding box center [1044, 258] width 114 height 68
